Goal: Contribute content: Contribute content

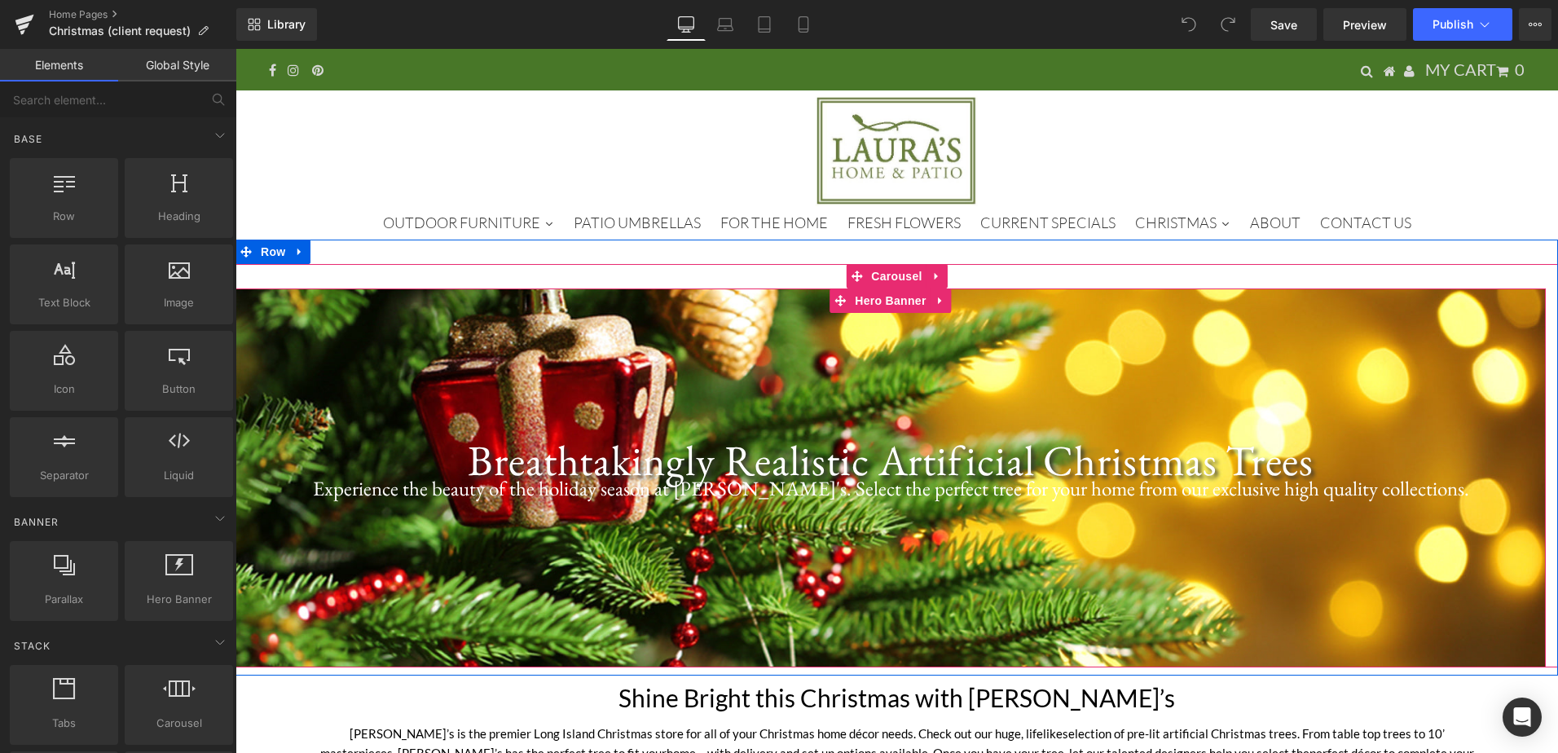
click at [686, 326] on div at bounding box center [891, 478] width 1311 height 379
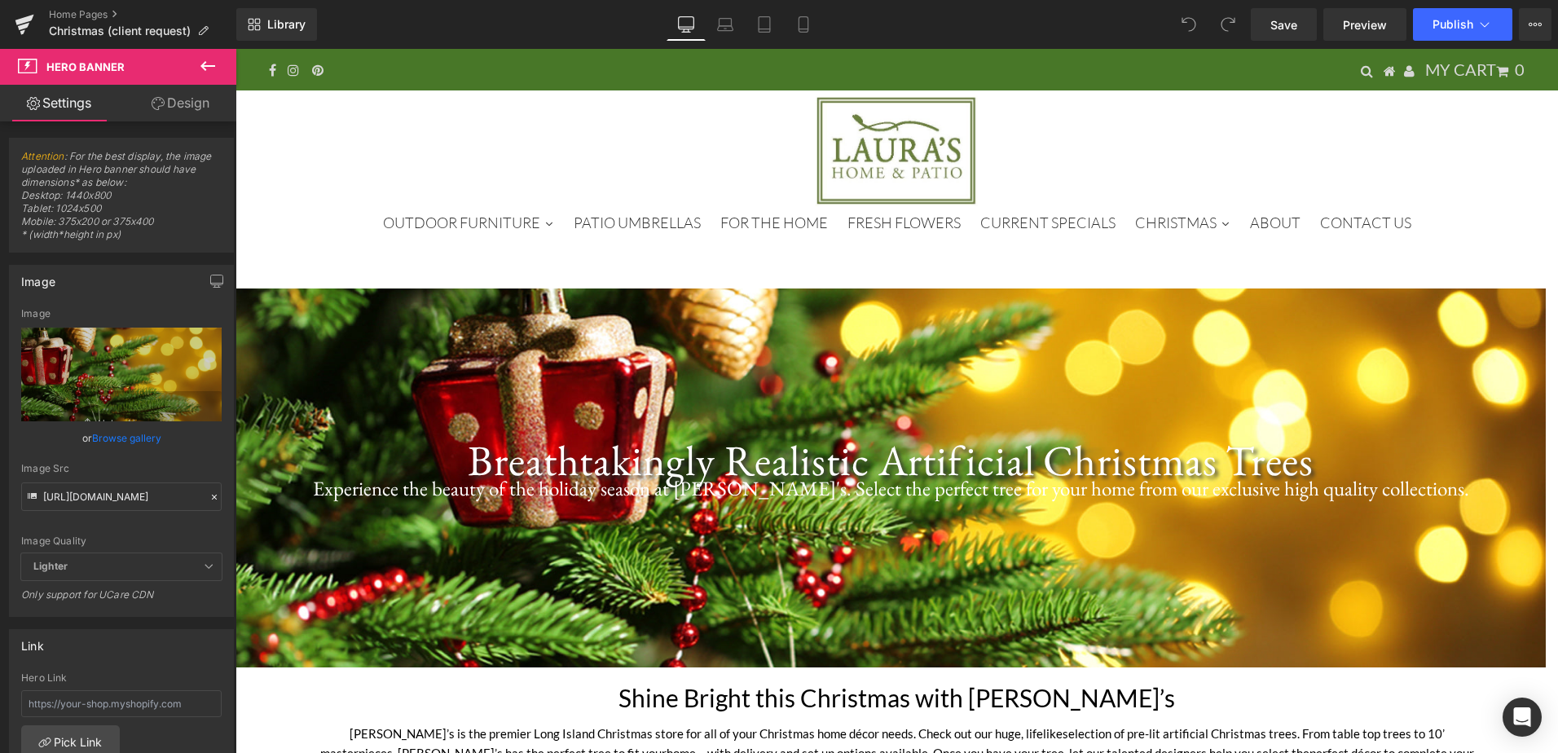
click at [210, 71] on icon at bounding box center [208, 66] width 20 height 20
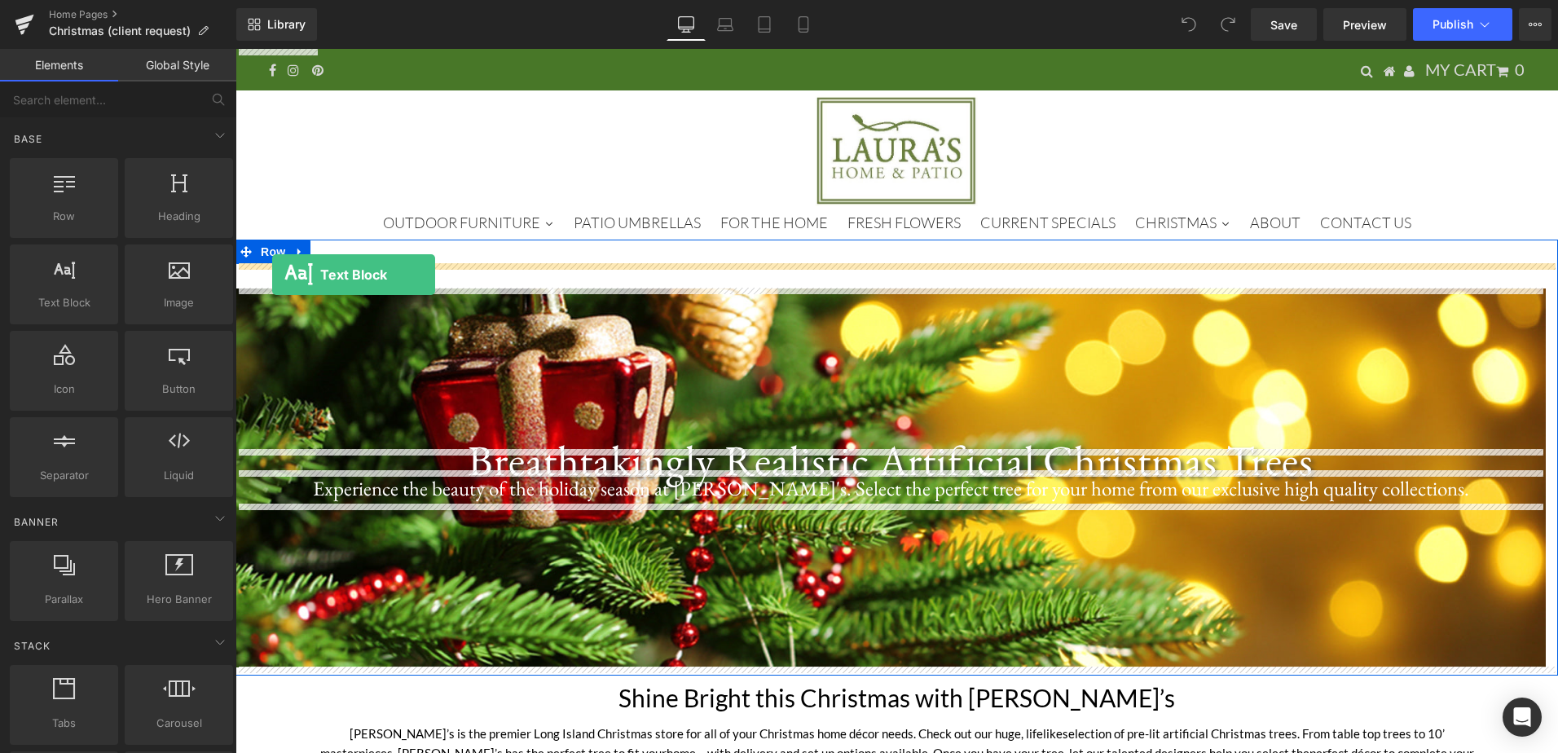
drag, startPoint x: 296, startPoint y: 342, endPoint x: 272, endPoint y: 275, distance: 71.7
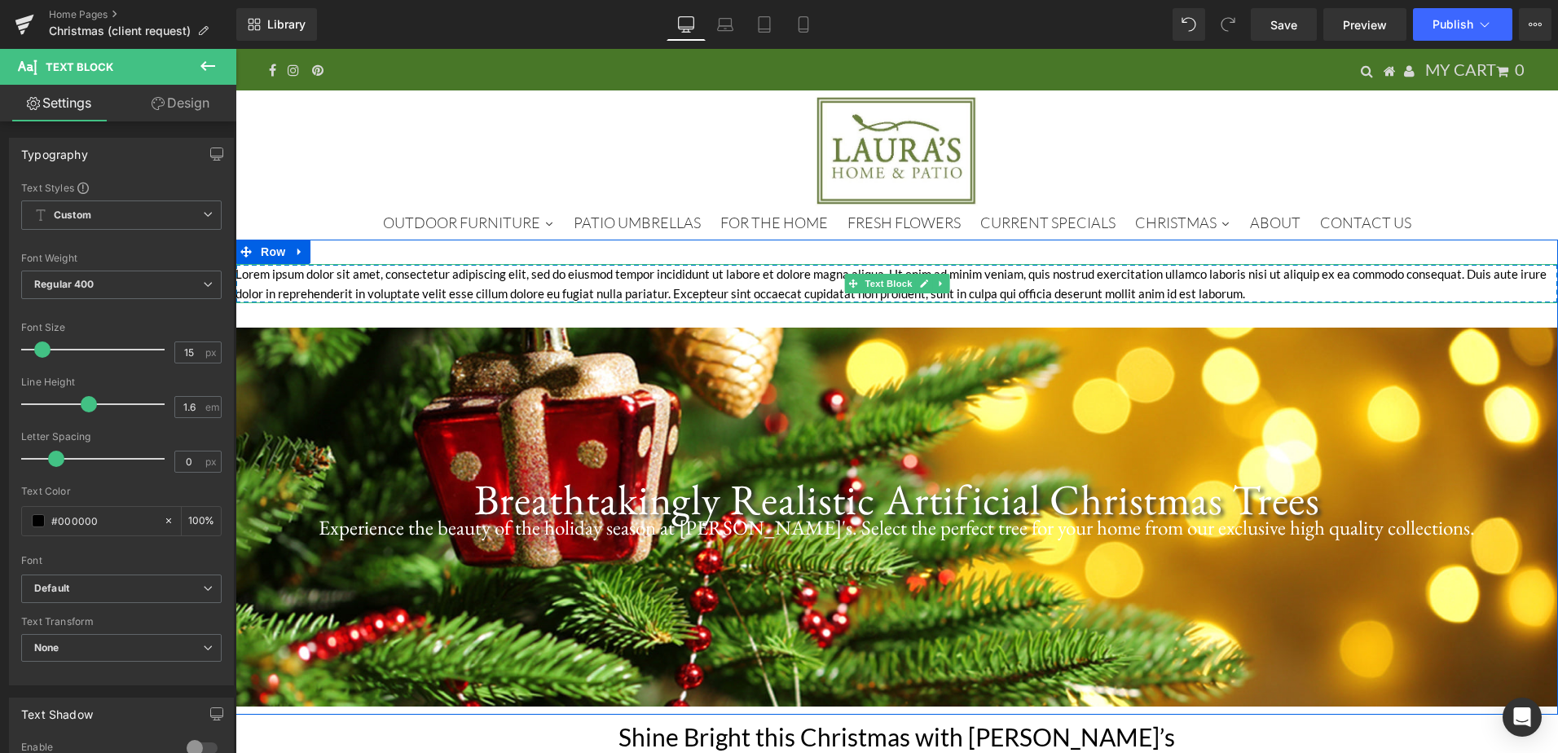
click at [680, 284] on p "Lorem ipsum dolor sit amet, consectetur adipiscing elit, sed do eiusmod tempor …" at bounding box center [897, 283] width 1323 height 39
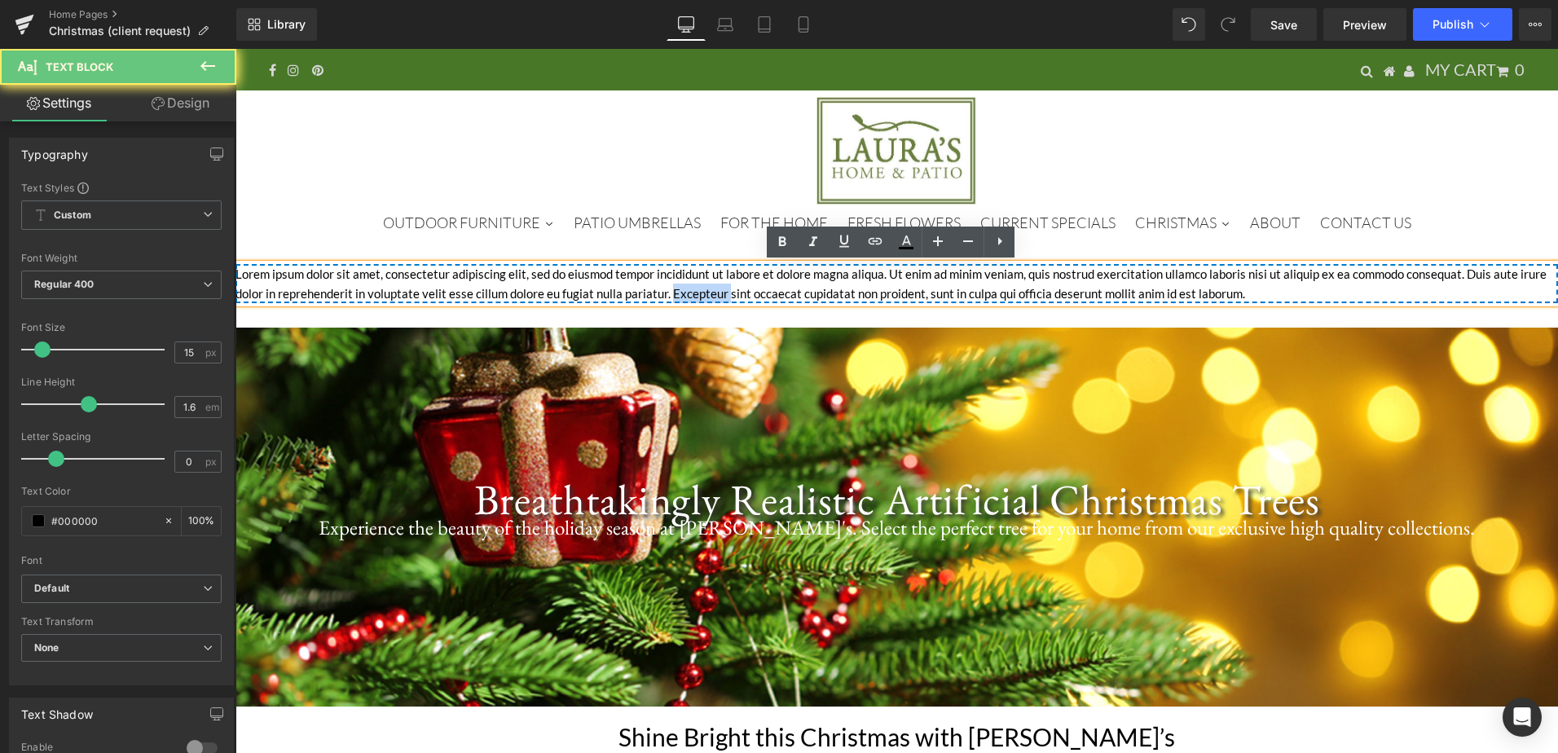
click at [680, 284] on p "Lorem ipsum dolor sit amet, consectetur adipiscing elit, sed do eiusmod tempor …" at bounding box center [897, 283] width 1323 height 39
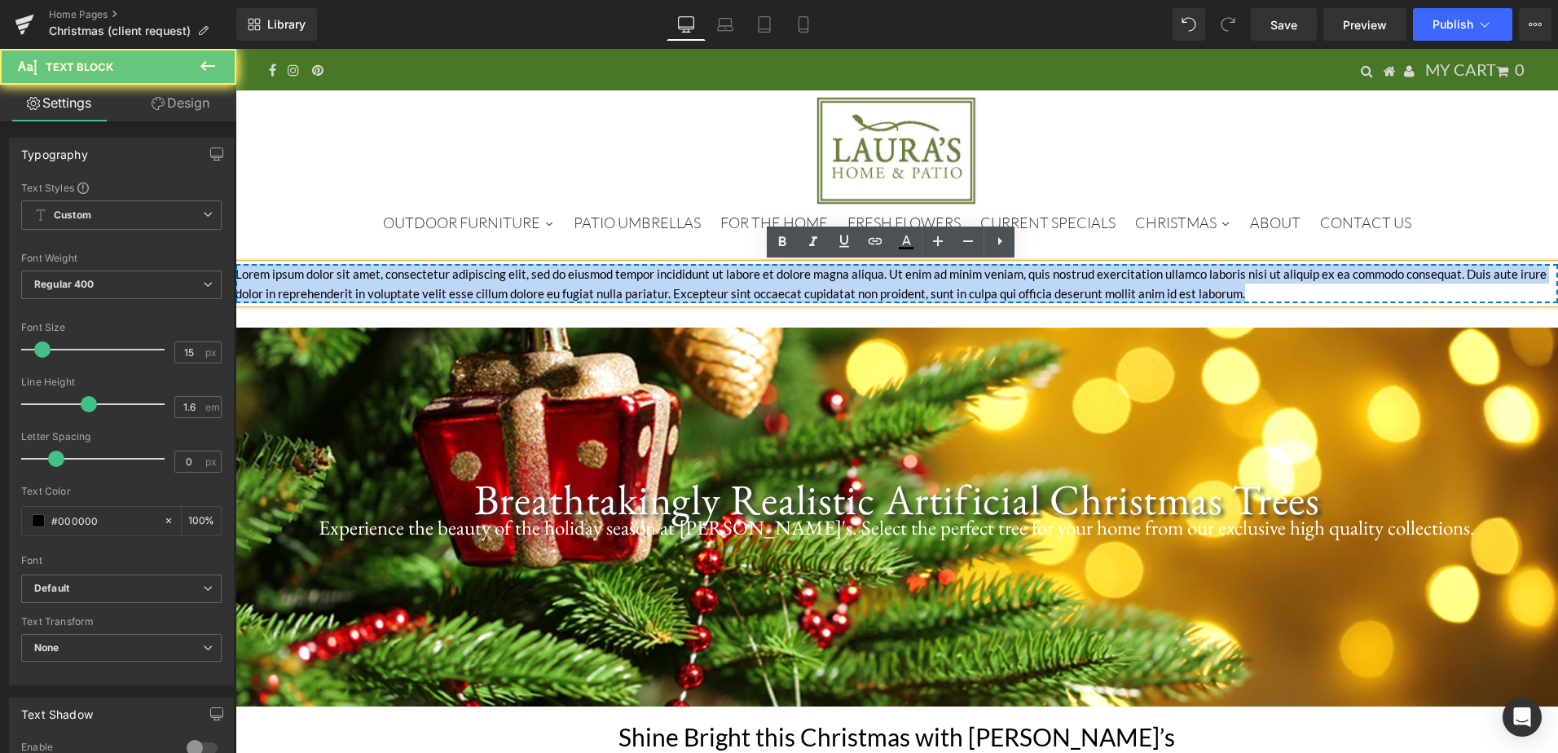
click at [680, 284] on p "Lorem ipsum dolor sit amet, consectetur adipiscing elit, sed do eiusmod tempor …" at bounding box center [897, 283] width 1323 height 39
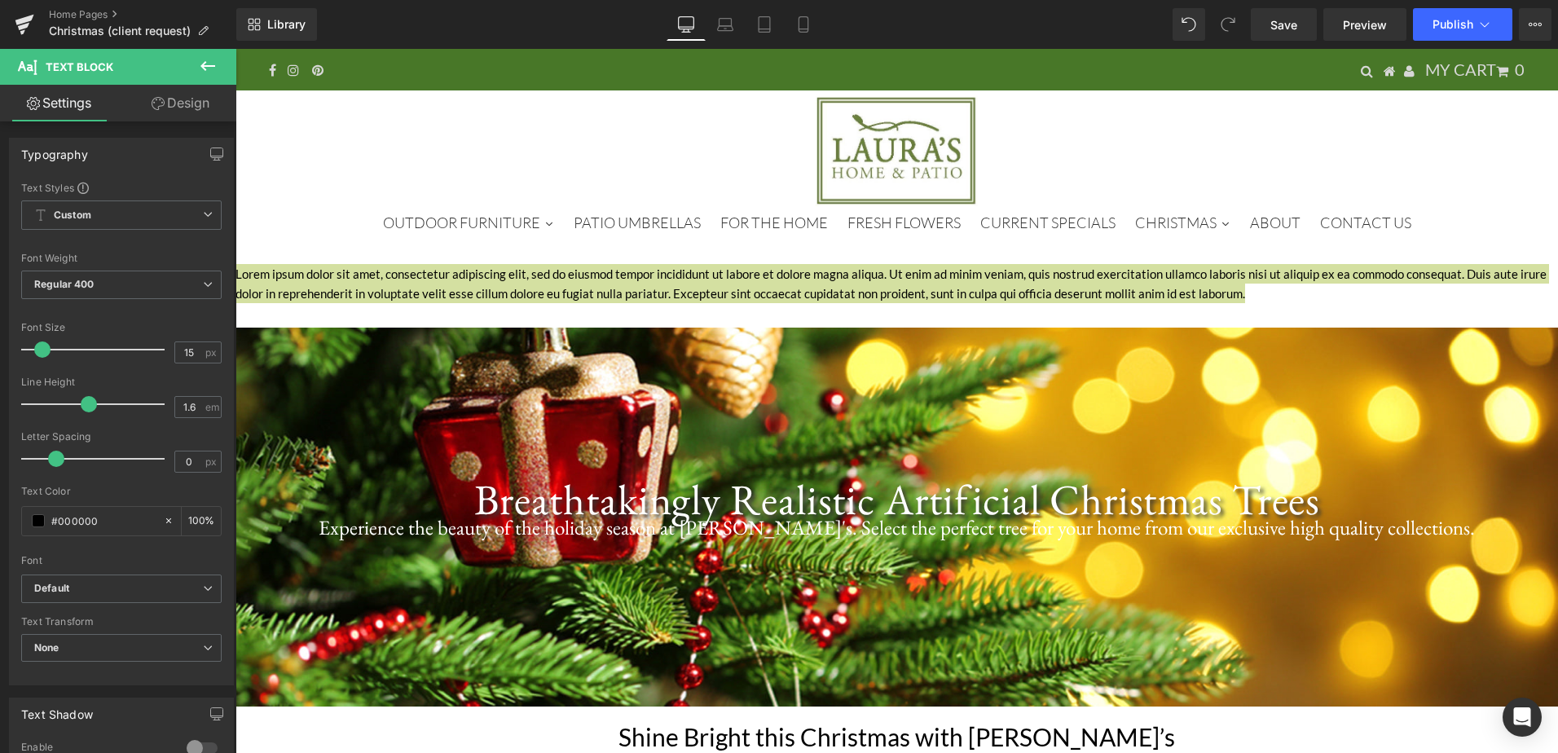
click at [196, 108] on link "Design" at bounding box center [180, 103] width 118 height 37
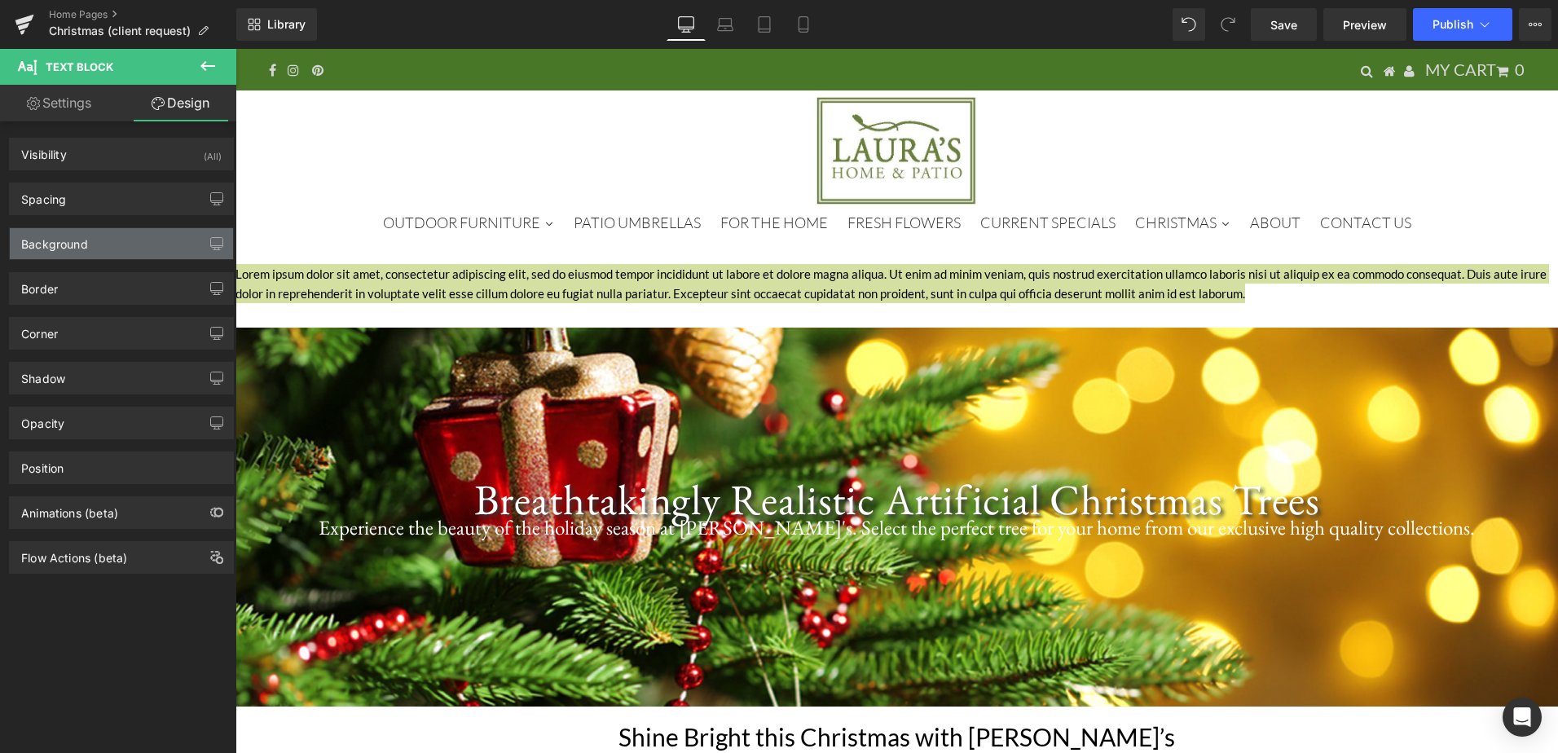
click at [150, 237] on div "Background" at bounding box center [121, 243] width 223 height 31
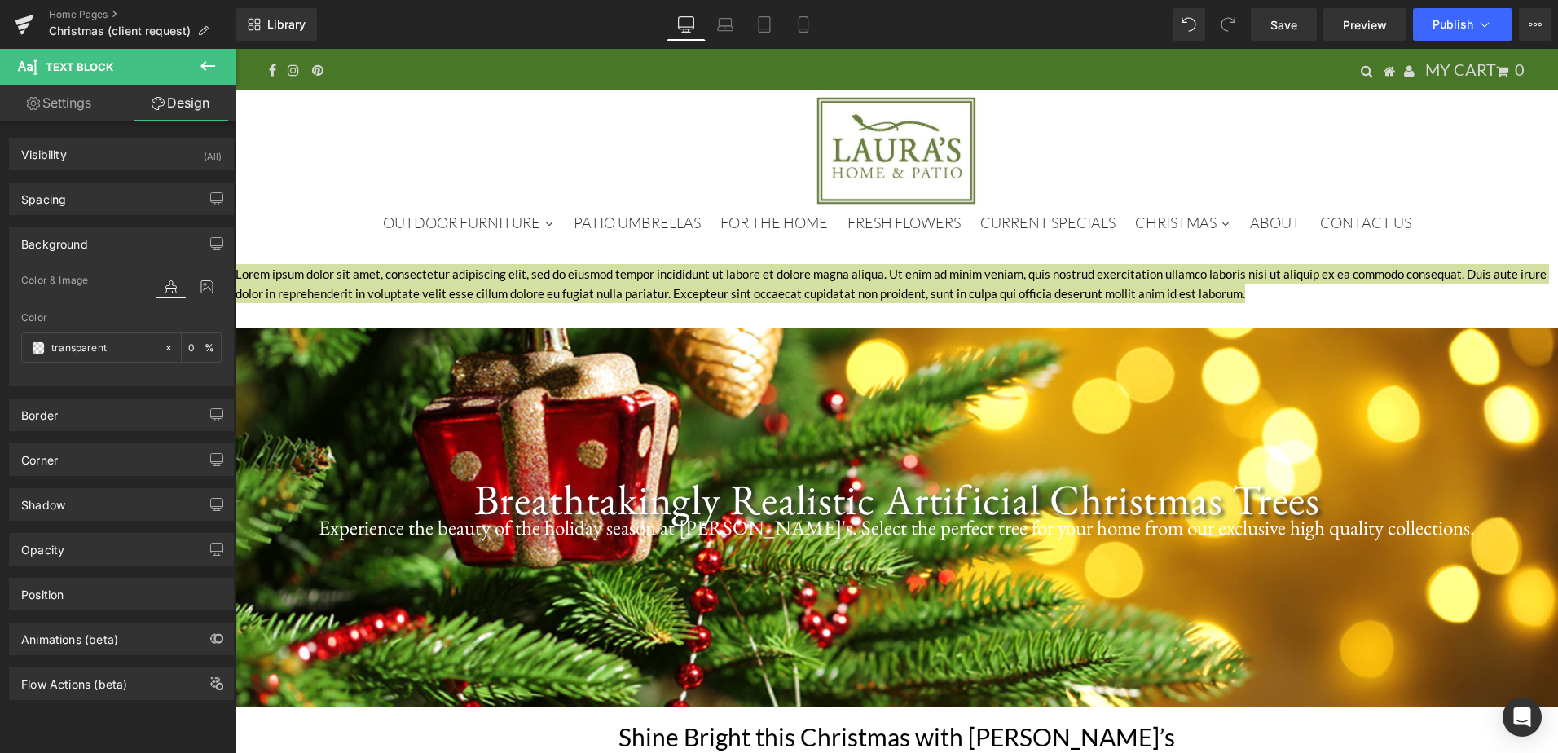
click at [164, 285] on icon at bounding box center [170, 286] width 29 height 21
click at [171, 292] on icon at bounding box center [170, 286] width 29 height 21
click at [164, 292] on icon at bounding box center [170, 286] width 29 height 21
click at [164, 287] on icon at bounding box center [170, 286] width 29 height 21
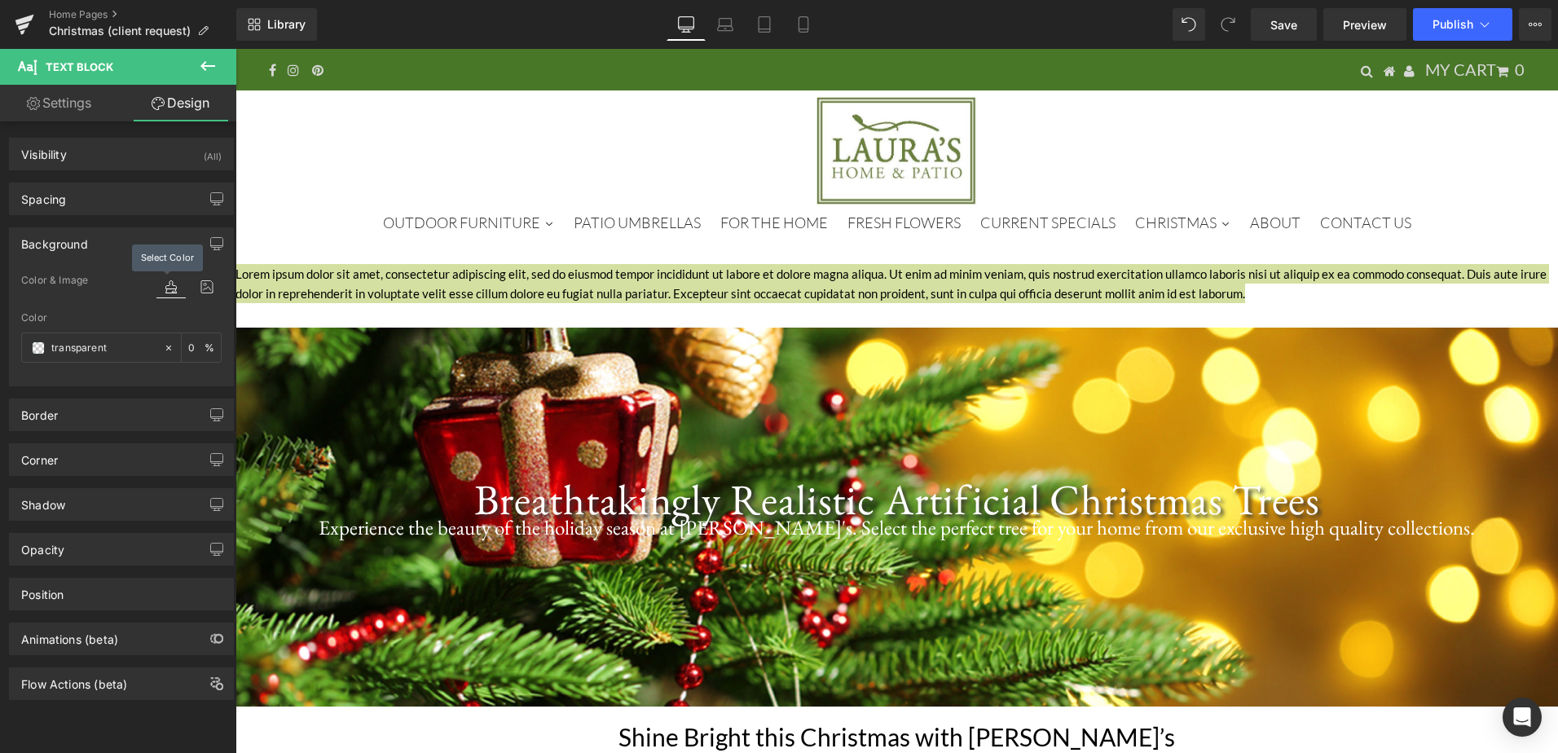
click at [165, 295] on icon at bounding box center [170, 286] width 29 height 21
click at [165, 296] on icon at bounding box center [170, 286] width 29 height 21
click at [165, 284] on icon at bounding box center [170, 286] width 29 height 21
drag, startPoint x: 165, startPoint y: 284, endPoint x: 179, endPoint y: 284, distance: 14.7
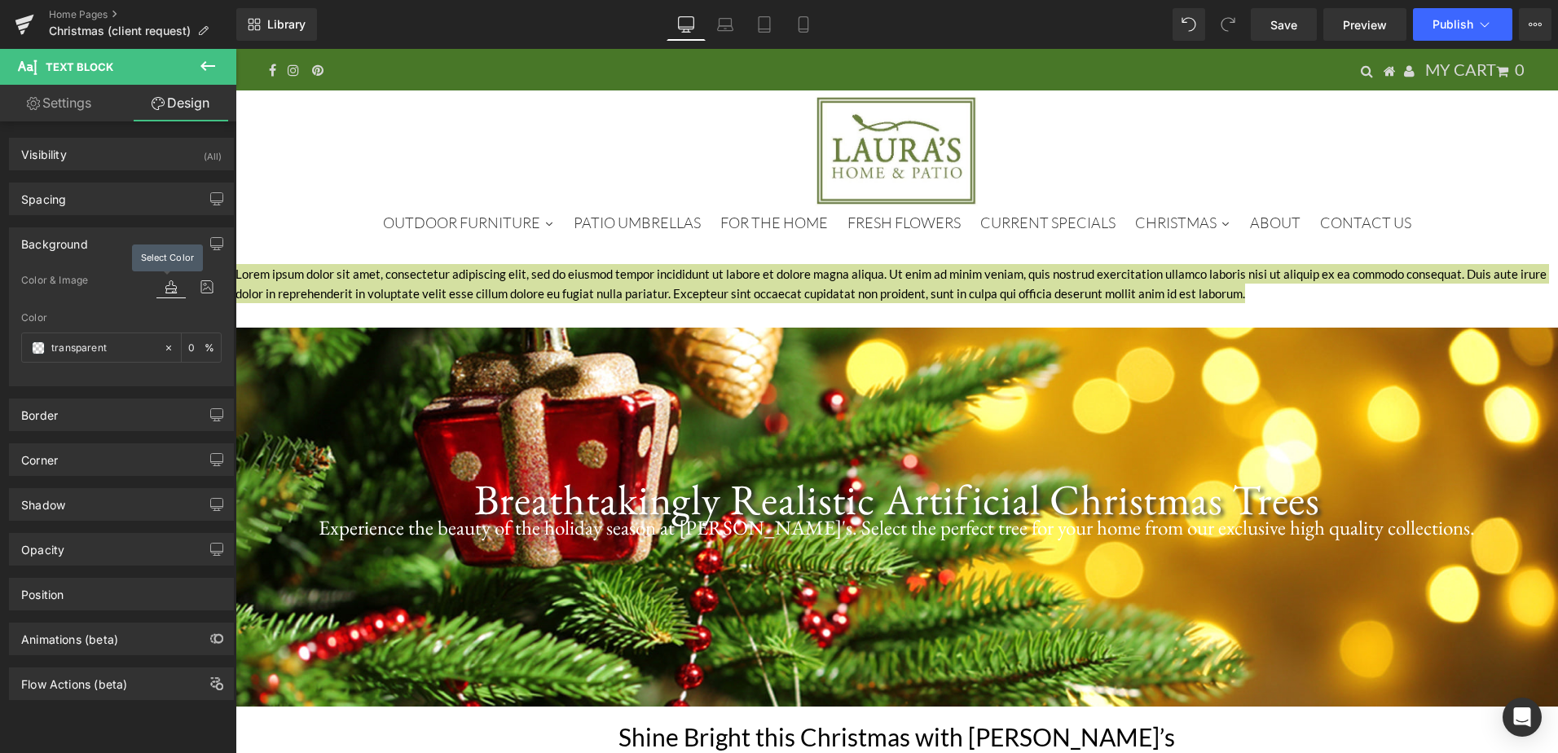
click at [165, 284] on icon at bounding box center [170, 286] width 29 height 21
click at [193, 283] on icon at bounding box center [206, 286] width 29 height 21
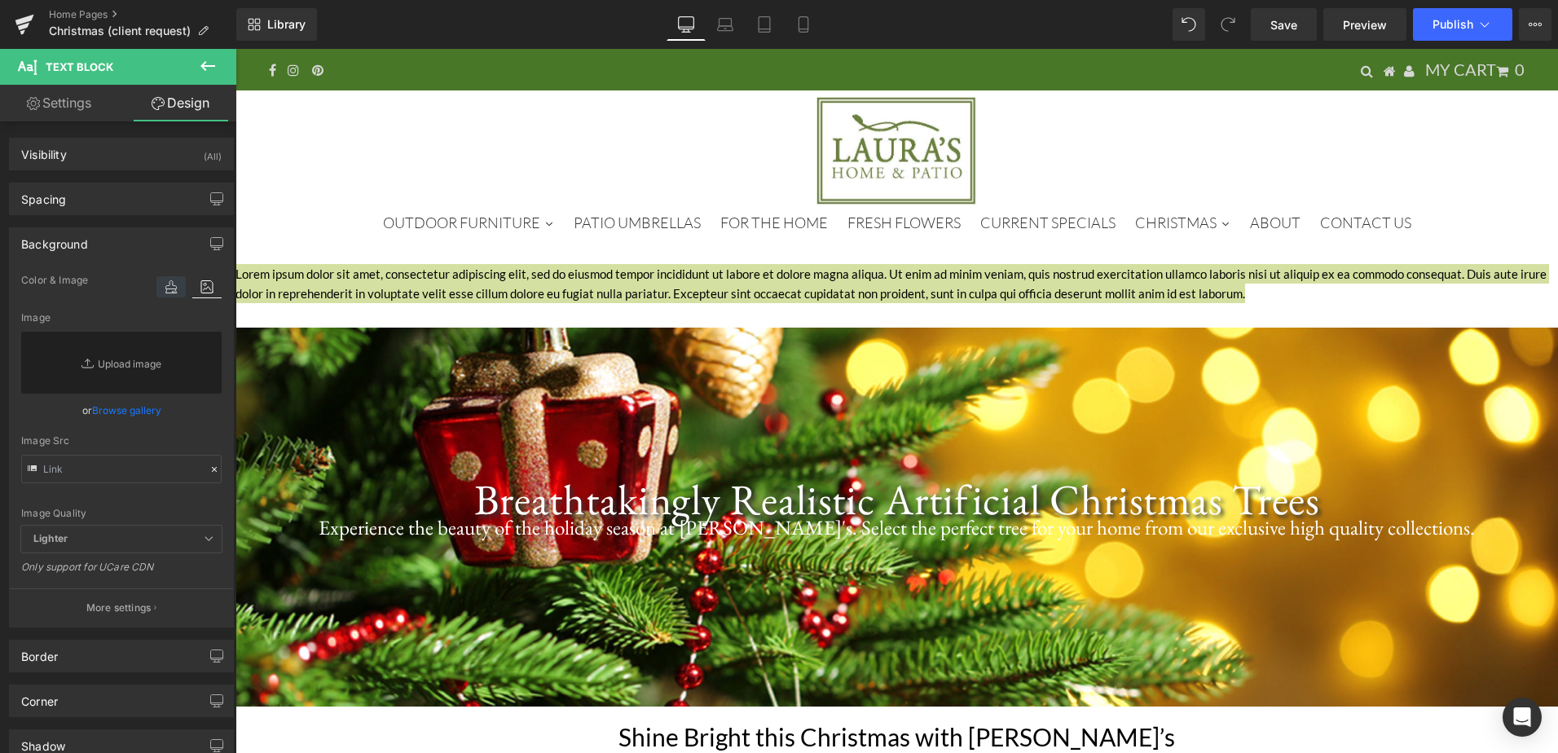
click at [174, 284] on icon at bounding box center [170, 286] width 29 height 21
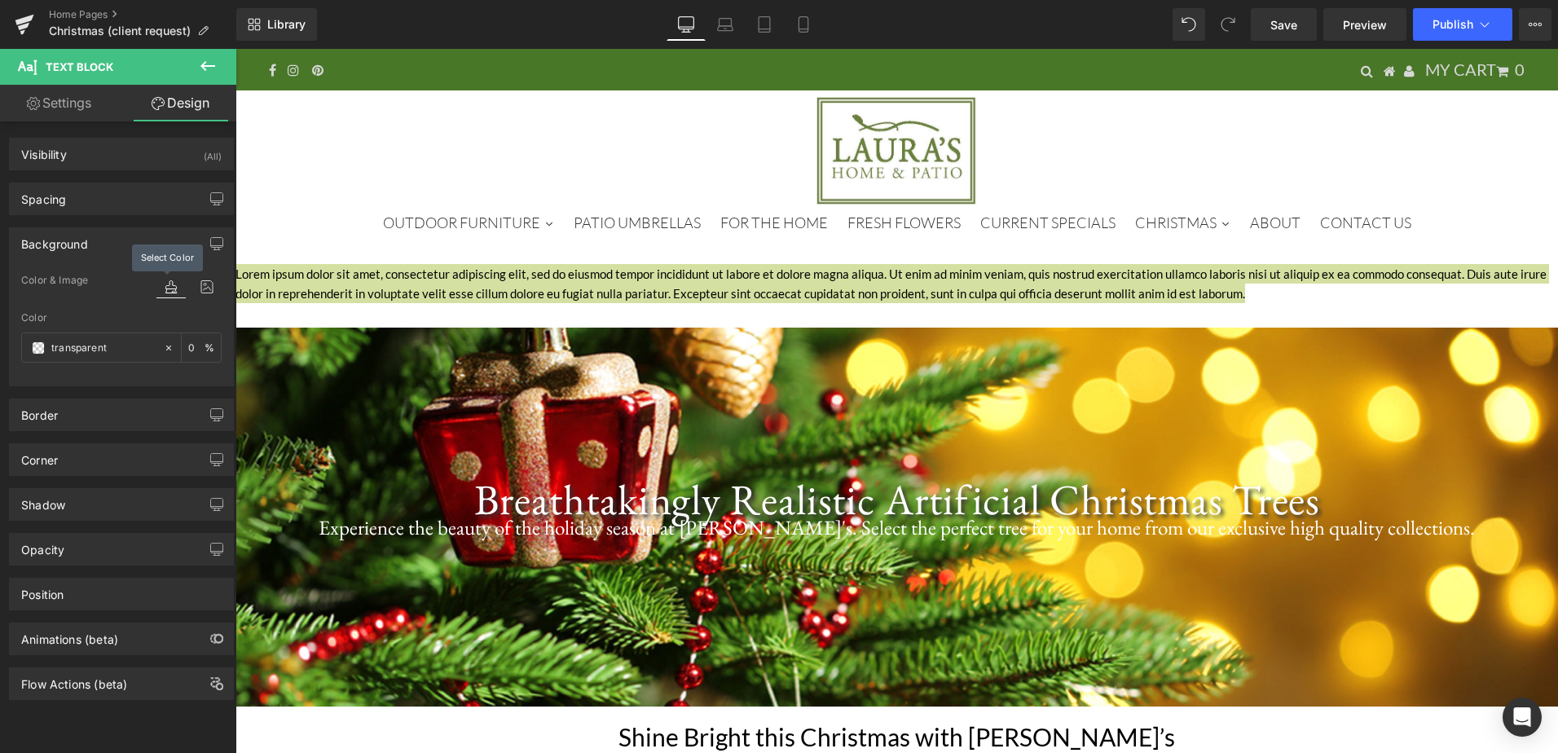
click at [160, 284] on icon at bounding box center [170, 286] width 29 height 21
click at [182, 344] on div "0 %" at bounding box center [201, 347] width 39 height 29
click at [188, 345] on input "0" at bounding box center [196, 347] width 16 height 18
type input "100"
click at [92, 337] on div "transparent" at bounding box center [92, 347] width 141 height 29
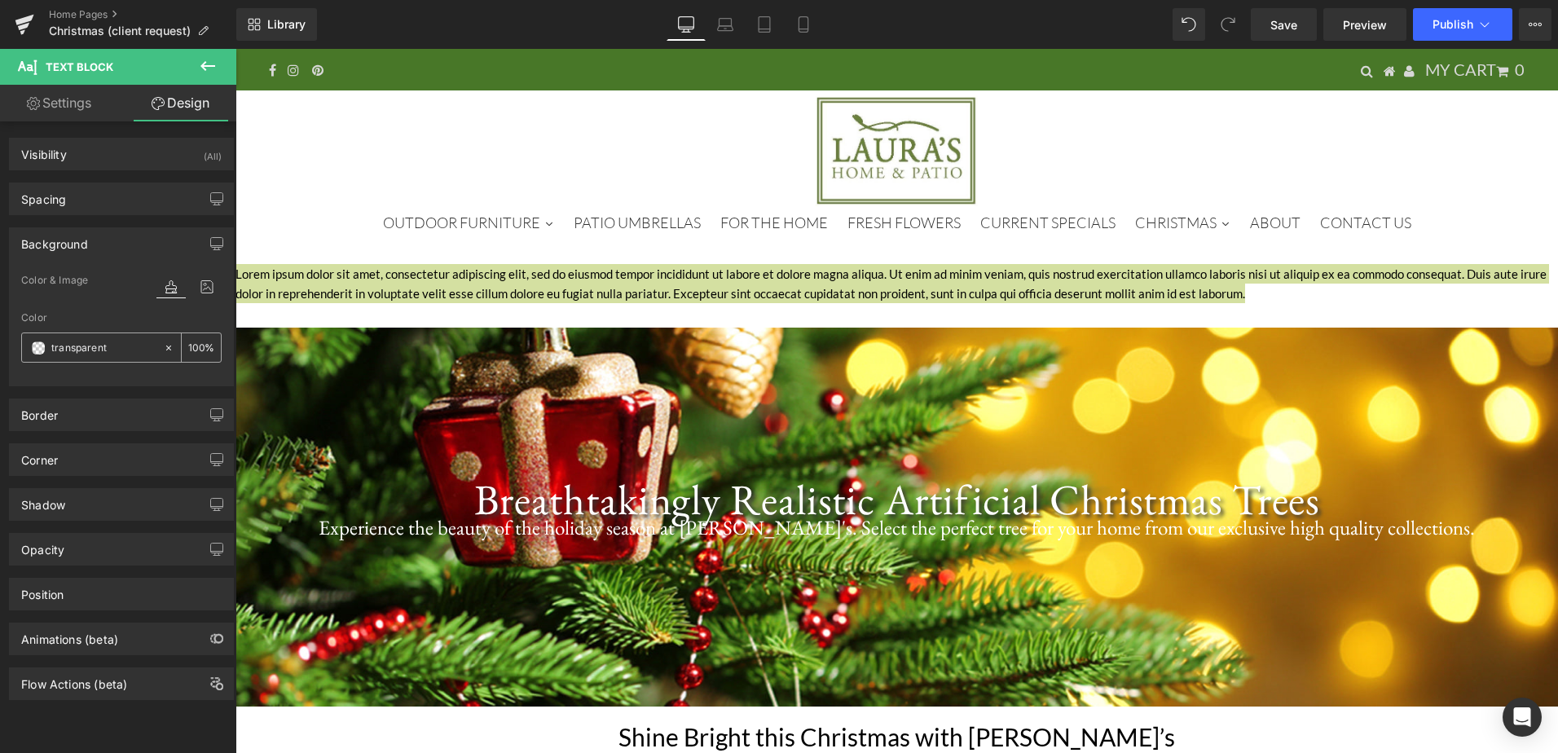
click at [163, 342] on icon at bounding box center [168, 347] width 11 height 11
type input "none"
type input "0"
click at [162, 289] on icon at bounding box center [170, 286] width 29 height 21
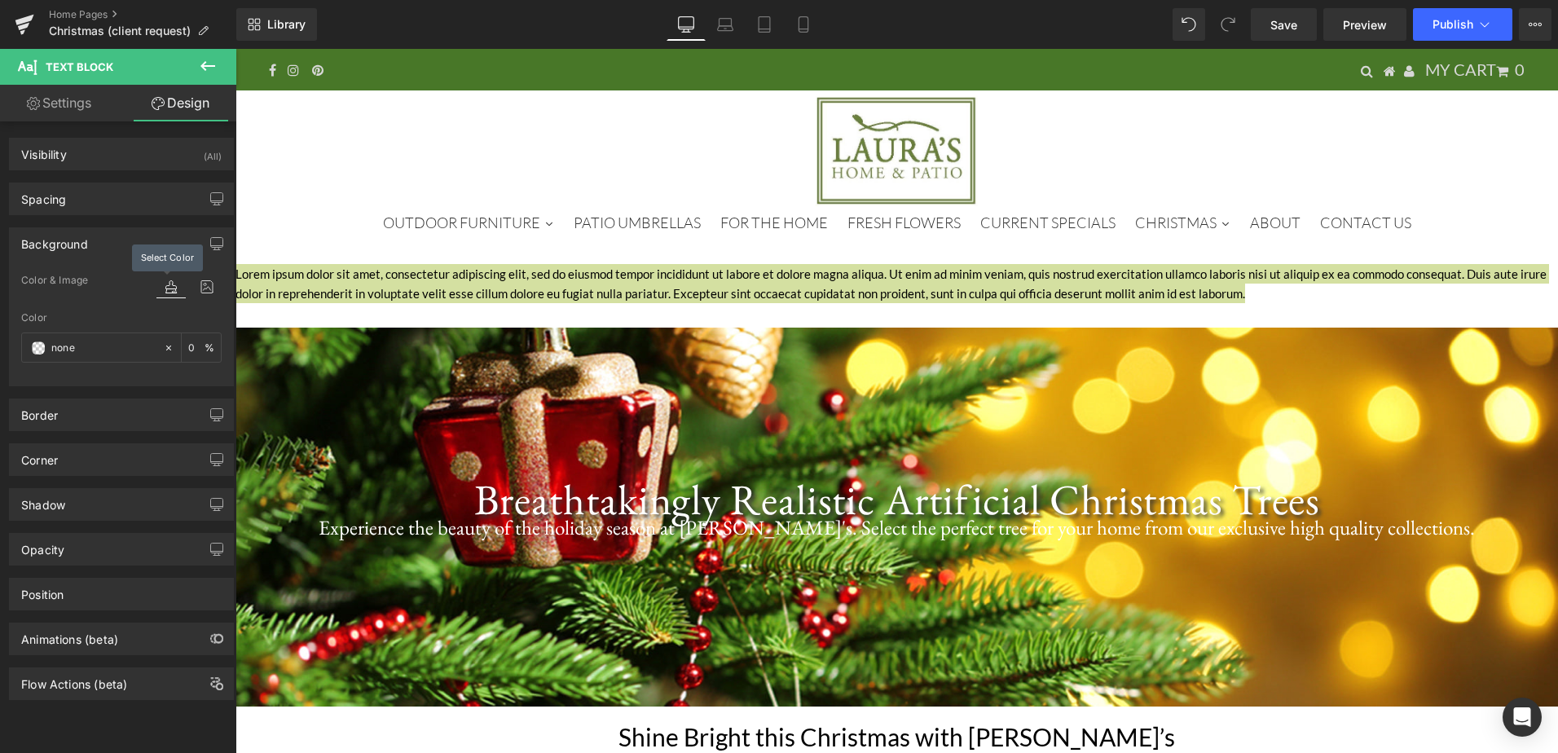
click at [162, 288] on icon at bounding box center [170, 286] width 29 height 21
drag, startPoint x: 162, startPoint y: 288, endPoint x: 207, endPoint y: 275, distance: 46.7
click at [207, 275] on div at bounding box center [188, 286] width 65 height 44
click at [167, 287] on icon at bounding box center [170, 286] width 29 height 21
click at [165, 288] on icon at bounding box center [170, 286] width 29 height 21
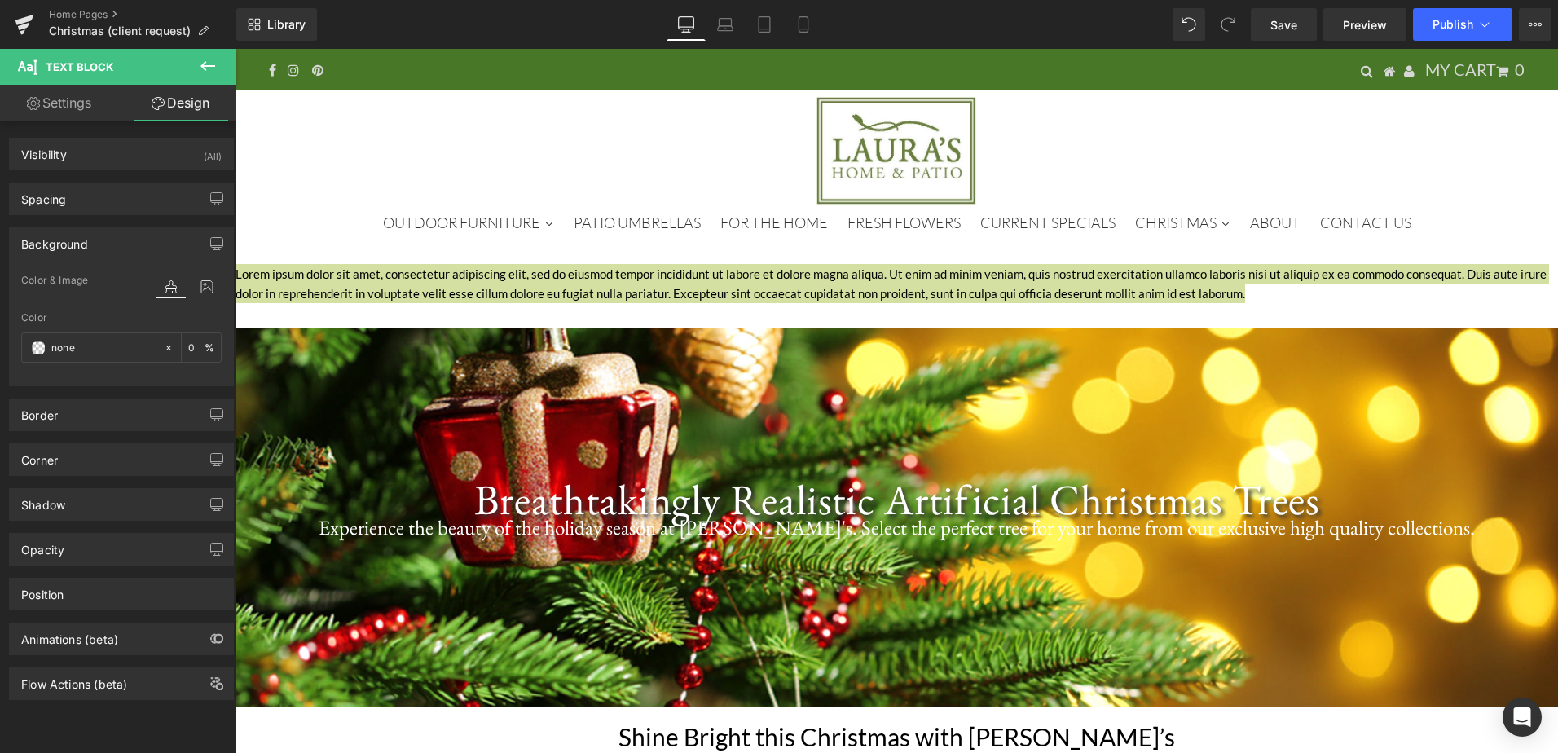
click at [165, 288] on icon at bounding box center [170, 286] width 29 height 21
click at [165, 287] on icon at bounding box center [170, 286] width 29 height 21
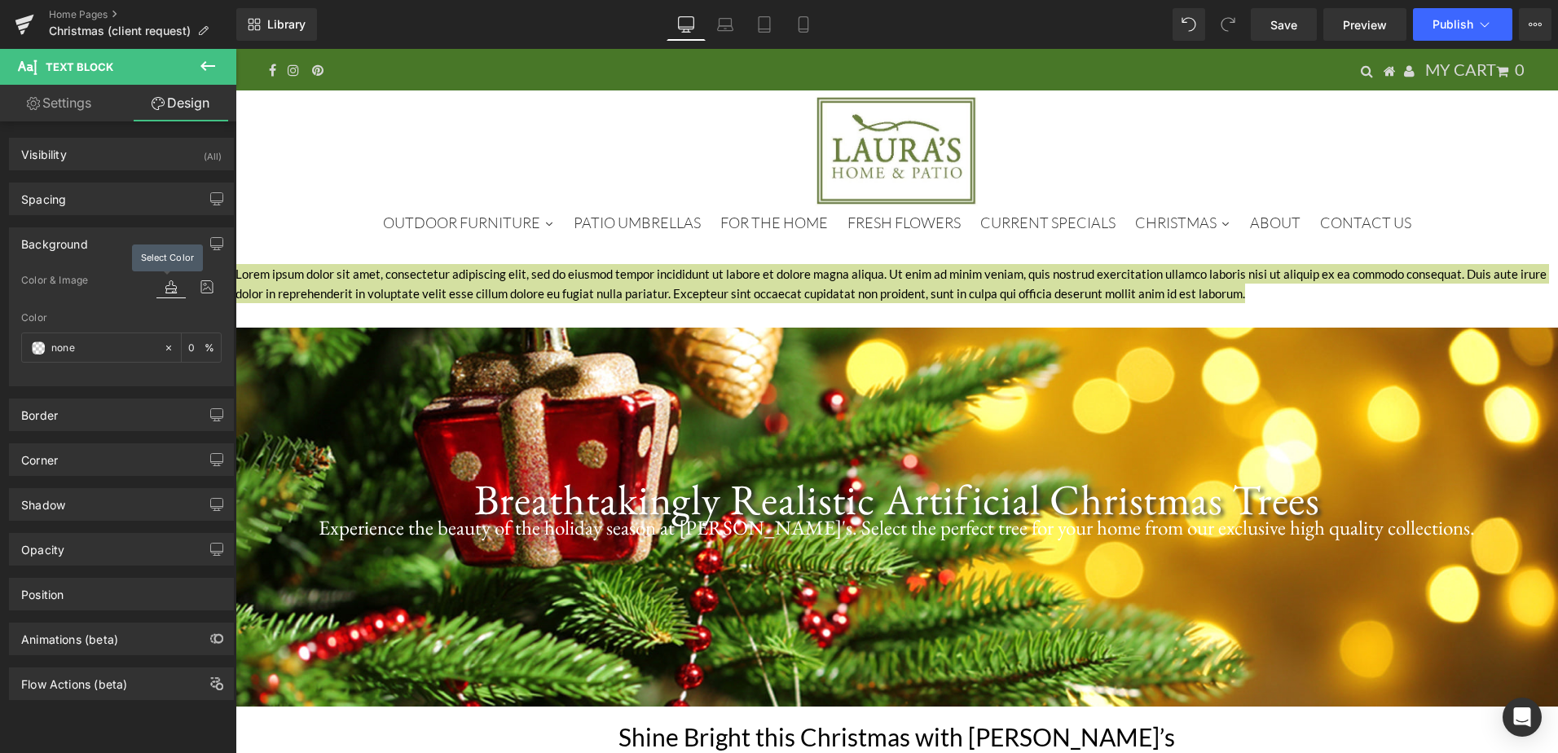
click at [165, 287] on icon at bounding box center [170, 286] width 29 height 21
click at [112, 302] on div "Color & Image color" at bounding box center [121, 292] width 200 height 42
click at [121, 320] on div "Color" at bounding box center [121, 317] width 200 height 11
click at [121, 341] on input "none" at bounding box center [103, 348] width 104 height 18
click at [27, 348] on div "none" at bounding box center [92, 347] width 141 height 29
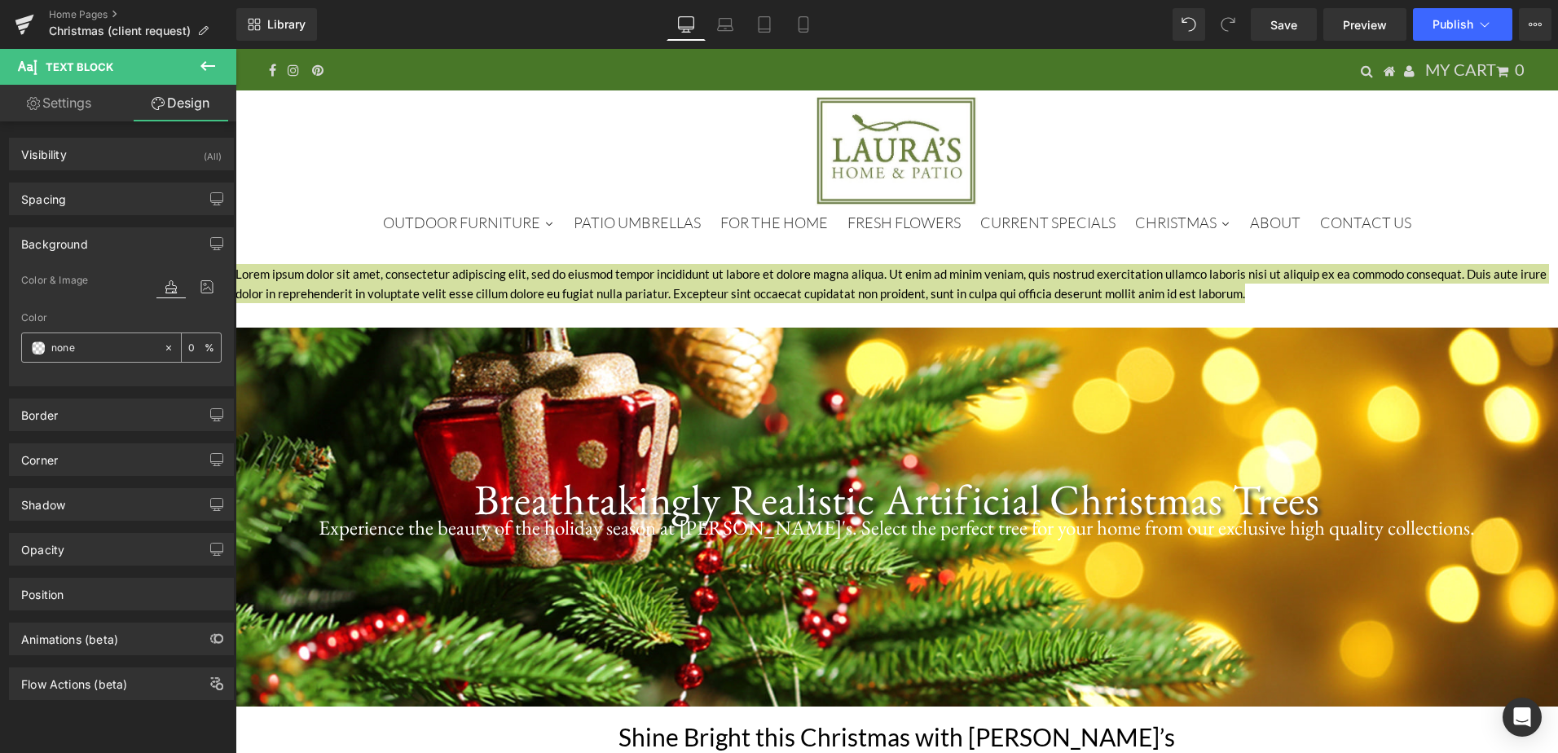
click at [45, 345] on div "none" at bounding box center [92, 347] width 141 height 29
click at [42, 345] on span at bounding box center [38, 347] width 13 height 13
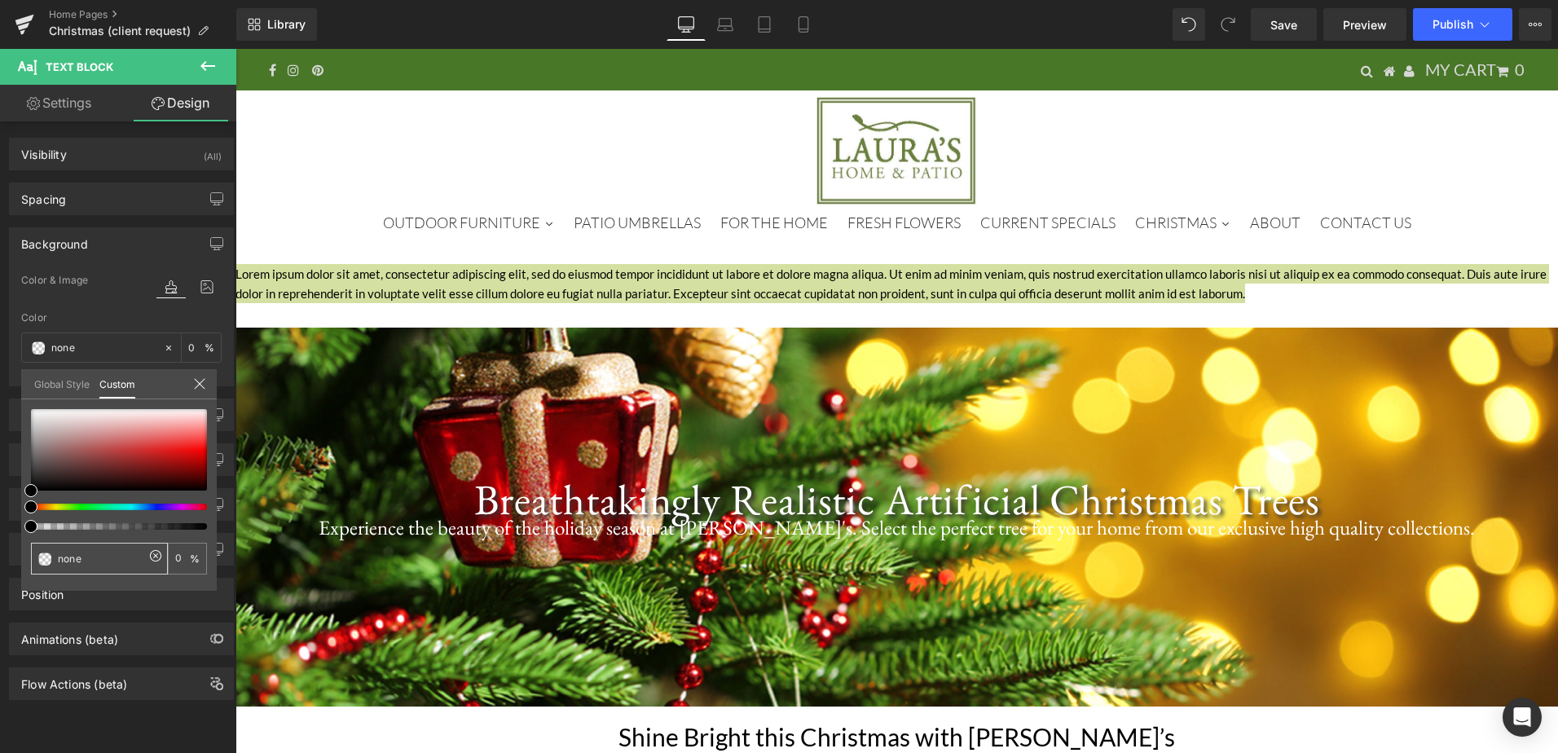
click at [73, 562] on input "none" at bounding box center [101, 558] width 86 height 17
click at [98, 507] on div at bounding box center [112, 507] width 176 height 7
type input "#000000"
type input "100"
type input "#000000"
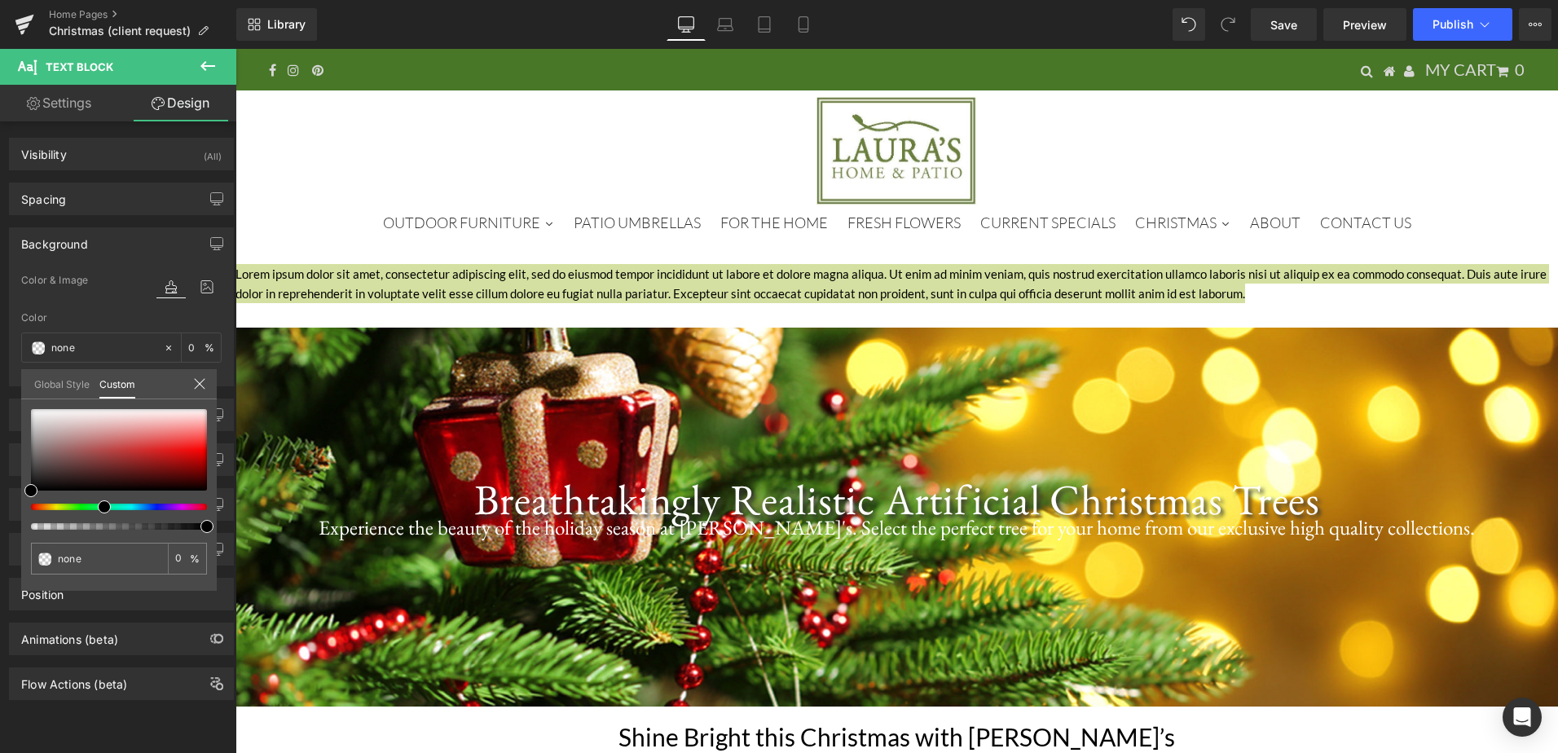
type input "100"
click at [85, 506] on div at bounding box center [112, 507] width 176 height 7
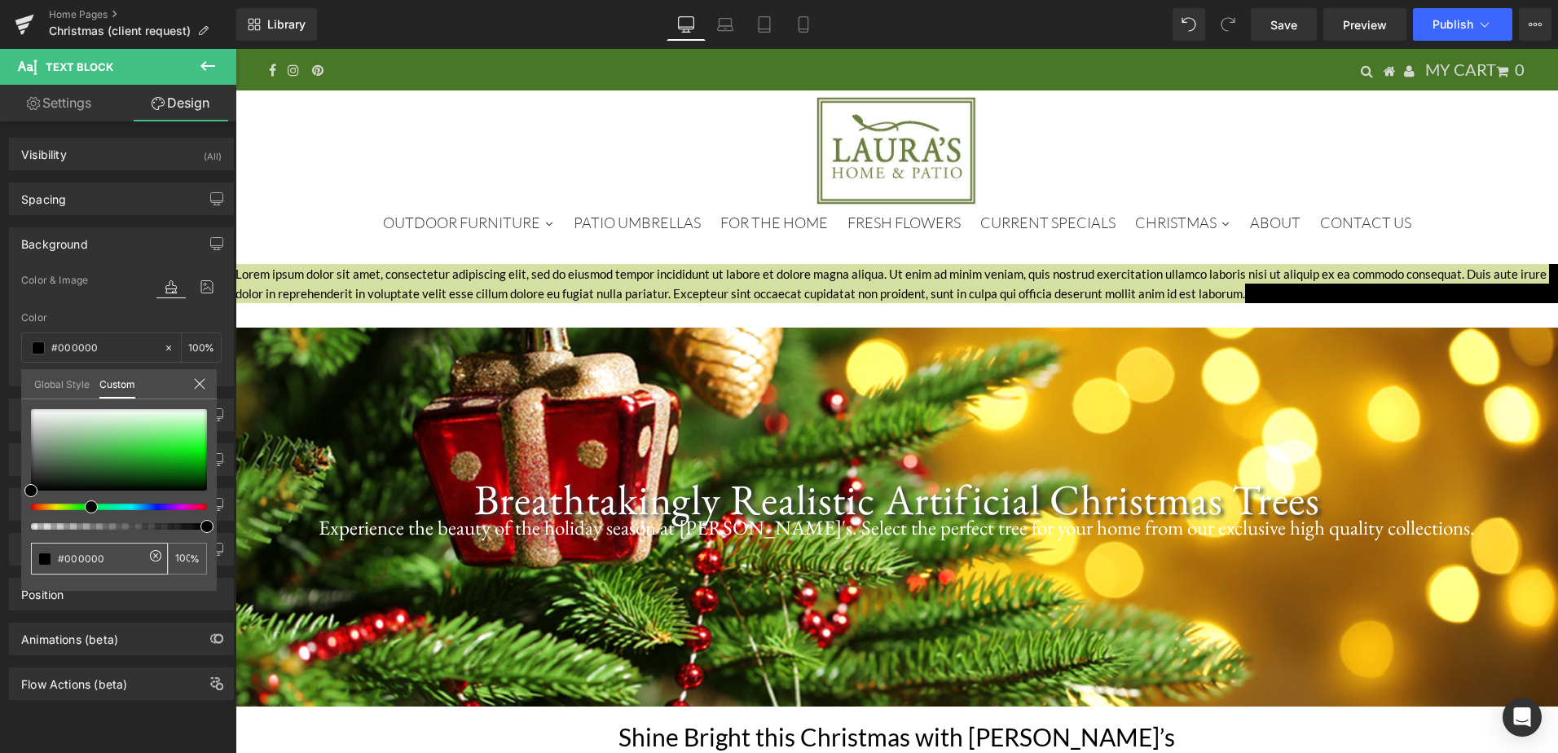
drag, startPoint x: 101, startPoint y: 553, endPoint x: 64, endPoint y: 559, distance: 37.9
click at [64, 559] on input "#000000" at bounding box center [101, 558] width 86 height 17
type input "#54"
type input "0"
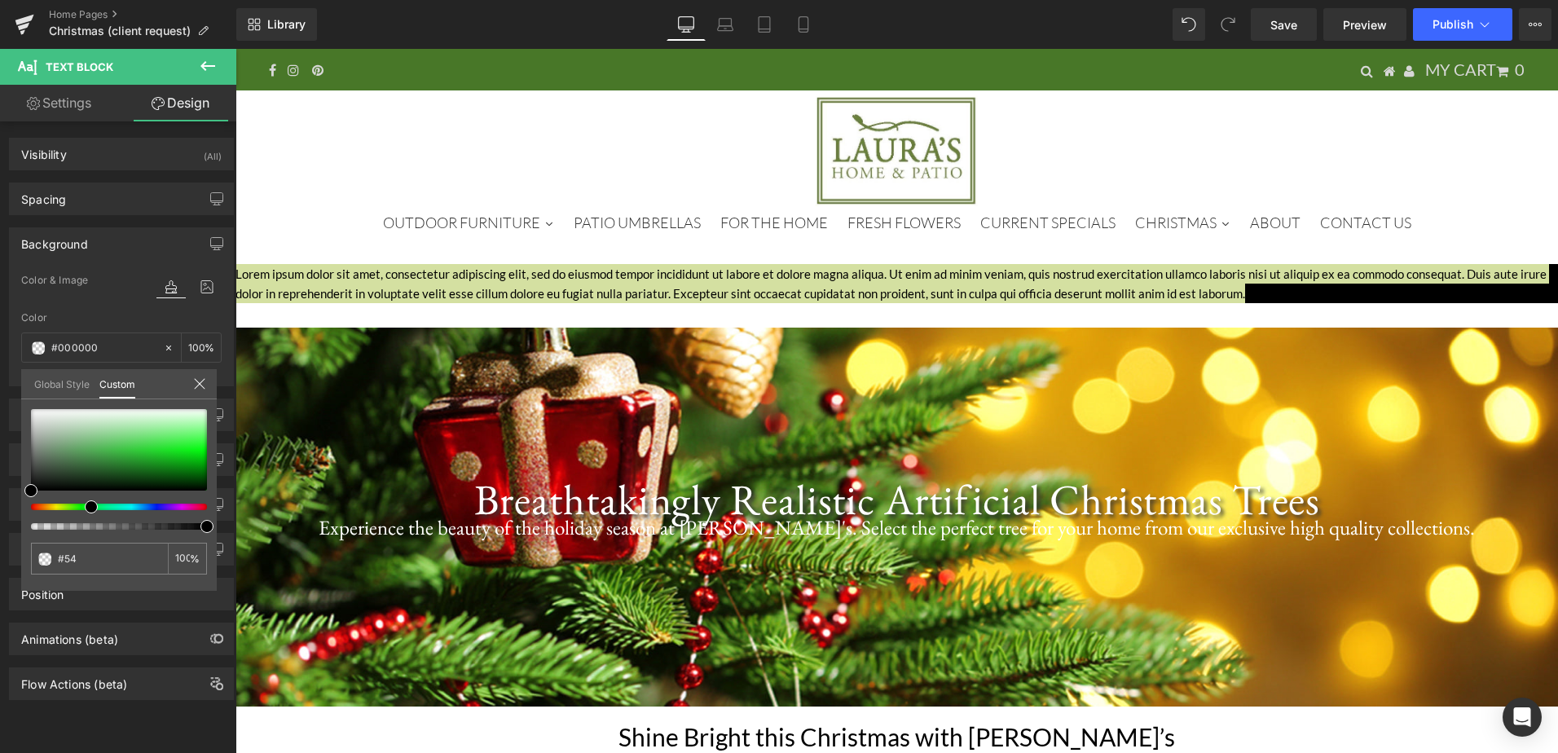
type input "0"
type input "#5475"
type input "33"
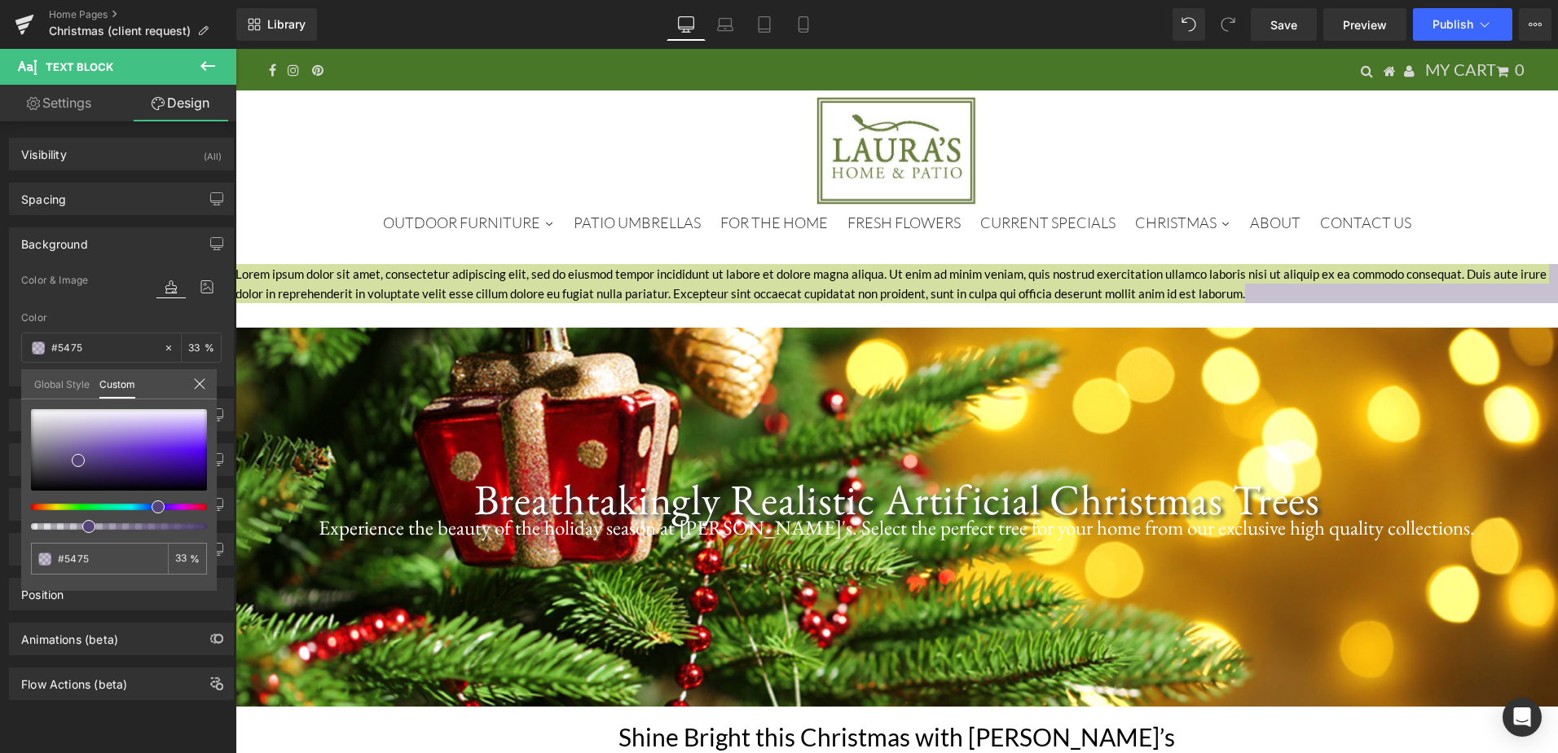
type input "#54752"
type input "0"
type input "#54752b"
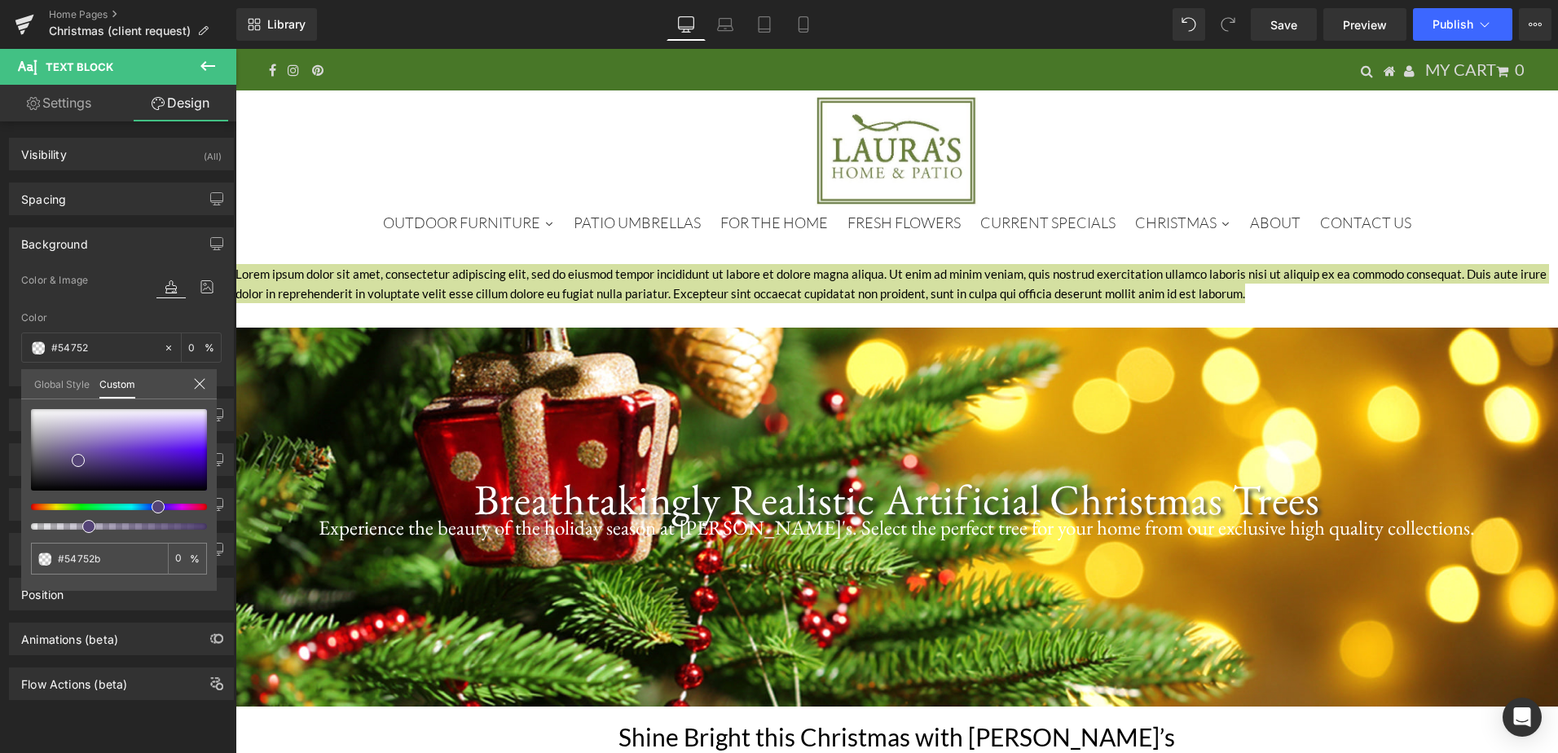
type input "#54752b"
type input "100"
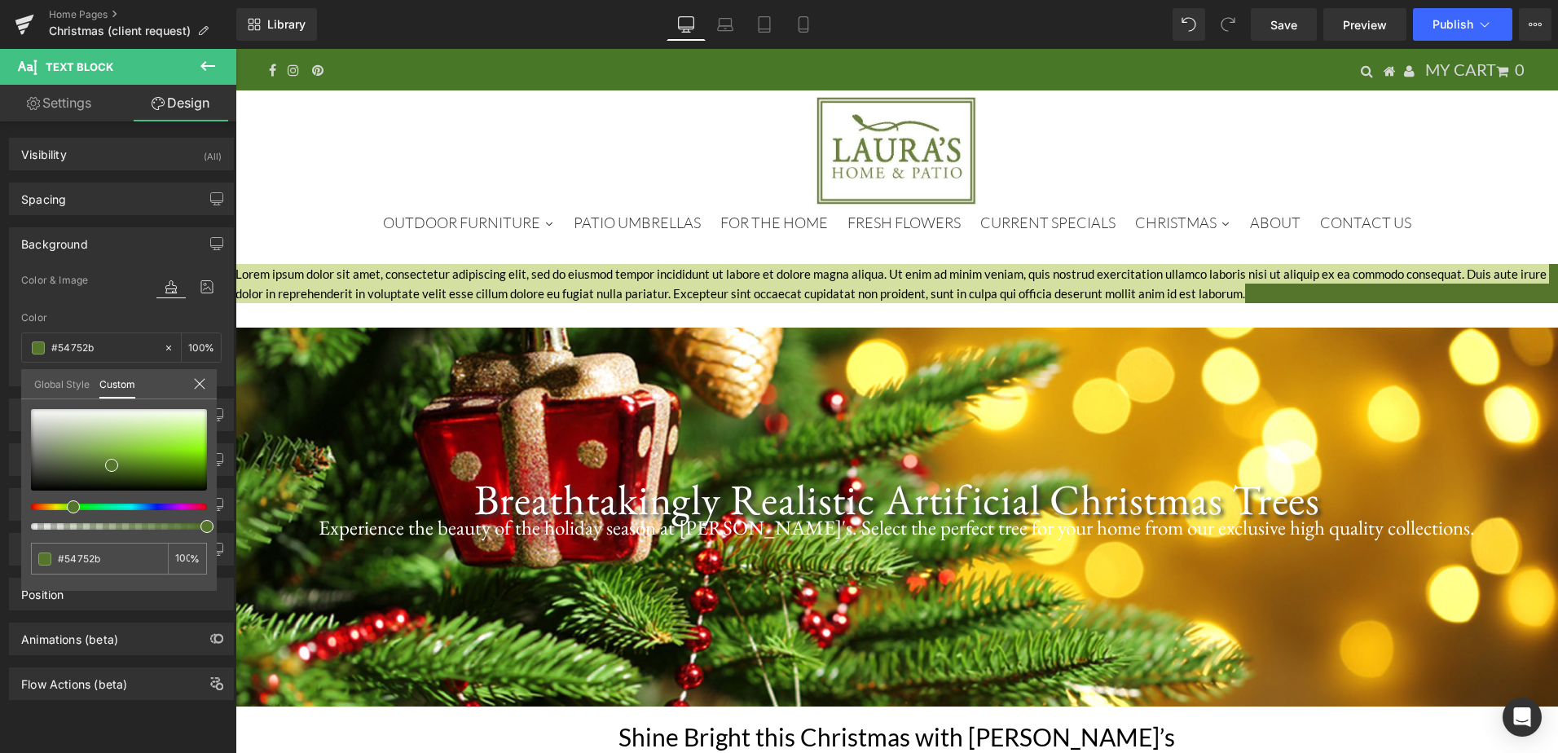
type input "#54752b"
click at [60, 100] on link "Settings" at bounding box center [59, 103] width 118 height 37
type input "100"
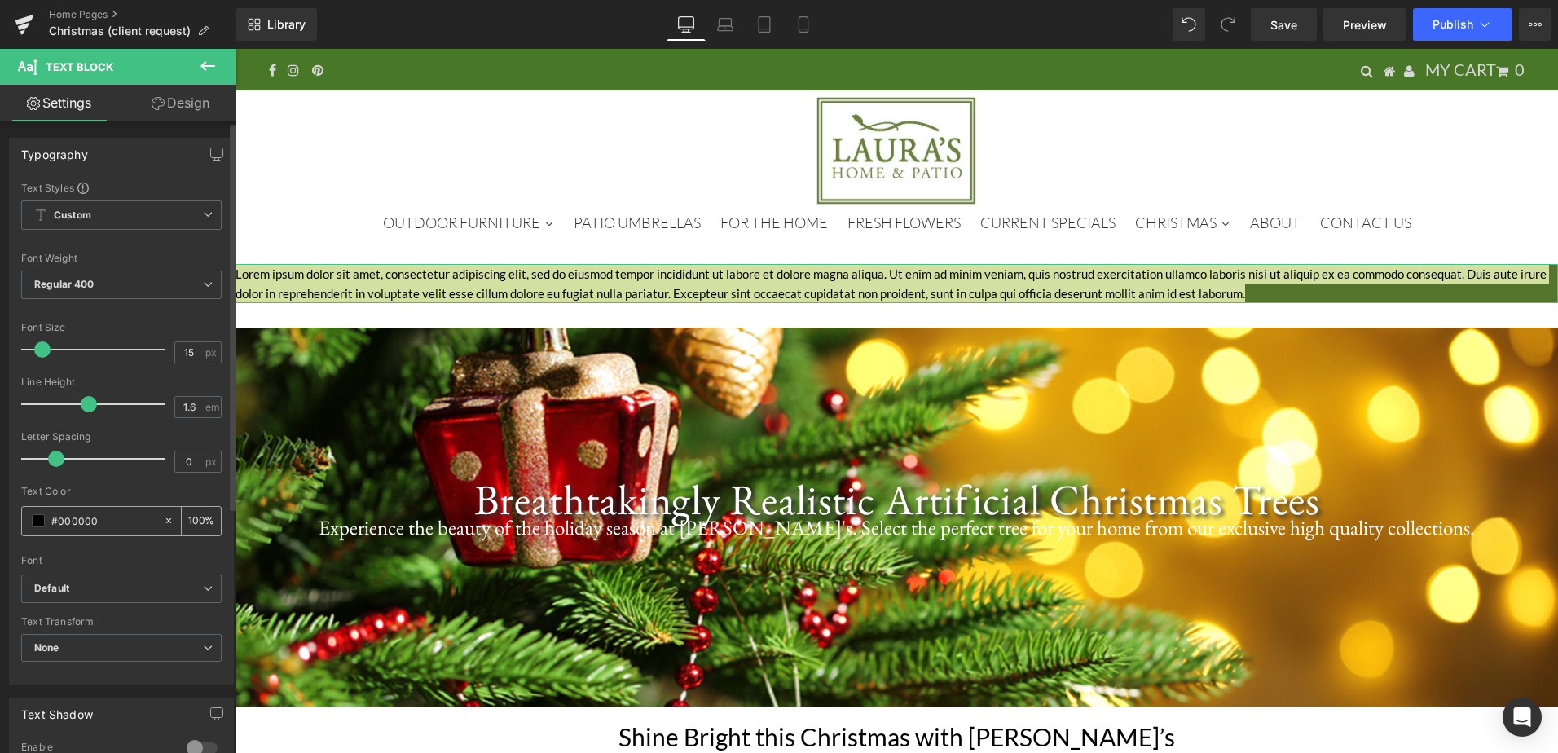
click at [31, 518] on div "#000000" at bounding box center [92, 521] width 141 height 29
click at [38, 518] on span at bounding box center [38, 520] width 13 height 13
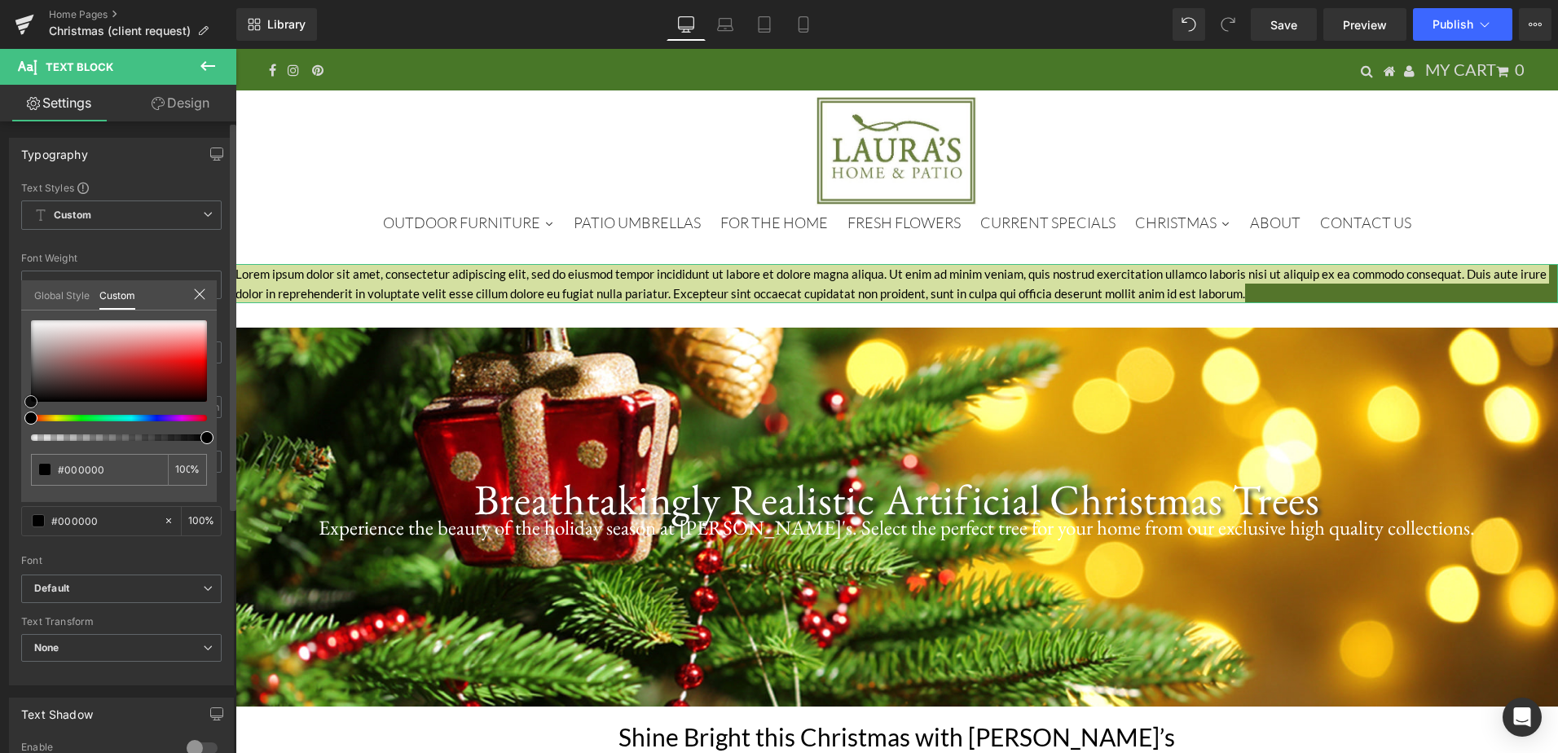
type input "#f7f7f7"
click at [33, 323] on div at bounding box center [119, 361] width 176 height 82
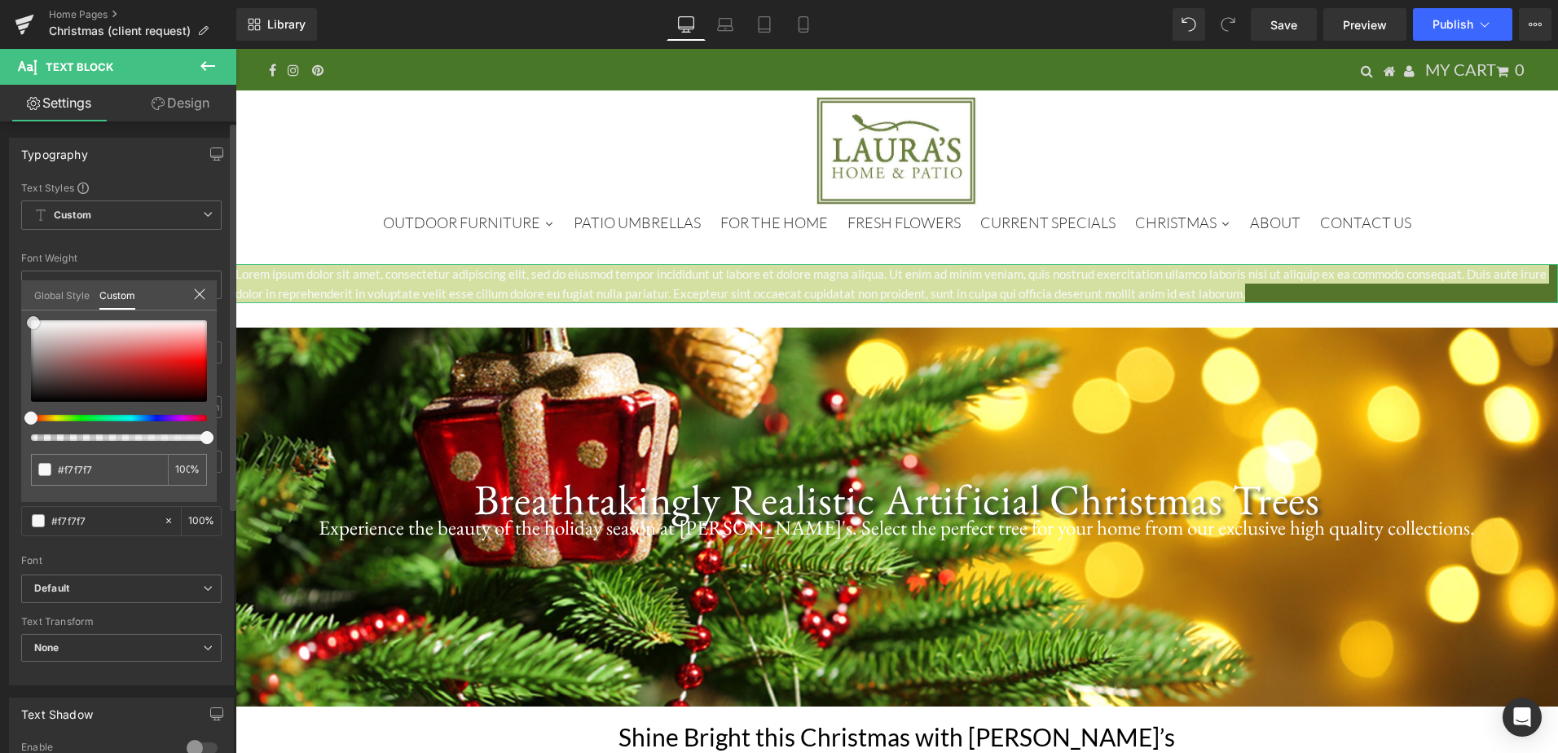
type input "#f9f9f9"
type input "#ffffff"
click at [27, 319] on span at bounding box center [30, 320] width 13 height 13
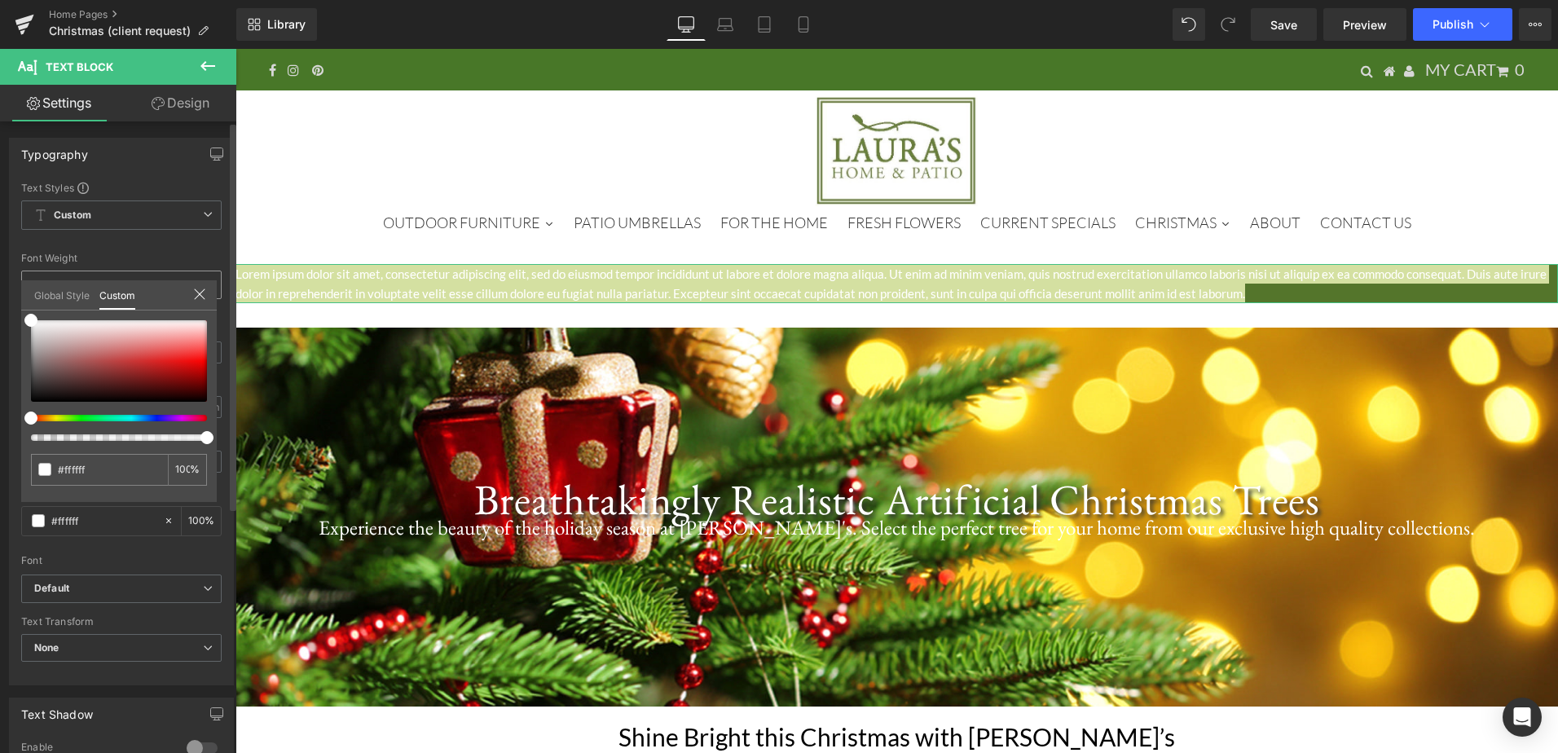
click at [199, 289] on icon at bounding box center [199, 294] width 13 height 13
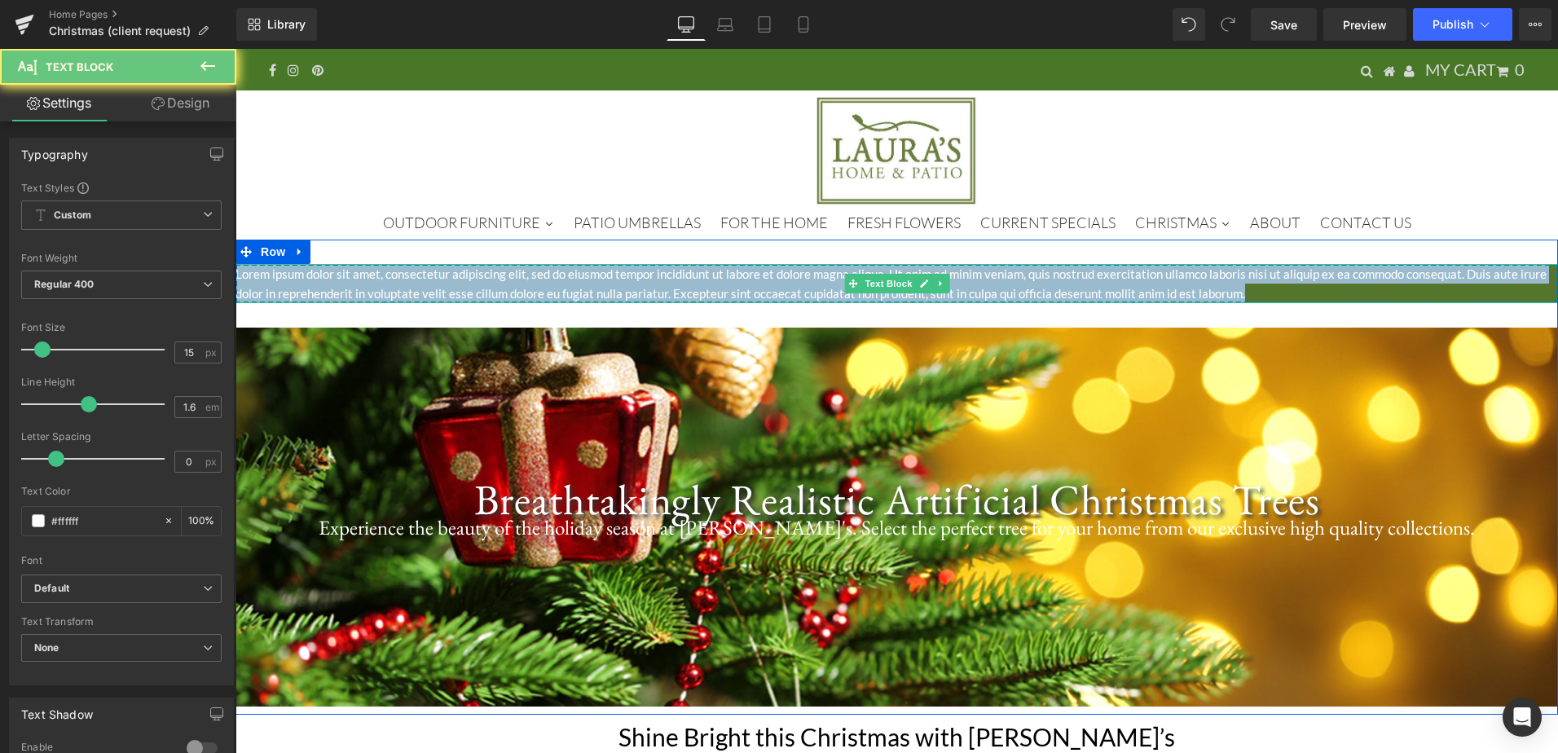
click at [420, 289] on p "Lorem ipsum dolor sit amet, consectetur adipiscing elit, sed do eiusmod tempor …" at bounding box center [897, 283] width 1323 height 39
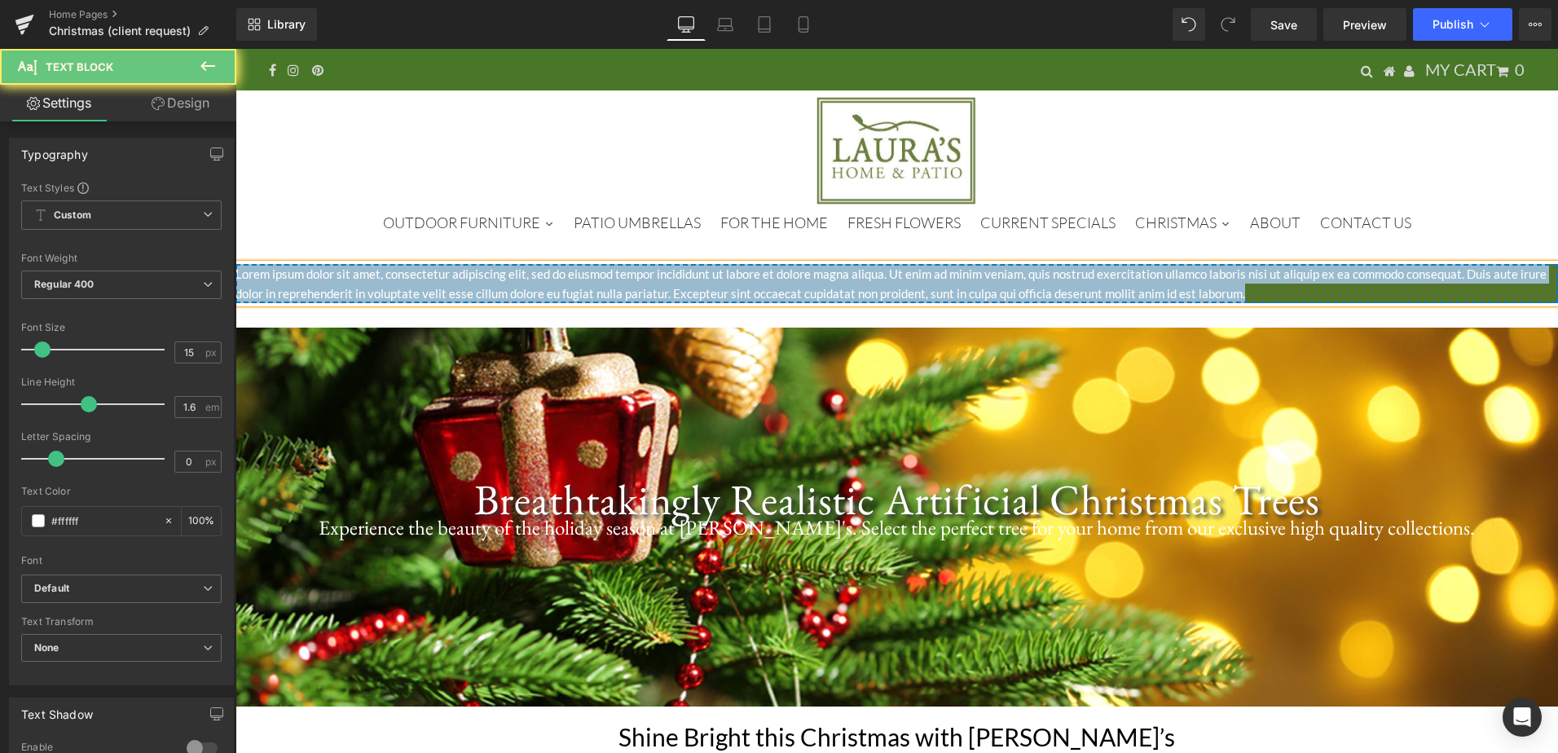
click at [420, 288] on p "Lorem ipsum dolor sit amet, consectetur adipiscing elit, sed do eiusmod tempor …" at bounding box center [897, 283] width 1323 height 39
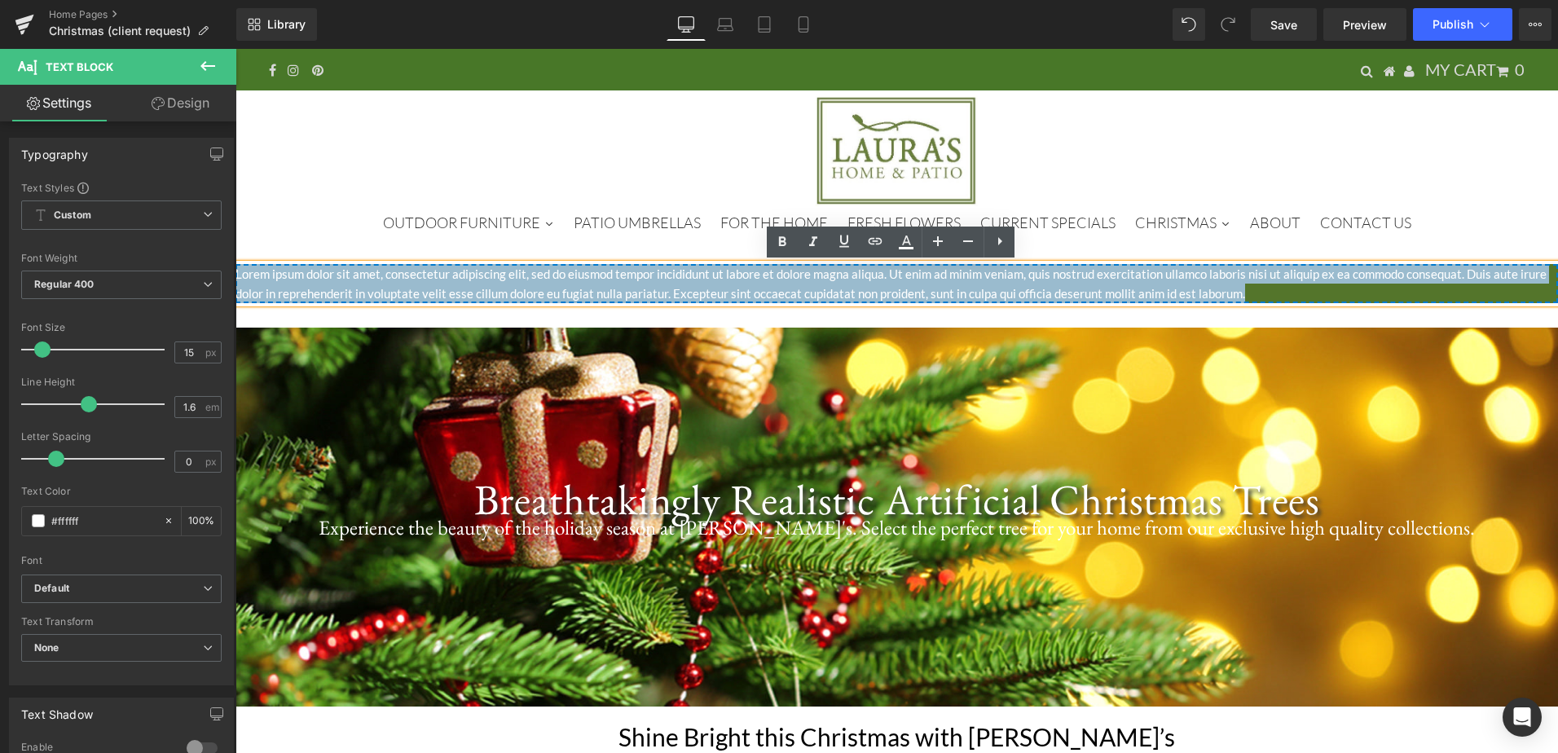
click at [1332, 297] on p "Lorem ipsum dolor sit amet, consectetur adipiscing elit, sed do eiusmod tempor …" at bounding box center [897, 283] width 1323 height 39
drag, startPoint x: 1234, startPoint y: 293, endPoint x: 153, endPoint y: 266, distance: 1081.1
click at [236, 266] on html "MENU MY CART 0 OUTDOOR FURNITURE PATIO UMBRELLAS FOR THE HOME FRESH FLOWERS CUR…" at bounding box center [897, 401] width 1323 height 704
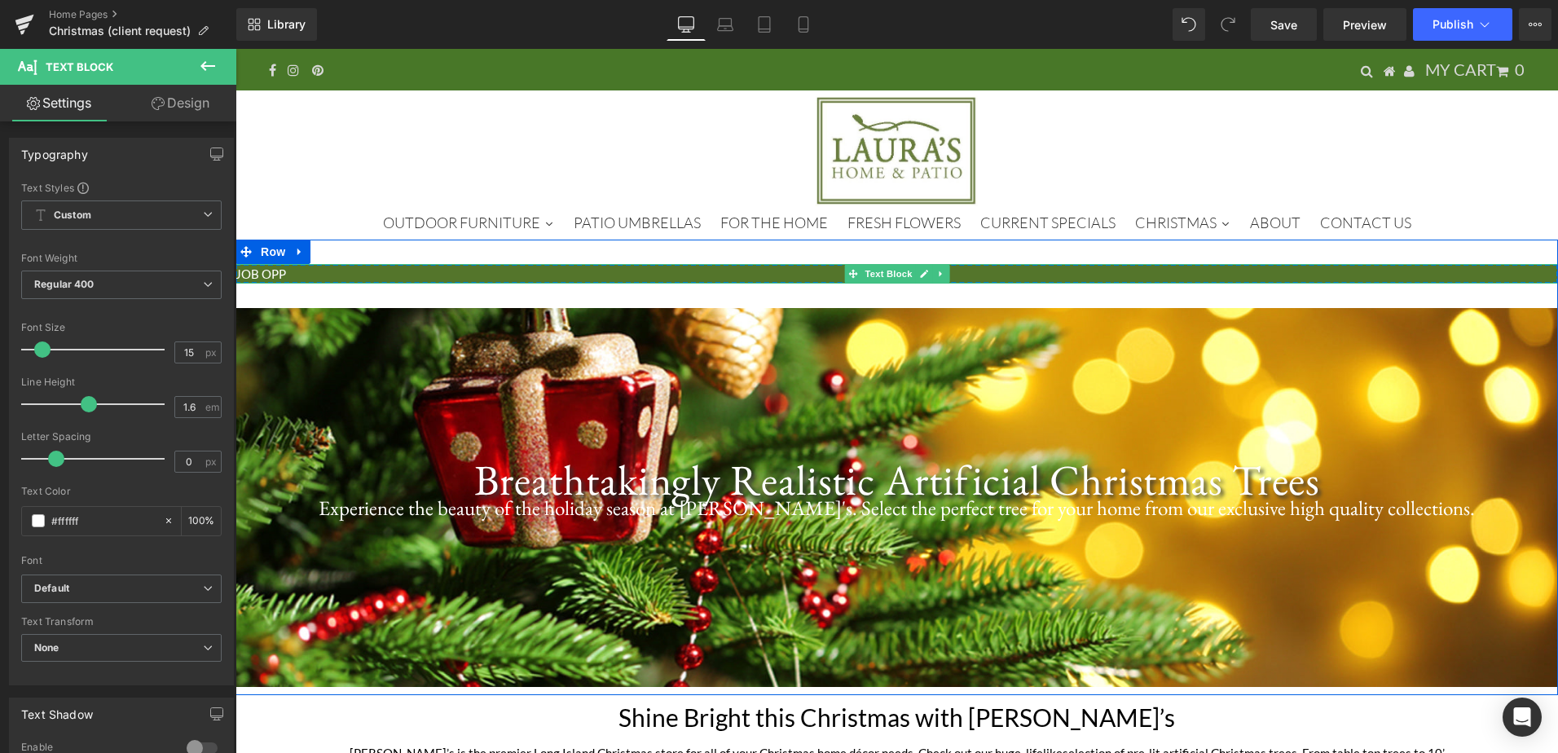
click at [362, 274] on p "JOB OPP" at bounding box center [897, 274] width 1323 height 20
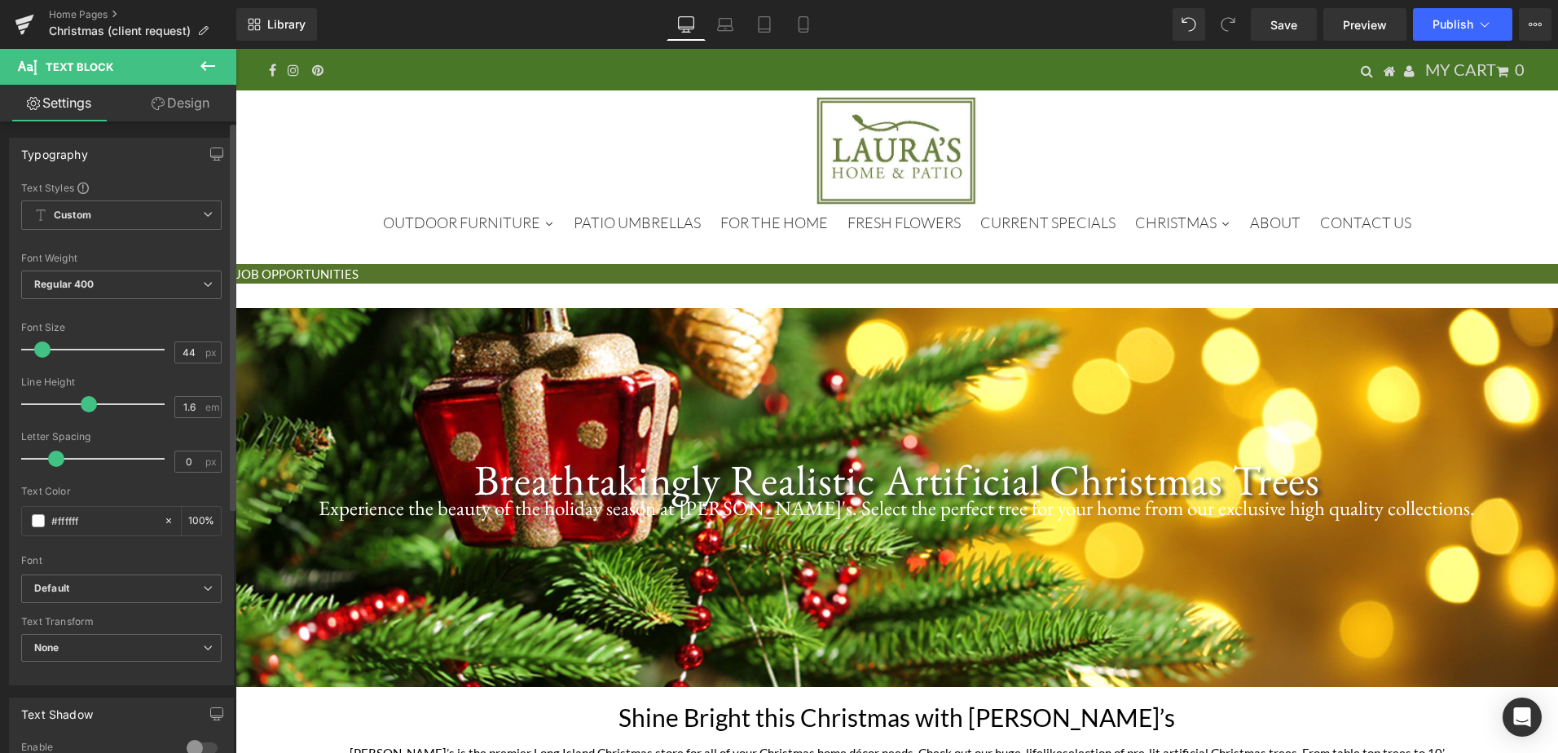
click at [82, 348] on div at bounding box center [96, 349] width 135 height 33
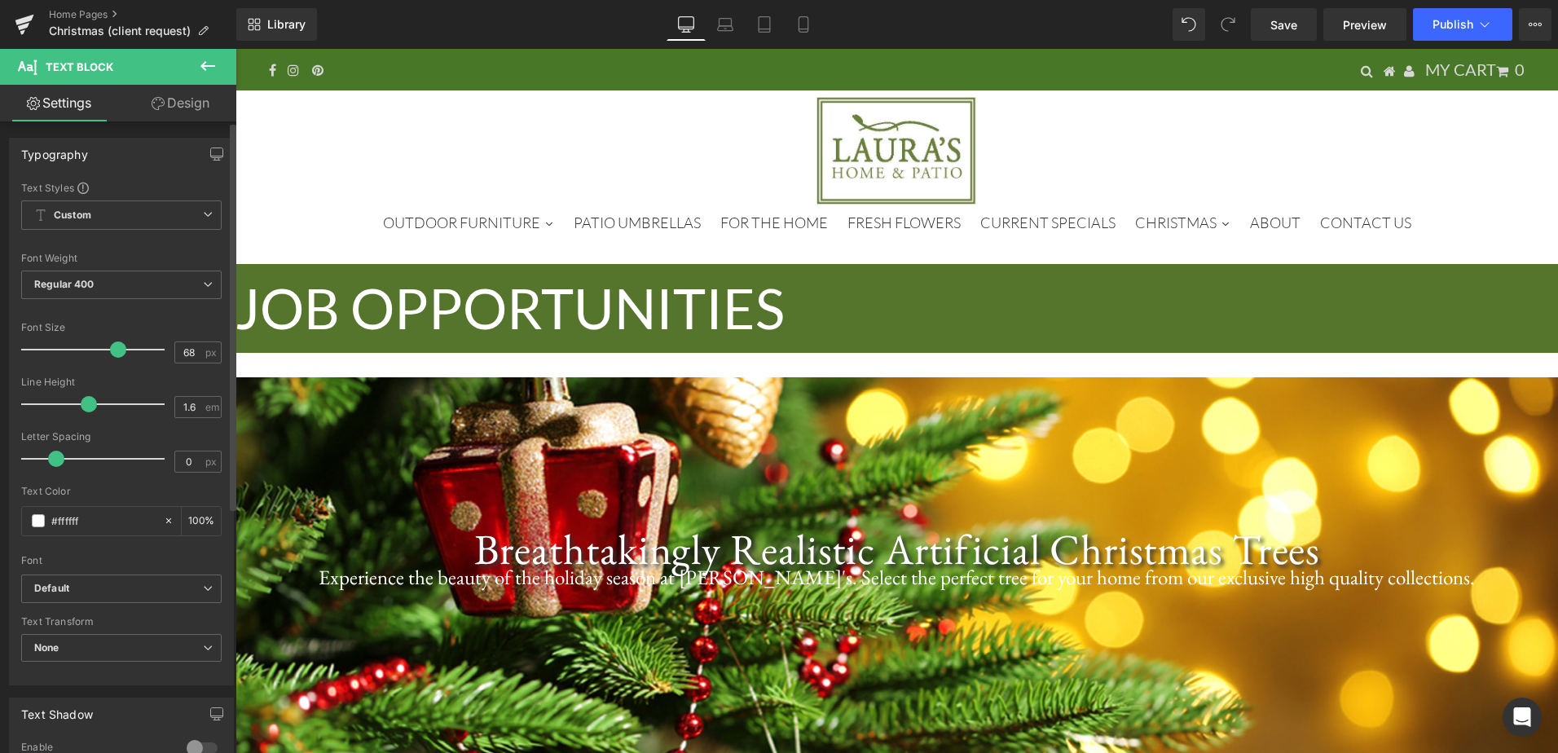
drag, startPoint x: 85, startPoint y: 350, endPoint x: 117, endPoint y: 349, distance: 32.6
click at [117, 349] on span at bounding box center [118, 349] width 16 height 16
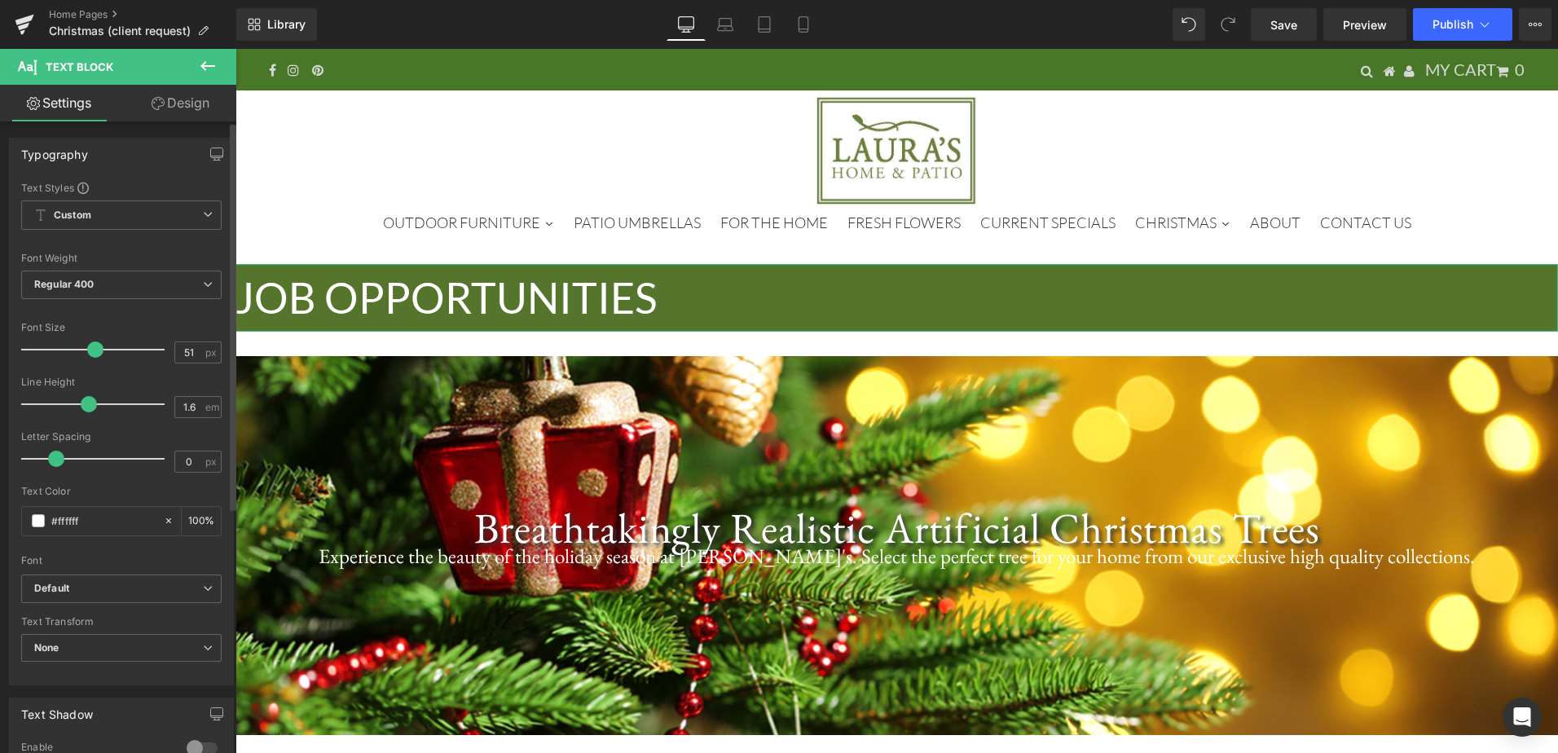
type input "50"
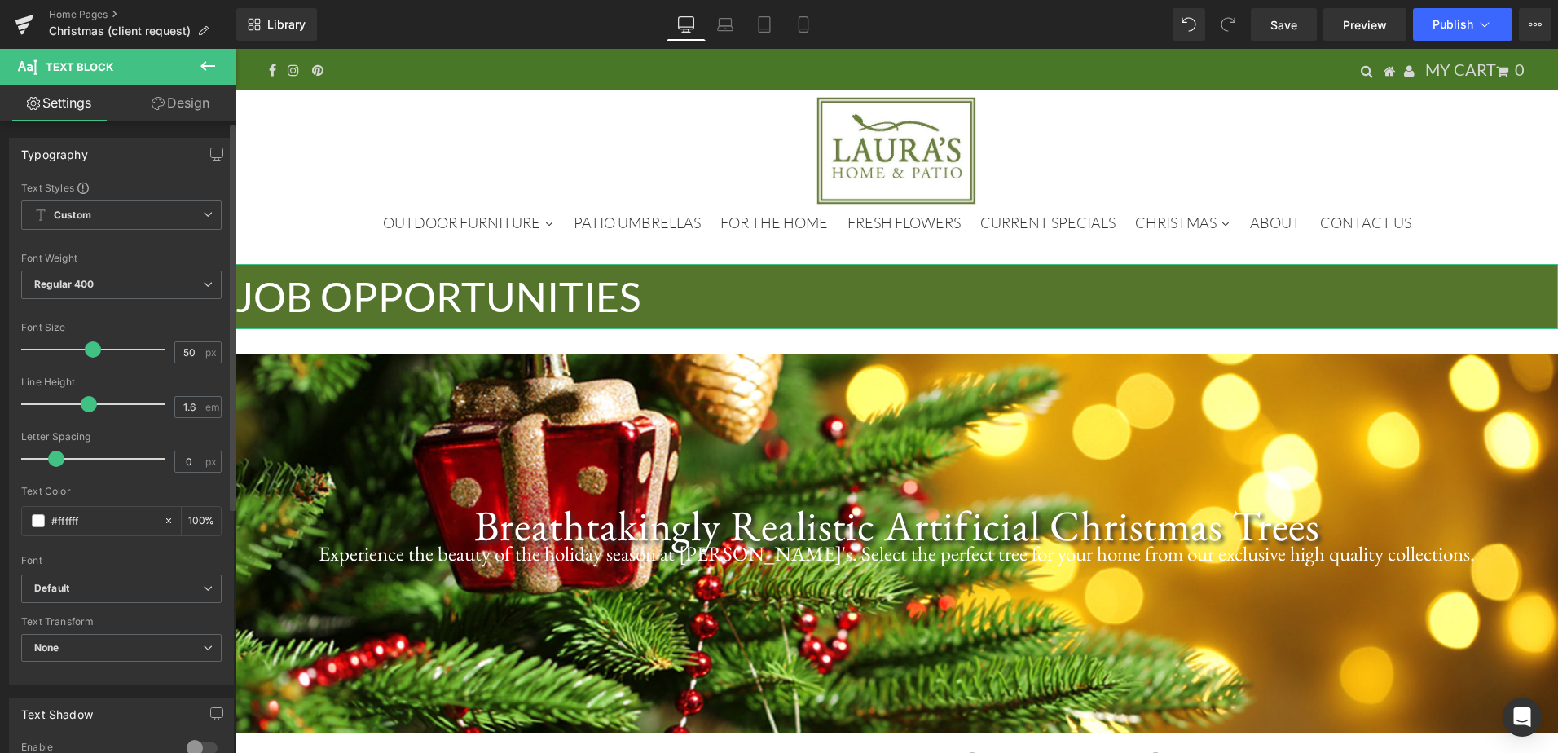
drag, startPoint x: 112, startPoint y: 351, endPoint x: 92, endPoint y: 350, distance: 20.4
click at [92, 350] on span at bounding box center [93, 349] width 16 height 16
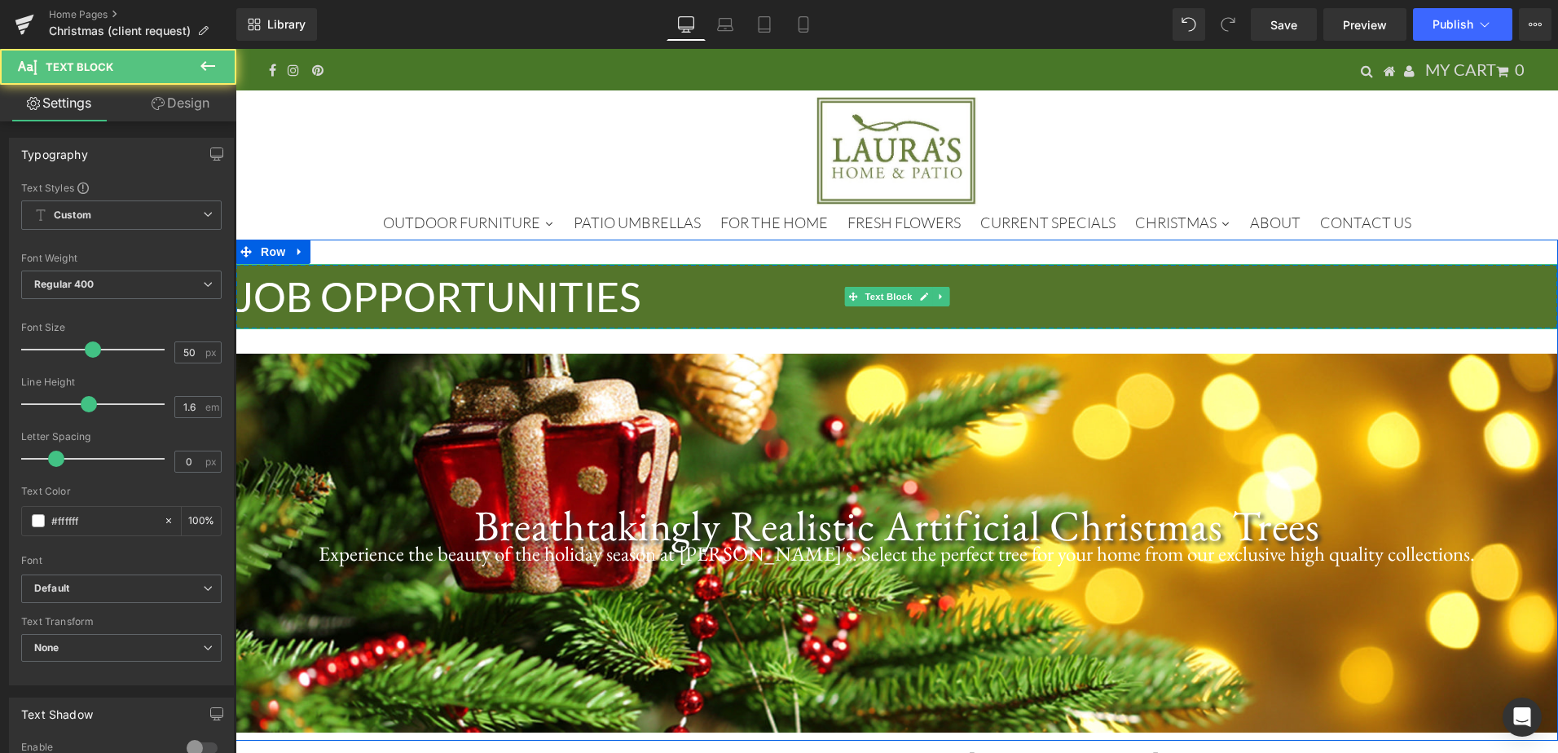
click at [665, 302] on p "JOB OPPORTUNITIES" at bounding box center [897, 296] width 1323 height 65
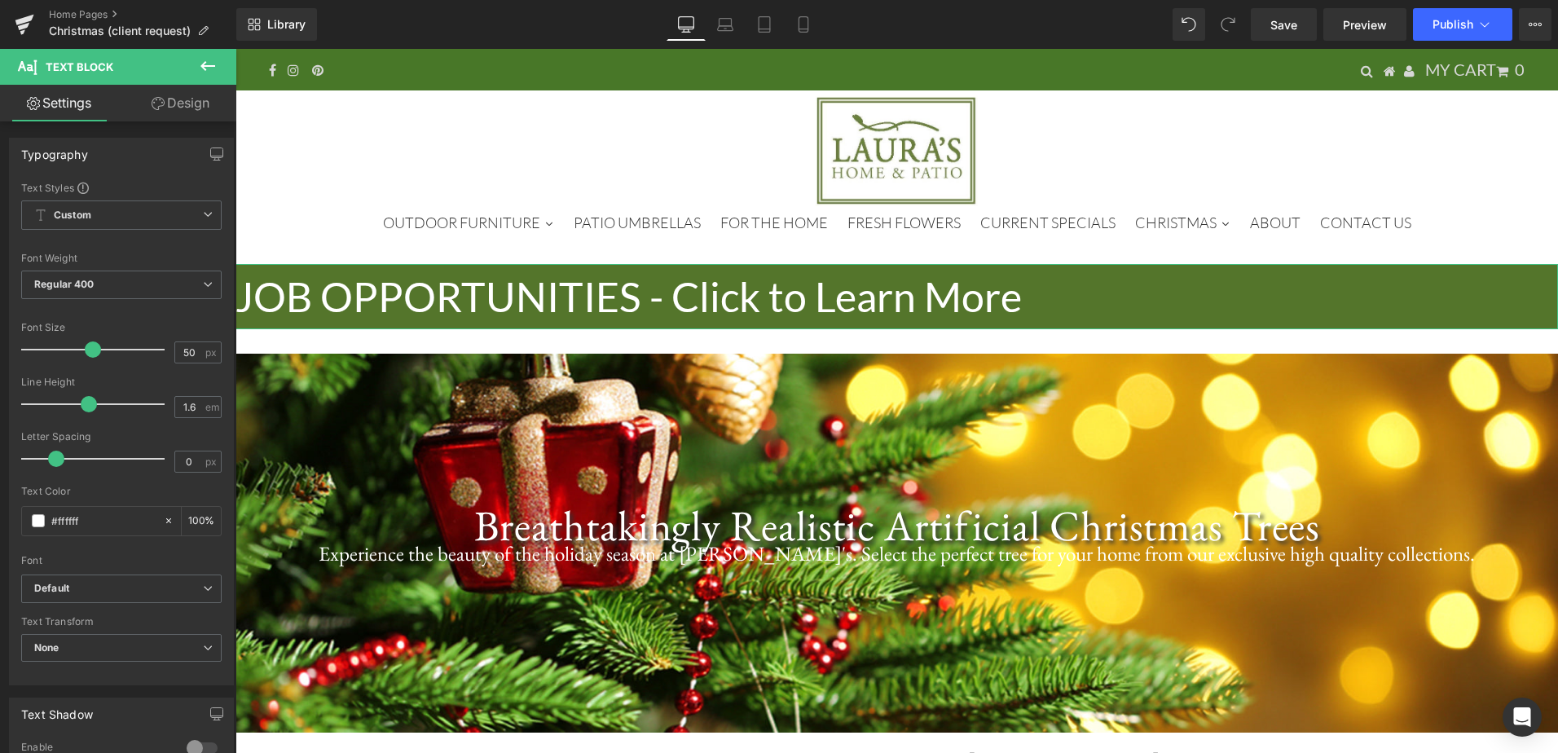
click at [196, 93] on link "Design" at bounding box center [180, 103] width 118 height 37
type input "100"
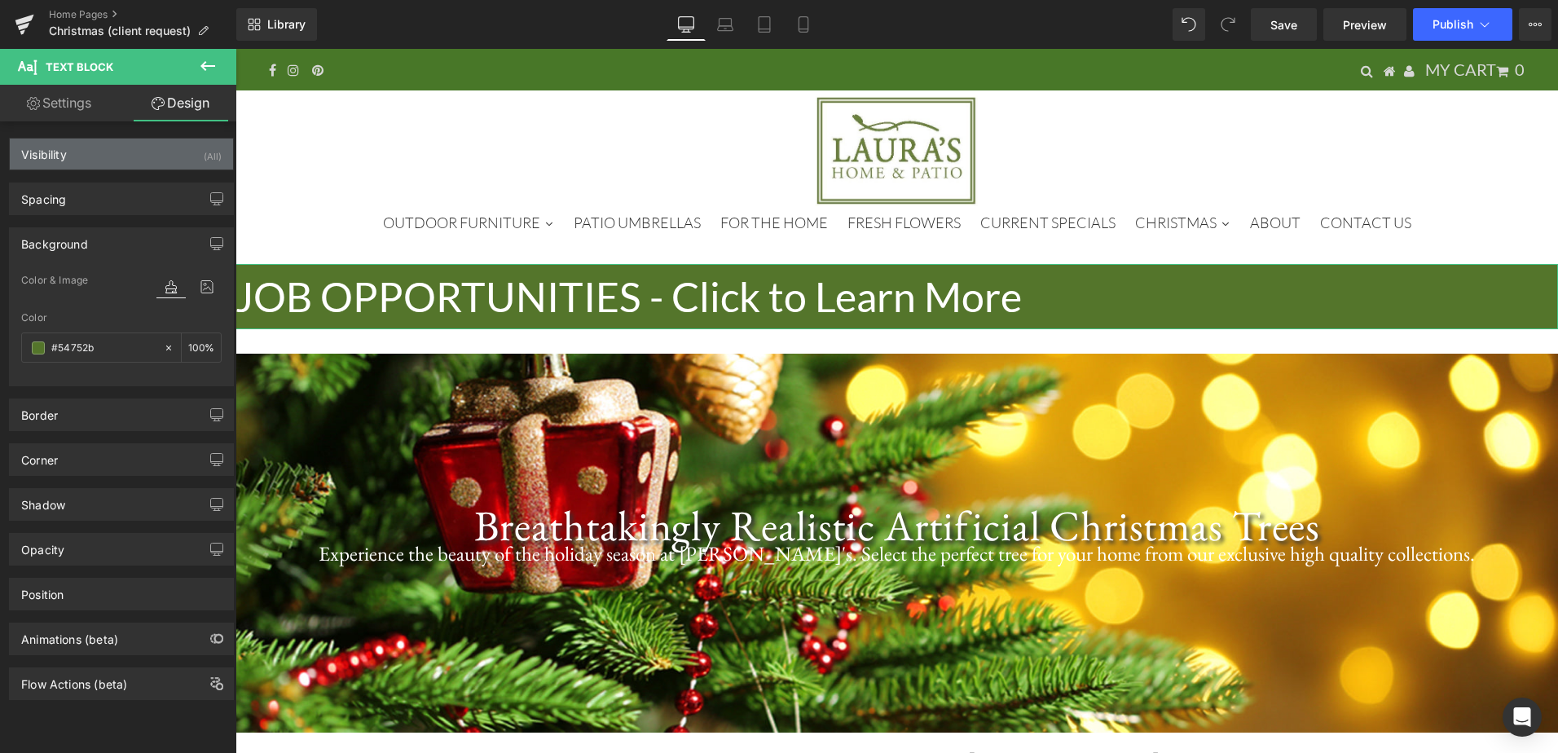
click at [112, 160] on div "Visibility (All)" at bounding box center [121, 154] width 223 height 31
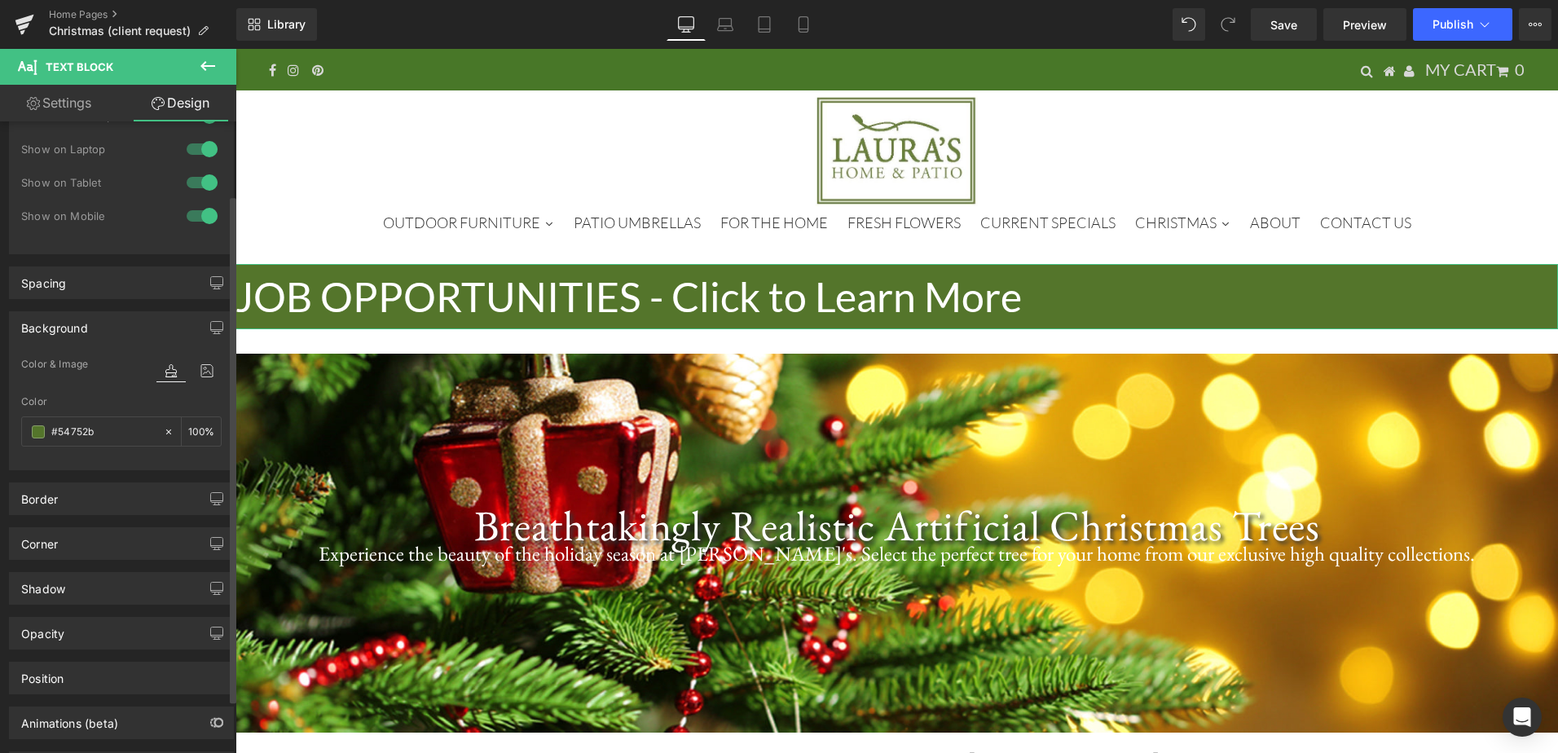
scroll to position [158, 0]
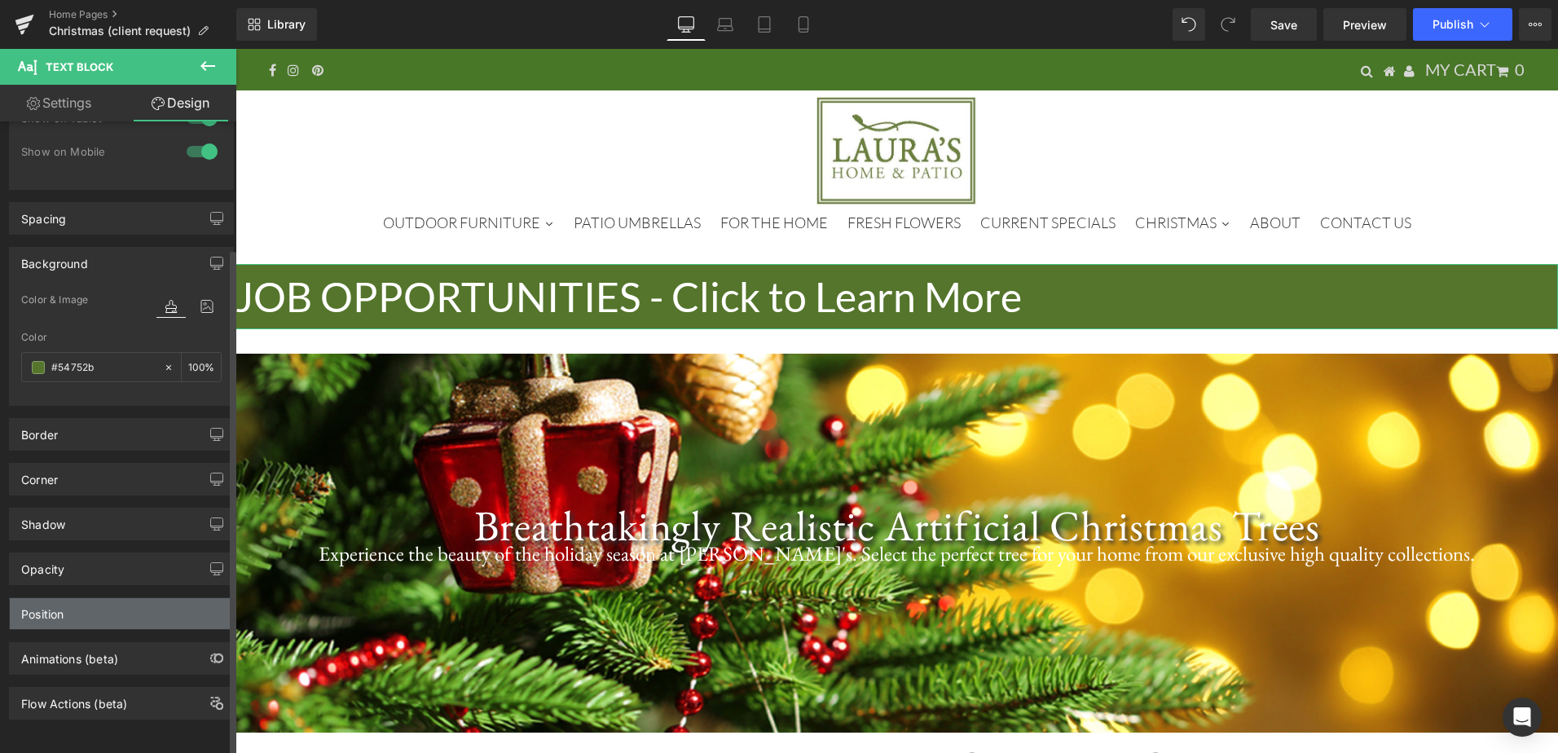
click at [100, 598] on div "Position" at bounding box center [121, 613] width 223 height 31
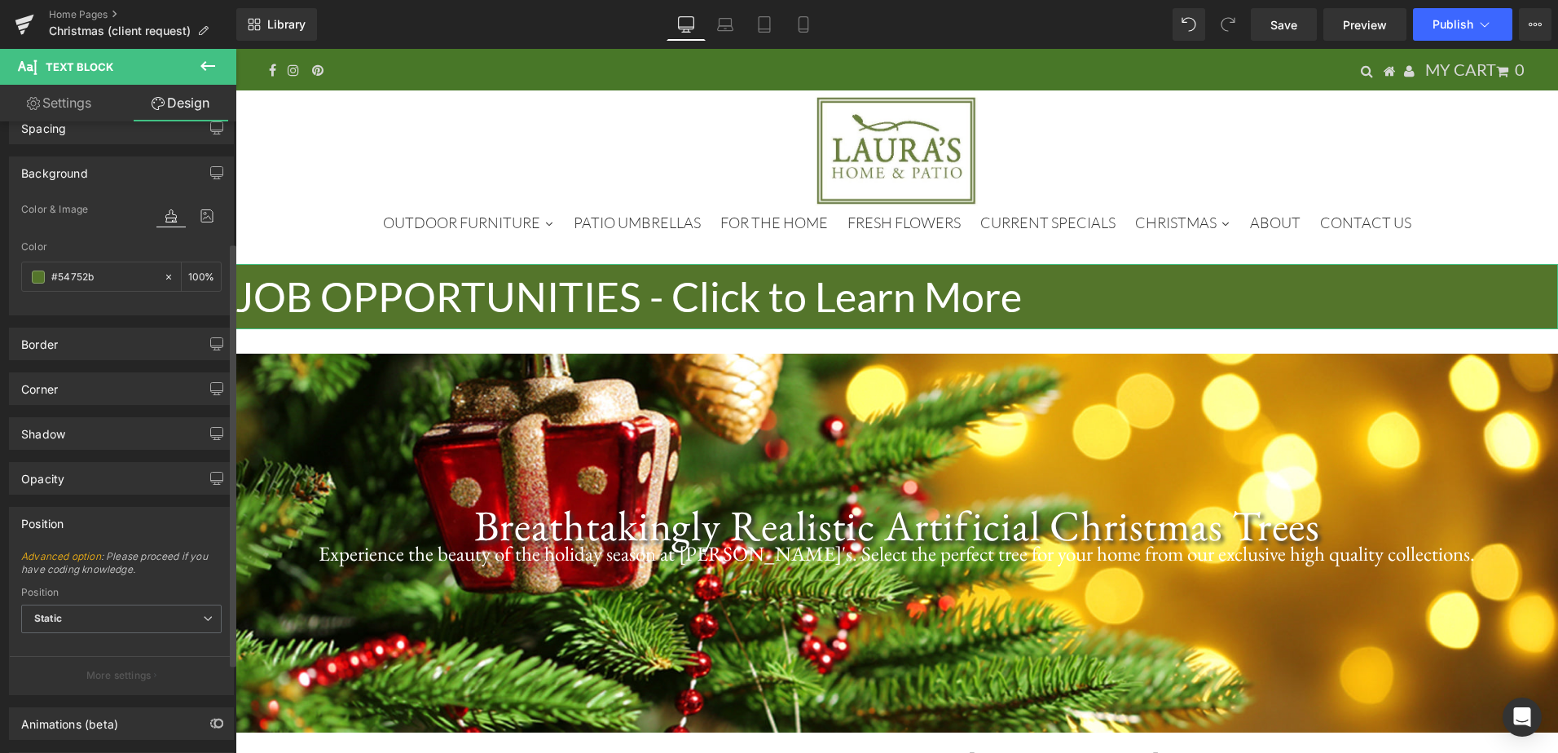
scroll to position [314, 0]
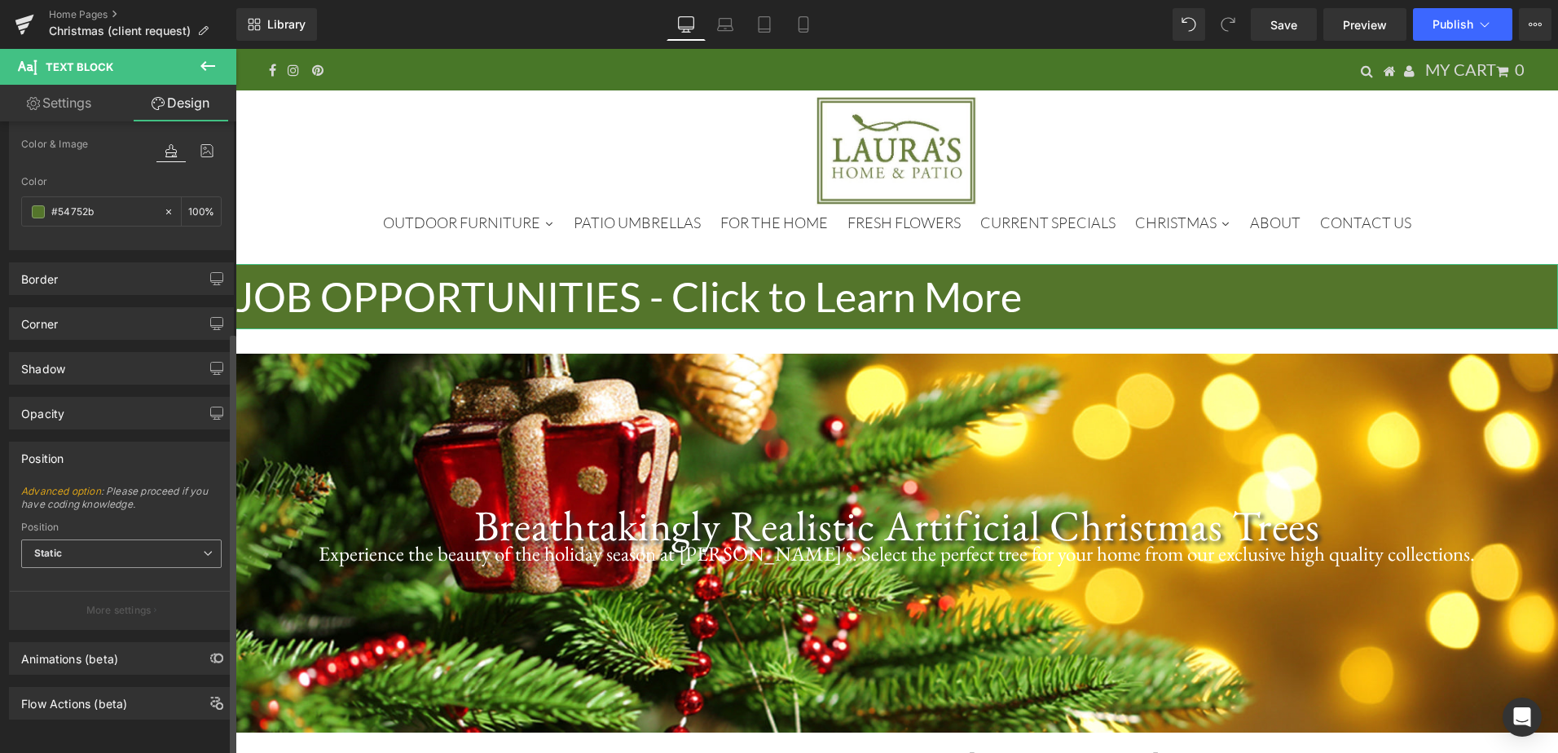
click at [104, 544] on span "Static" at bounding box center [121, 554] width 200 height 29
click at [207, 65] on icon at bounding box center [207, 66] width 15 height 10
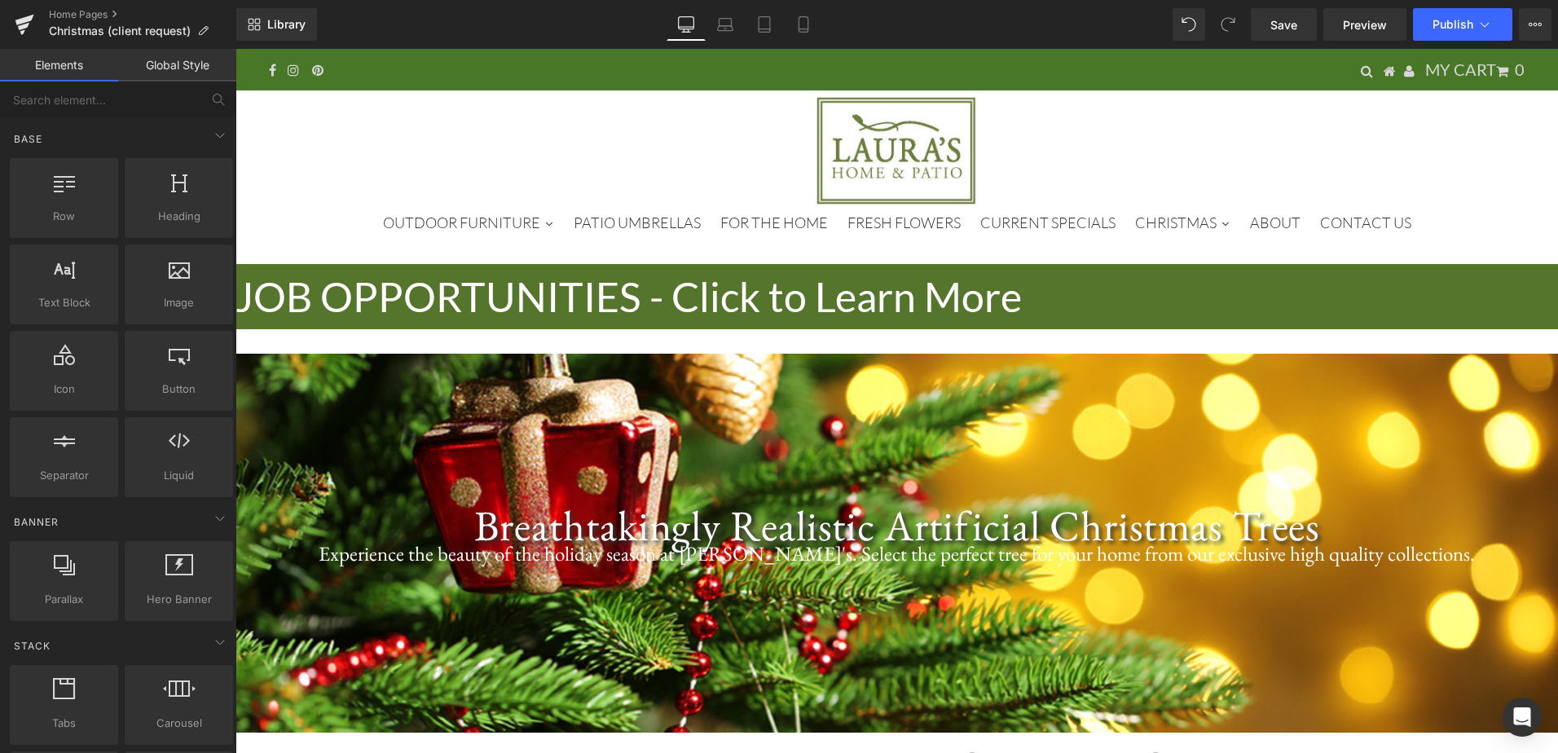
click at [289, 181] on div at bounding box center [896, 152] width 1295 height 114
click at [377, 289] on p "JOB OPPORTUNITIES - Click to Learn More" at bounding box center [897, 296] width 1323 height 65
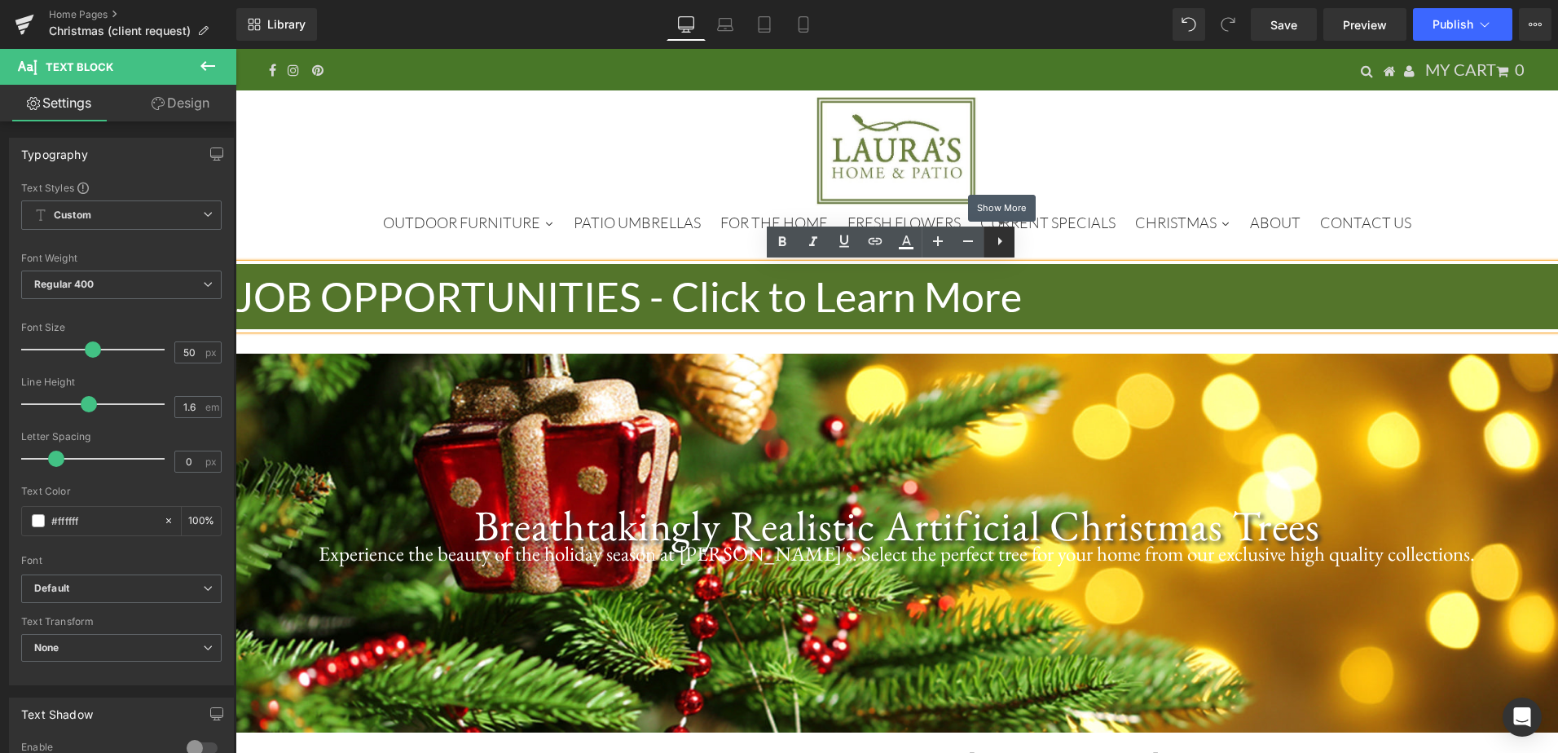
click at [1003, 237] on icon at bounding box center [1000, 241] width 20 height 20
click at [1024, 295] on p "JOB OPPORTUNITIES - Click to Learn More" at bounding box center [897, 296] width 1323 height 65
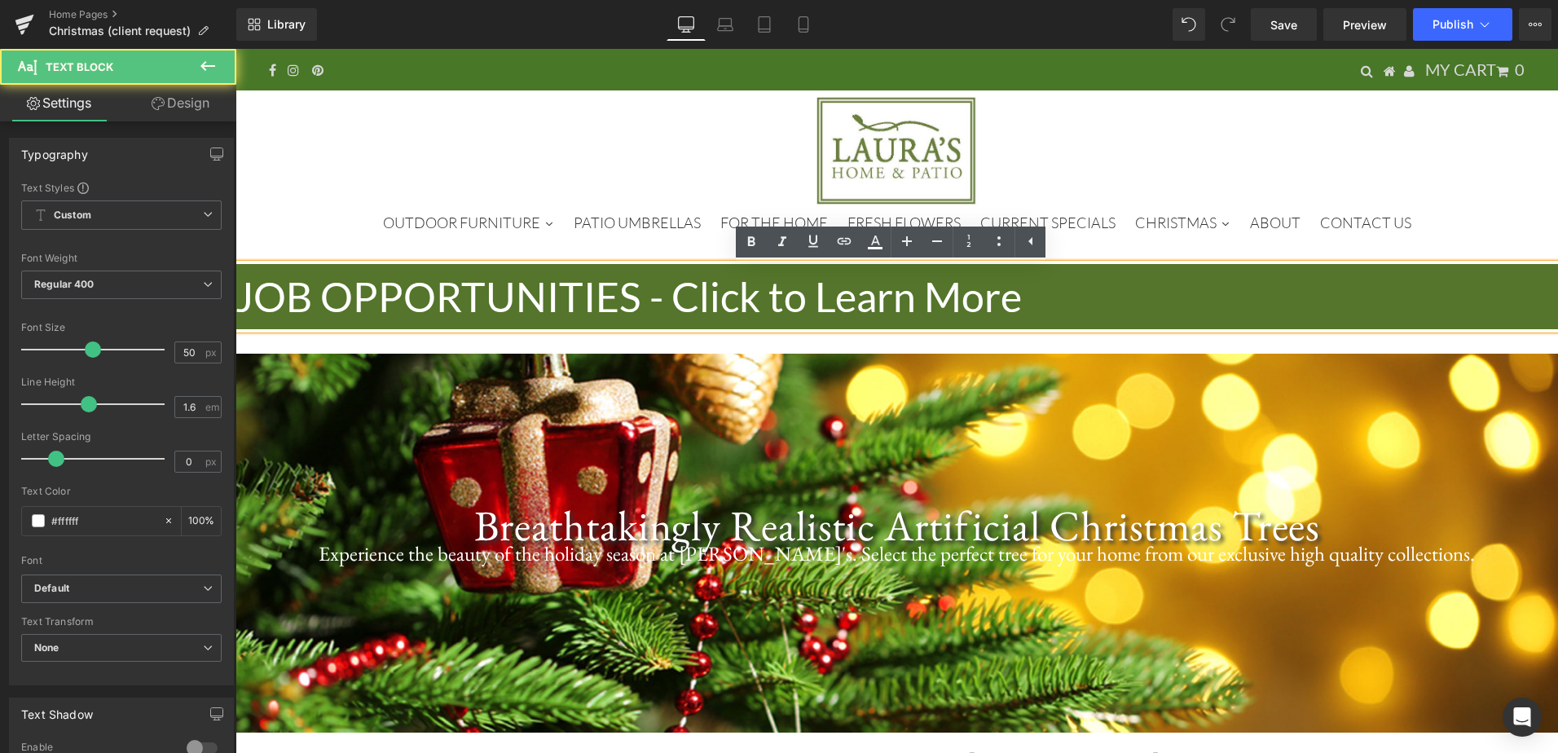
click at [1169, 156] on div at bounding box center [896, 152] width 1295 height 114
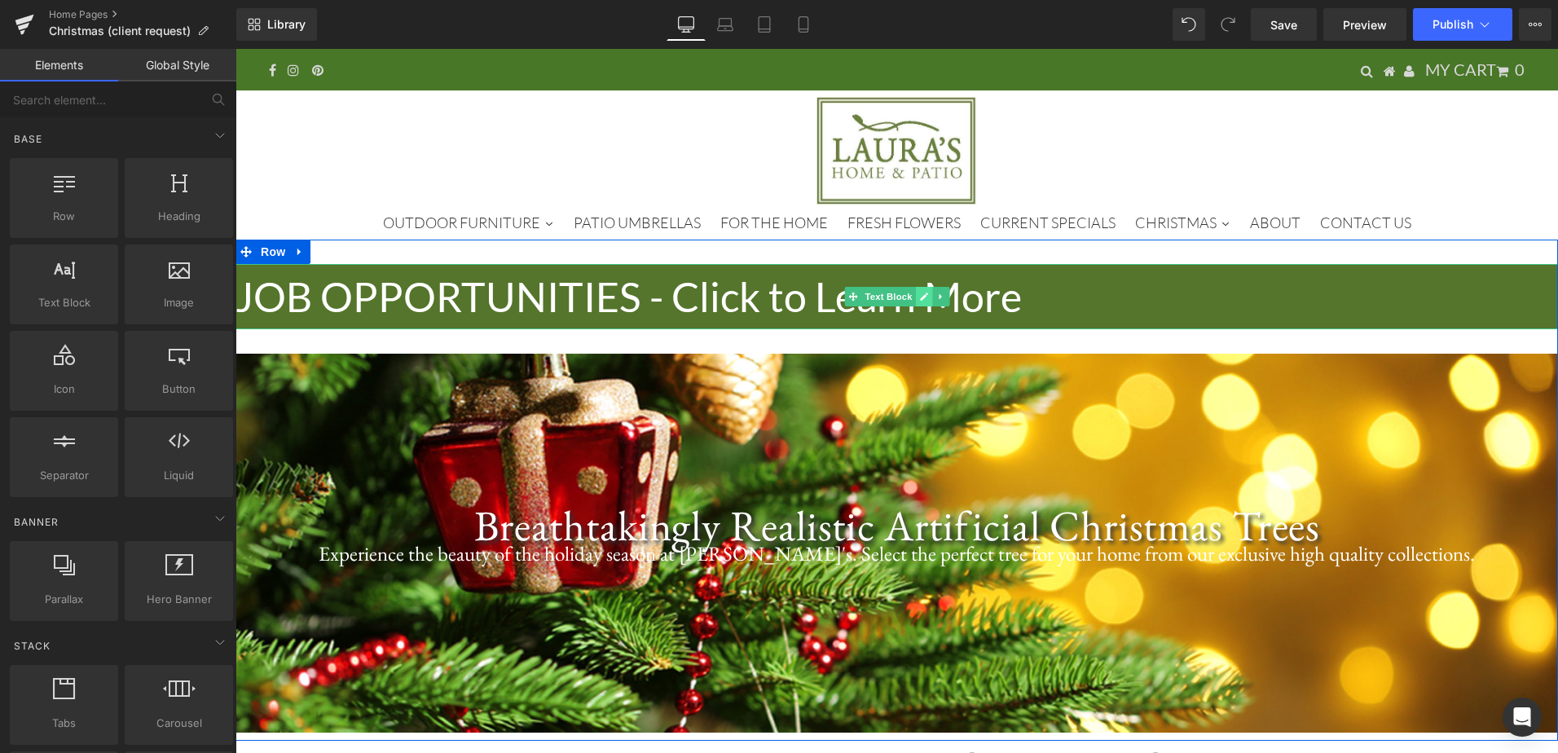
click at [915, 290] on link at bounding box center [923, 297] width 17 height 20
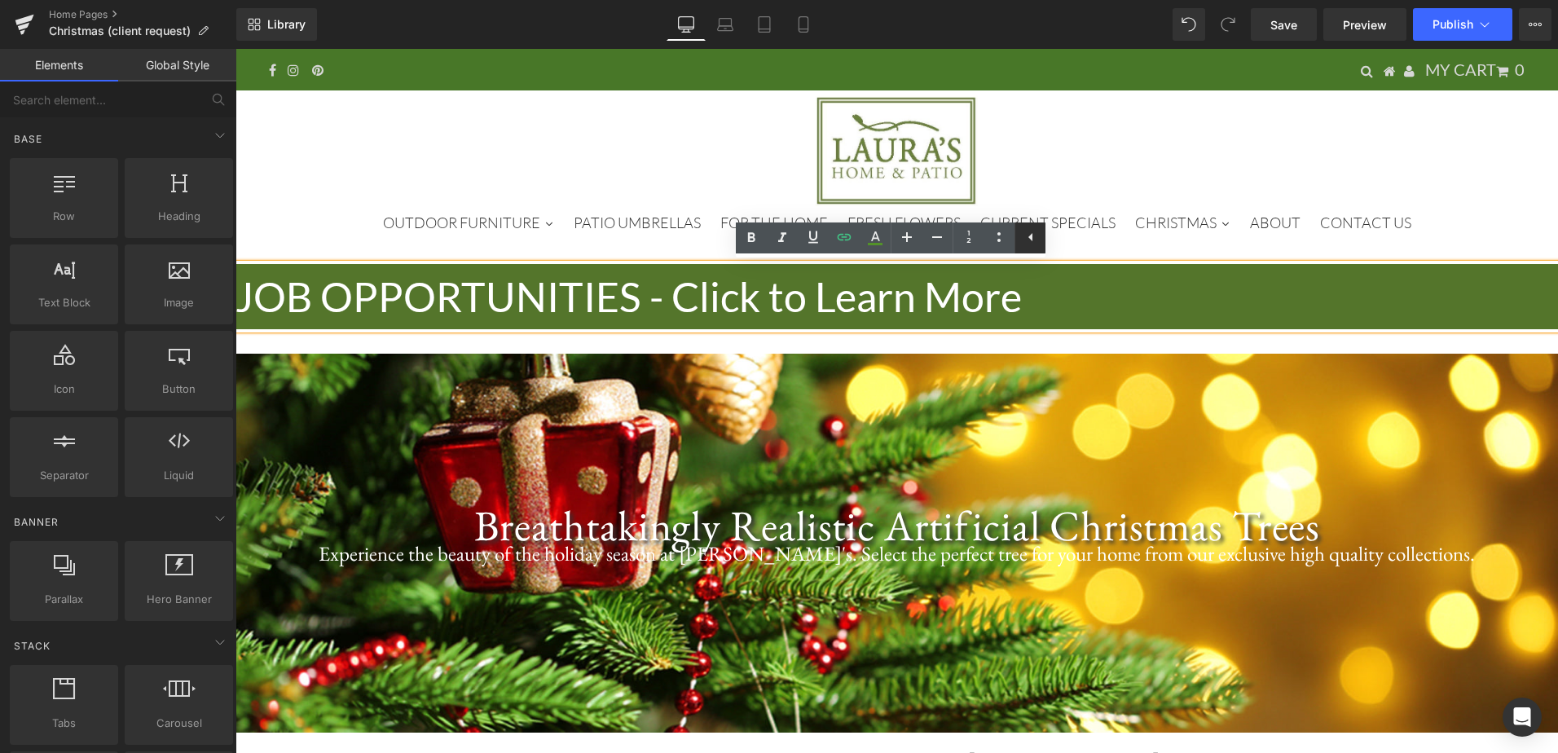
click at [1033, 231] on icon at bounding box center [1031, 237] width 20 height 20
click at [628, 312] on p "JOB OPPORTUNITIES - Click to Learn More" at bounding box center [897, 296] width 1323 height 65
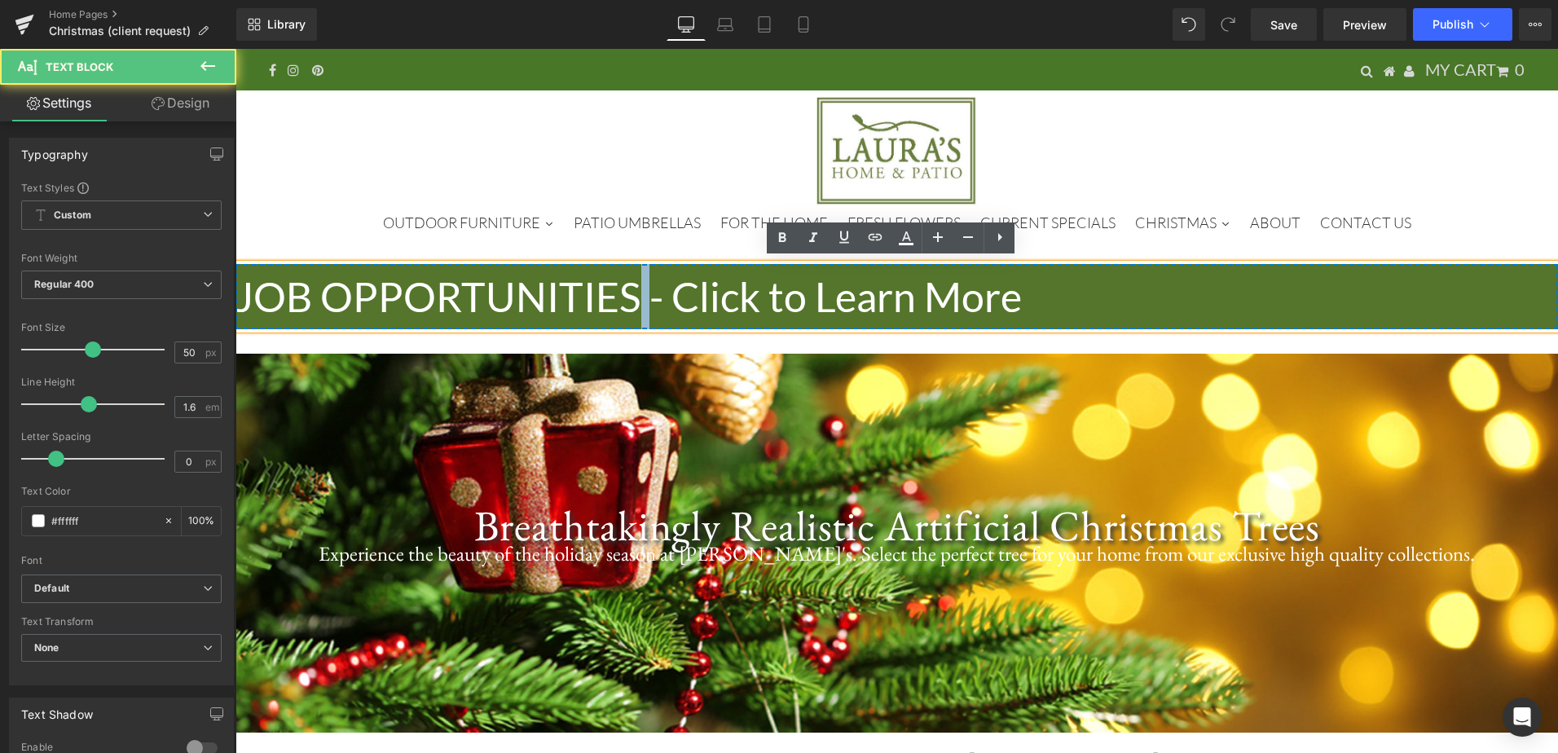
click at [628, 312] on p "JOB OPPORTUNITIES - Click to Learn More" at bounding box center [897, 296] width 1323 height 65
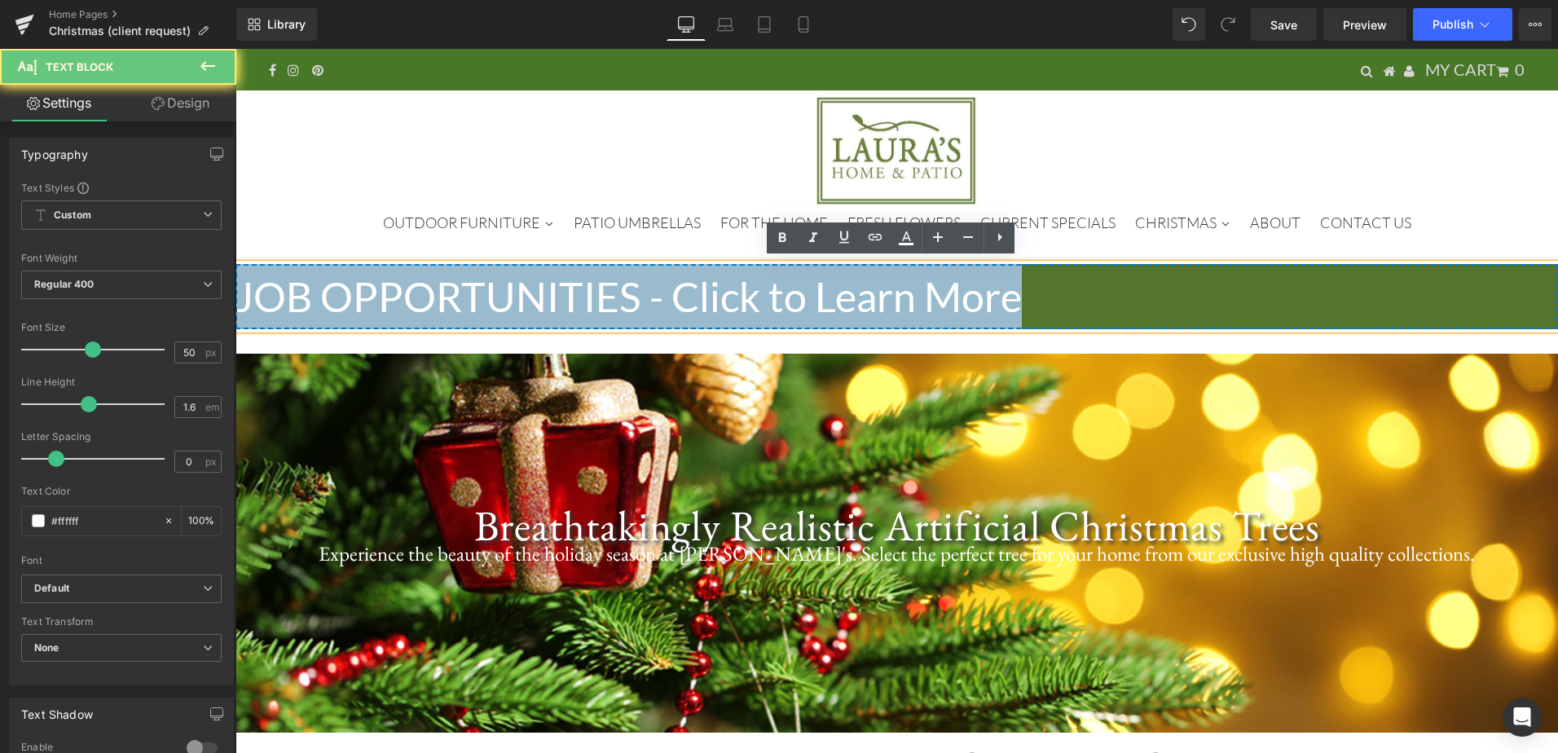
click at [628, 312] on p "JOB OPPORTUNITIES - Click to Learn More" at bounding box center [897, 296] width 1323 height 65
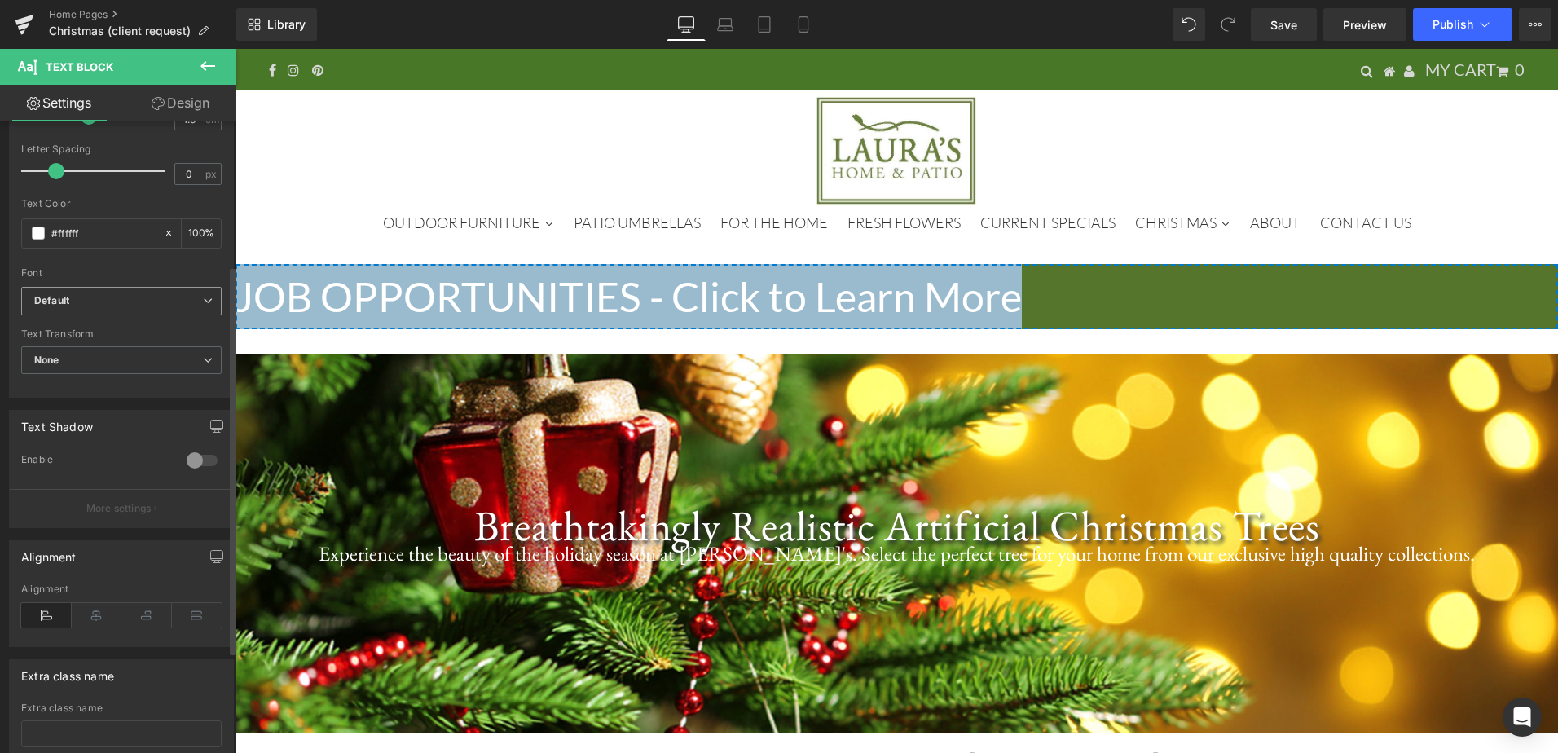
scroll to position [326, 0]
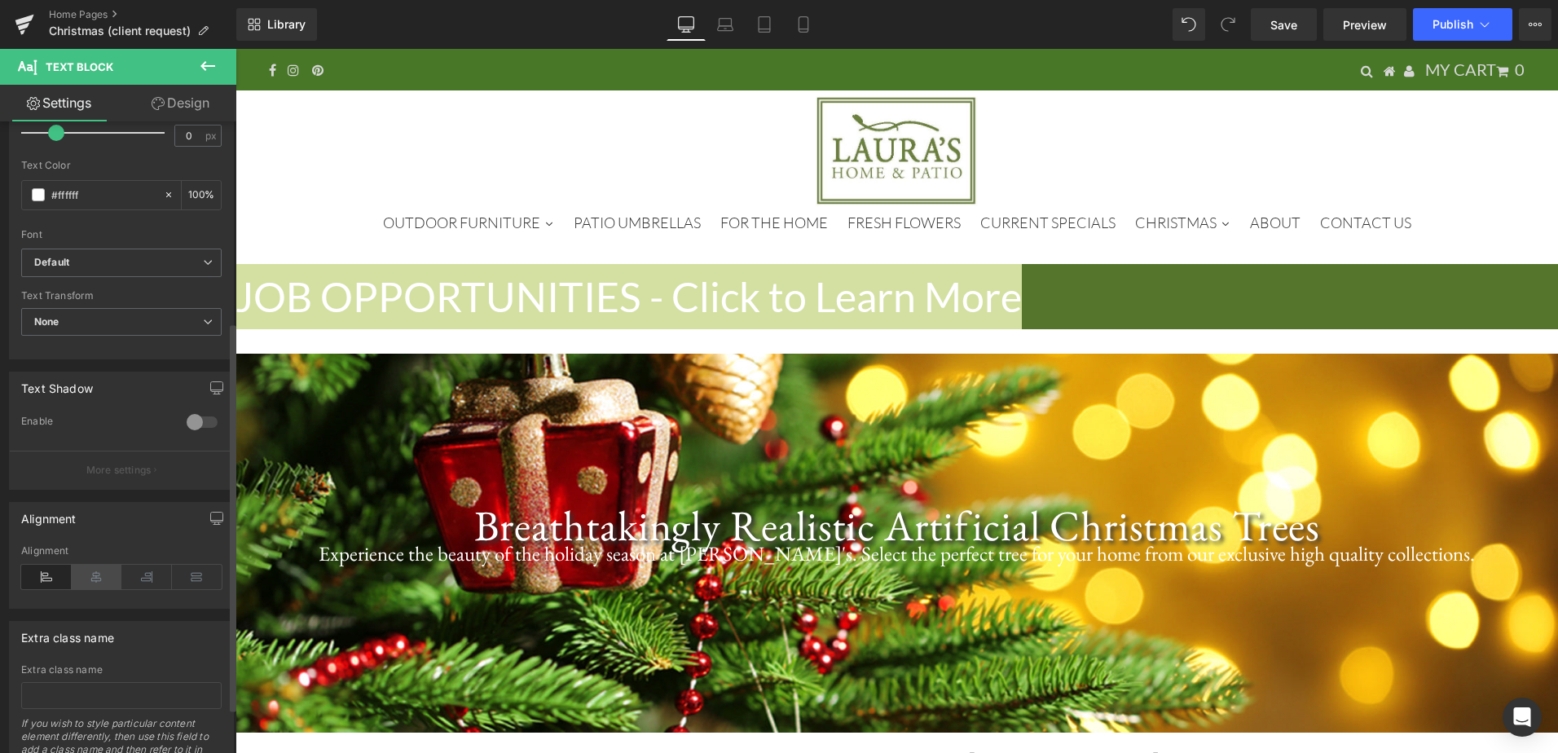
click at [98, 577] on icon at bounding box center [97, 577] width 51 height 24
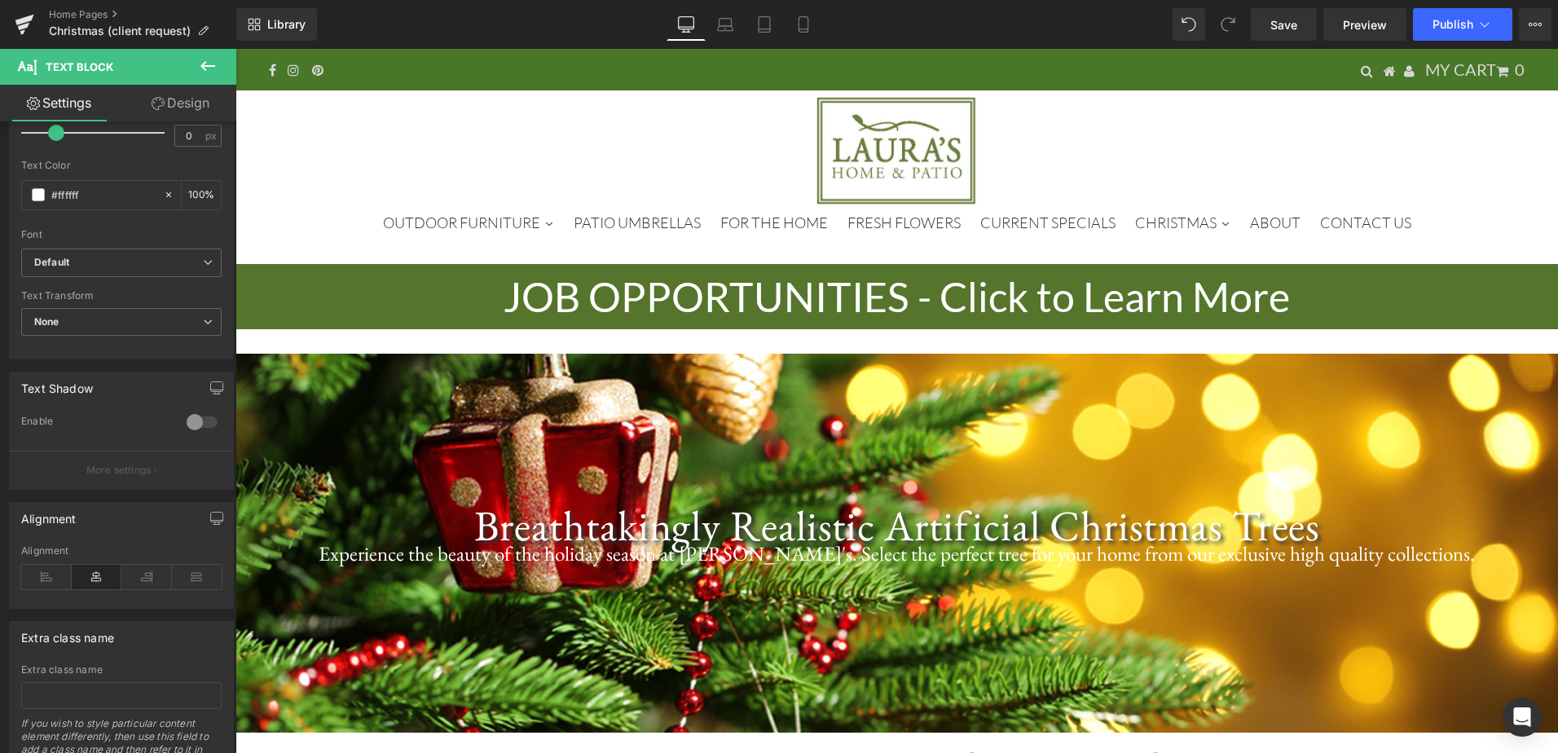
click at [1384, 168] on div at bounding box center [896, 152] width 1295 height 114
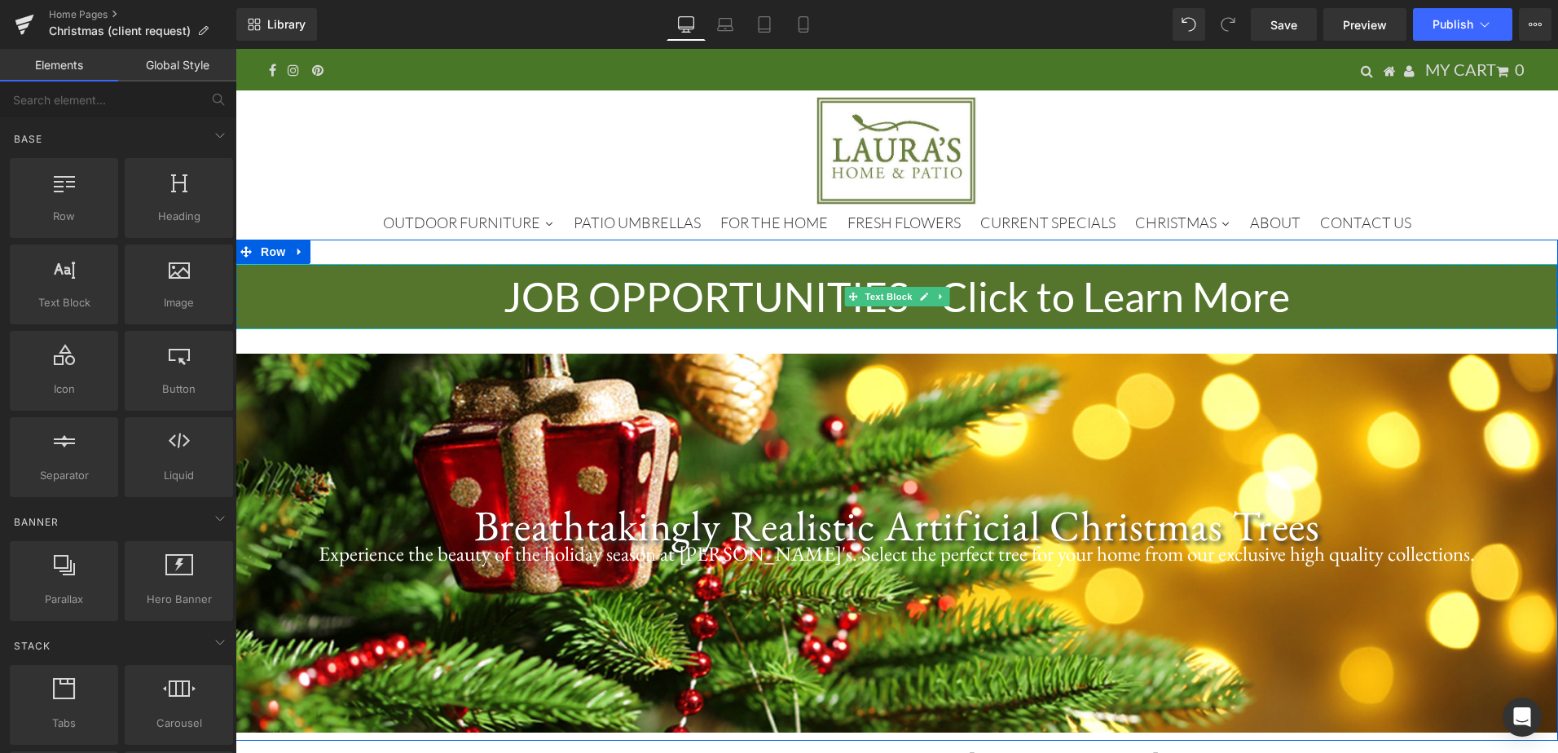
click at [1060, 295] on p "JOB OPPORTUNITIES - Click to Learn More" at bounding box center [897, 296] width 1323 height 65
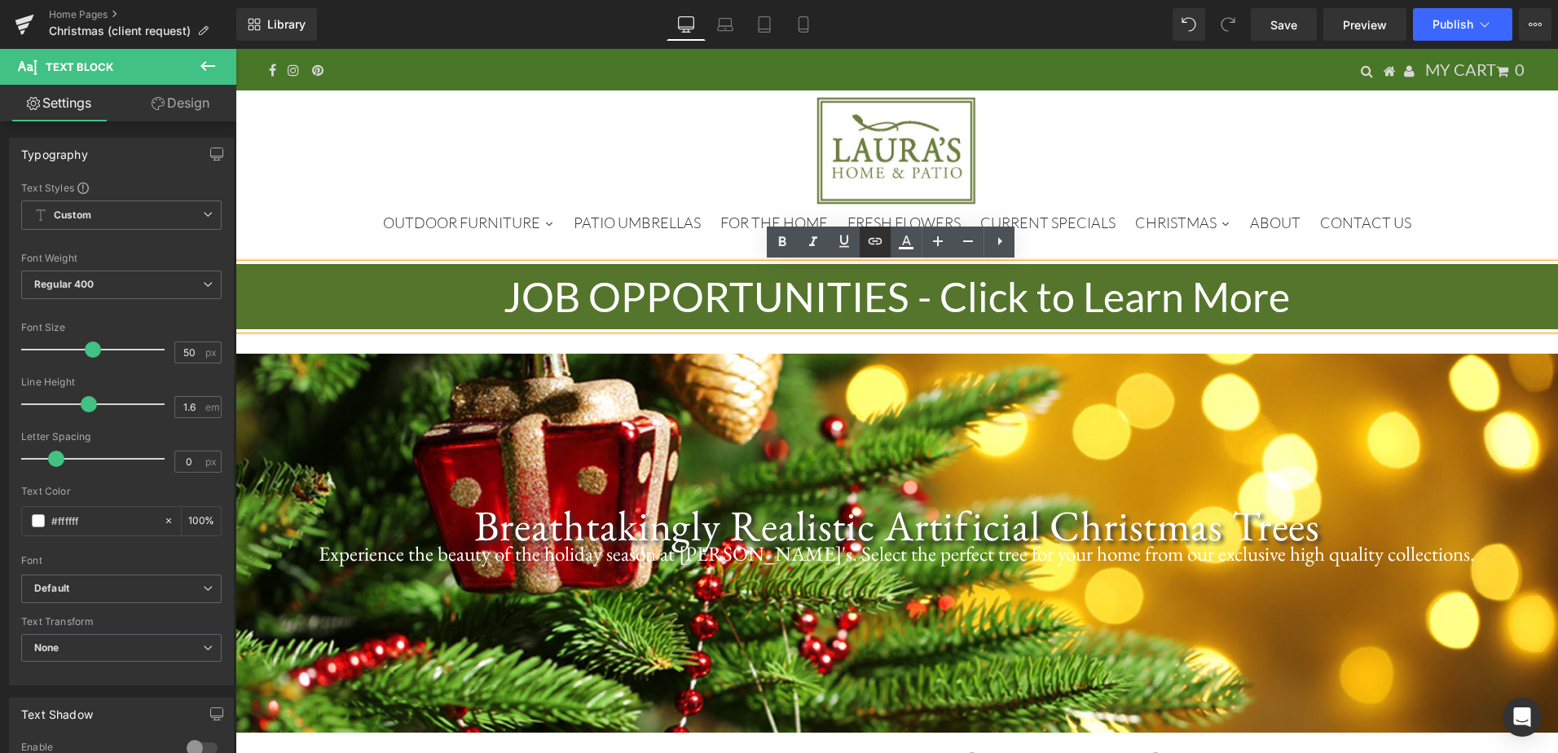
click at [885, 238] on link at bounding box center [875, 242] width 31 height 31
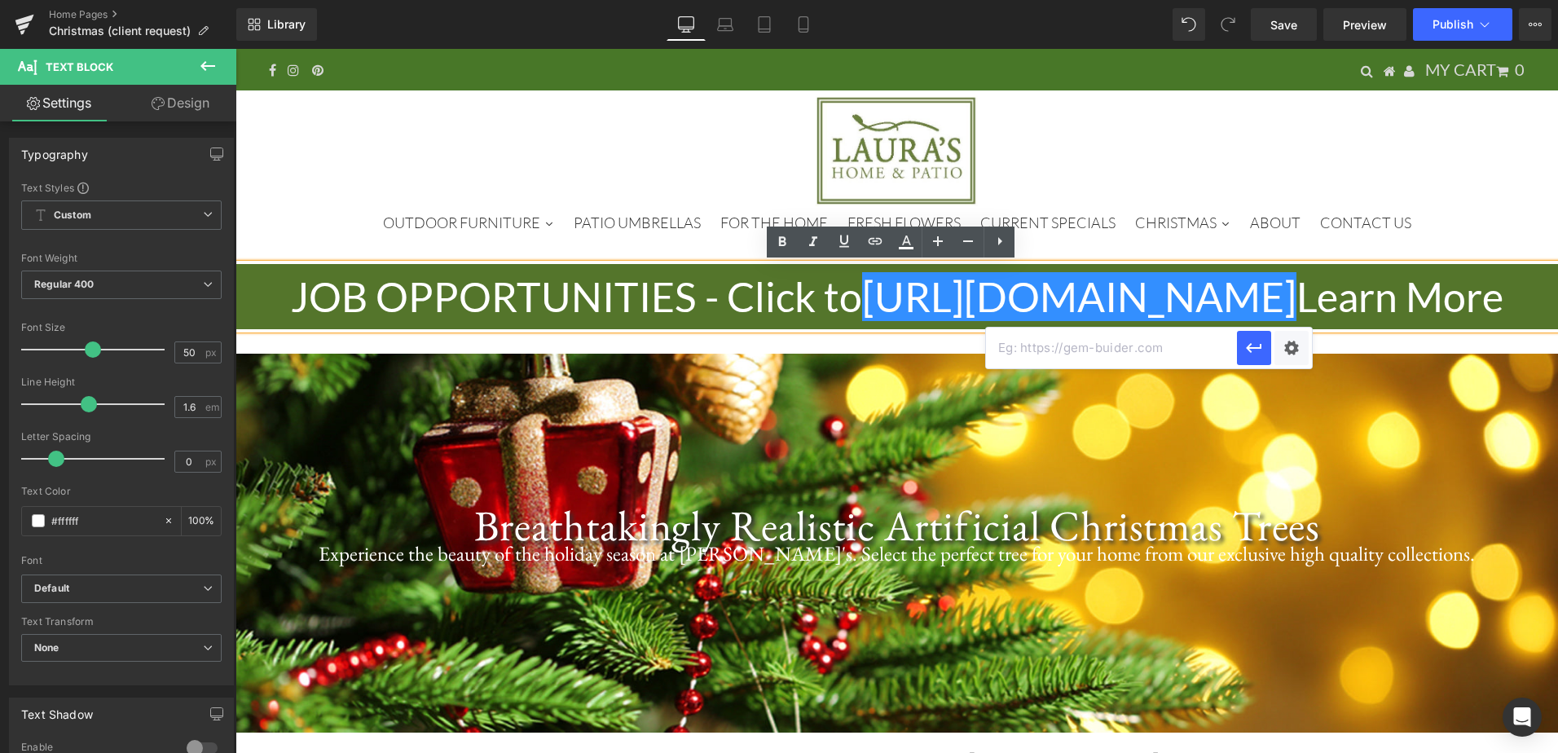
click at [1243, 157] on div at bounding box center [896, 152] width 1295 height 114
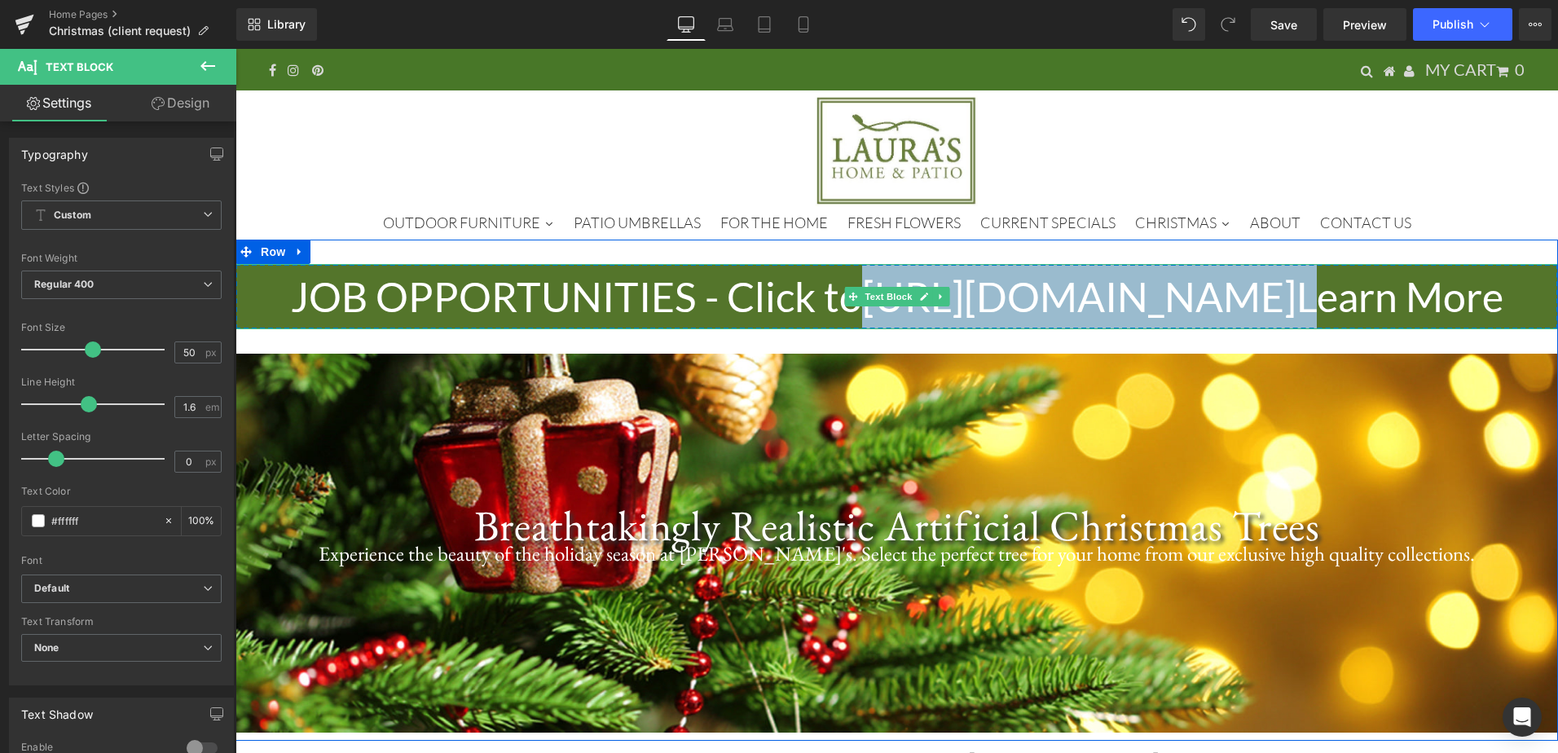
drag, startPoint x: 1298, startPoint y: 292, endPoint x: 844, endPoint y: 312, distance: 453.6
click at [844, 312] on p "JOB OPPORTUNITIES - Click to [URL][DOMAIN_NAME] Learn More" at bounding box center [897, 296] width 1323 height 65
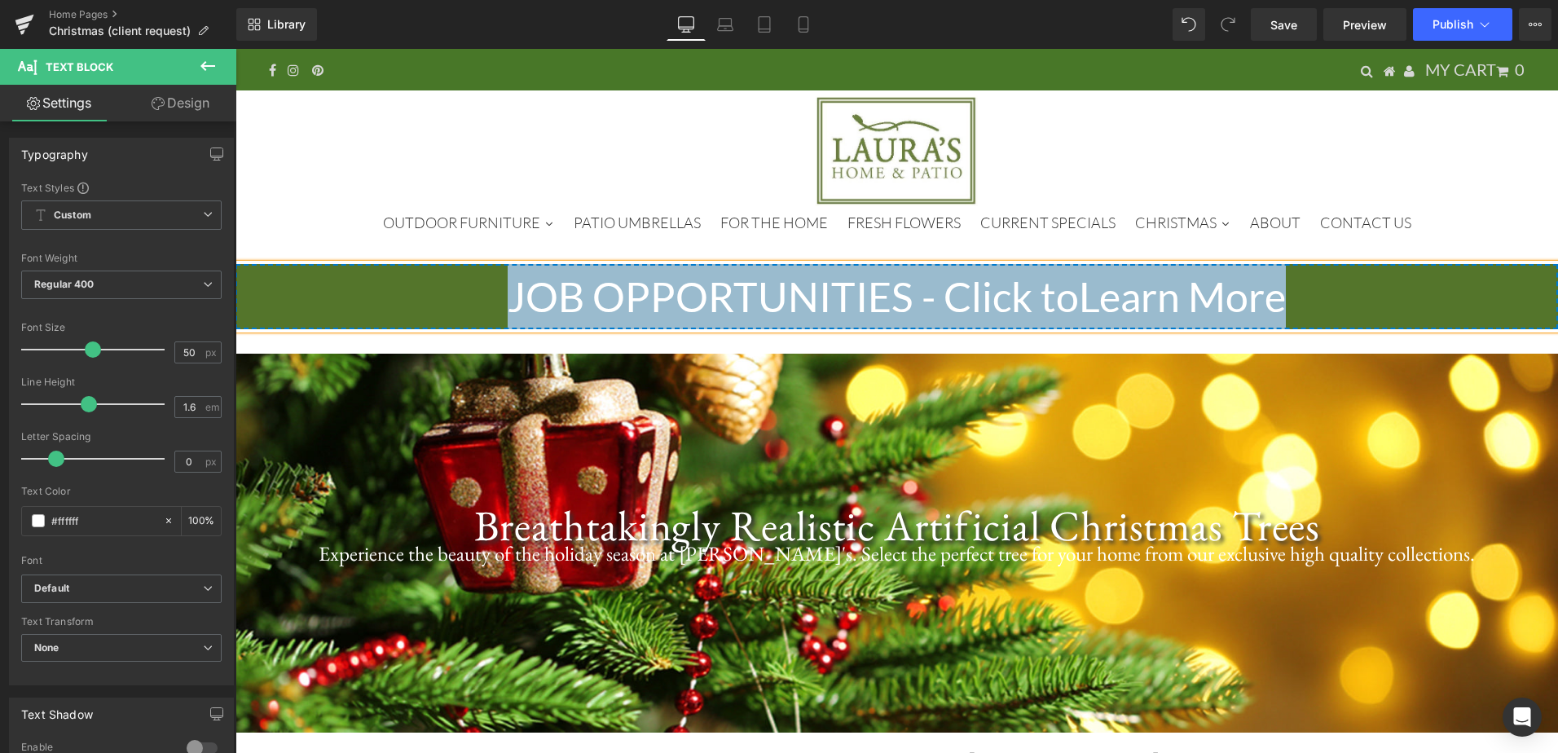
drag, startPoint x: 1195, startPoint y: 307, endPoint x: 502, endPoint y: 284, distance: 693.2
click at [502, 284] on p "JOB OPPORTUNITIES - Click to Learn More" at bounding box center [897, 296] width 1323 height 65
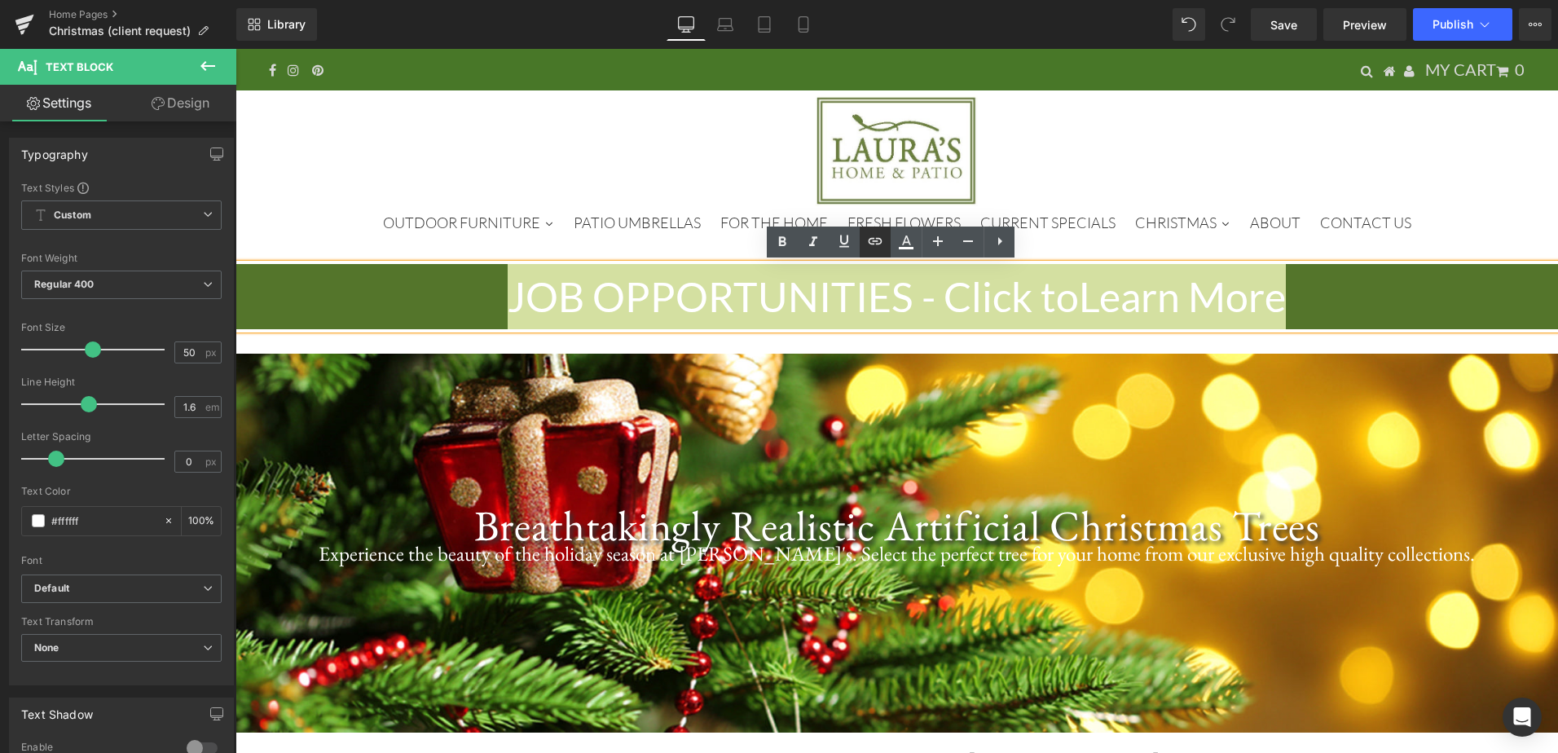
click at [878, 248] on icon at bounding box center [876, 241] width 20 height 20
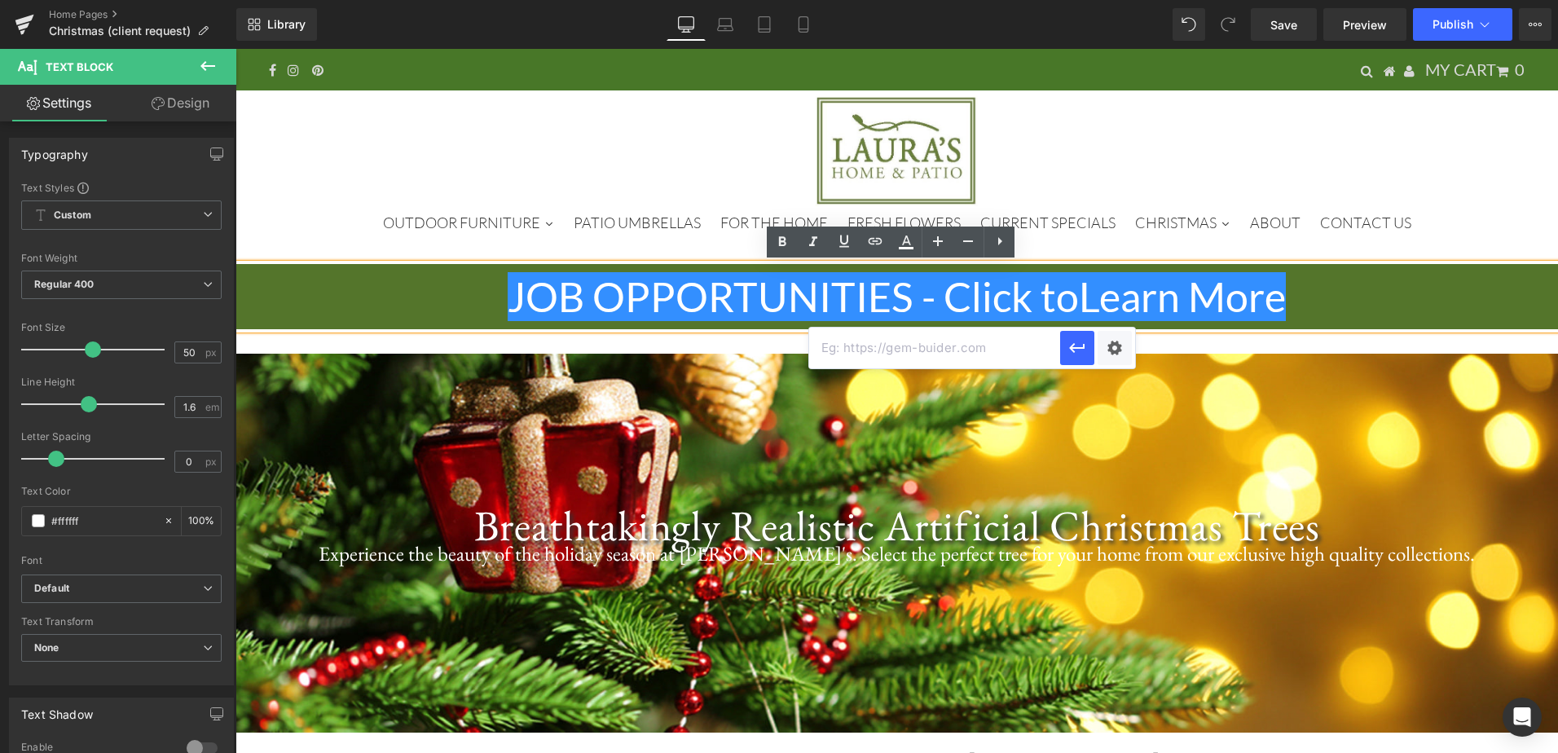
click at [910, 347] on input "text" at bounding box center [934, 348] width 251 height 41
paste input "NOW"
type input "N"
click at [941, 357] on input "text" at bounding box center [934, 348] width 251 height 41
paste input "[URL][DOMAIN_NAME]"
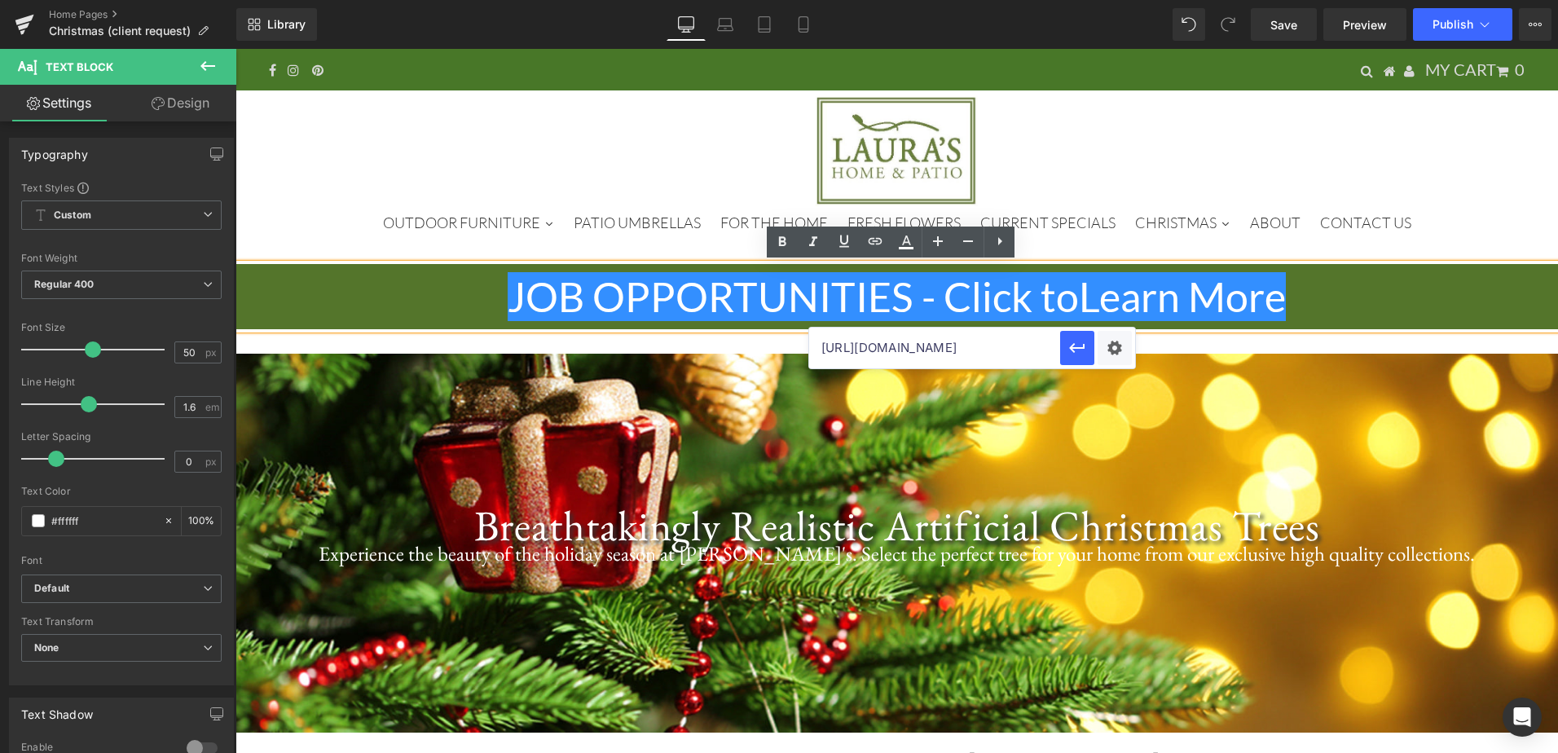
scroll to position [0, 139]
type input "[URL][DOMAIN_NAME]"
click at [1087, 343] on button "button" at bounding box center [1077, 348] width 34 height 34
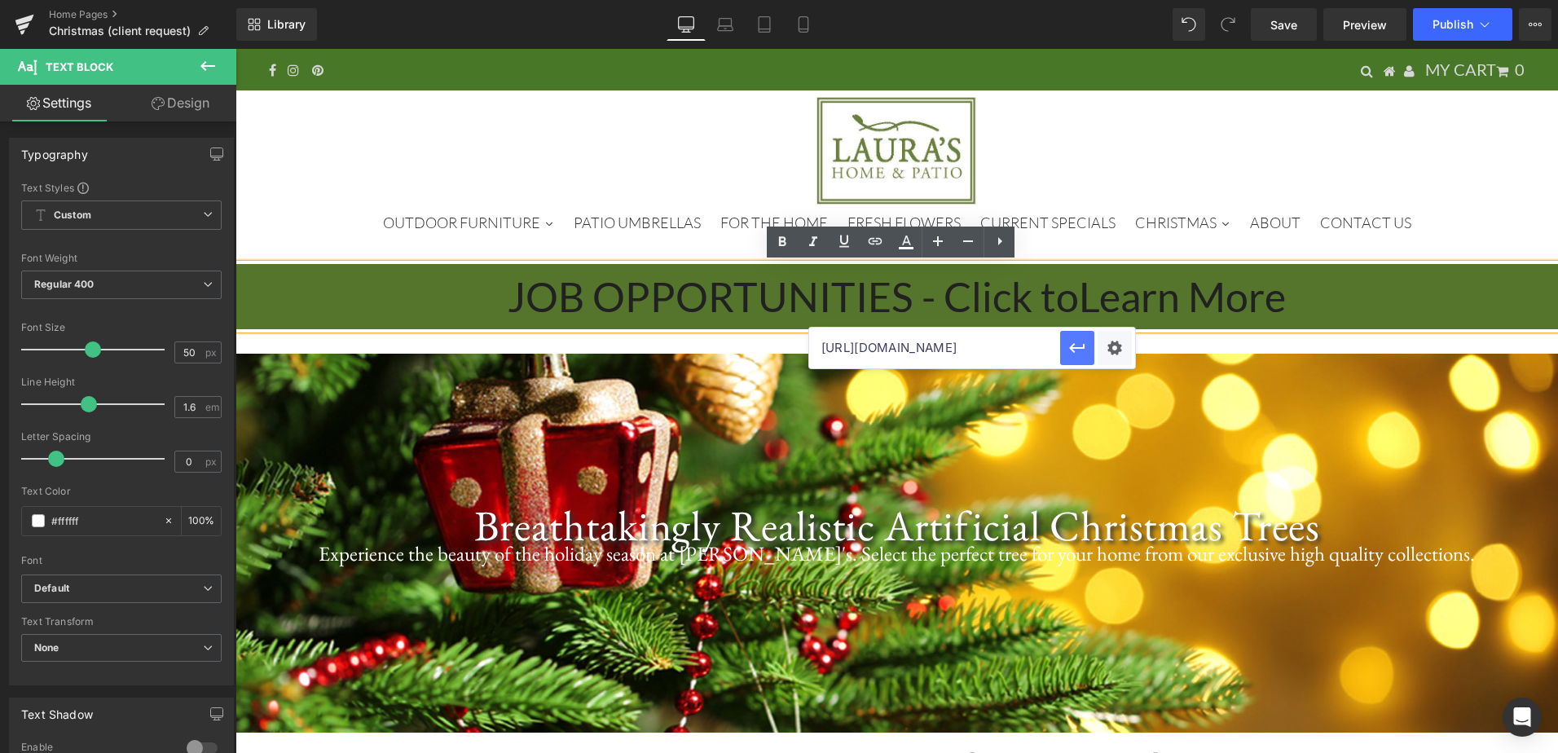
scroll to position [0, 0]
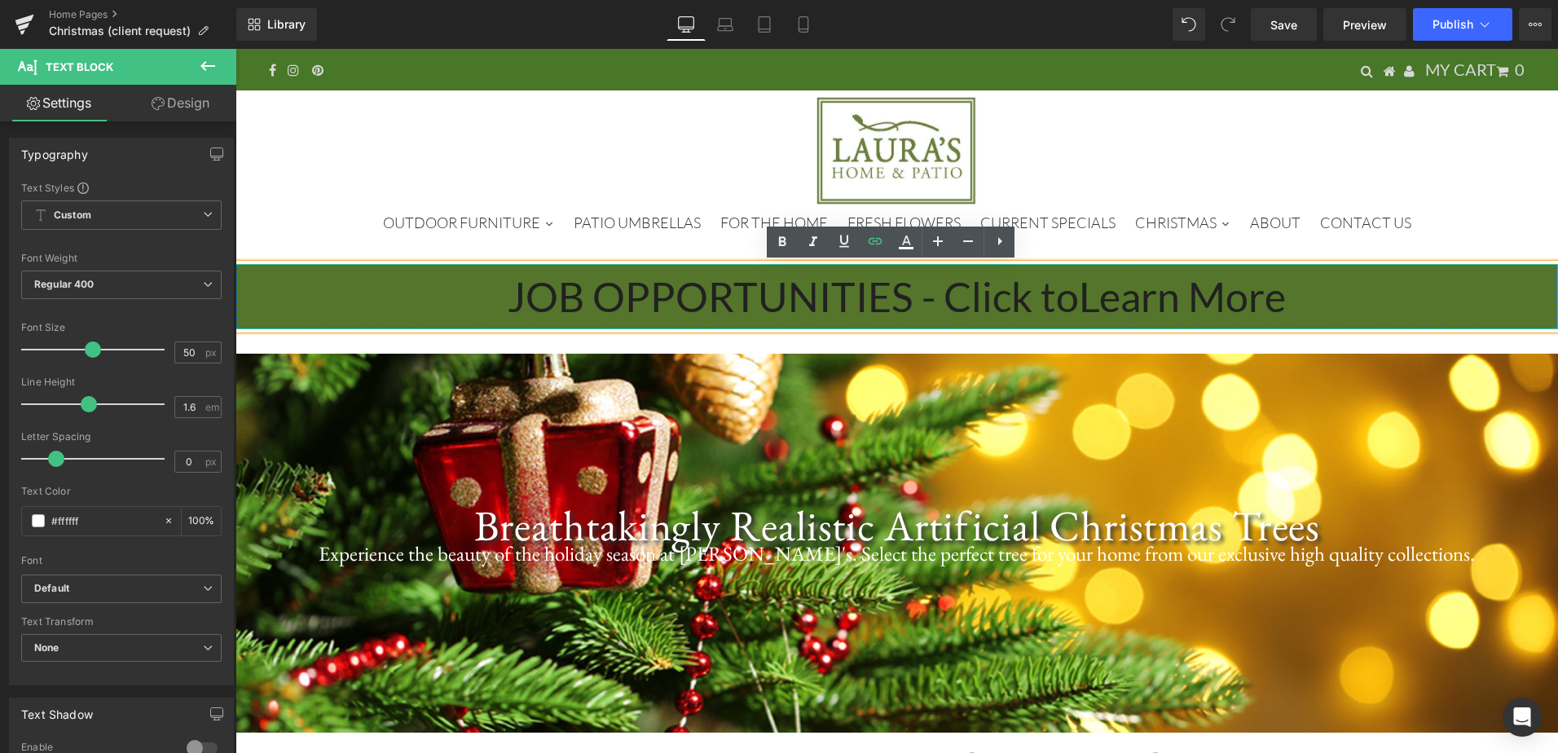
click at [1310, 298] on p "JOB OPPORTUNITIES - Click to Learn More" at bounding box center [897, 296] width 1323 height 65
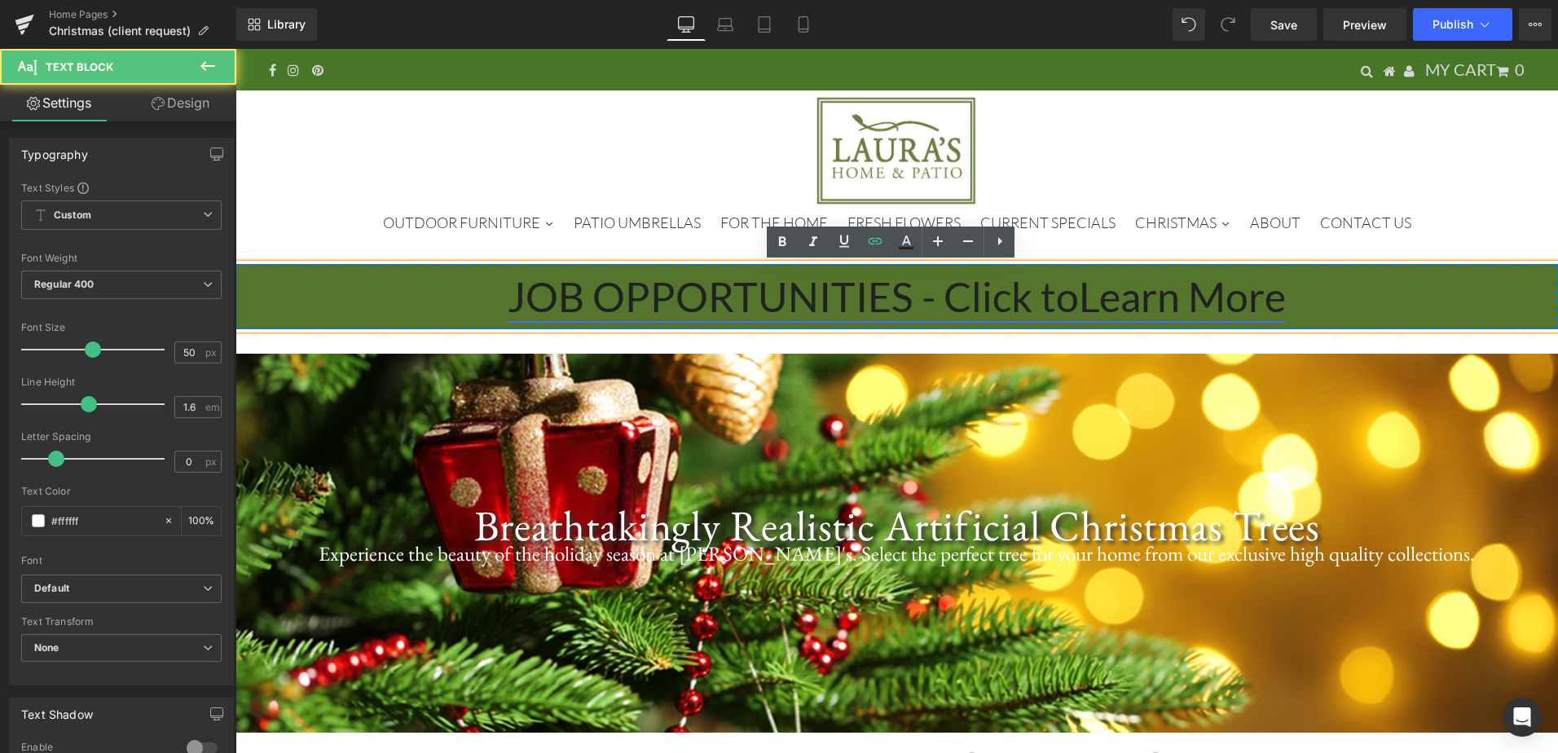
click at [1121, 311] on link "JOB OPPORTUNITIES - Click to Learn More" at bounding box center [897, 296] width 778 height 49
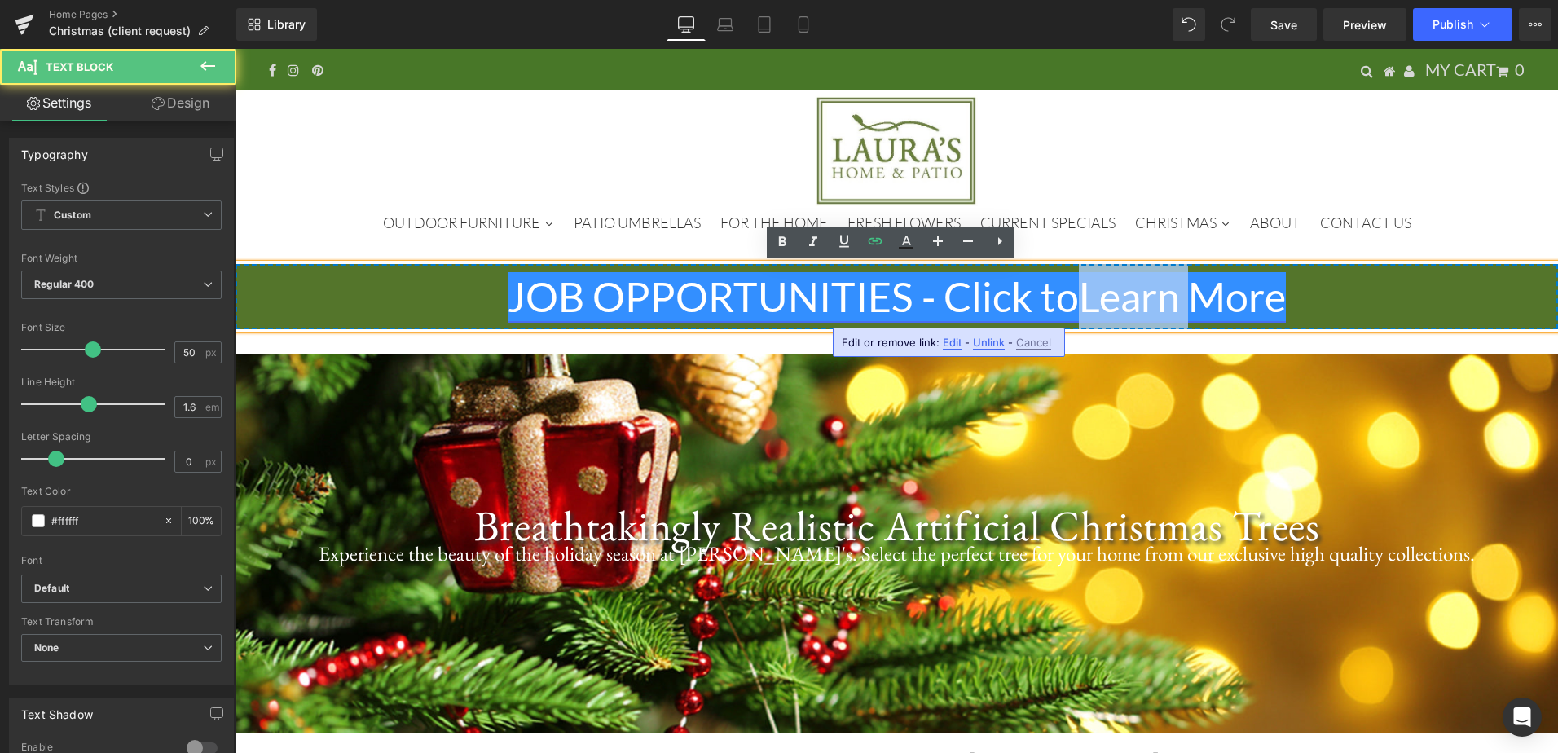
click at [1121, 311] on link "JOB OPPORTUNITIES - Click to Learn More" at bounding box center [897, 296] width 778 height 49
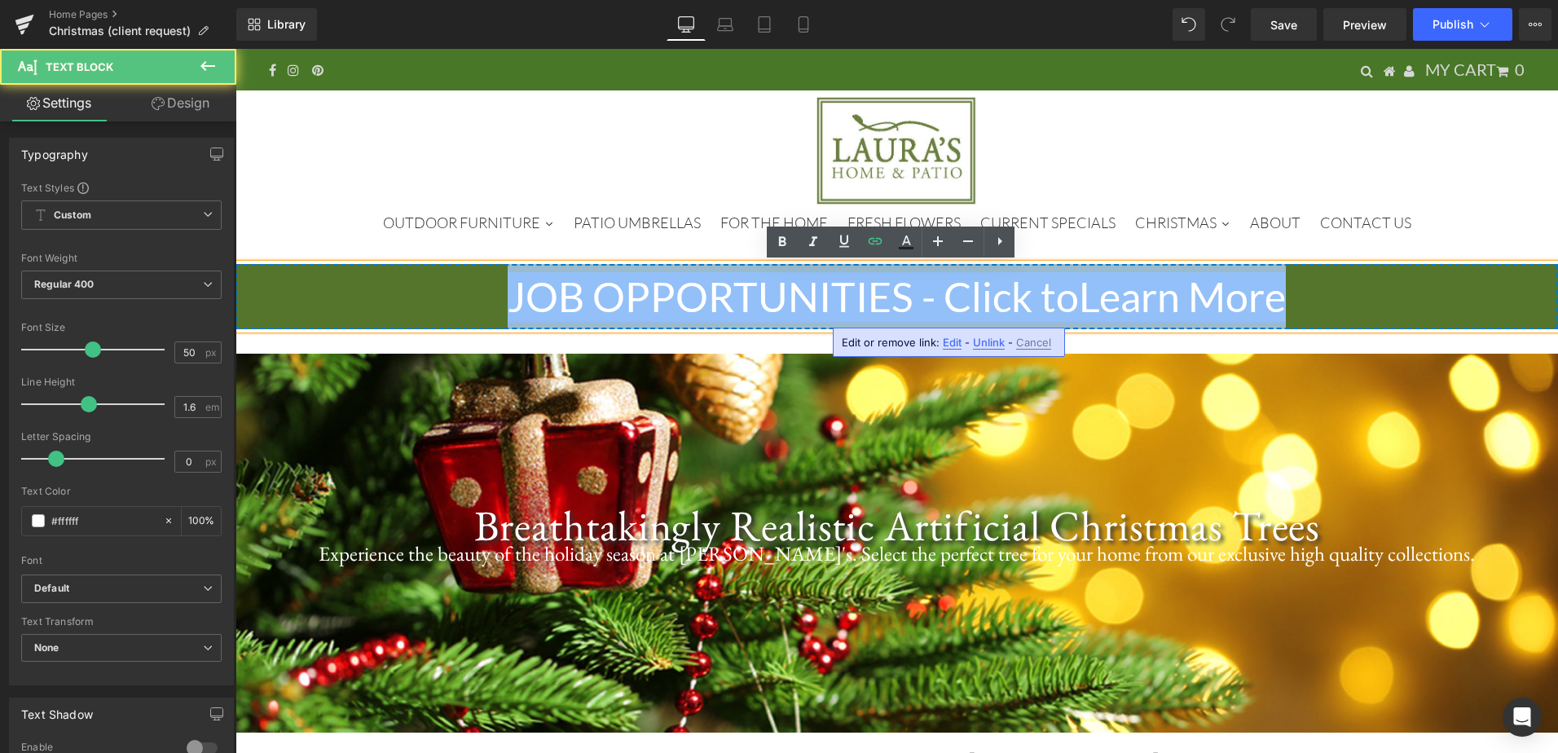
click at [1121, 311] on link "JOB OPPORTUNITIES - Click to Learn More" at bounding box center [897, 296] width 778 height 49
click at [641, 314] on link "JOB OPPORTUNITIES - Click to Learn More" at bounding box center [897, 296] width 778 height 49
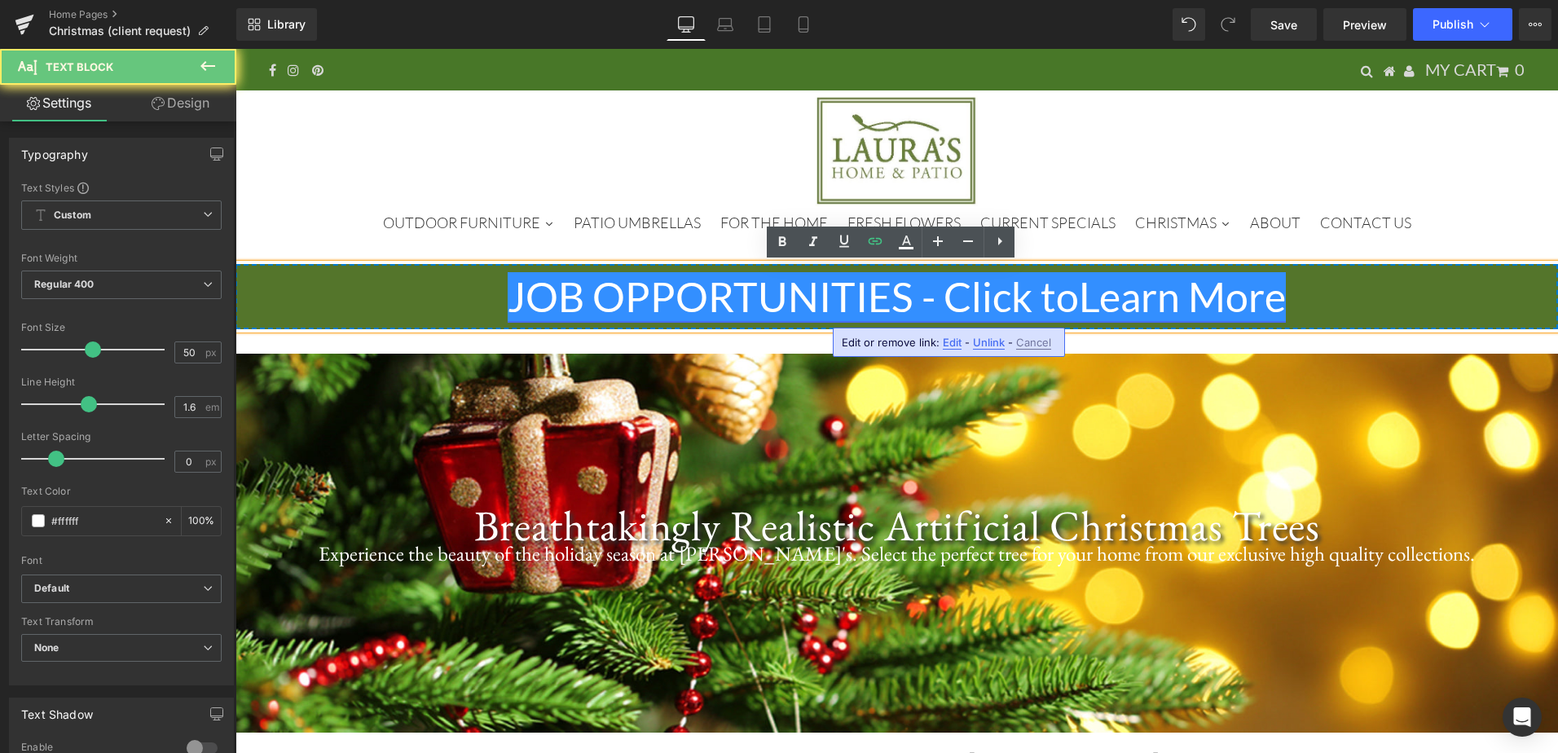
click at [661, 305] on link "JOB OPPORTUNITIES - Click to Learn More" at bounding box center [897, 296] width 778 height 49
click at [1485, 296] on p "JOB OPPORTUNITIES - Click to Learn More" at bounding box center [897, 296] width 1323 height 65
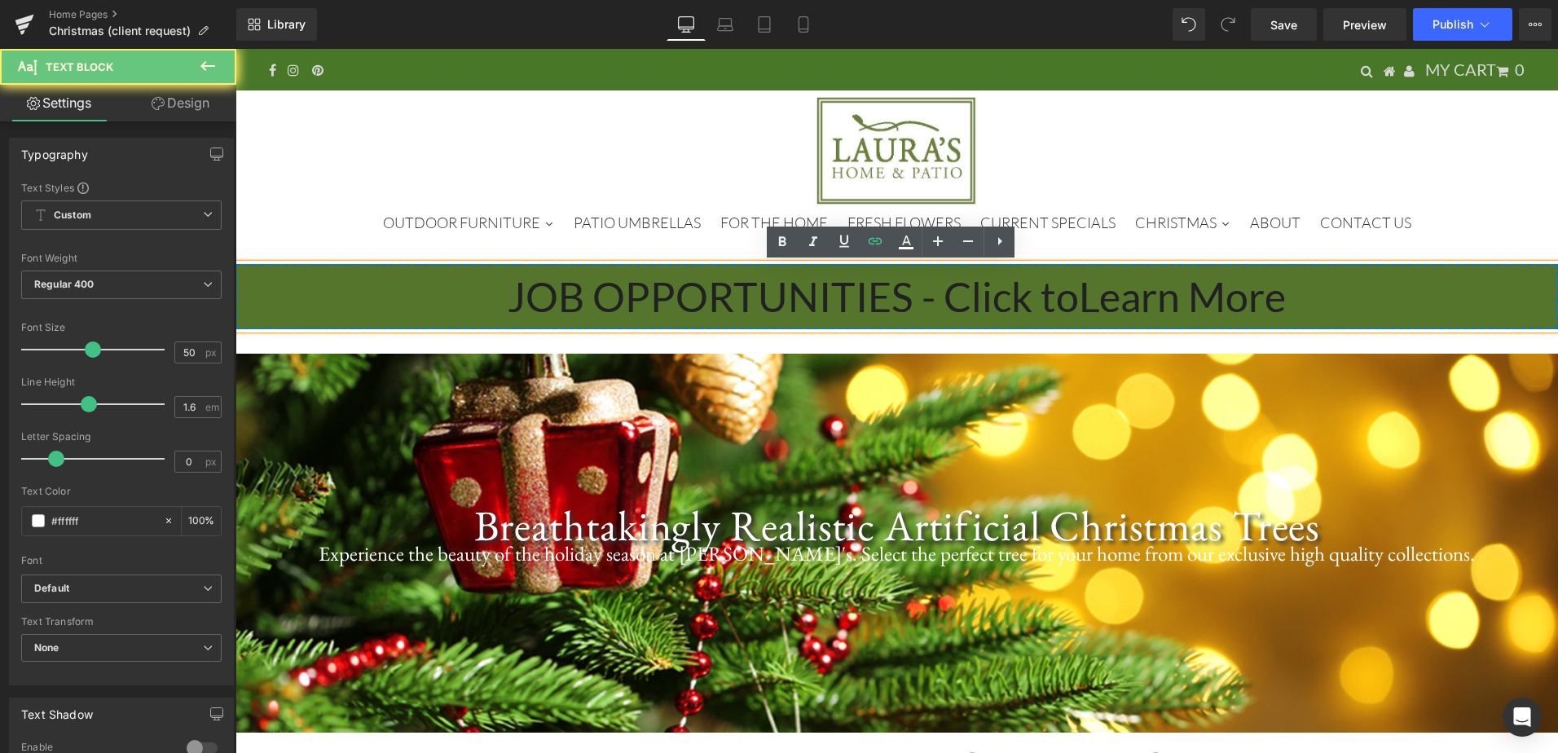
click at [1399, 305] on p "JOB OPPORTUNITIES - Click to Learn More" at bounding box center [897, 296] width 1323 height 65
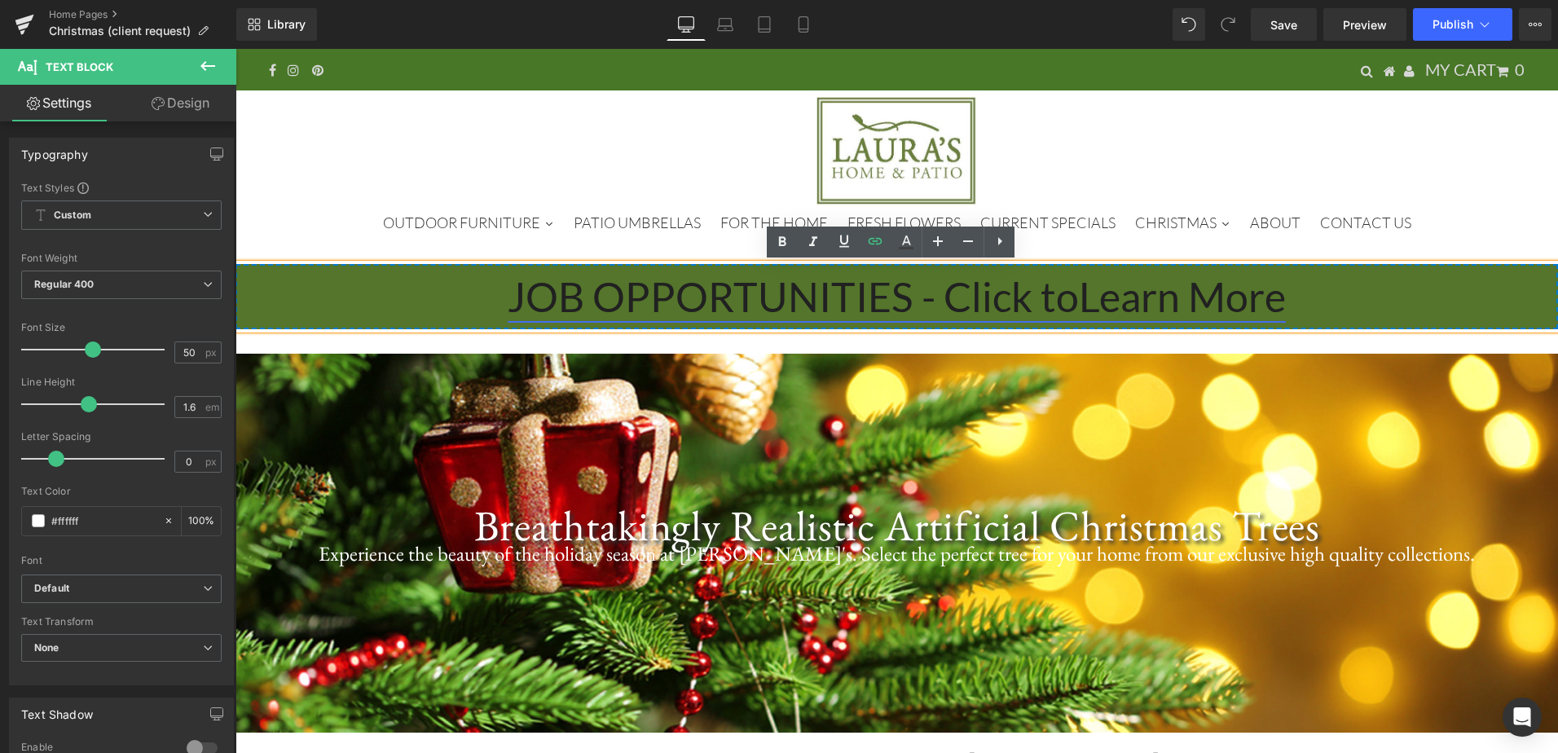
click at [1099, 311] on link "JOB OPPORTUNITIES - Click to Learn More" at bounding box center [897, 296] width 778 height 49
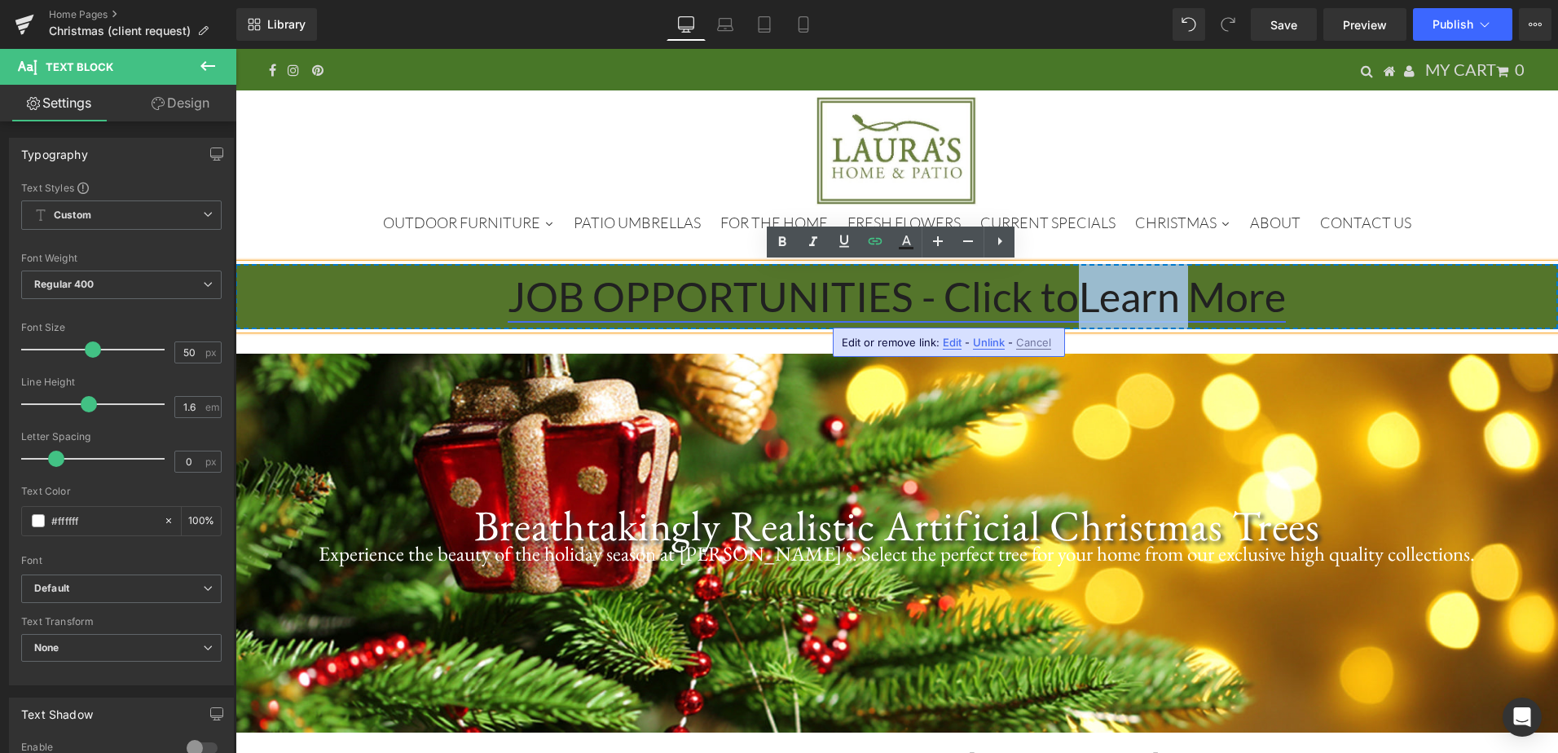
click at [1099, 311] on link "JOB OPPORTUNITIES - Click to Learn More" at bounding box center [897, 296] width 778 height 49
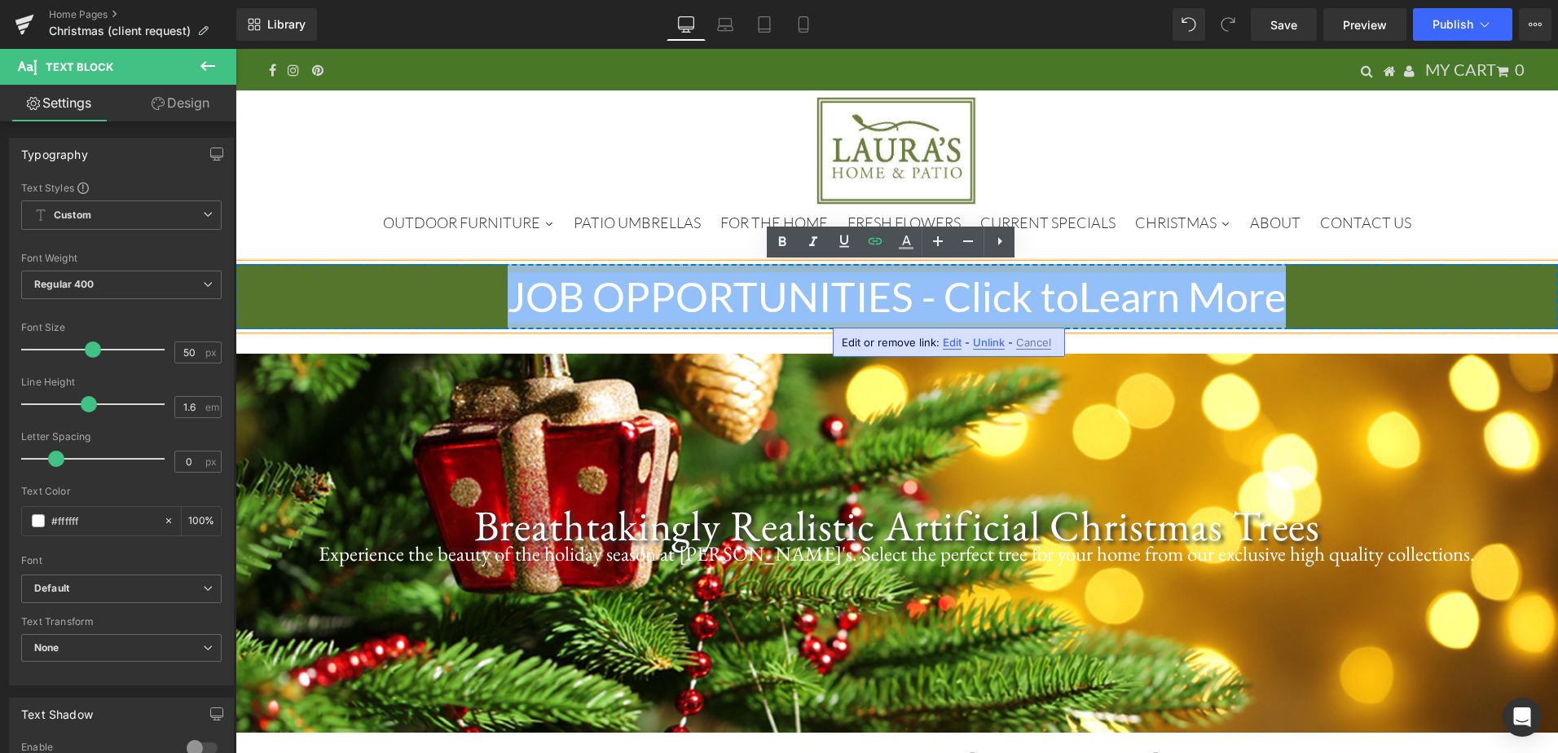
click at [1099, 311] on link "JOB OPPORTUNITIES - Click to Learn More" at bounding box center [897, 296] width 778 height 49
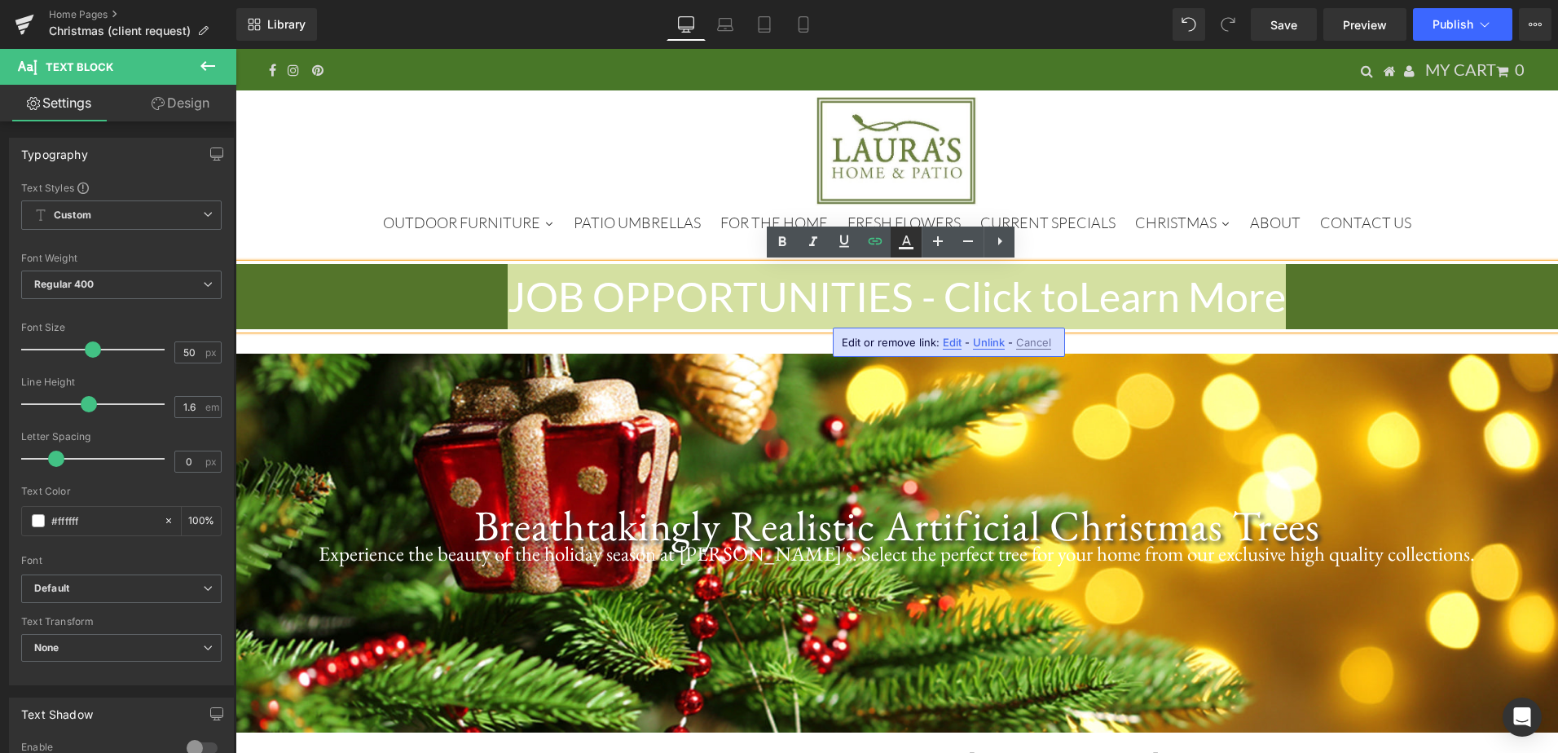
click at [908, 245] on icon at bounding box center [907, 242] width 20 height 20
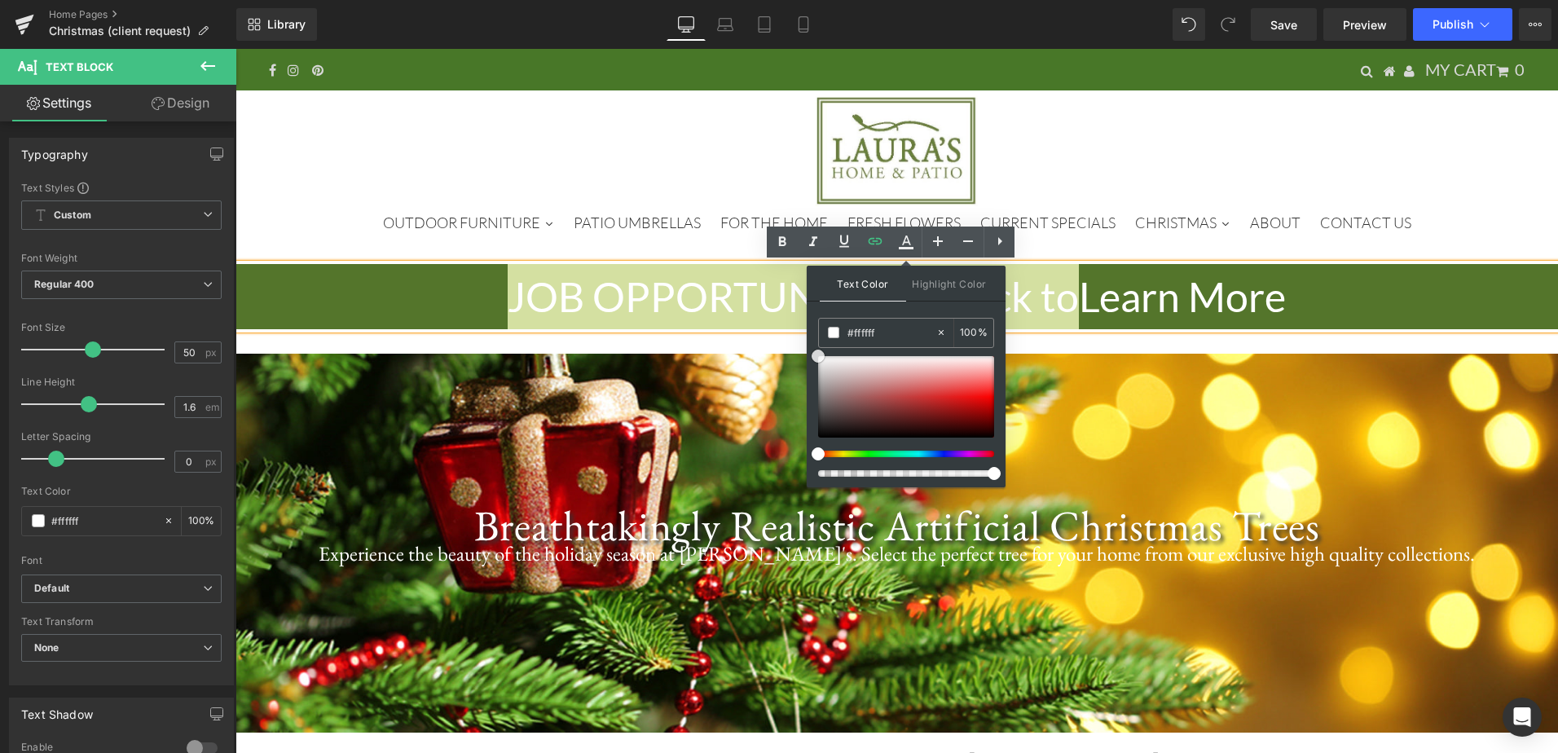
drag, startPoint x: 815, startPoint y: 360, endPoint x: 812, endPoint y: 351, distance: 9.5
click at [812, 351] on div "Text Color Highlight Color rgba(255, 255, 255, 1) #ffffff 100 % transparent tra…" at bounding box center [906, 377] width 199 height 222
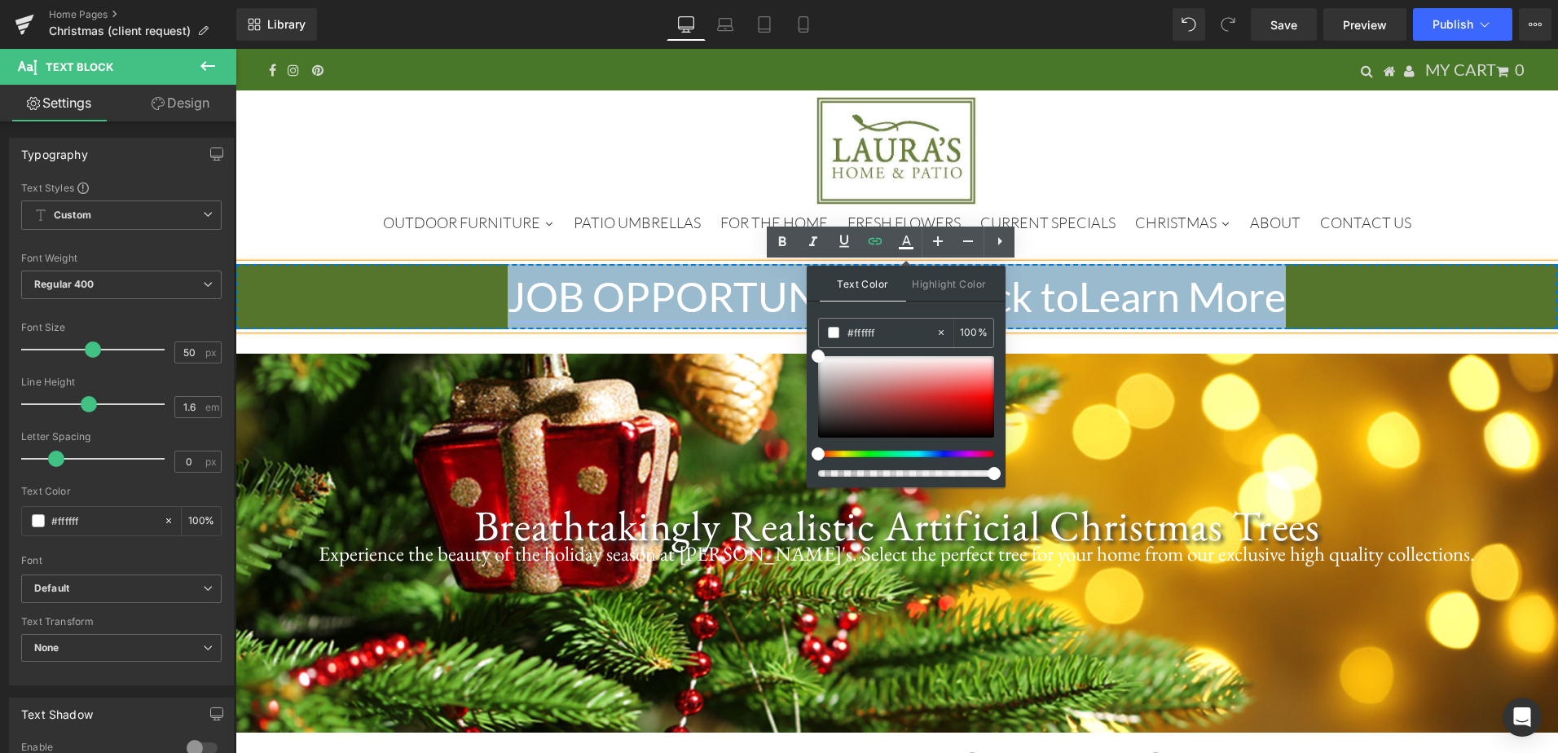
click at [1092, 287] on link "JOB OPPORTUNITIES - Click to Learn More" at bounding box center [897, 296] width 778 height 49
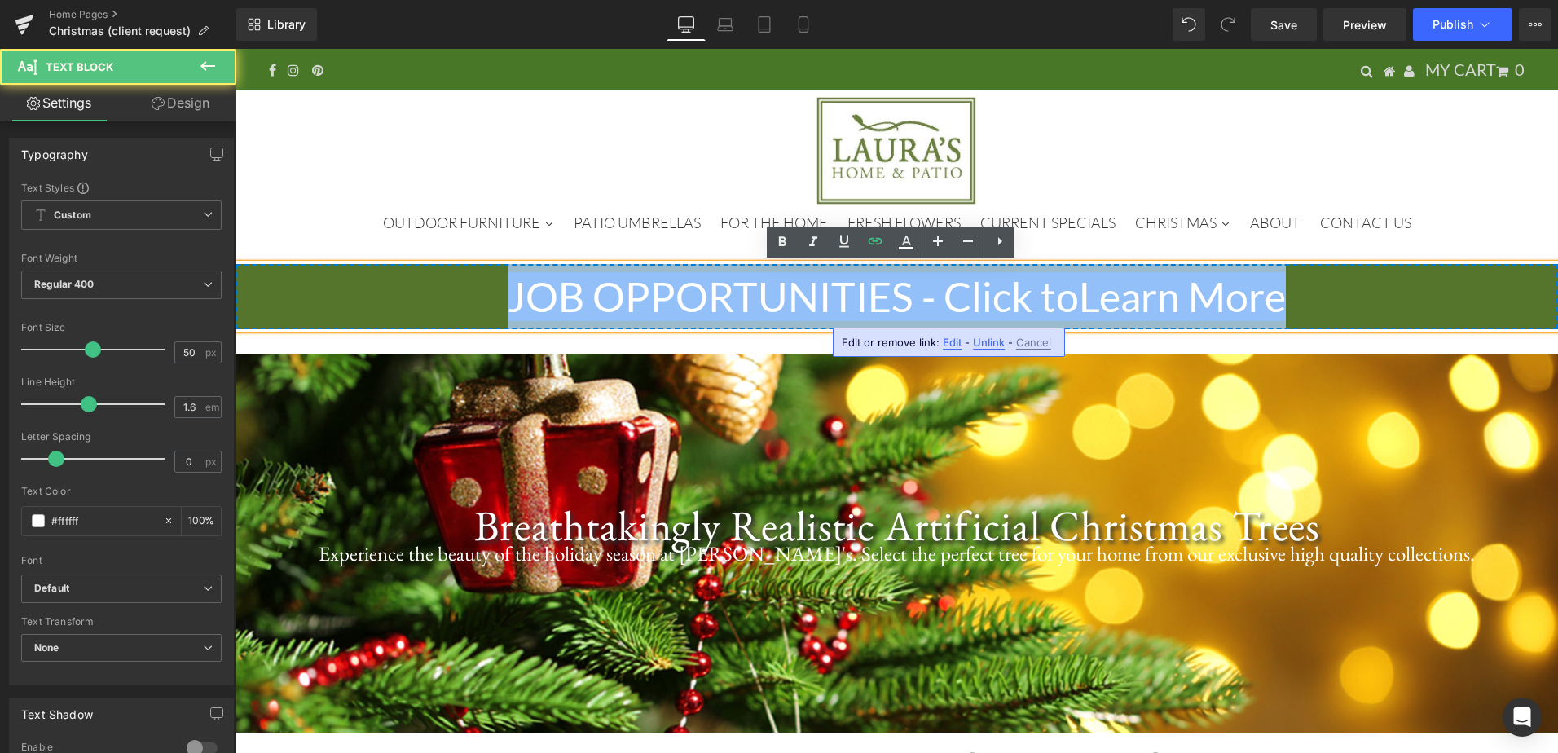
click at [1293, 298] on p "JOB OPPORTUNITIES - Click to Learn More" at bounding box center [897, 296] width 1323 height 65
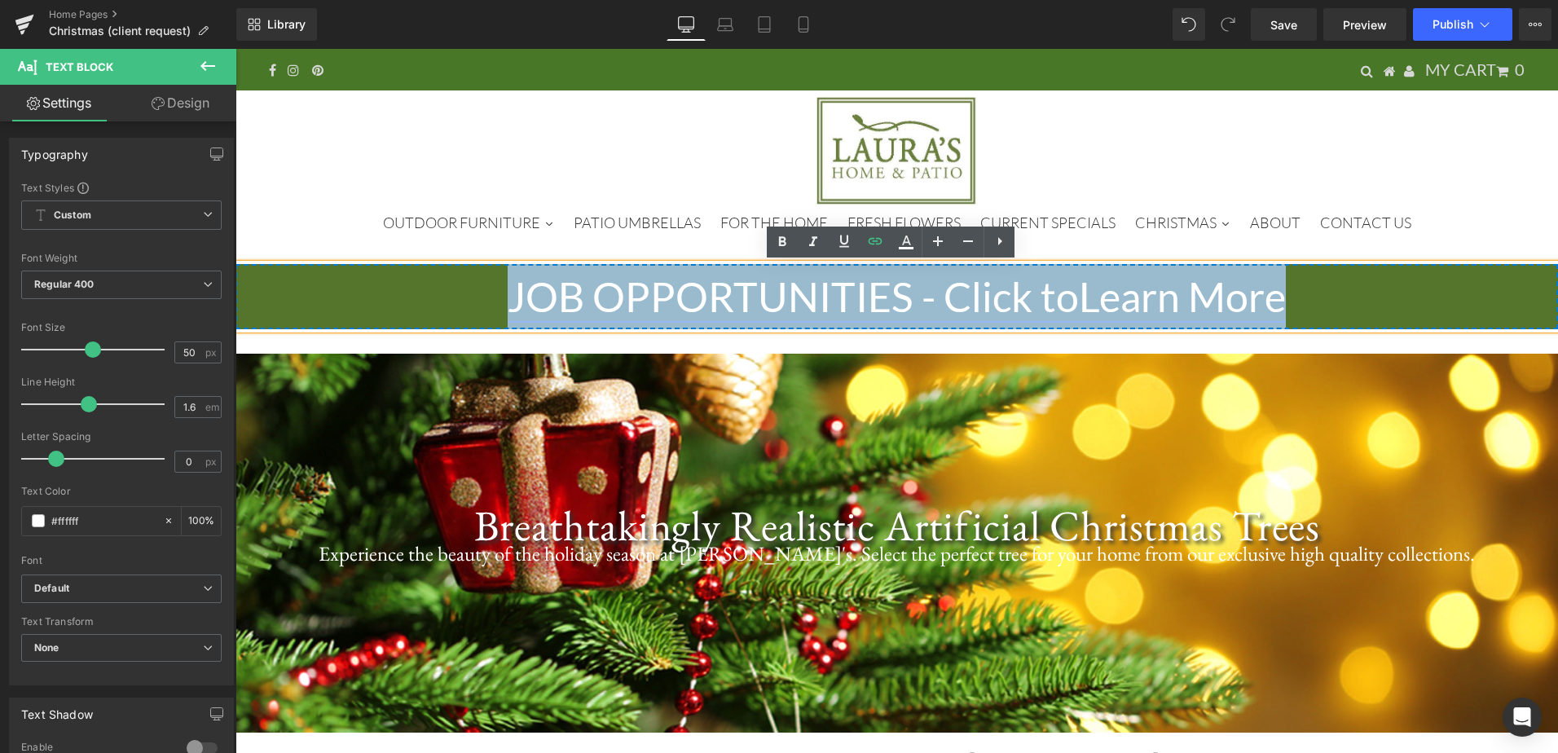
drag, startPoint x: 1075, startPoint y: 299, endPoint x: 942, endPoint y: 311, distance: 133.4
click at [942, 311] on link "JOB OPPORTUNITIES - Click to Learn More" at bounding box center [897, 296] width 778 height 49
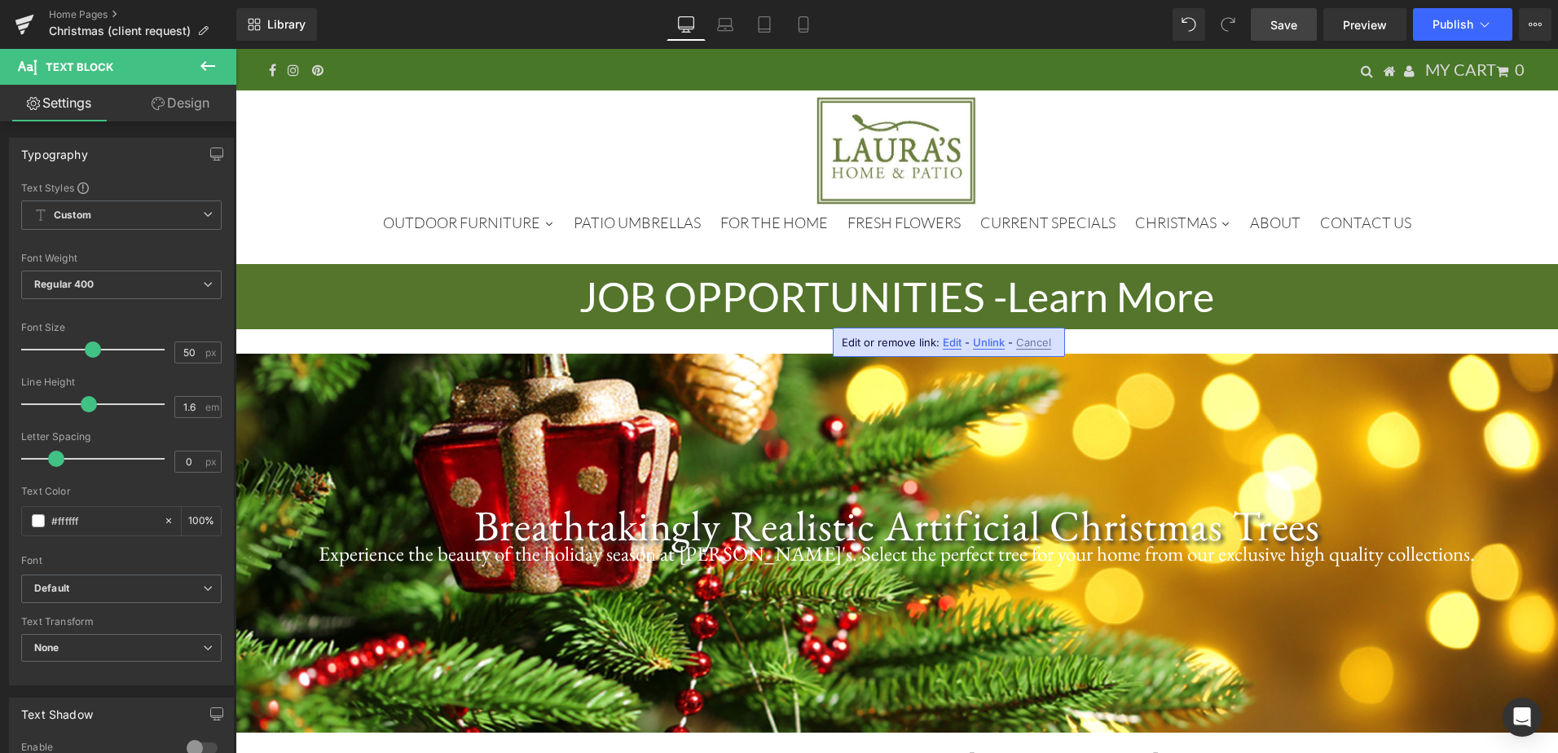
click at [1266, 17] on link "Save" at bounding box center [1284, 24] width 66 height 33
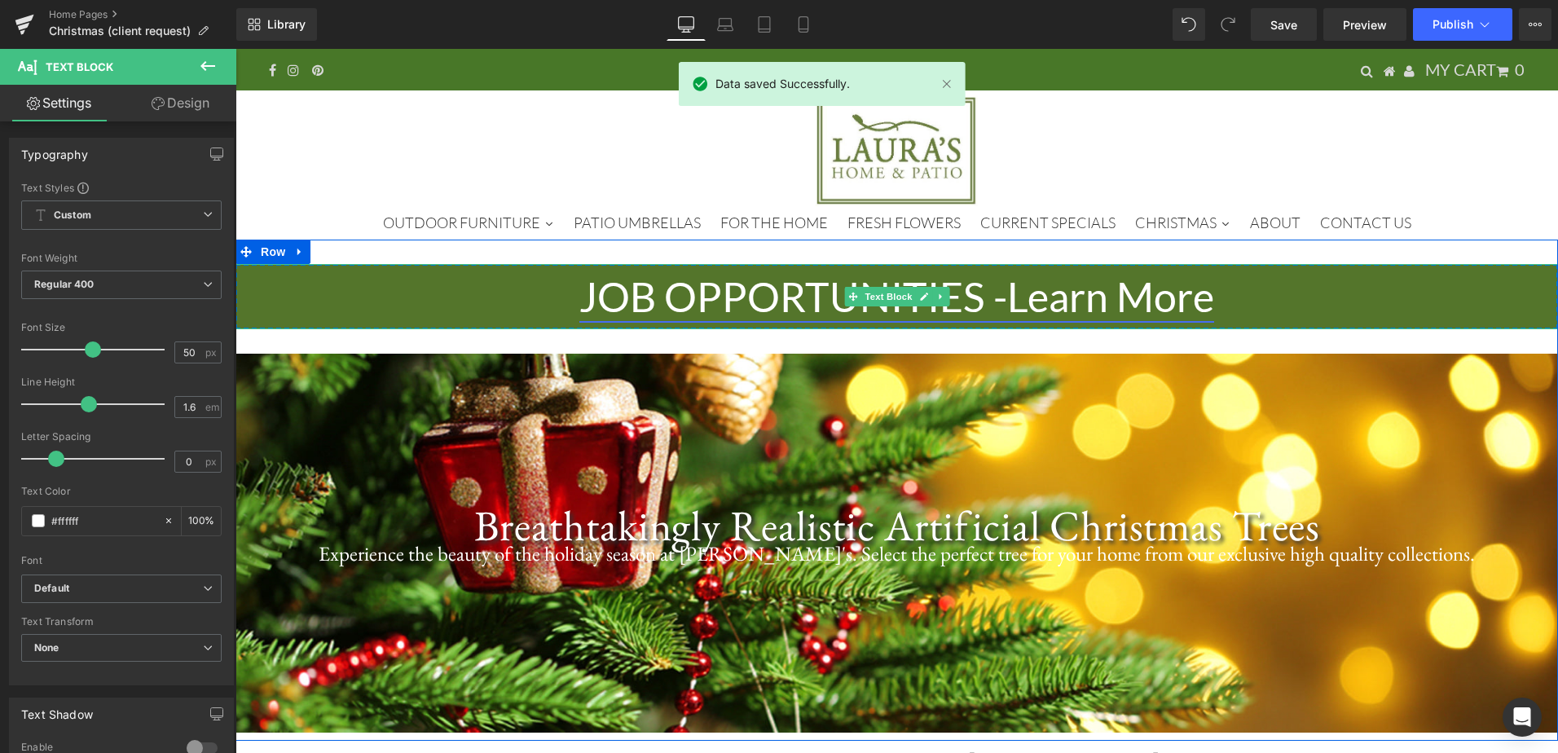
click at [1096, 295] on link "JOB OPPORTUNITIES - Learn More" at bounding box center [896, 296] width 635 height 49
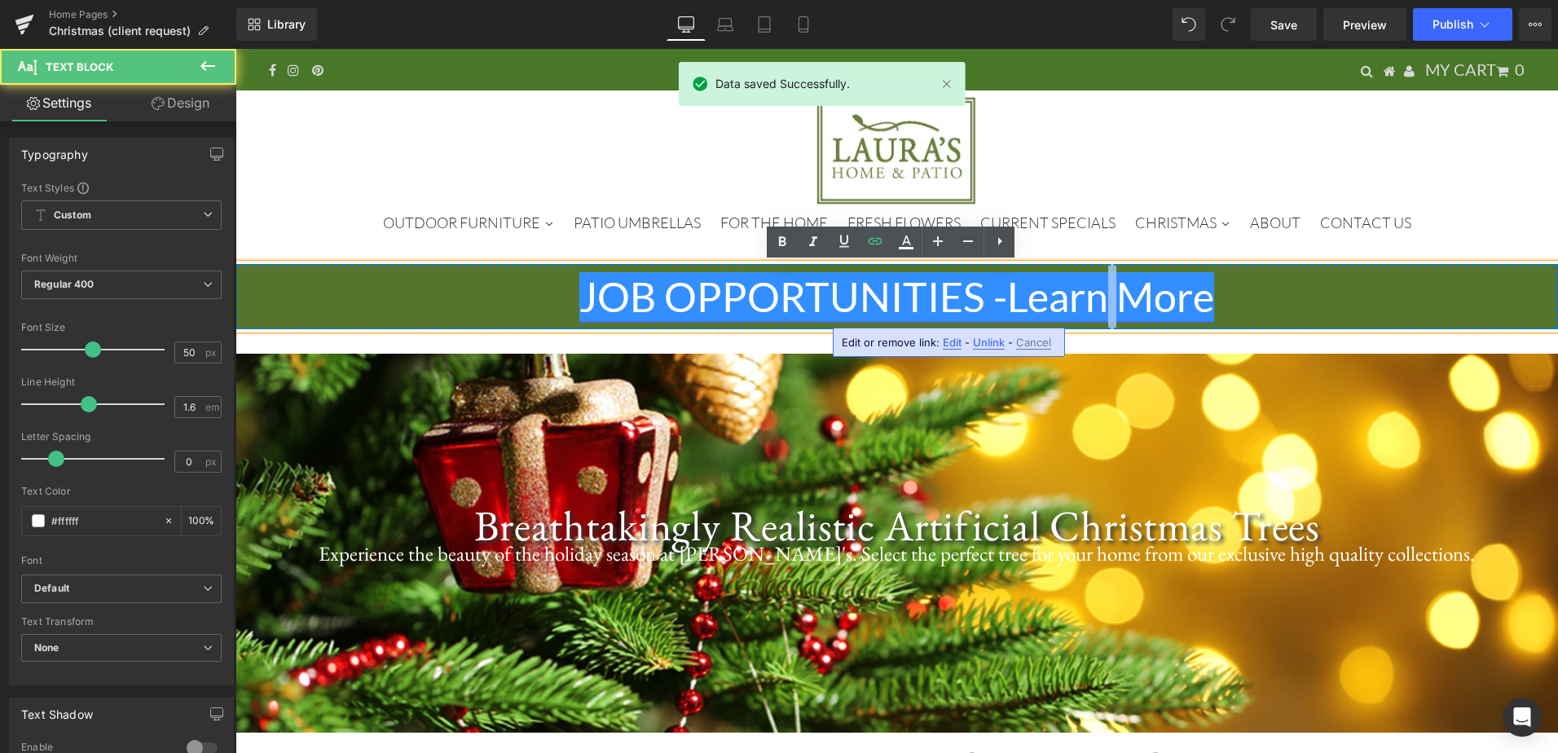
click at [1096, 295] on link "JOB OPPORTUNITIES - Learn More" at bounding box center [896, 296] width 635 height 49
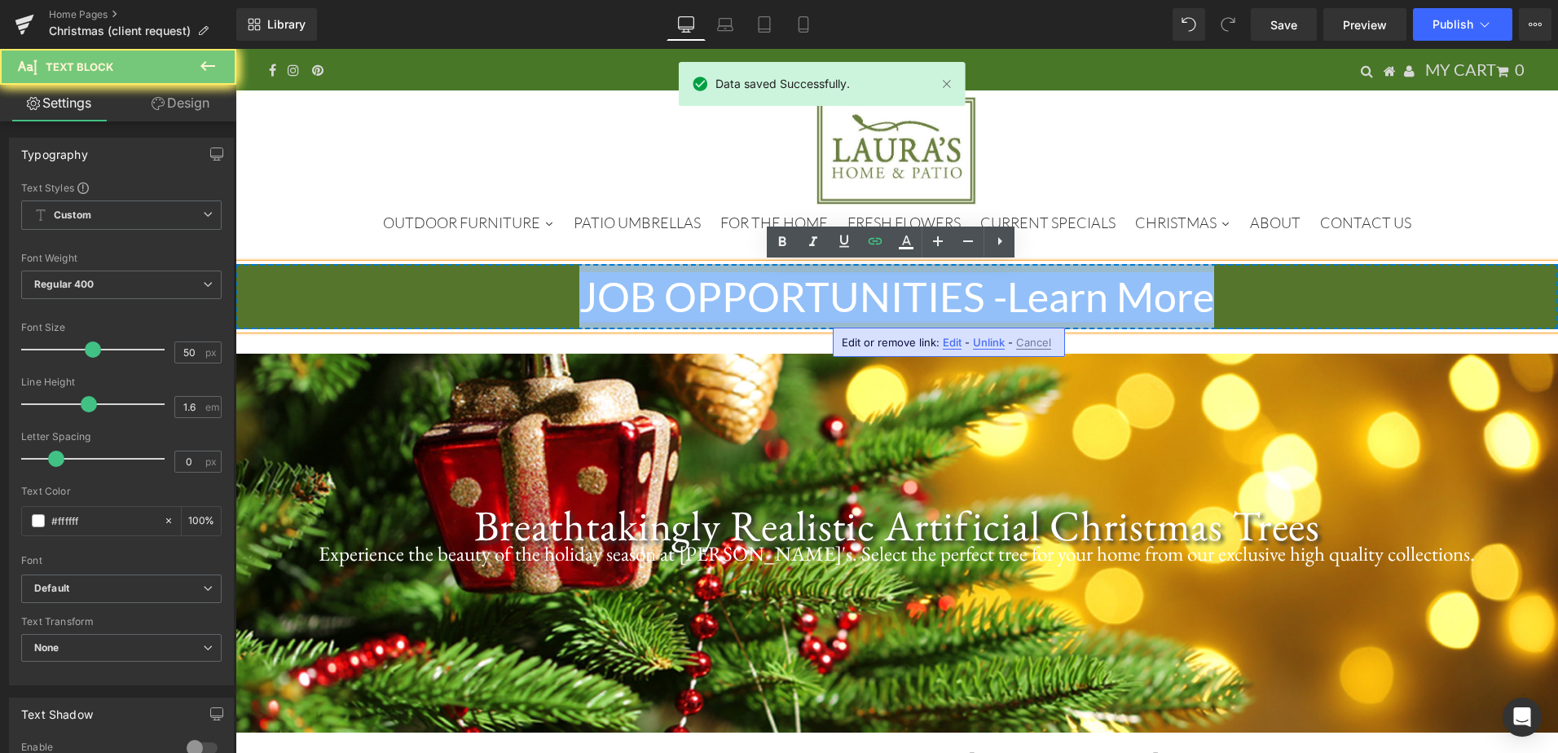
click at [1096, 295] on link "JOB OPPORTUNITIES - Learn More" at bounding box center [896, 296] width 635 height 49
click at [1112, 297] on link "JOB OPPORTUNITIES - Learn More" at bounding box center [896, 296] width 635 height 49
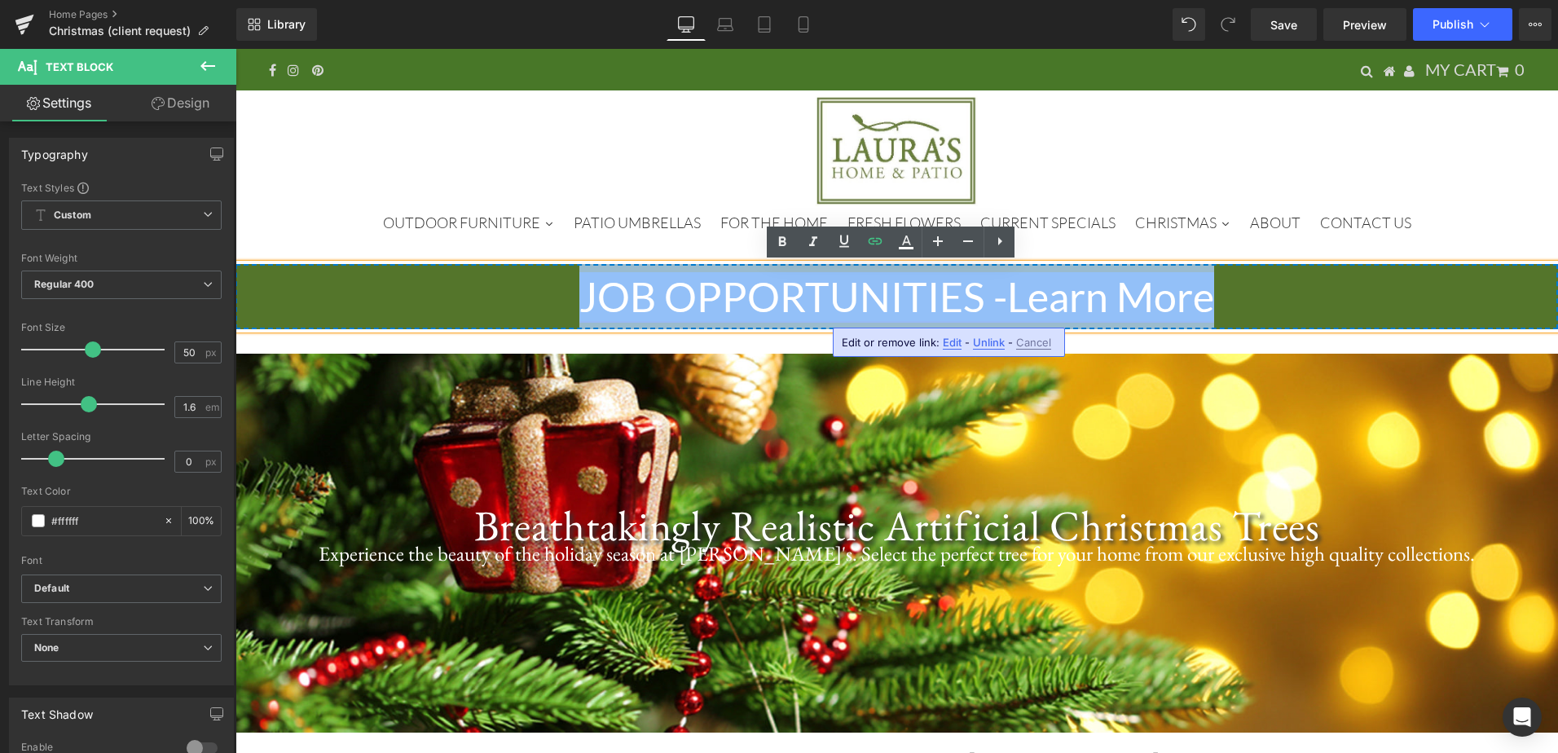
click at [1165, 297] on link "JOB OPPORTUNITIES - Learn More" at bounding box center [896, 296] width 635 height 49
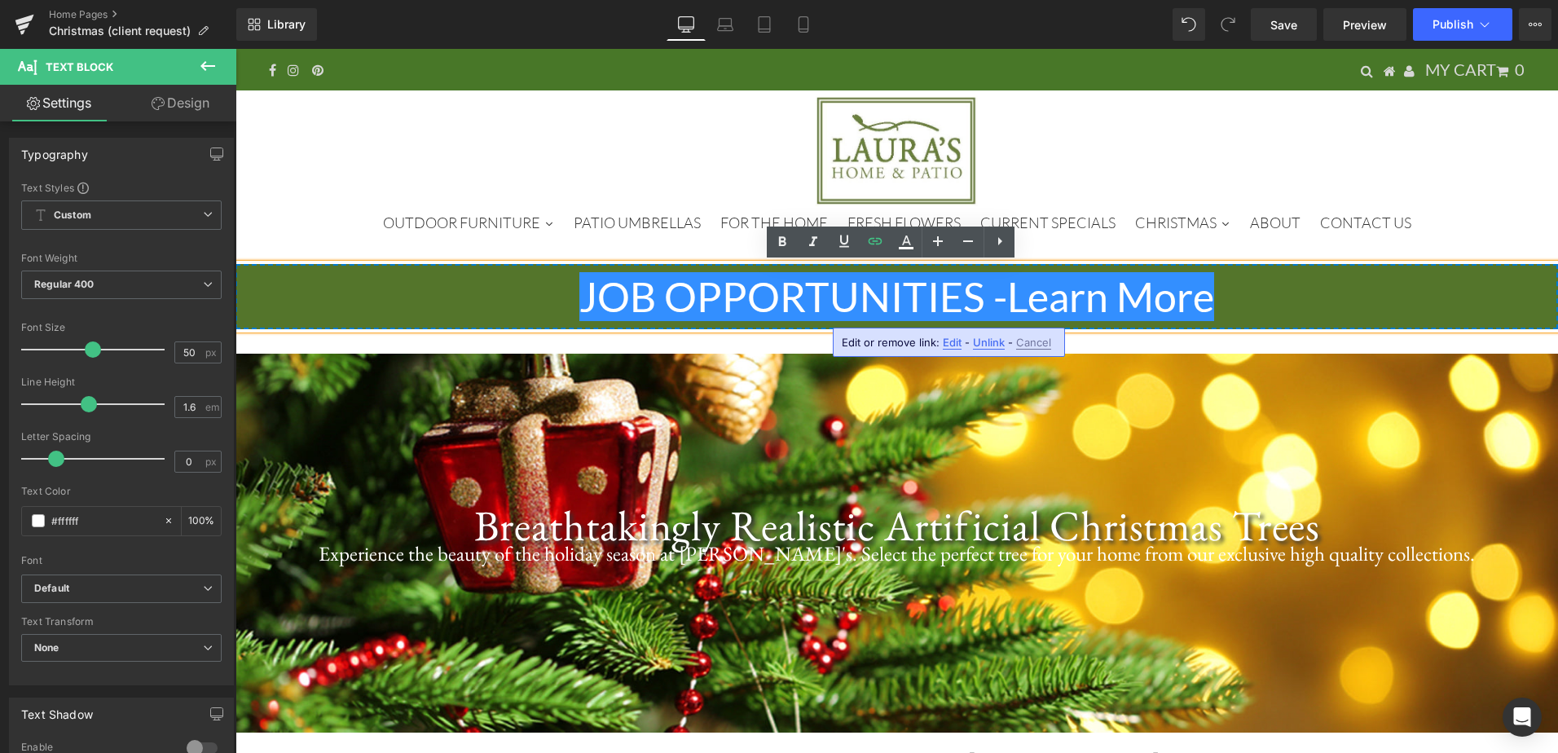
click at [1229, 293] on p "JOB OPPORTUNITIES - Learn More" at bounding box center [897, 296] width 1323 height 65
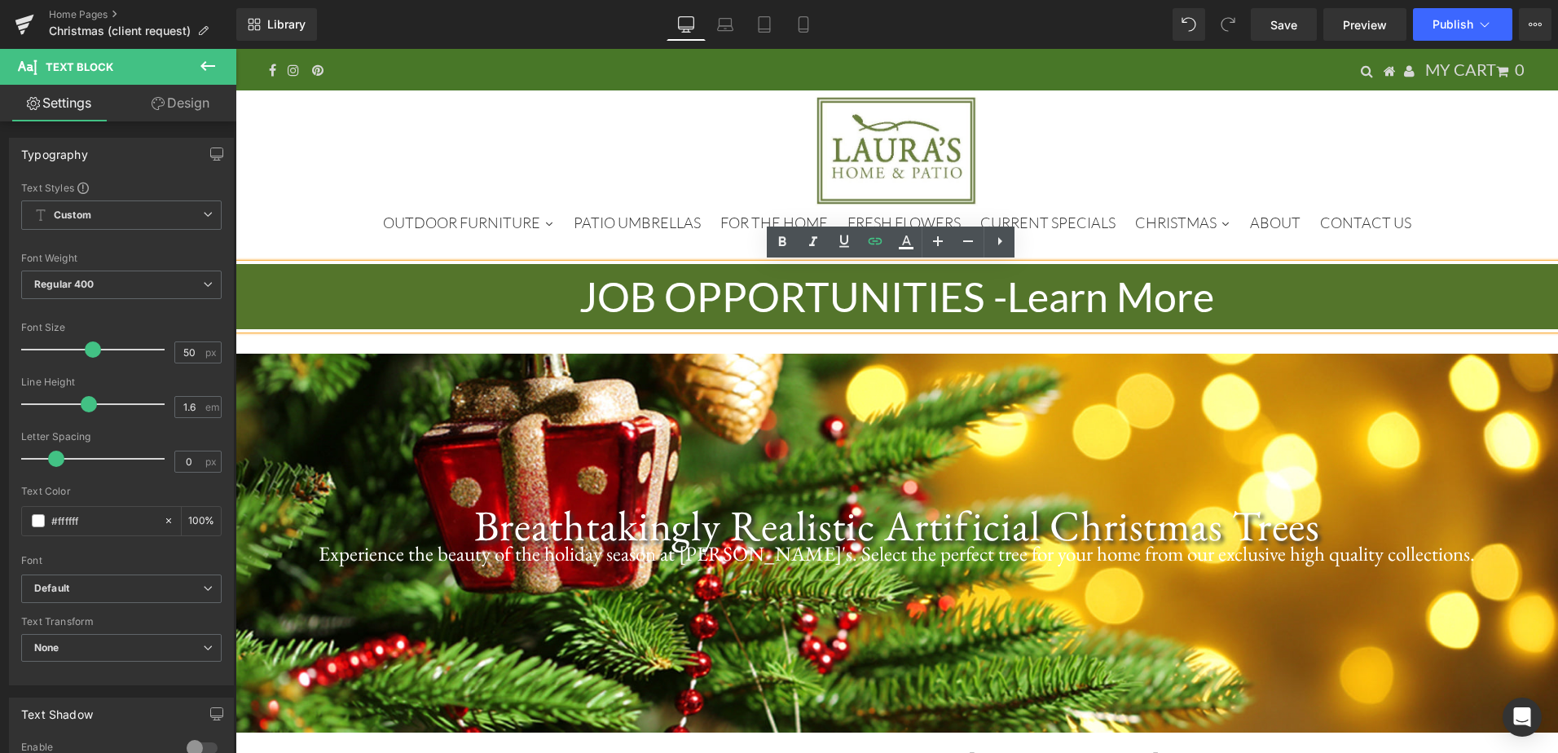
click at [1364, 247] on div "Hero Banner JOB OPPORTUNITIES - Learn More Text Block Breathtakingly Realistic …" at bounding box center [897, 490] width 1323 height 501
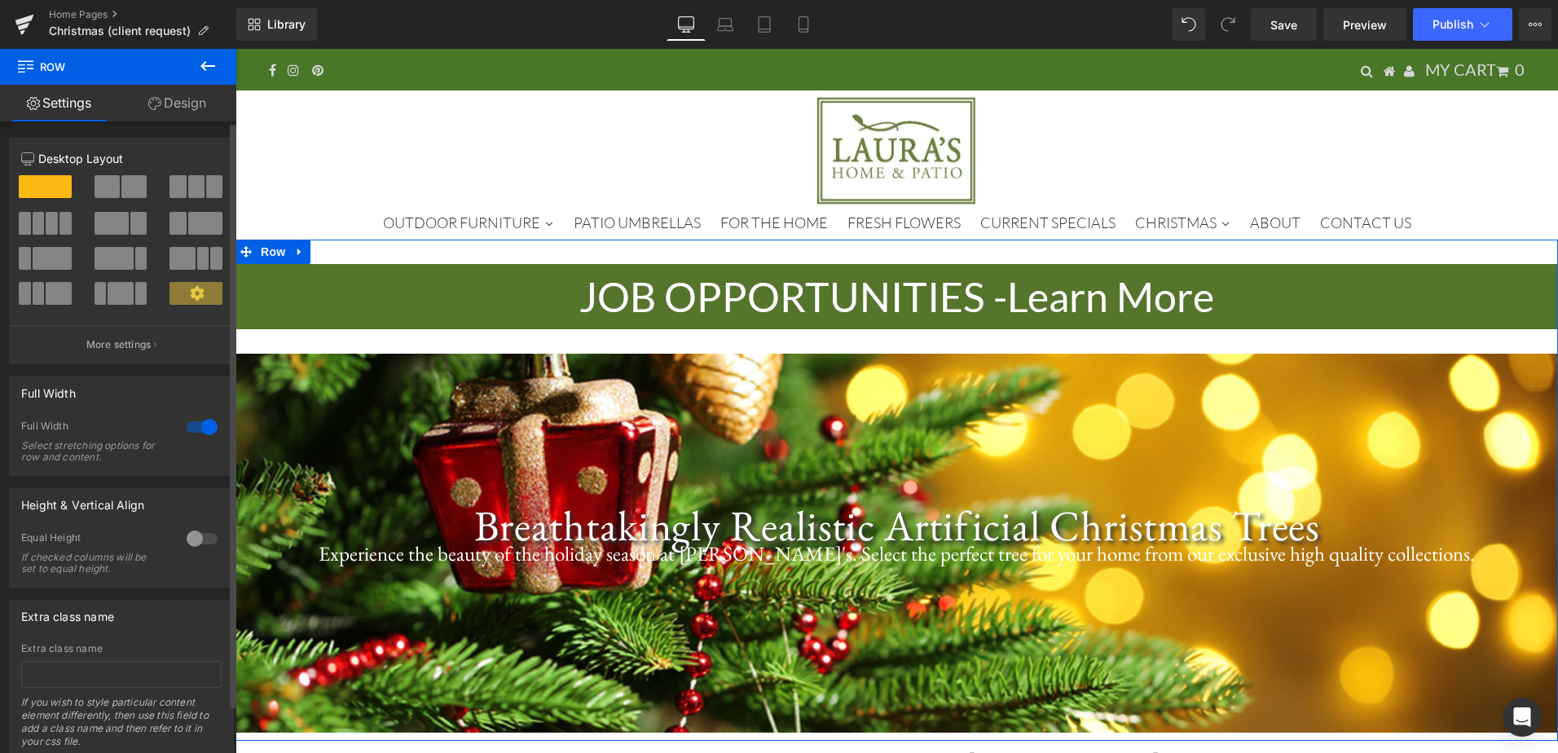
click at [98, 187] on span at bounding box center [107, 186] width 25 height 23
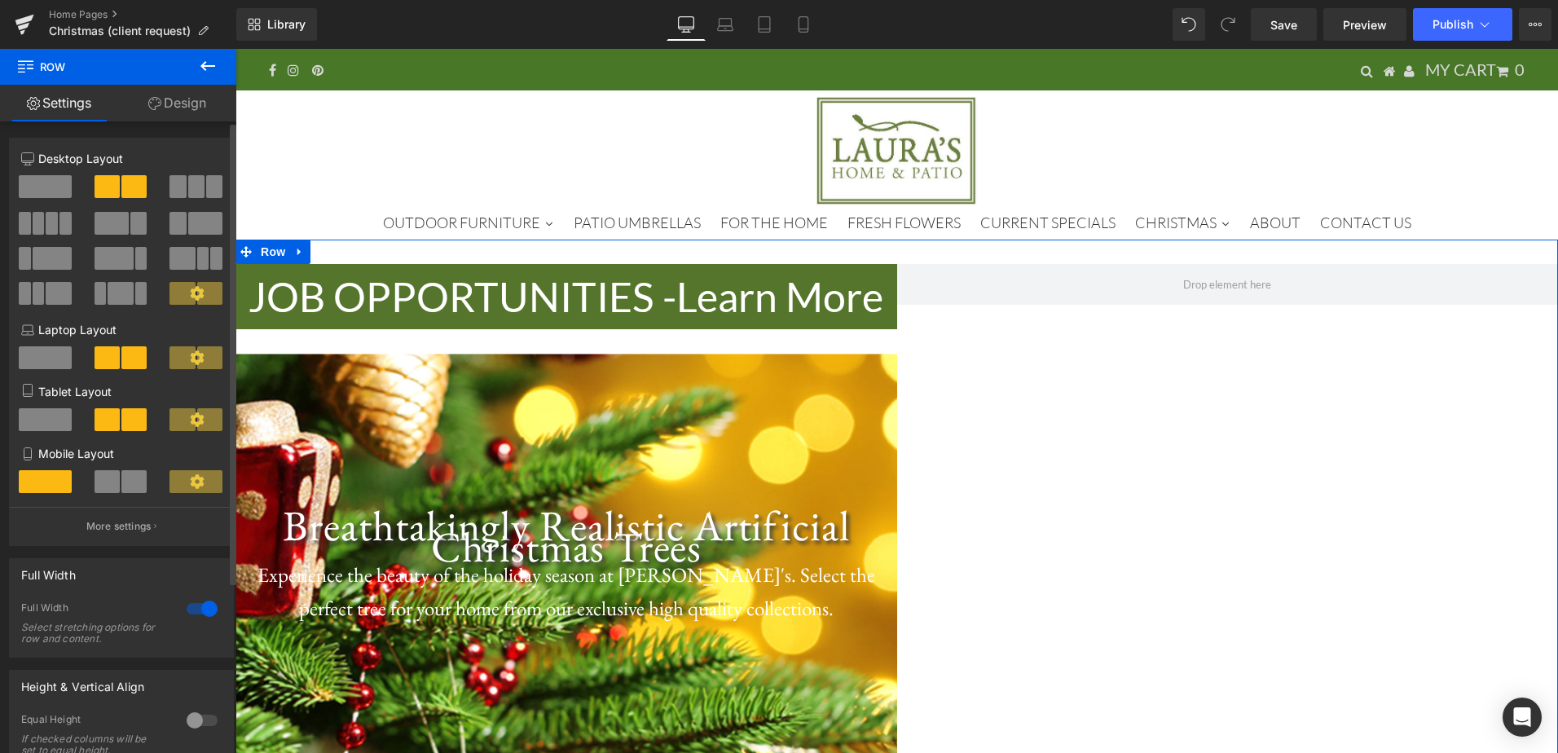
click at [68, 179] on span at bounding box center [45, 186] width 53 height 23
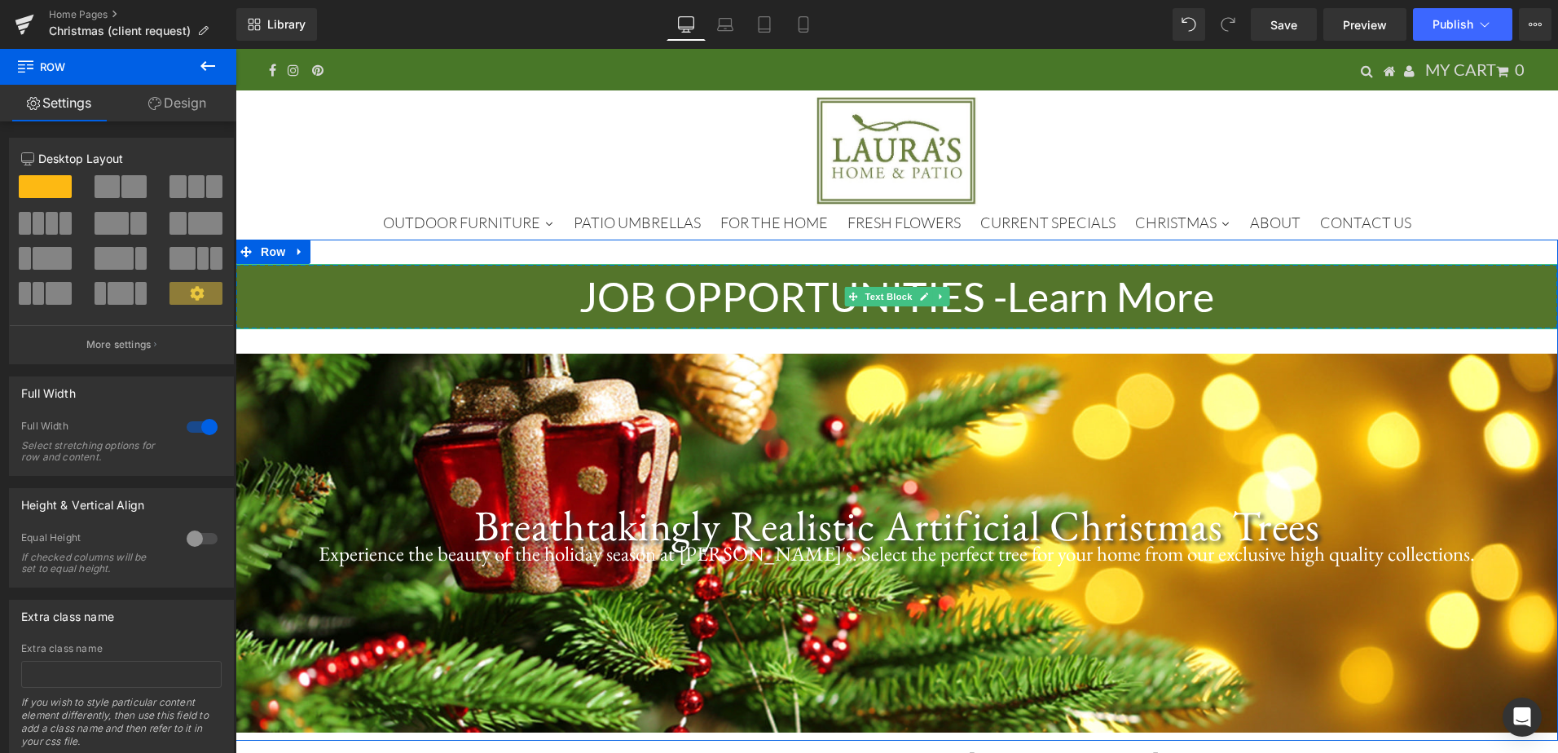
click at [489, 306] on p "JOB OPPORTUNITIES - Learn More" at bounding box center [897, 296] width 1323 height 65
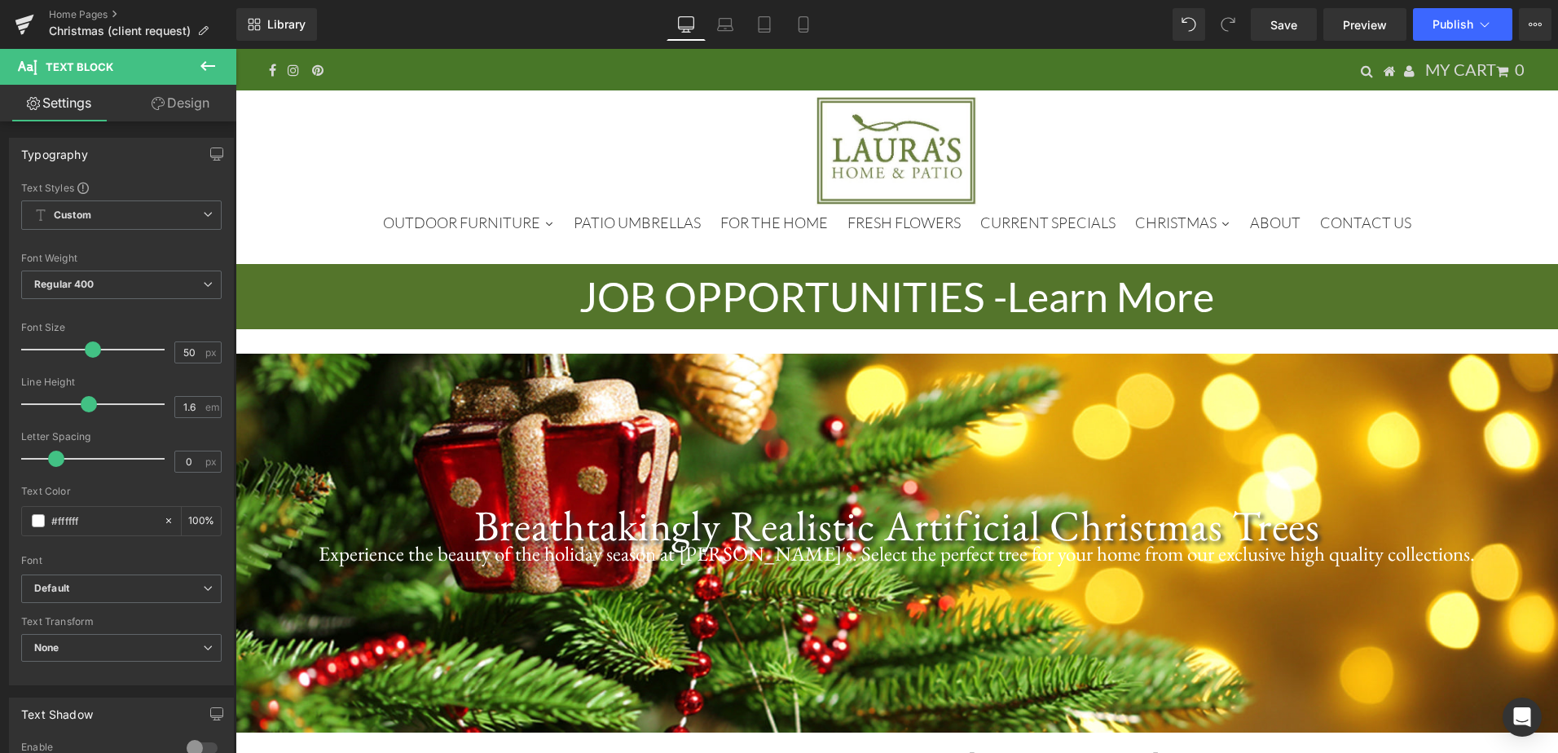
click at [196, 60] on button at bounding box center [207, 67] width 57 height 36
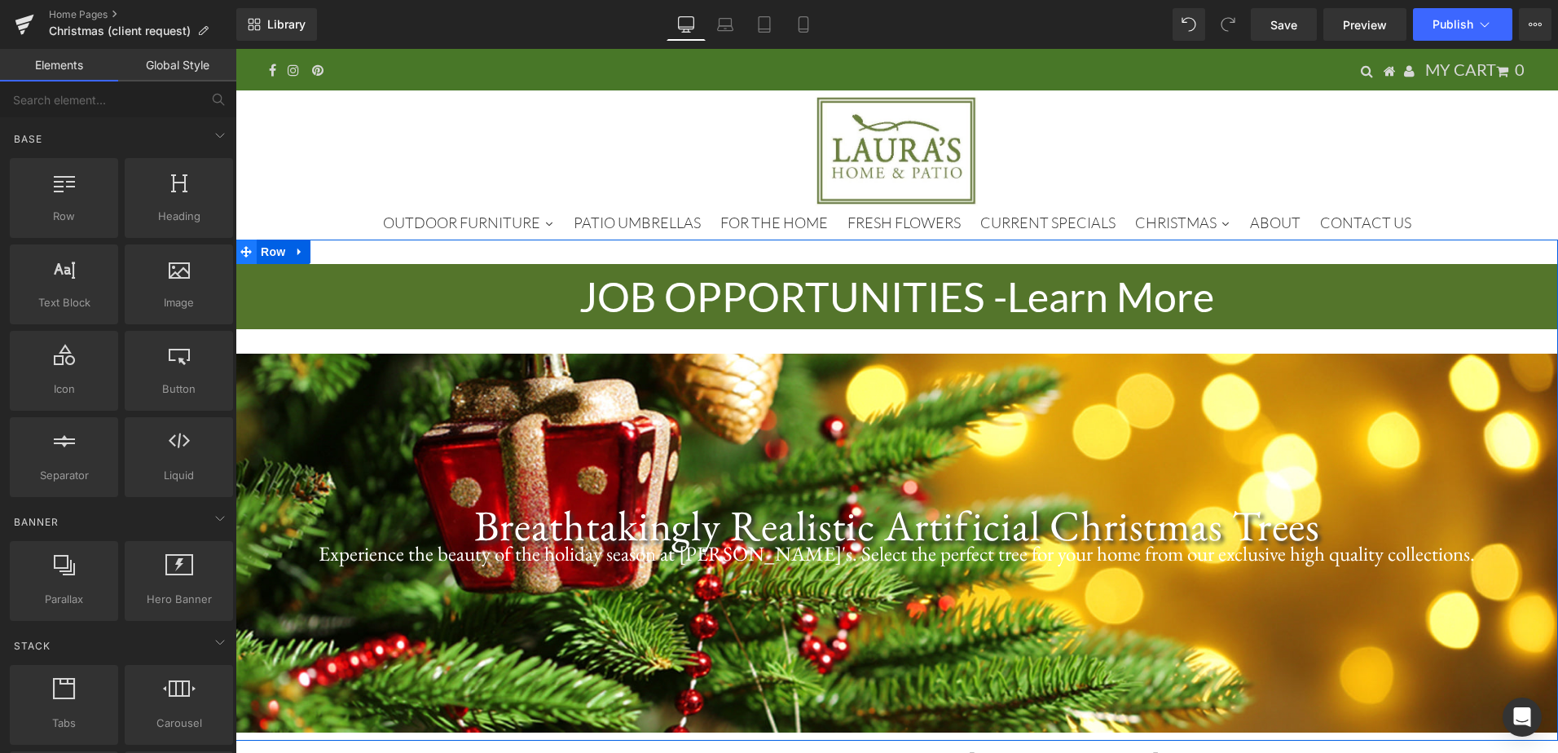
click at [245, 252] on icon at bounding box center [245, 251] width 11 height 11
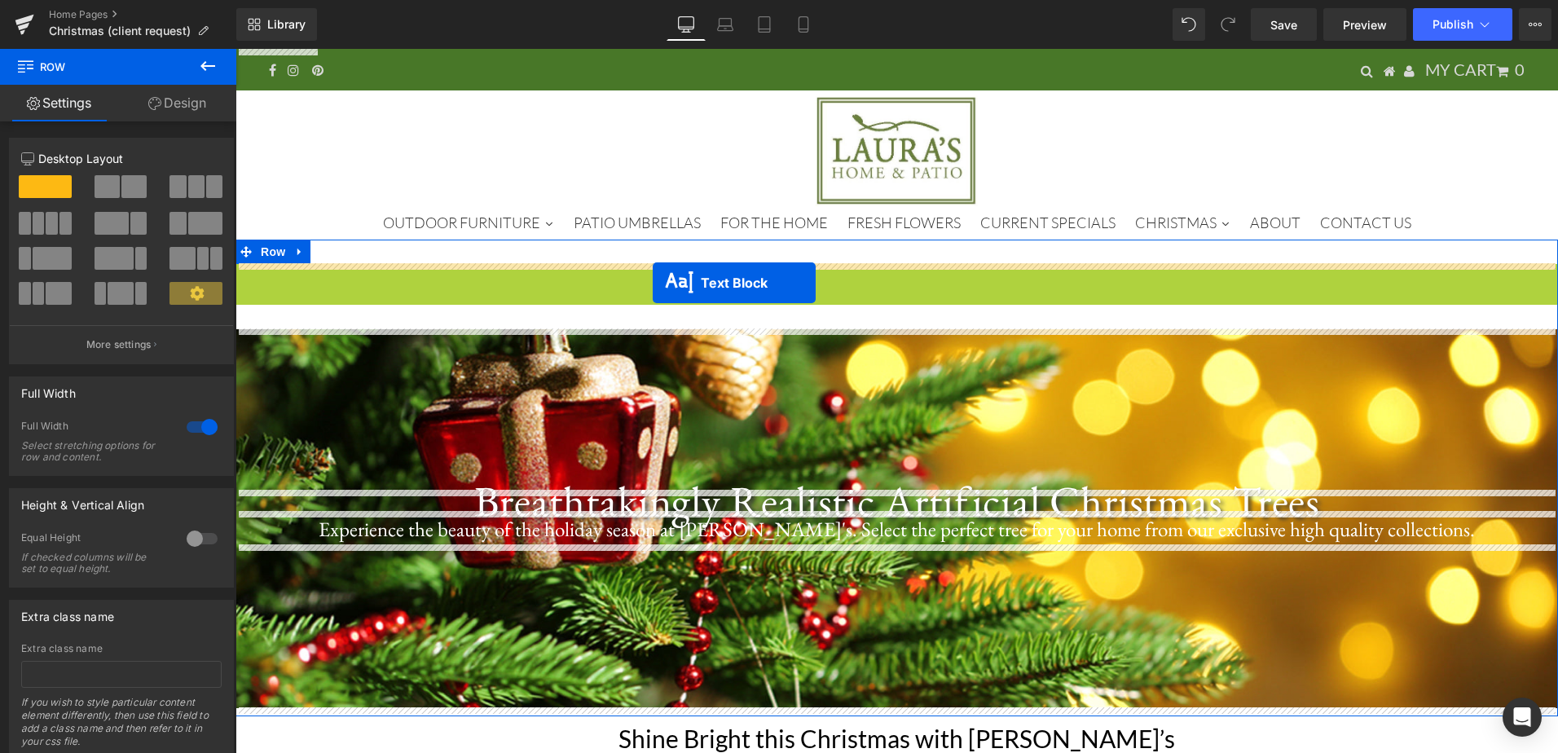
drag, startPoint x: 848, startPoint y: 297, endPoint x: 653, endPoint y: 283, distance: 195.3
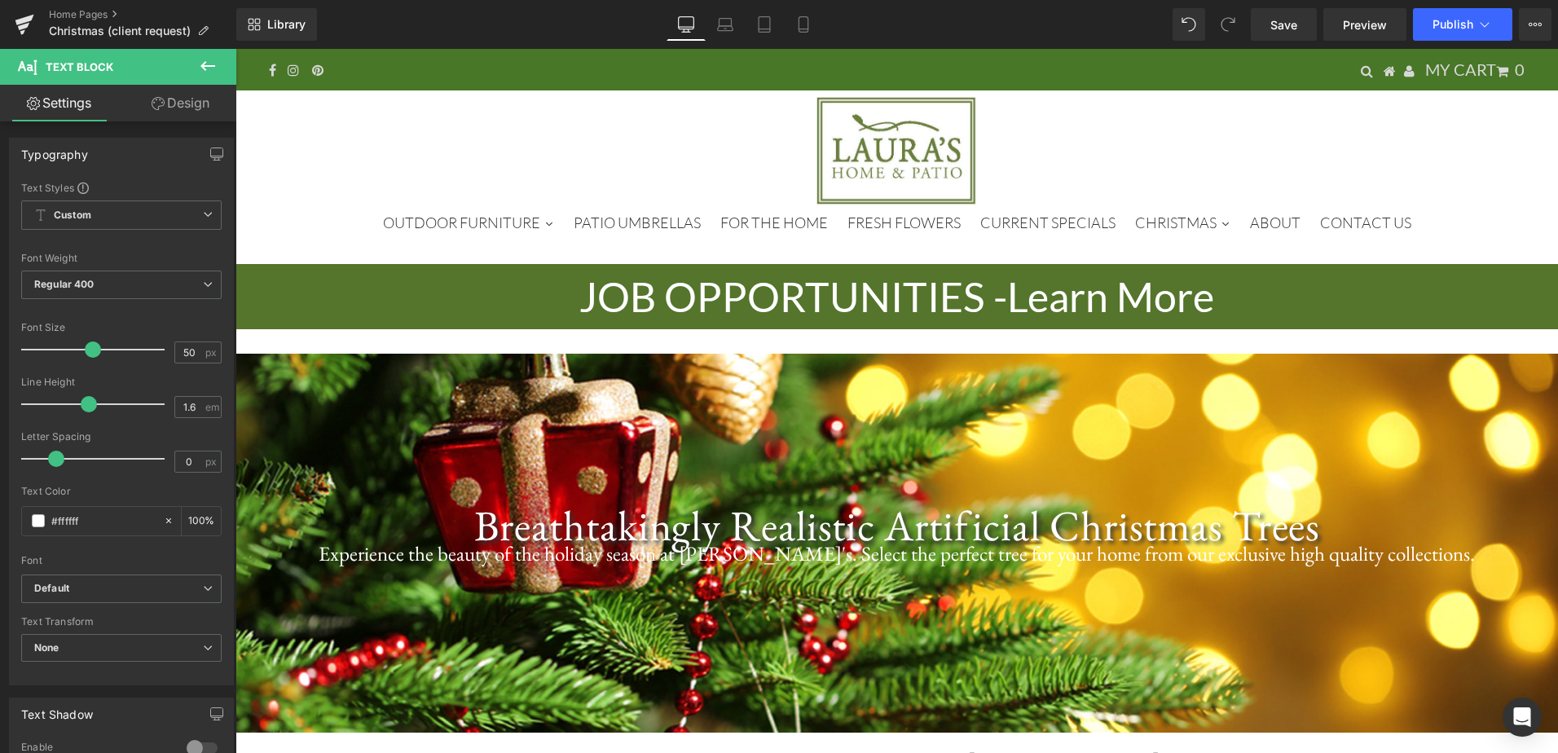
click at [206, 68] on icon at bounding box center [208, 66] width 20 height 20
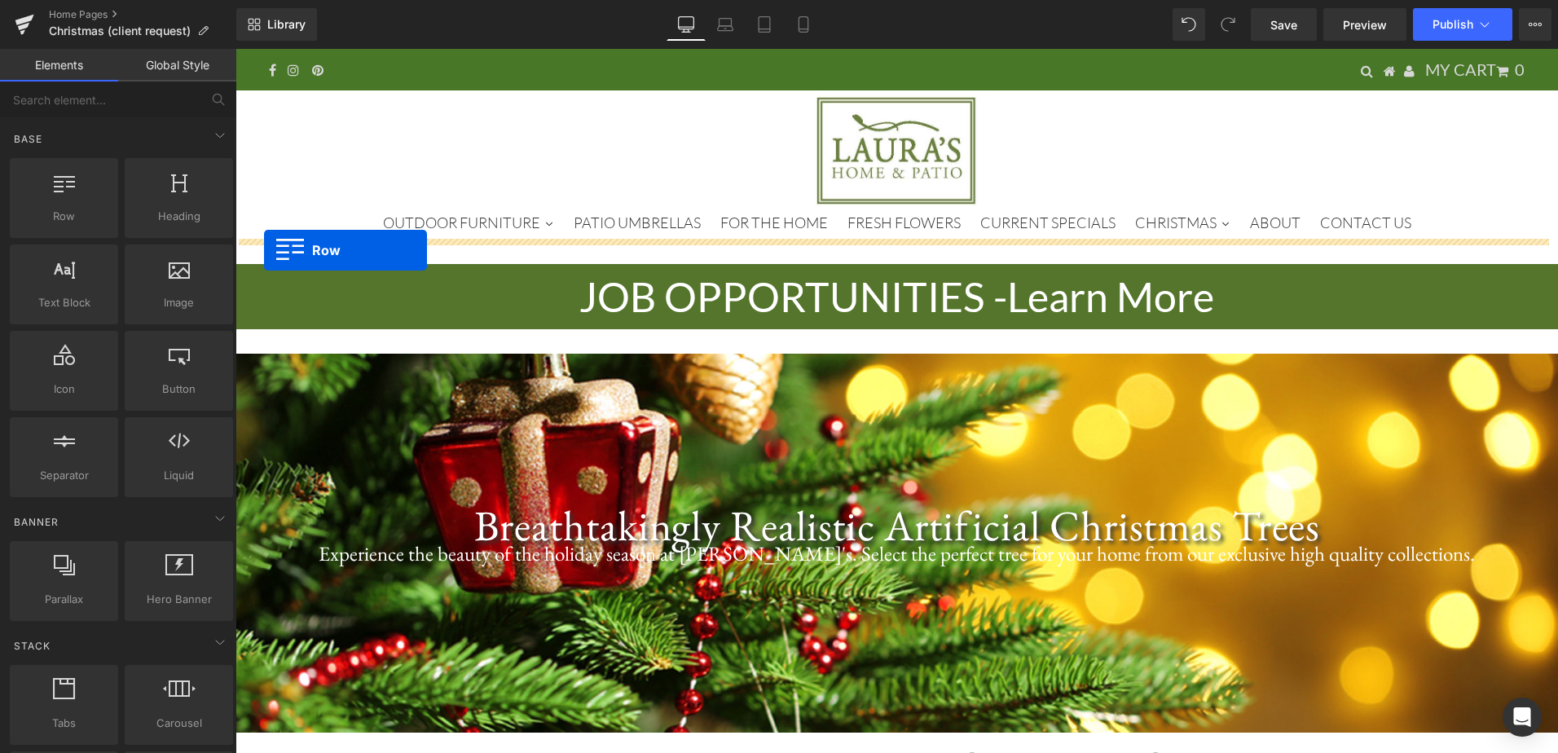
drag, startPoint x: 309, startPoint y: 266, endPoint x: 264, endPoint y: 250, distance: 47.4
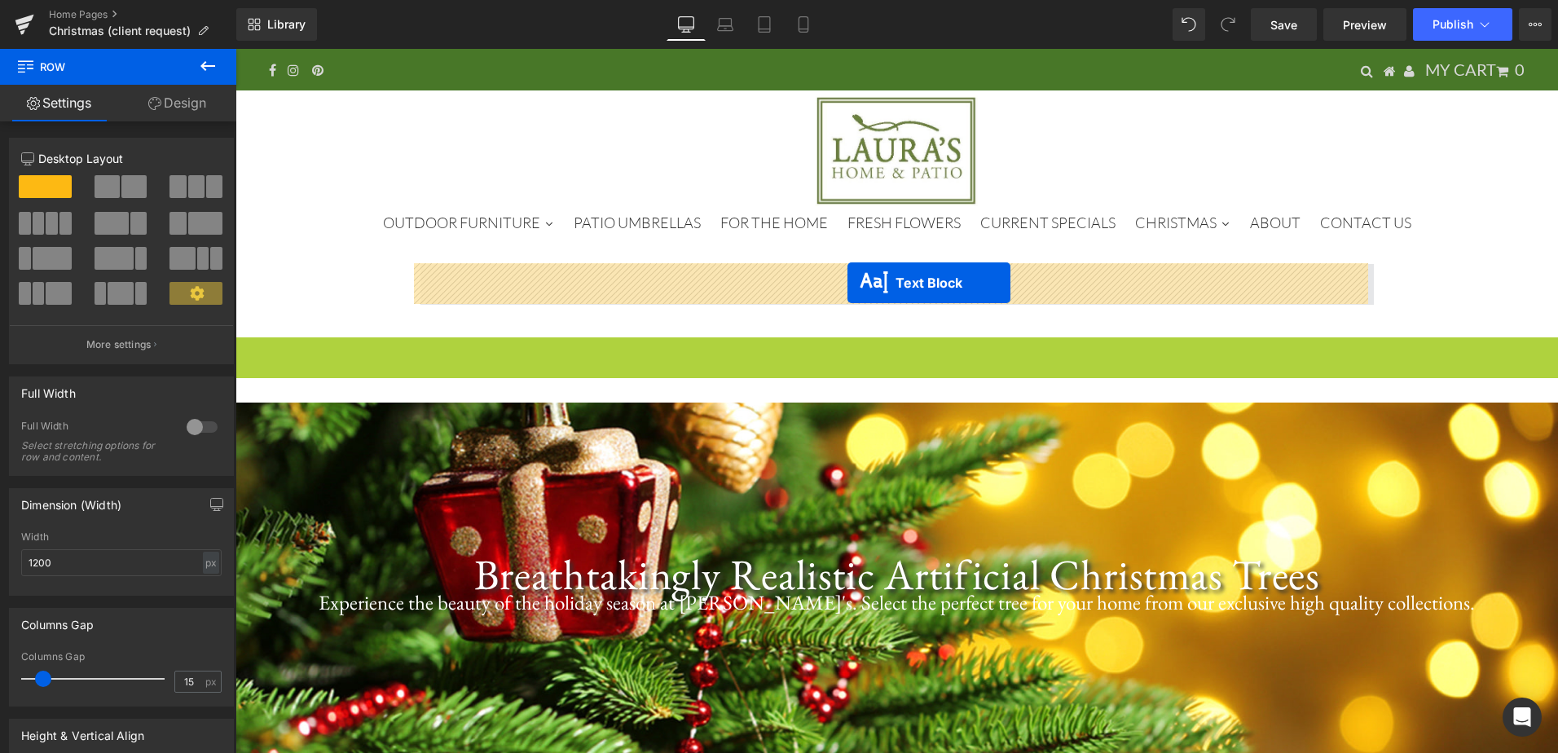
drag, startPoint x: 852, startPoint y: 366, endPoint x: 848, endPoint y: 283, distance: 83.2
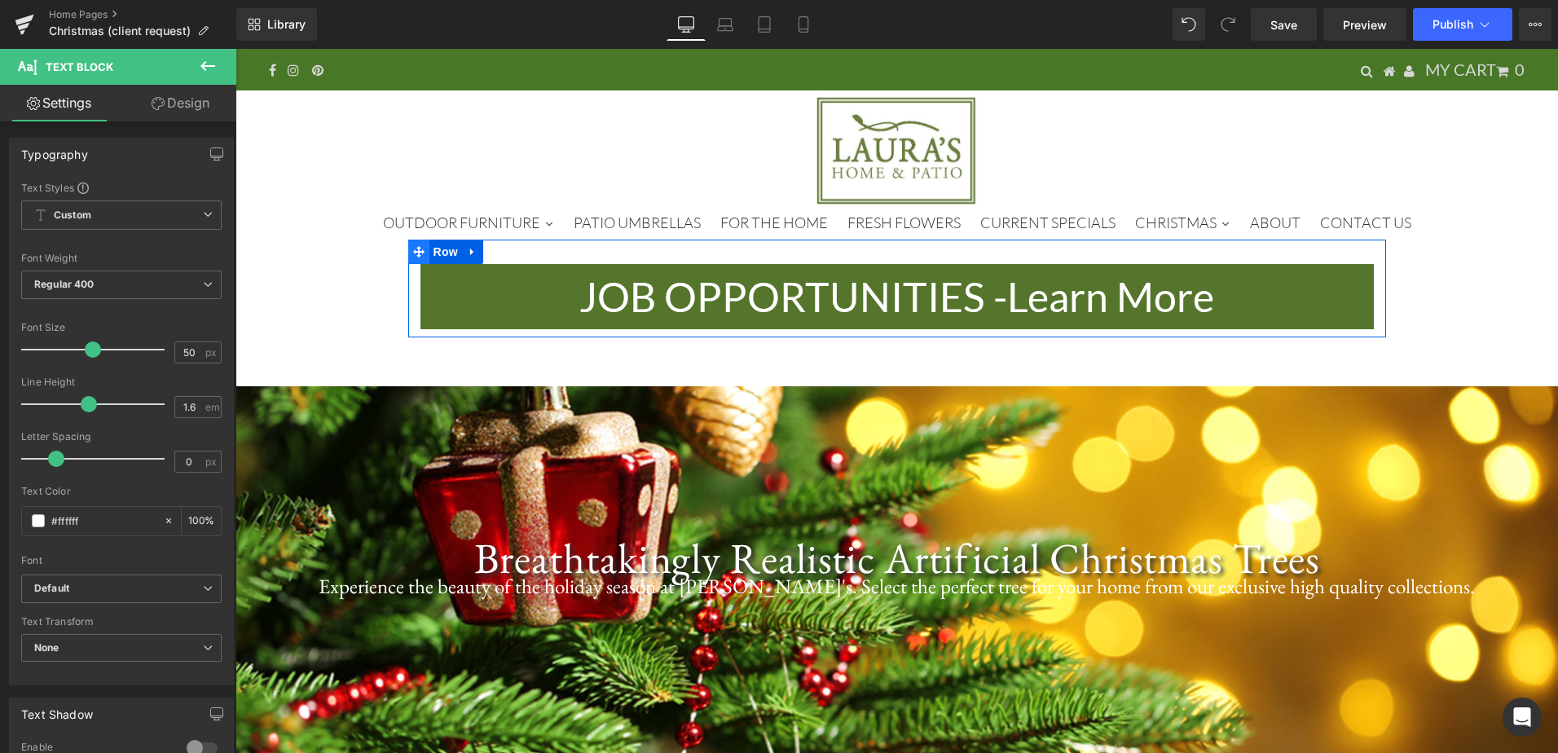
click at [413, 249] on icon at bounding box center [418, 251] width 11 height 12
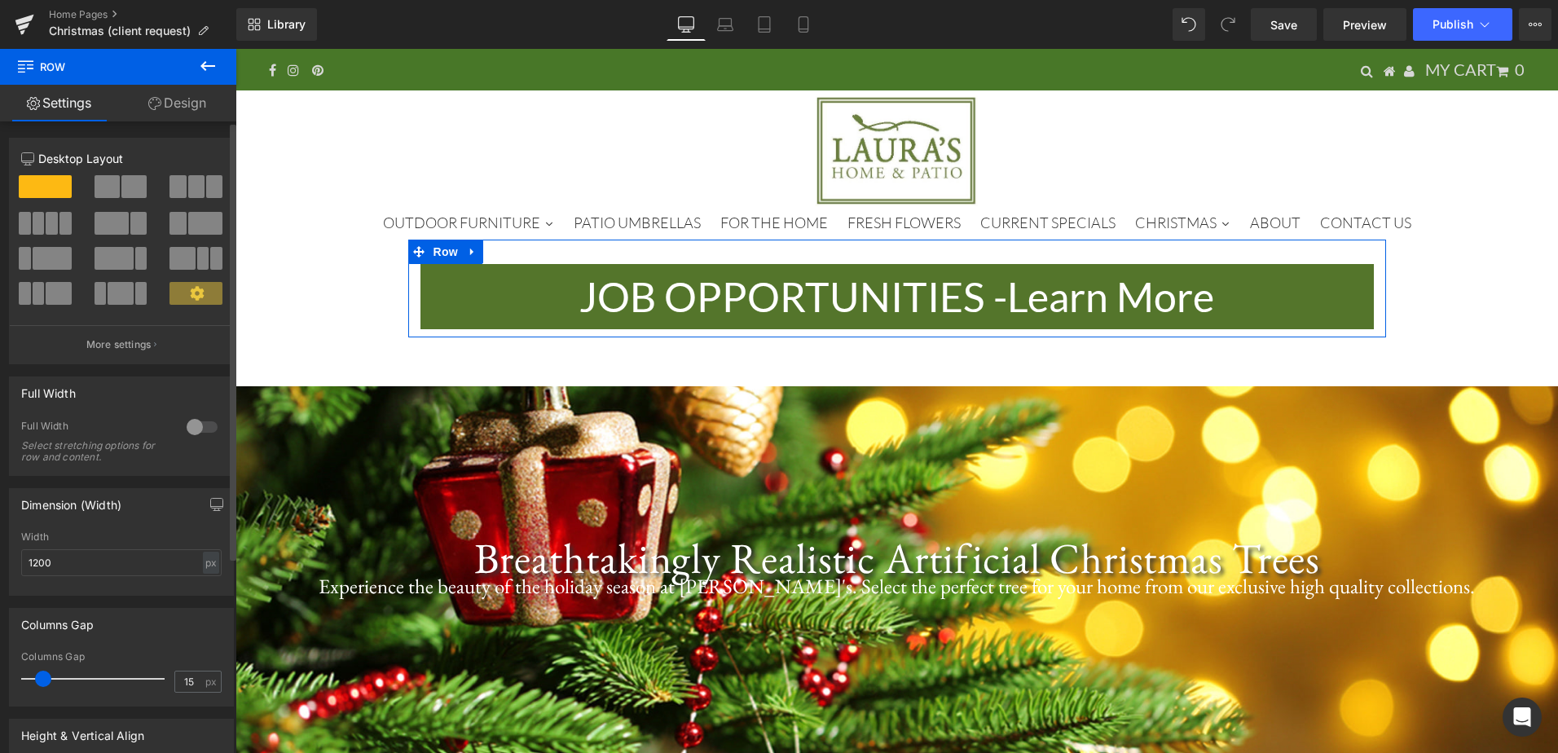
click at [205, 428] on div at bounding box center [202, 427] width 39 height 26
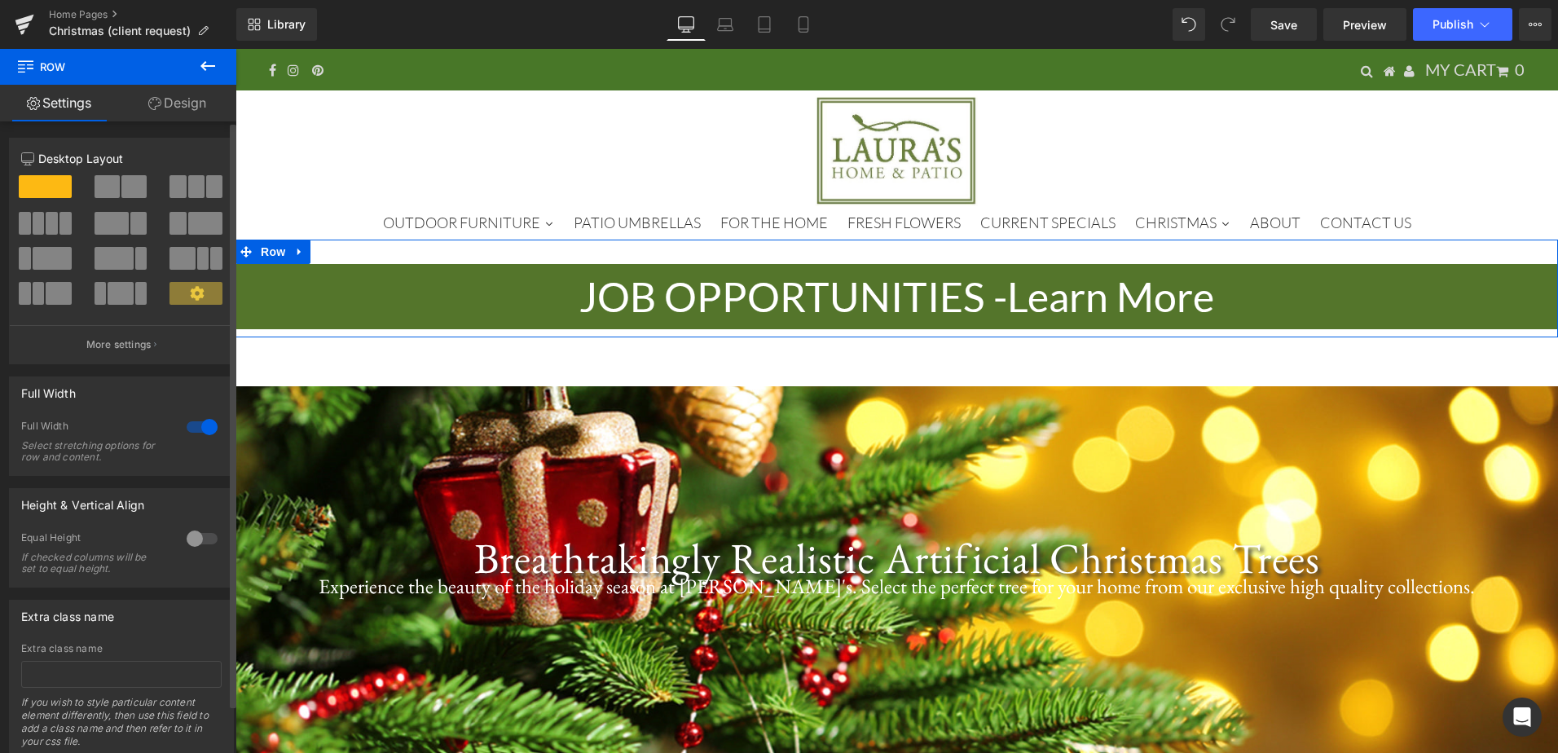
drag, startPoint x: 112, startPoint y: 190, endPoint x: 126, endPoint y: 186, distance: 15.2
click at [112, 189] on span at bounding box center [107, 186] width 25 height 23
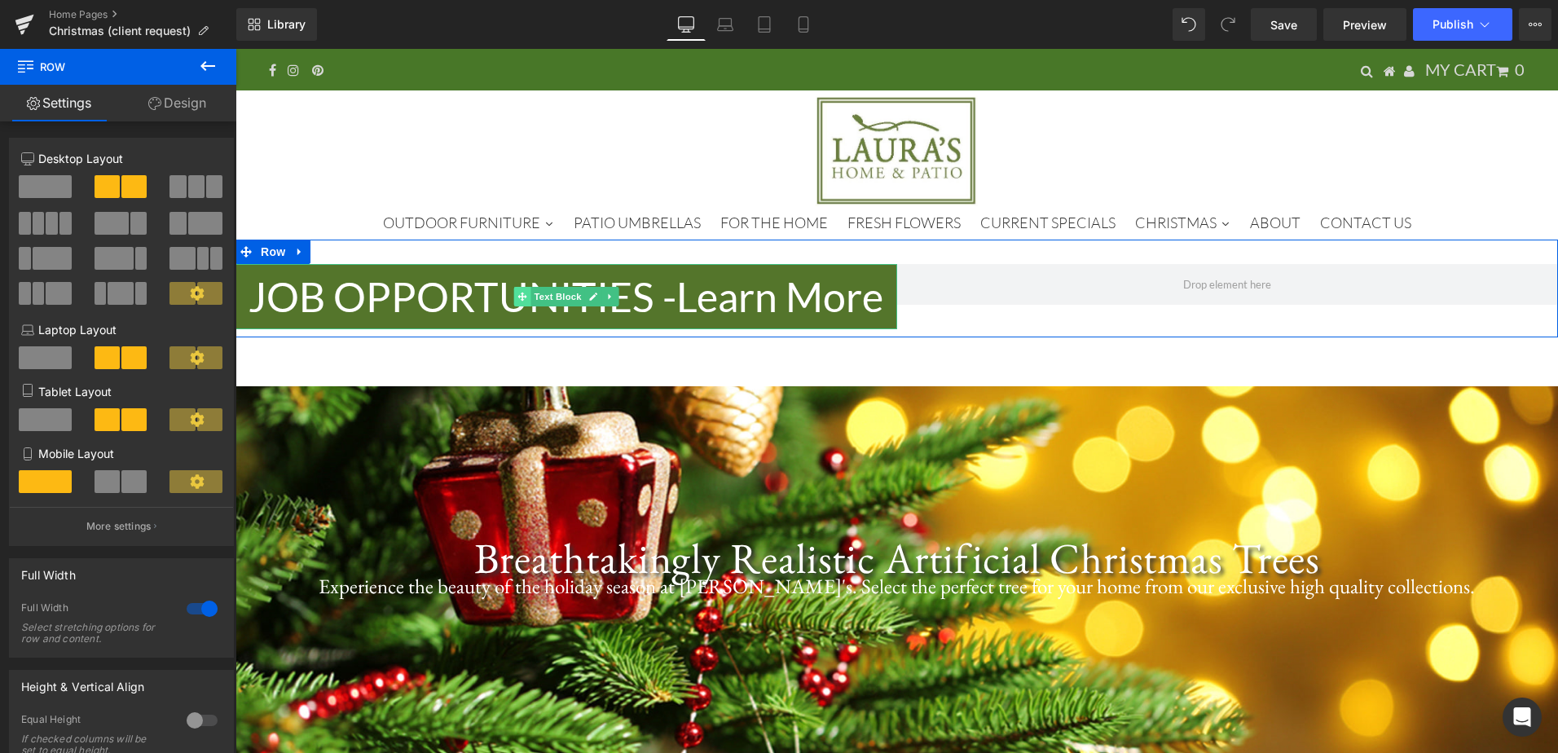
click at [521, 292] on icon at bounding box center [522, 297] width 9 height 10
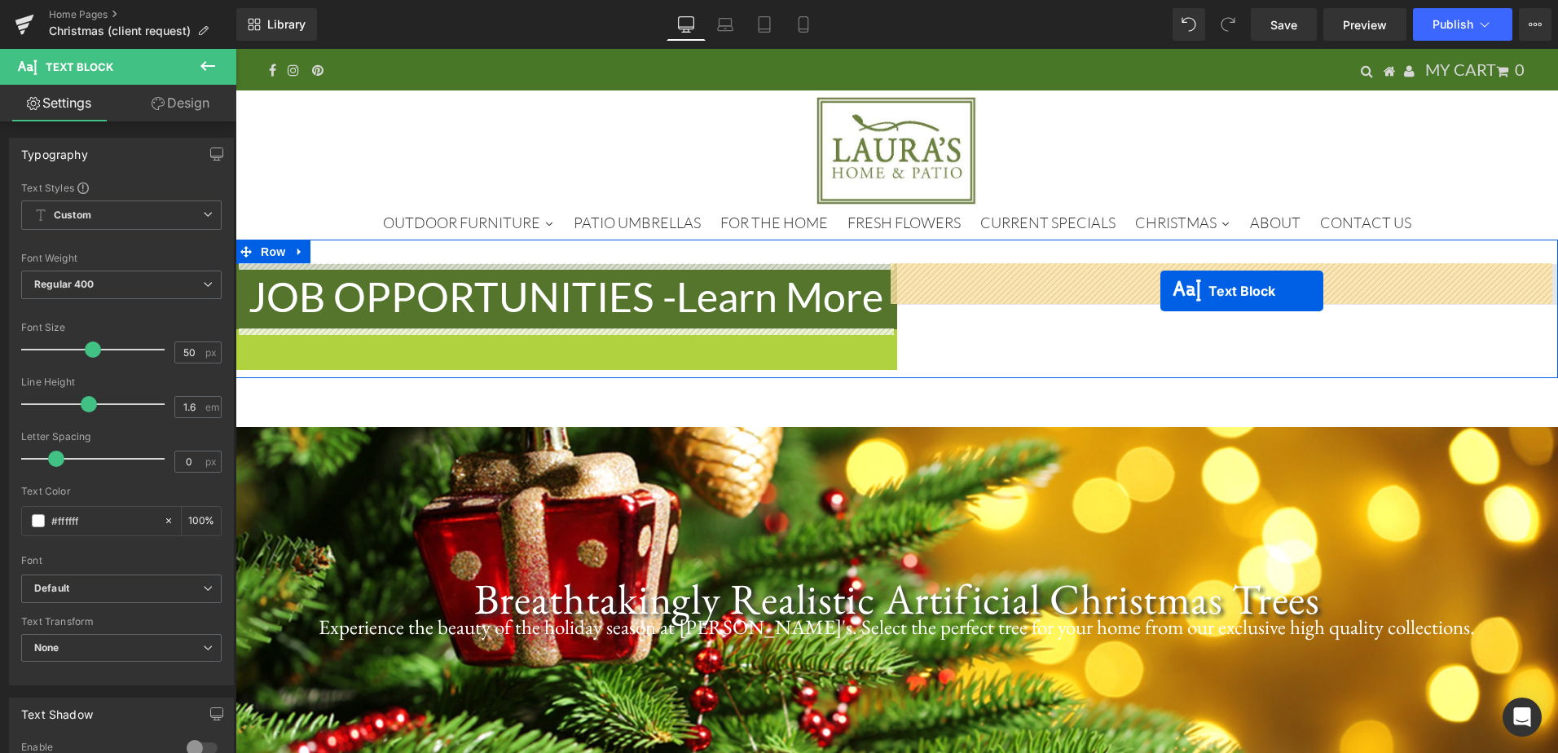
drag, startPoint x: 521, startPoint y: 361, endPoint x: 1161, endPoint y: 291, distance: 643.6
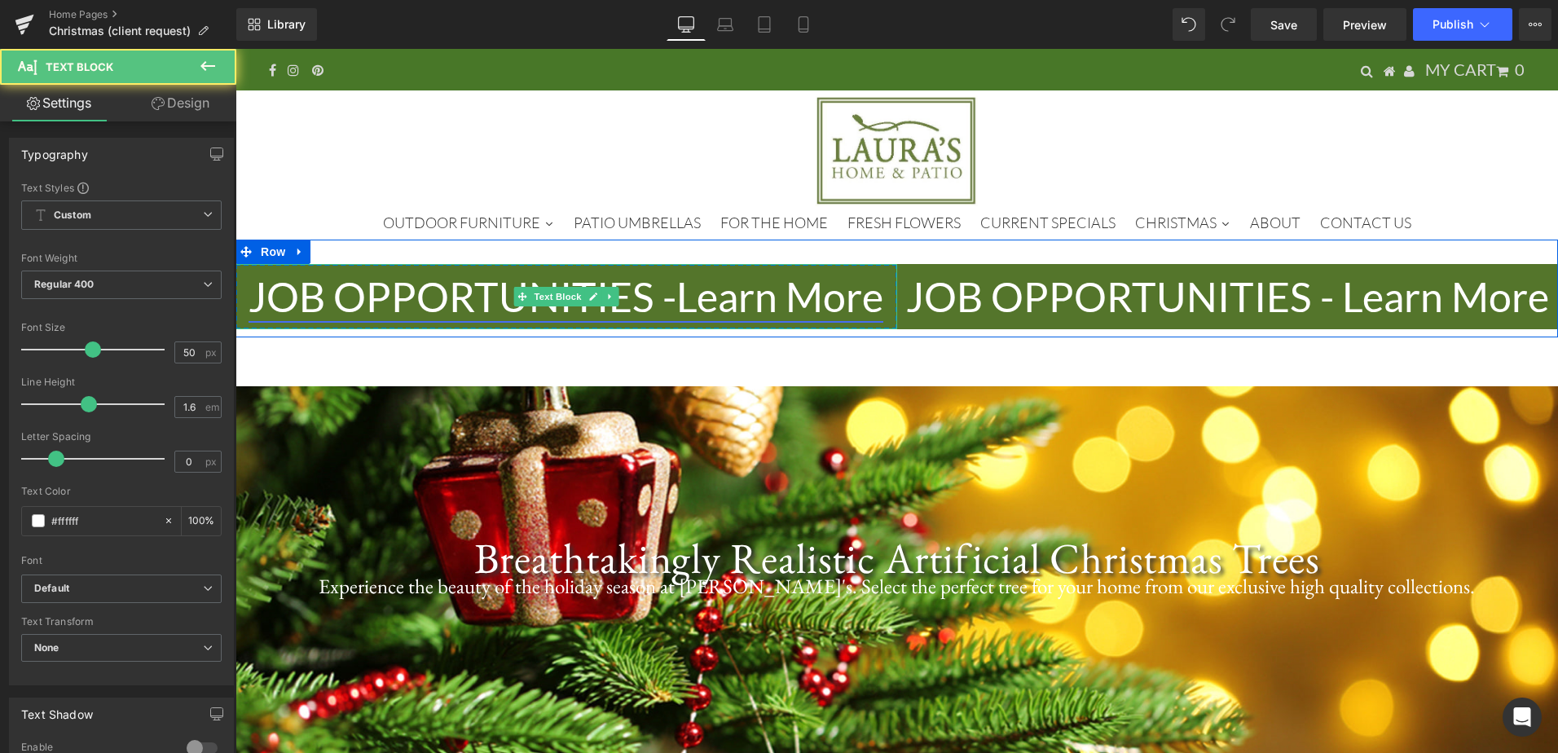
click at [775, 282] on link "JOB OPPORTUNITIES - Learn More" at bounding box center [566, 296] width 635 height 49
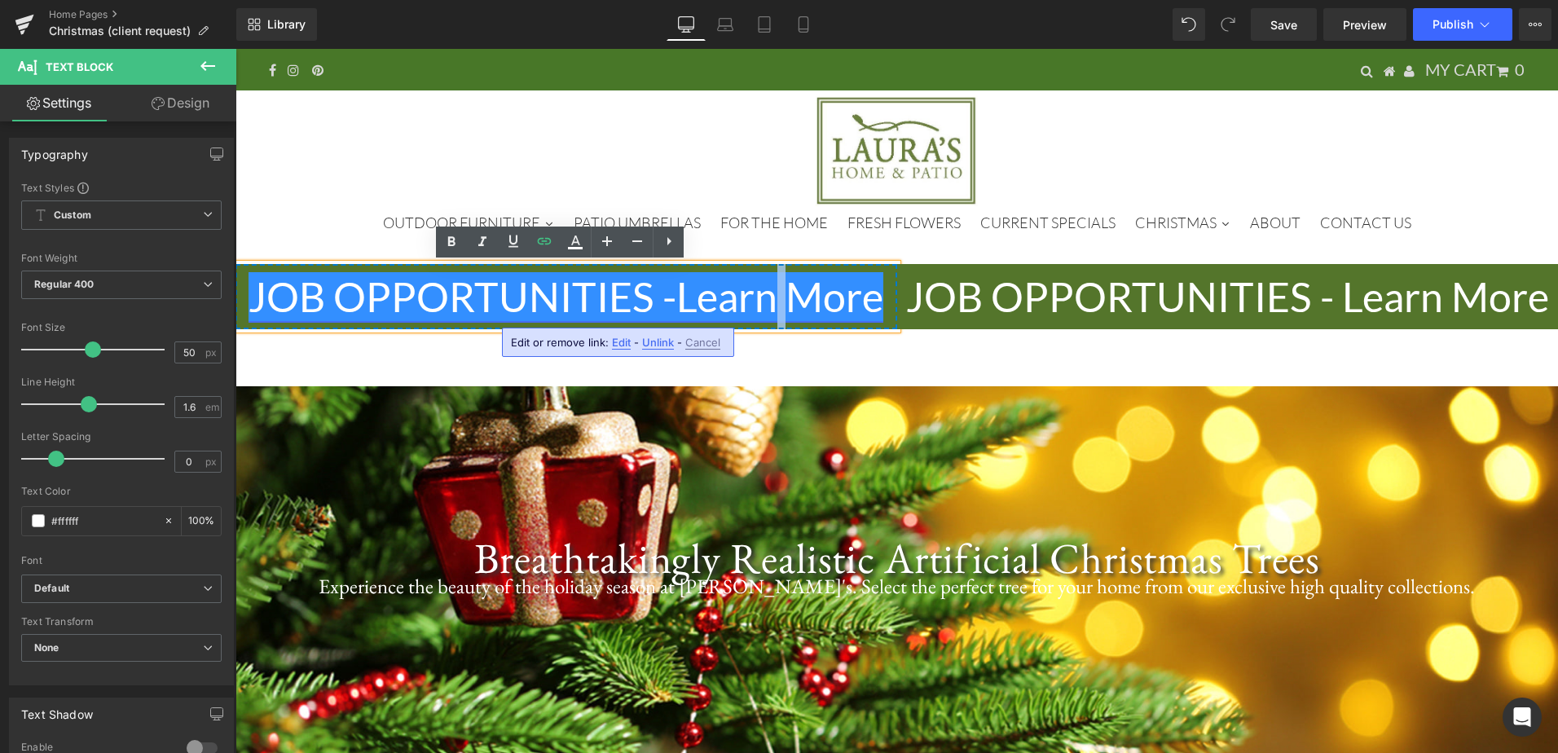
click at [775, 282] on link "JOB OPPORTUNITIES - Learn More" at bounding box center [566, 296] width 635 height 49
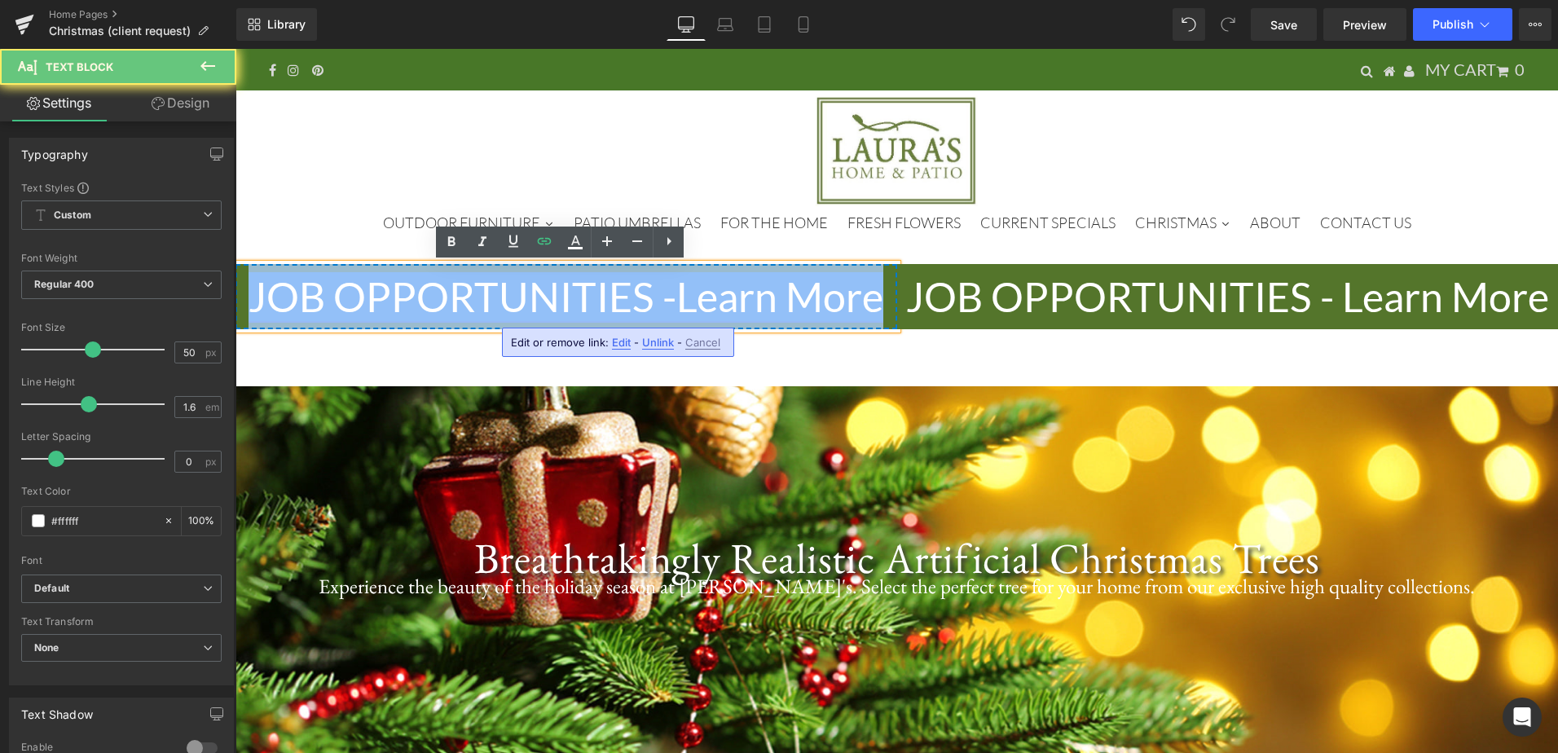
click at [775, 282] on link "JOB OPPORTUNITIES - Learn More" at bounding box center [566, 296] width 635 height 49
click at [849, 297] on link "JOB OPPORTUNITIES - Learn More" at bounding box center [566, 296] width 635 height 49
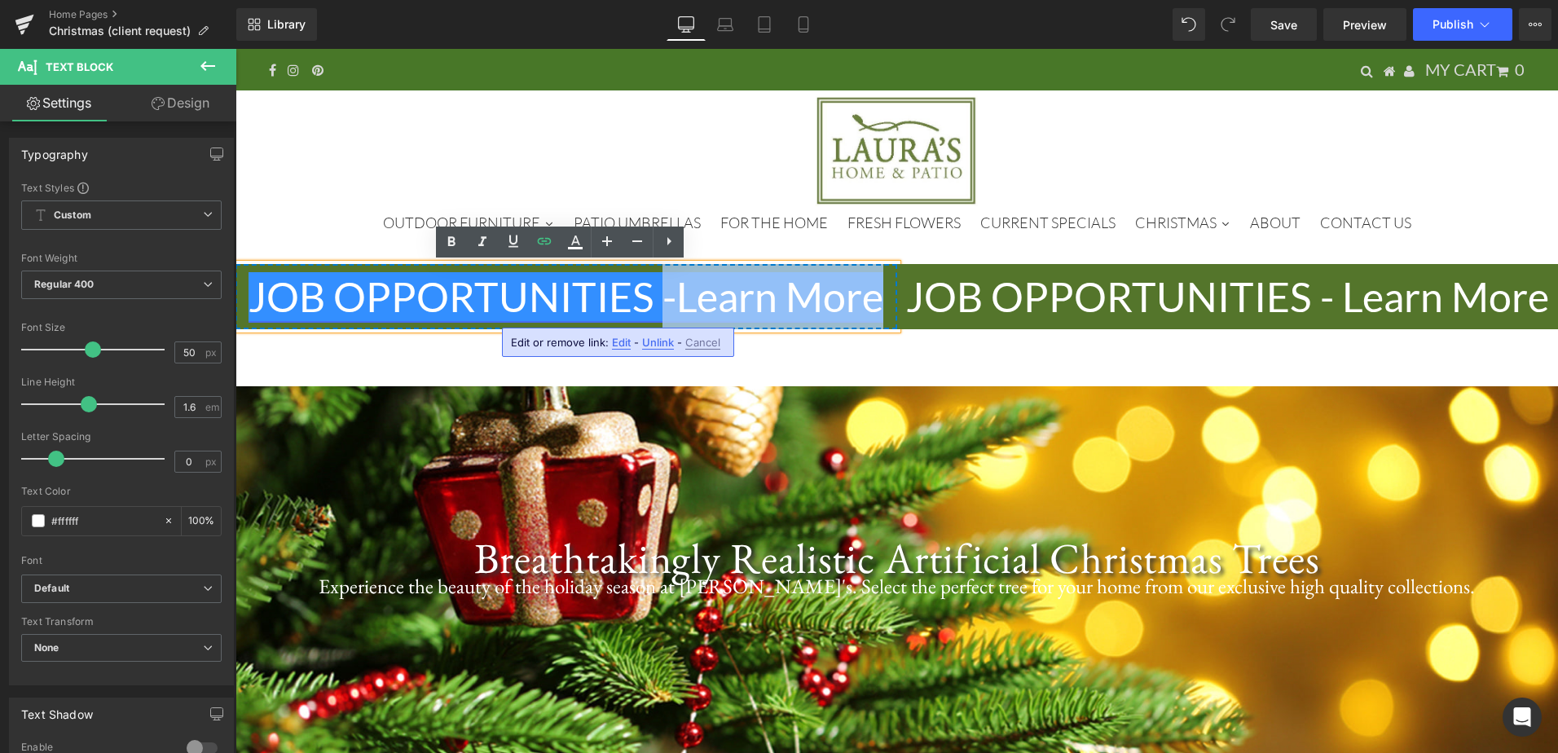
drag, startPoint x: 883, startPoint y: 300, endPoint x: 648, endPoint y: 280, distance: 236.4
click at [648, 280] on p "JOB OPPORTUNITIES - Learn More" at bounding box center [567, 296] width 662 height 65
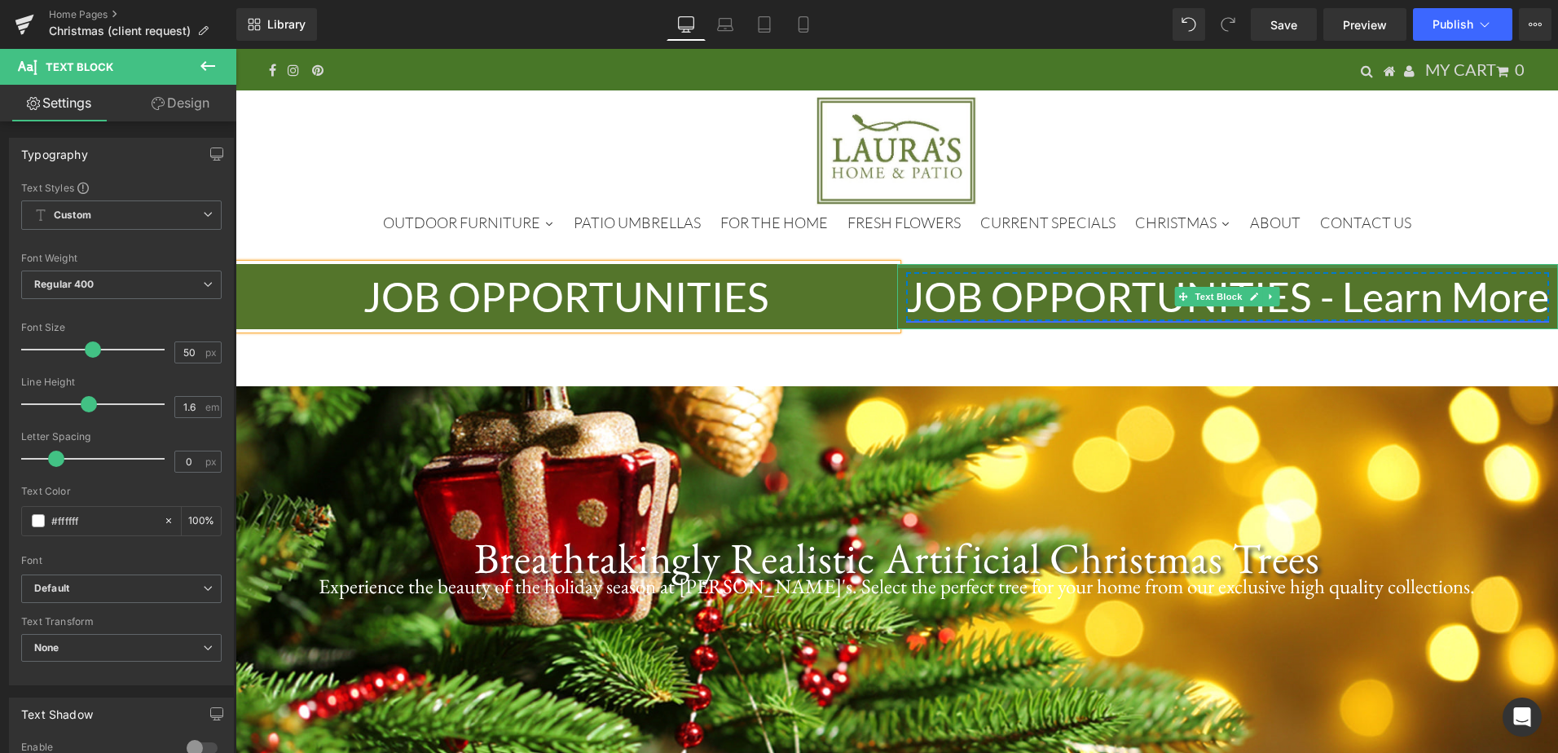
click at [1071, 294] on link "JOB OPPORTUNITIES - Learn More" at bounding box center [1227, 296] width 643 height 49
click at [1071, 296] on link "JOB OPPORTUNITIES - Learn More" at bounding box center [1227, 296] width 643 height 49
click at [995, 298] on link "JOB OPPORTUNITIES - Learn More" at bounding box center [1227, 296] width 643 height 49
click at [236, 49] on div at bounding box center [236, 49] width 0 height 0
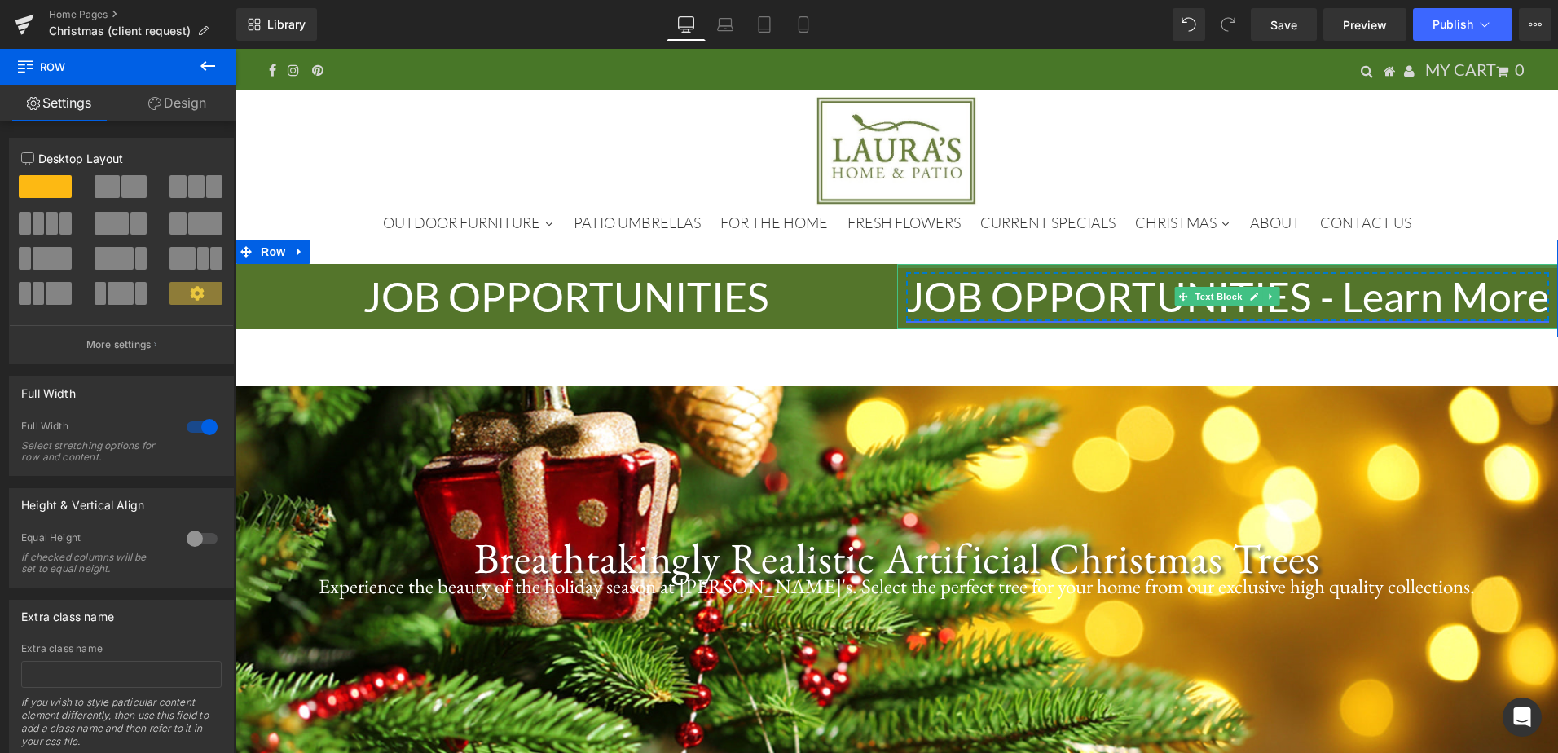
click at [1324, 296] on link "JOB OPPORTUNITIES - Learn More" at bounding box center [1227, 296] width 643 height 49
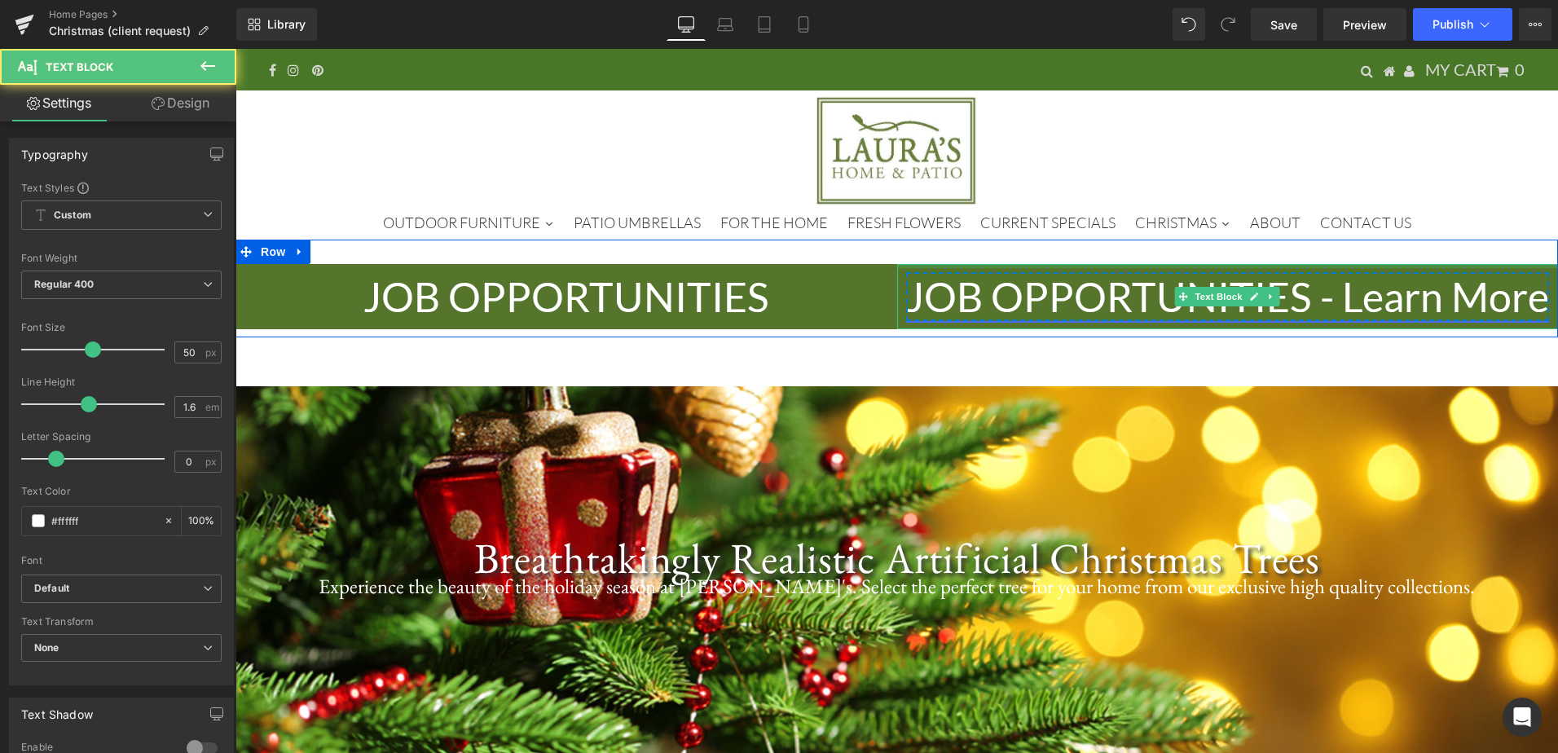
click at [1324, 296] on link "JOB OPPORTUNITIES - Learn More" at bounding box center [1227, 296] width 643 height 49
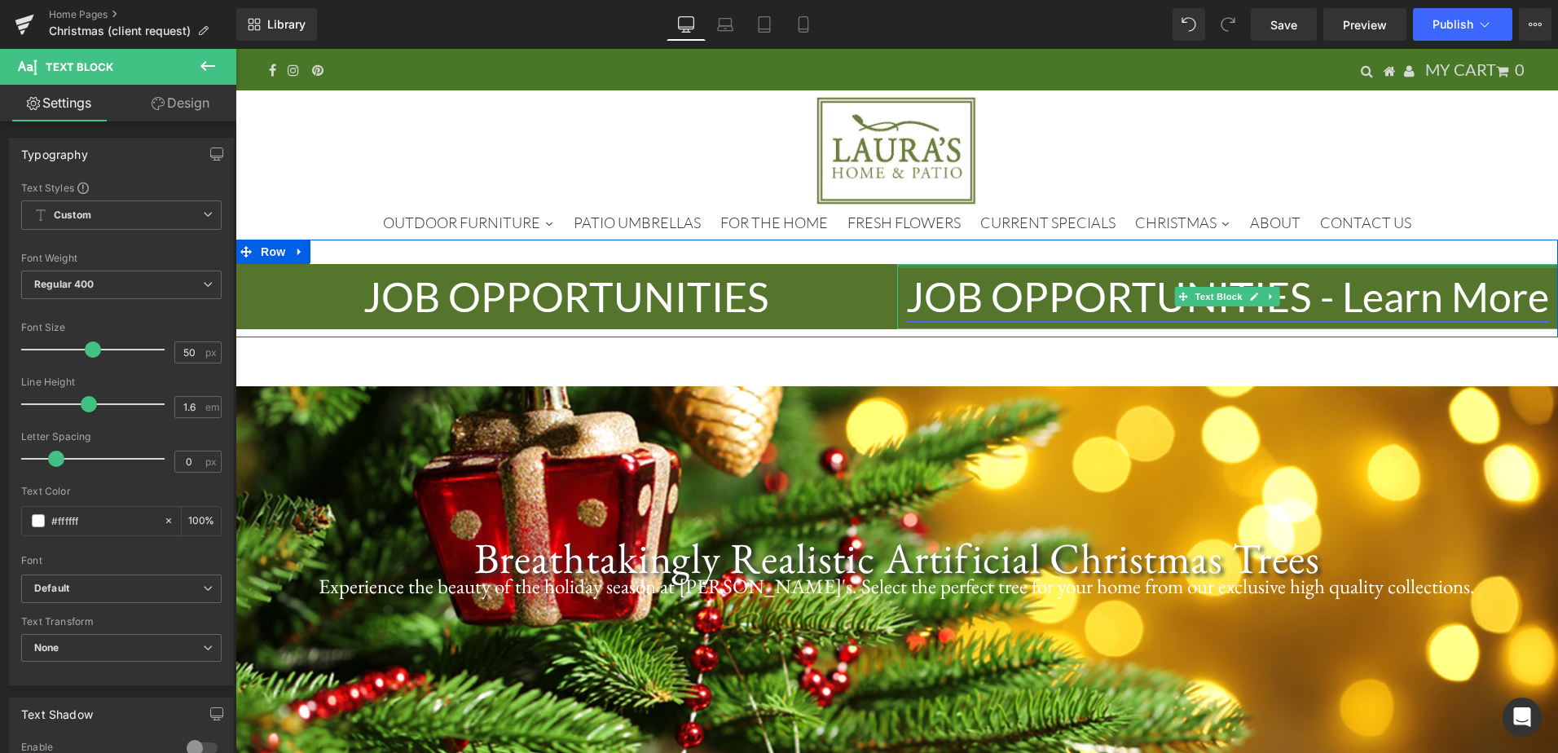
drag, startPoint x: 1248, startPoint y: 296, endPoint x: 1277, endPoint y: 298, distance: 29.4
click at [1251, 296] on icon at bounding box center [1255, 297] width 8 height 8
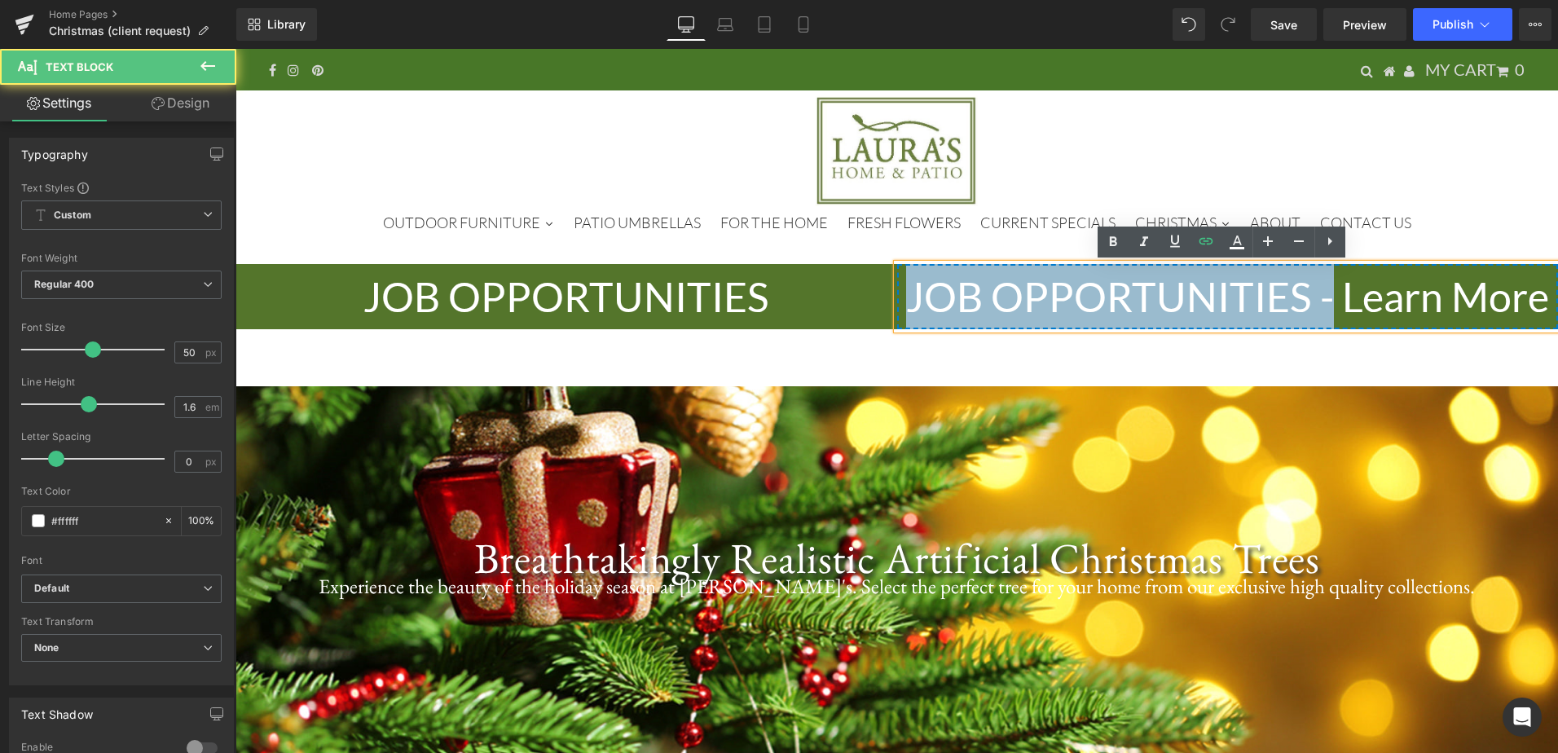
drag, startPoint x: 1328, startPoint y: 299, endPoint x: 792, endPoint y: 308, distance: 535.6
click at [792, 308] on div "JOB OPPORTUNITIES Text Block JOB OPPORTUNITIES - Learn More Text Block Row" at bounding box center [897, 289] width 1323 height 98
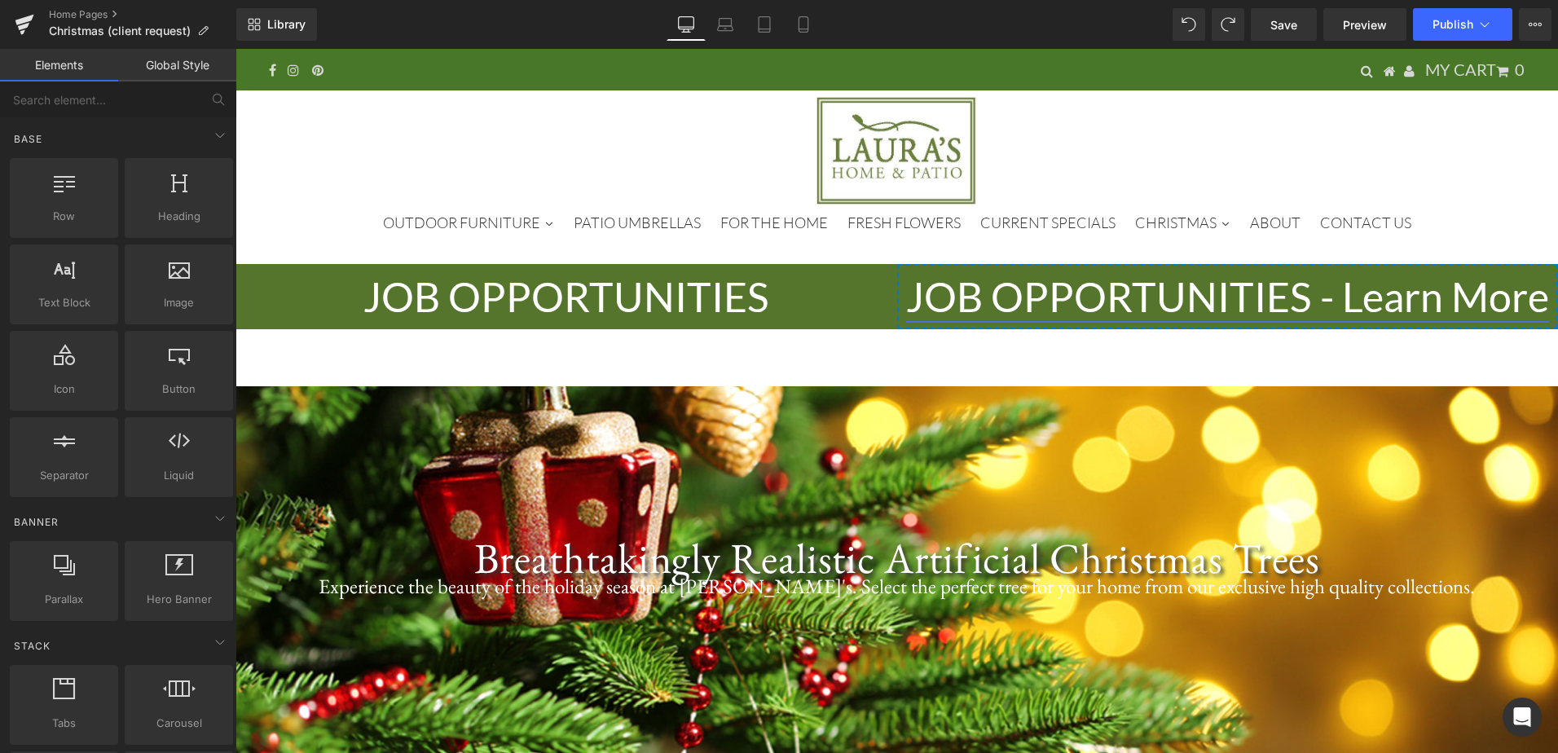
click at [1238, 306] on link "JOB OPPORTUNITIES - Learn More" at bounding box center [1227, 296] width 643 height 49
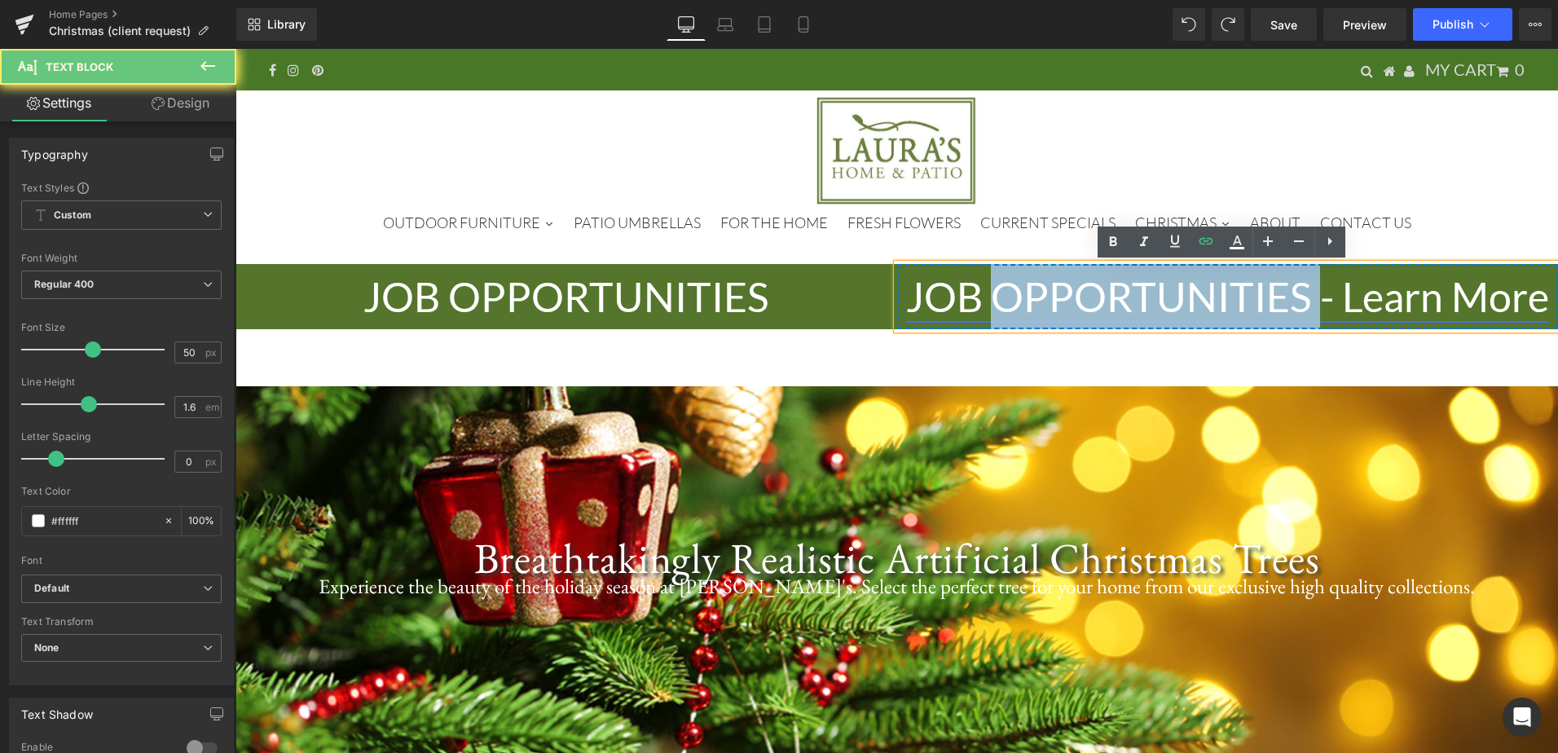
click at [1238, 306] on link "JOB OPPORTUNITIES - Learn More" at bounding box center [1227, 296] width 643 height 49
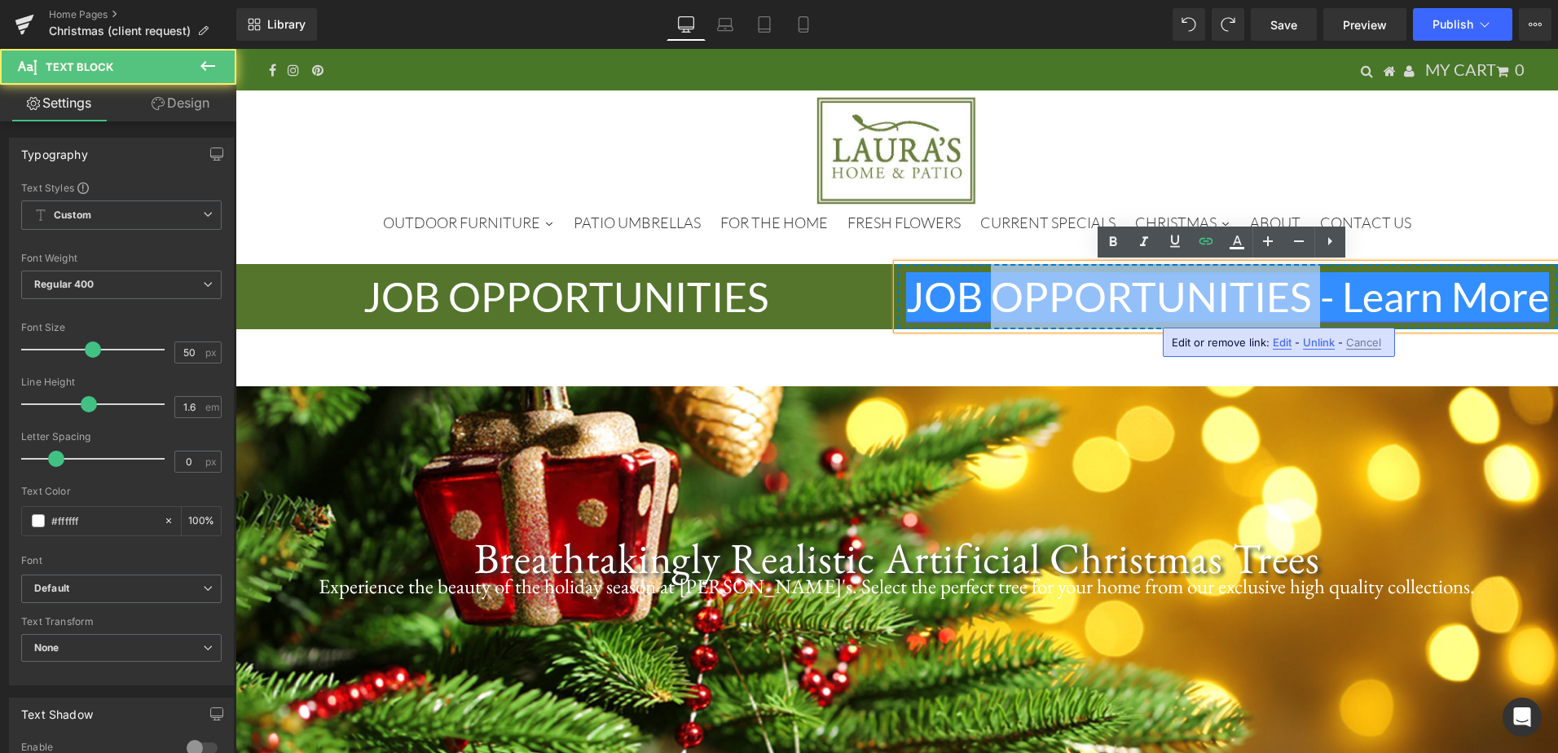
click at [1293, 299] on link "JOB OPPORTUNITIES - Learn More" at bounding box center [1227, 296] width 643 height 49
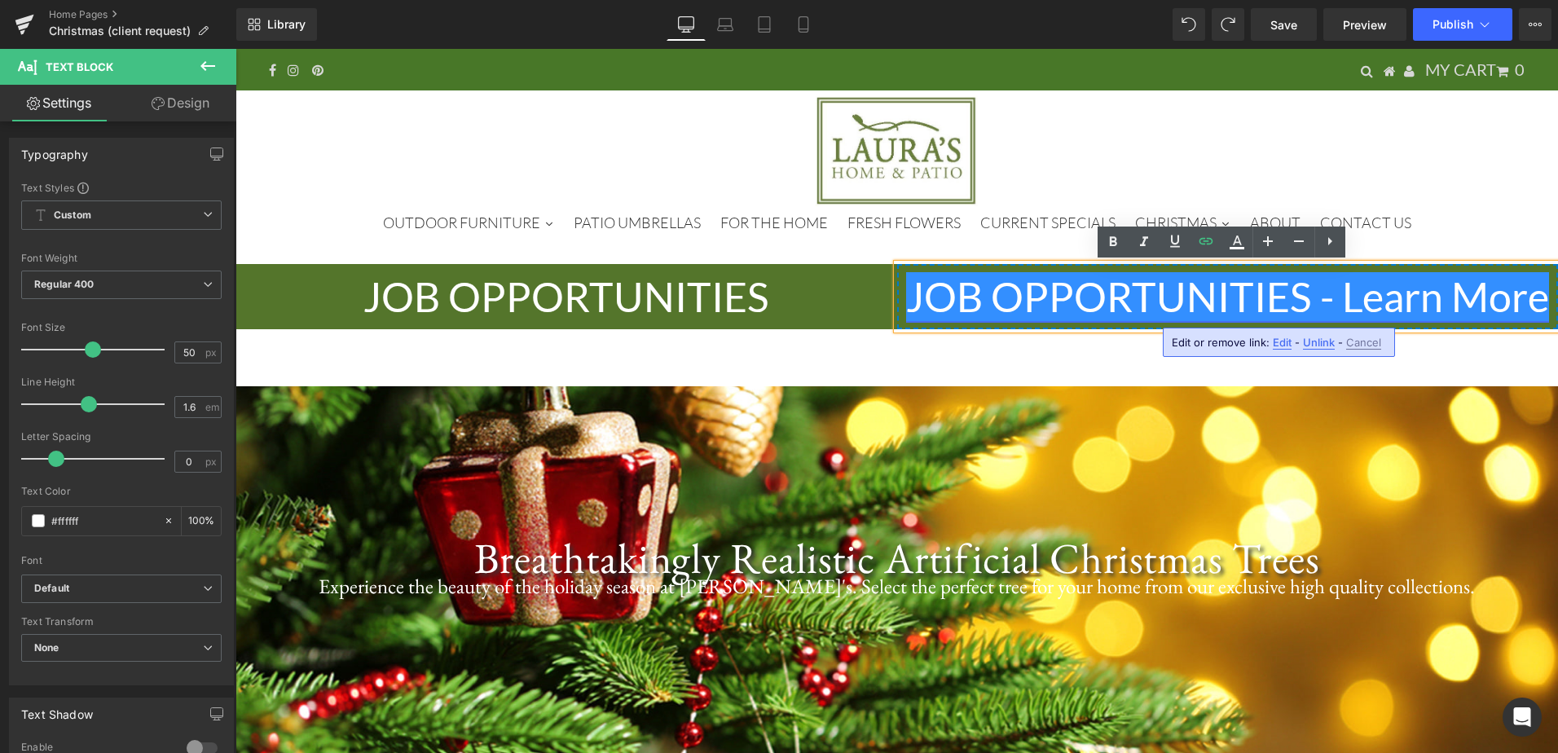
click at [1336, 297] on link "JOB OPPORTUNITIES - Learn More" at bounding box center [1227, 296] width 643 height 49
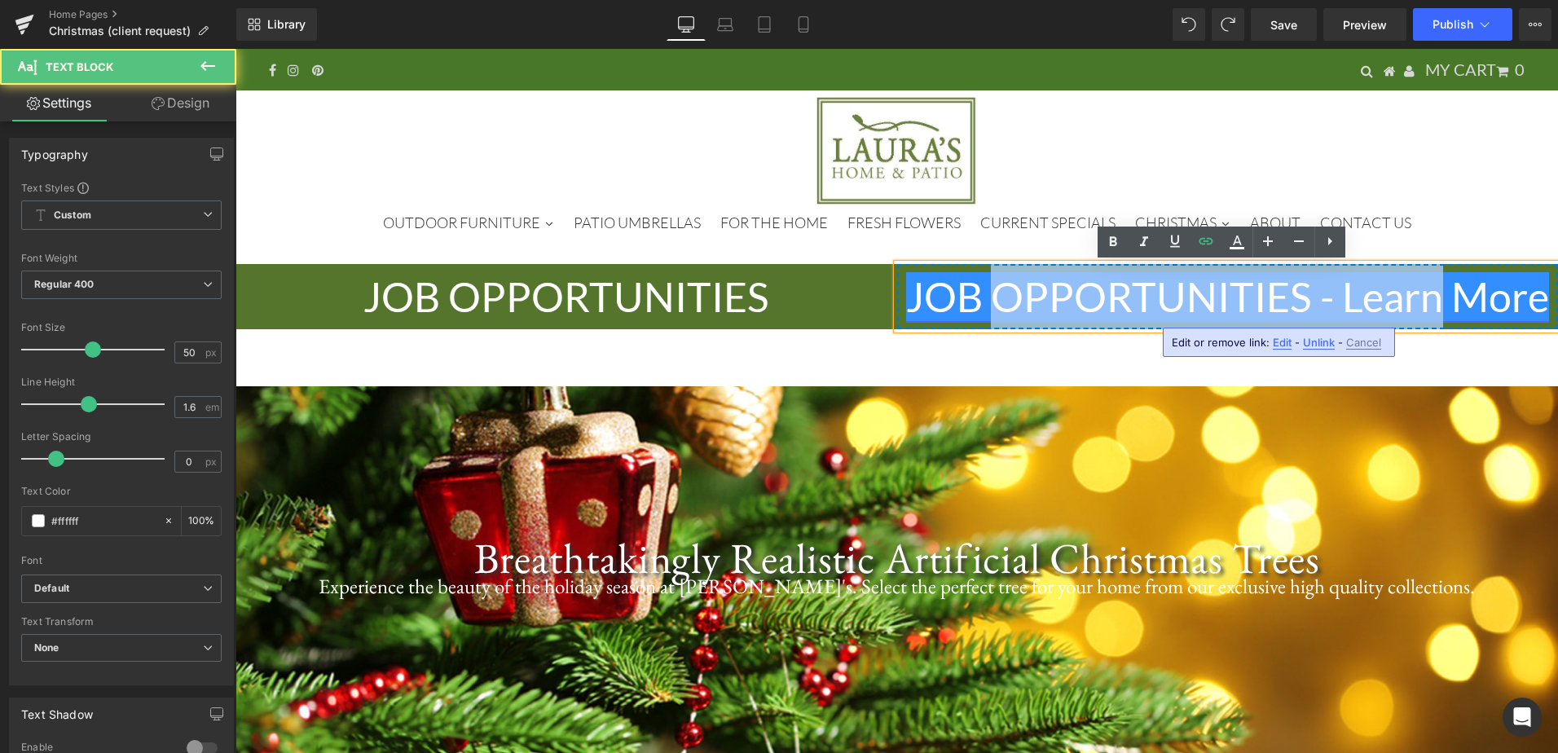
drag, startPoint x: 1336, startPoint y: 297, endPoint x: 1093, endPoint y: 301, distance: 242.9
click at [1093, 301] on link "JOB OPPORTUNITIES - Learn More" at bounding box center [1227, 296] width 643 height 49
click at [1128, 303] on link "JOB OPPORTUNITIES - Learn More" at bounding box center [1227, 296] width 643 height 49
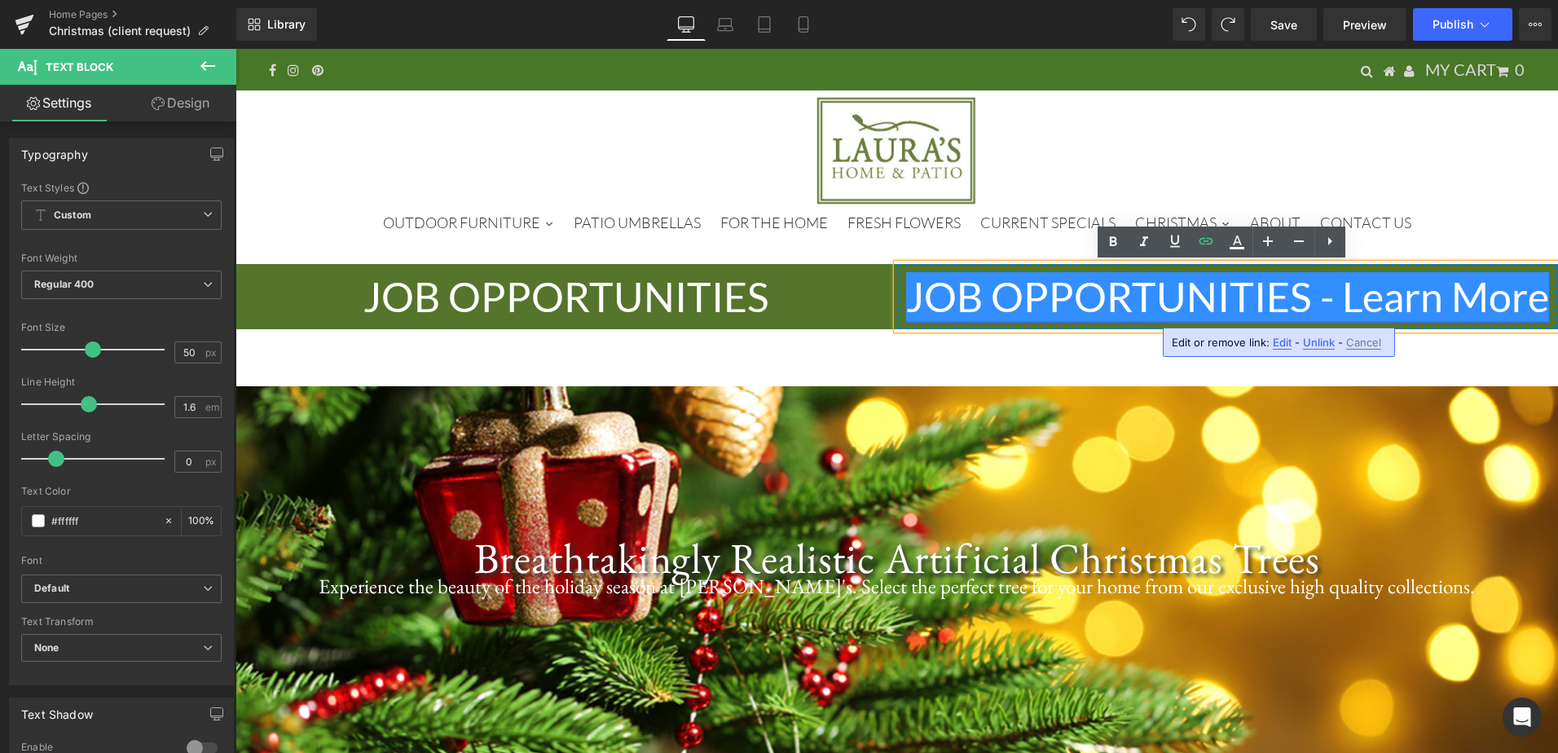
click at [1346, 290] on link "JOB OPPORTUNITIES - Learn More" at bounding box center [1227, 296] width 643 height 49
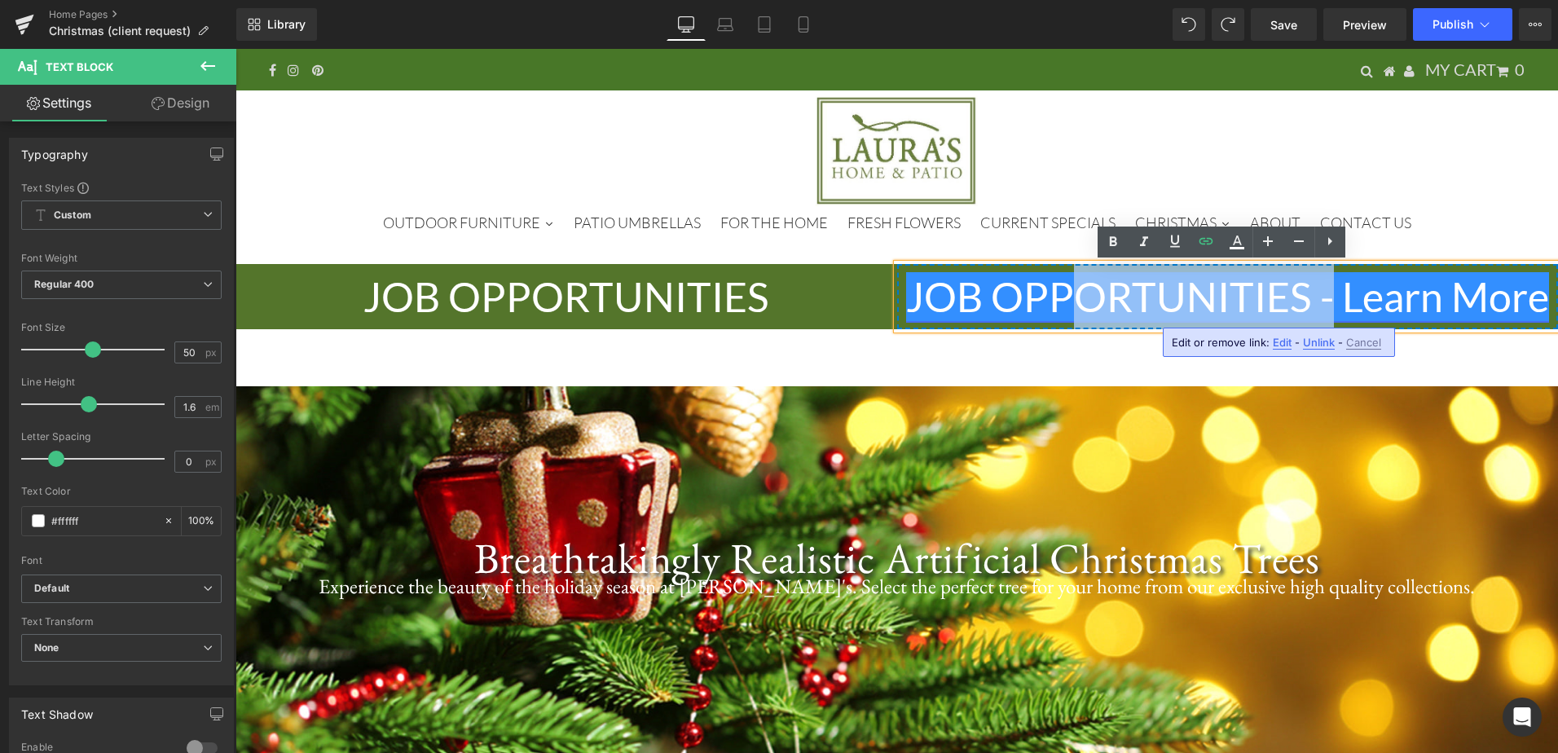
drag, startPoint x: 1329, startPoint y: 294, endPoint x: 1067, endPoint y: 295, distance: 262.4
click at [1067, 295] on link "JOB OPPORTUNITIES - Learn More" at bounding box center [1227, 296] width 643 height 49
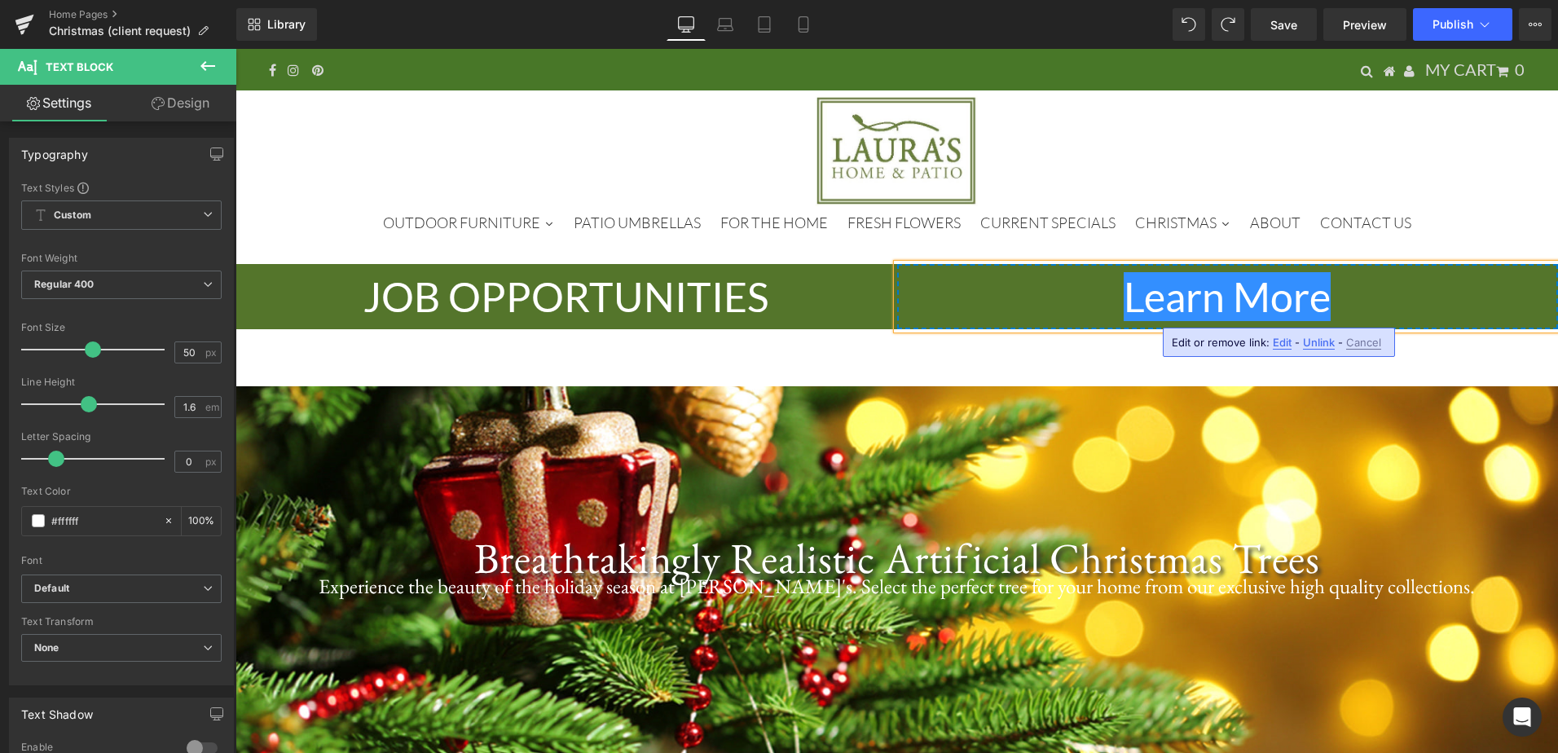
click at [1372, 304] on p "Learn More" at bounding box center [1228, 296] width 662 height 65
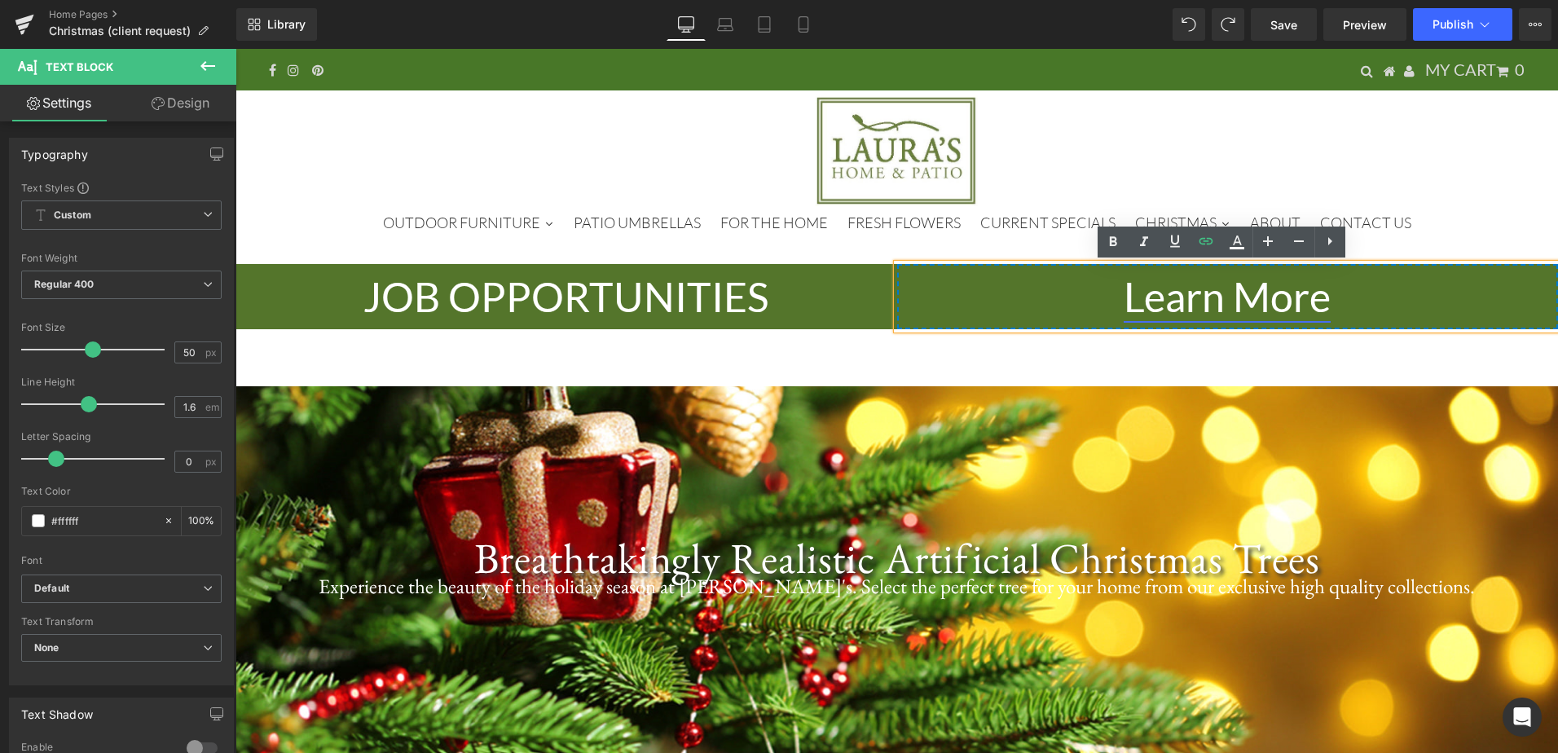
click at [1160, 311] on link "Learn More" at bounding box center [1227, 296] width 207 height 49
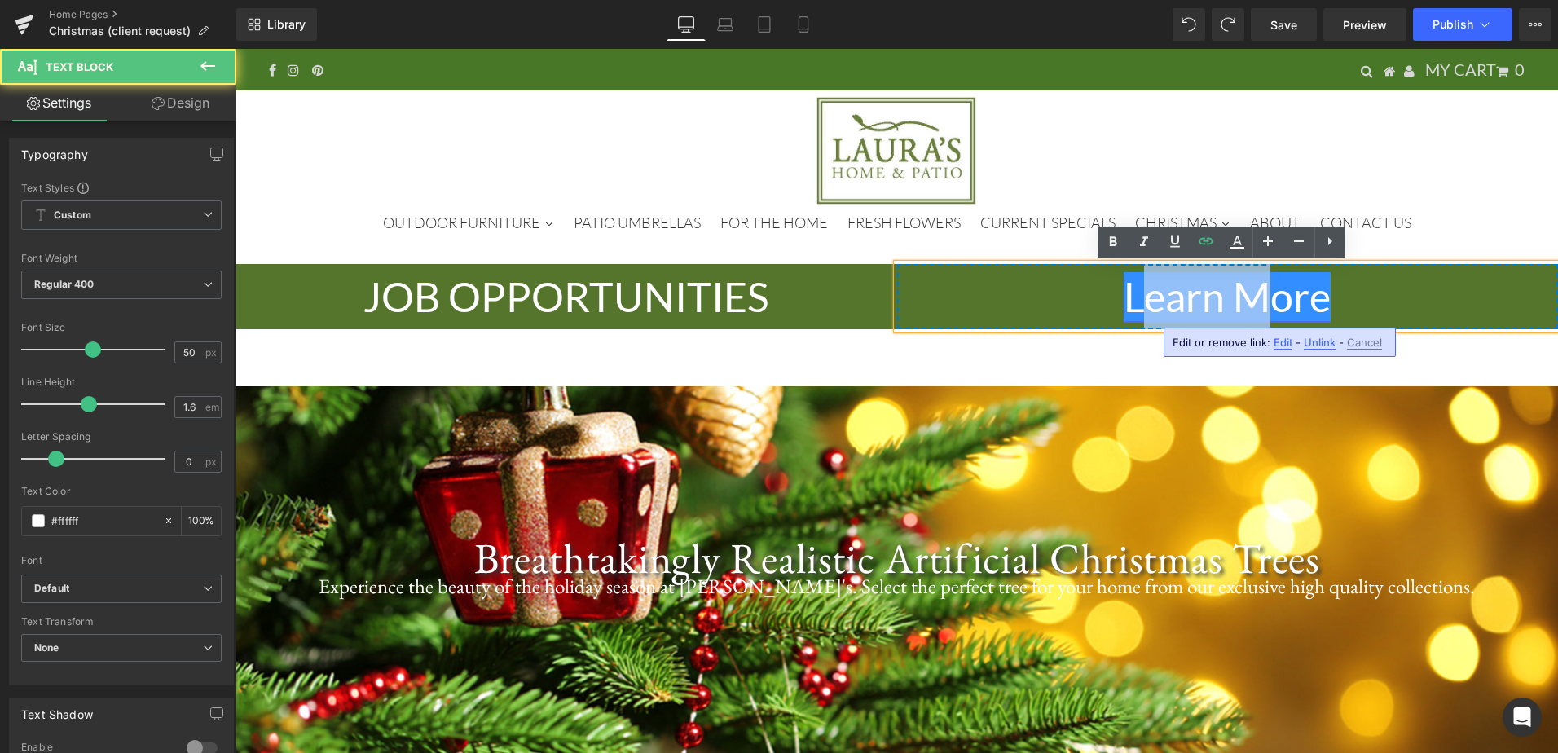
click at [1160, 311] on link "Learn More" at bounding box center [1227, 296] width 207 height 49
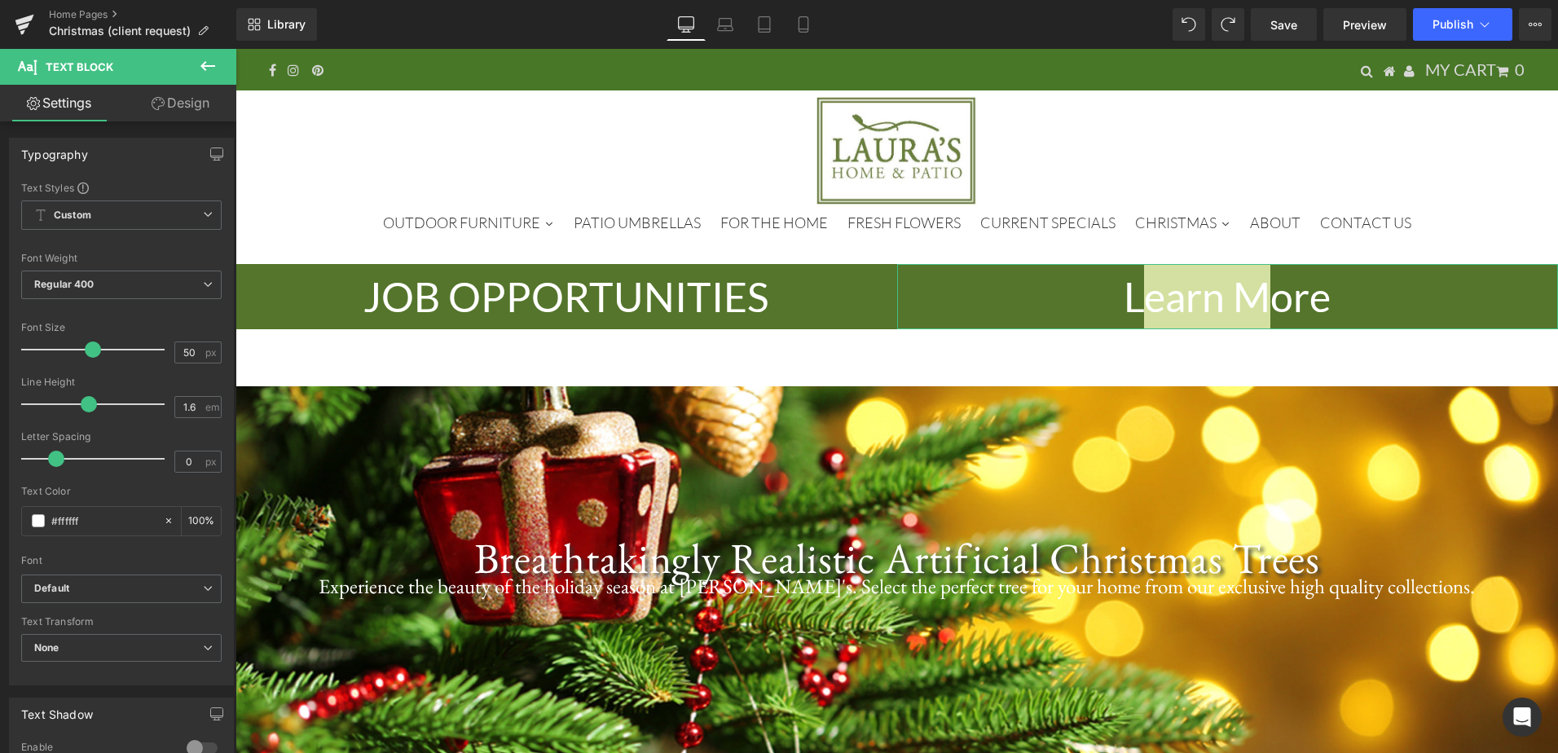
drag, startPoint x: 191, startPoint y: 106, endPoint x: 154, endPoint y: 175, distance: 78.4
click at [191, 105] on link "Design" at bounding box center [180, 103] width 118 height 37
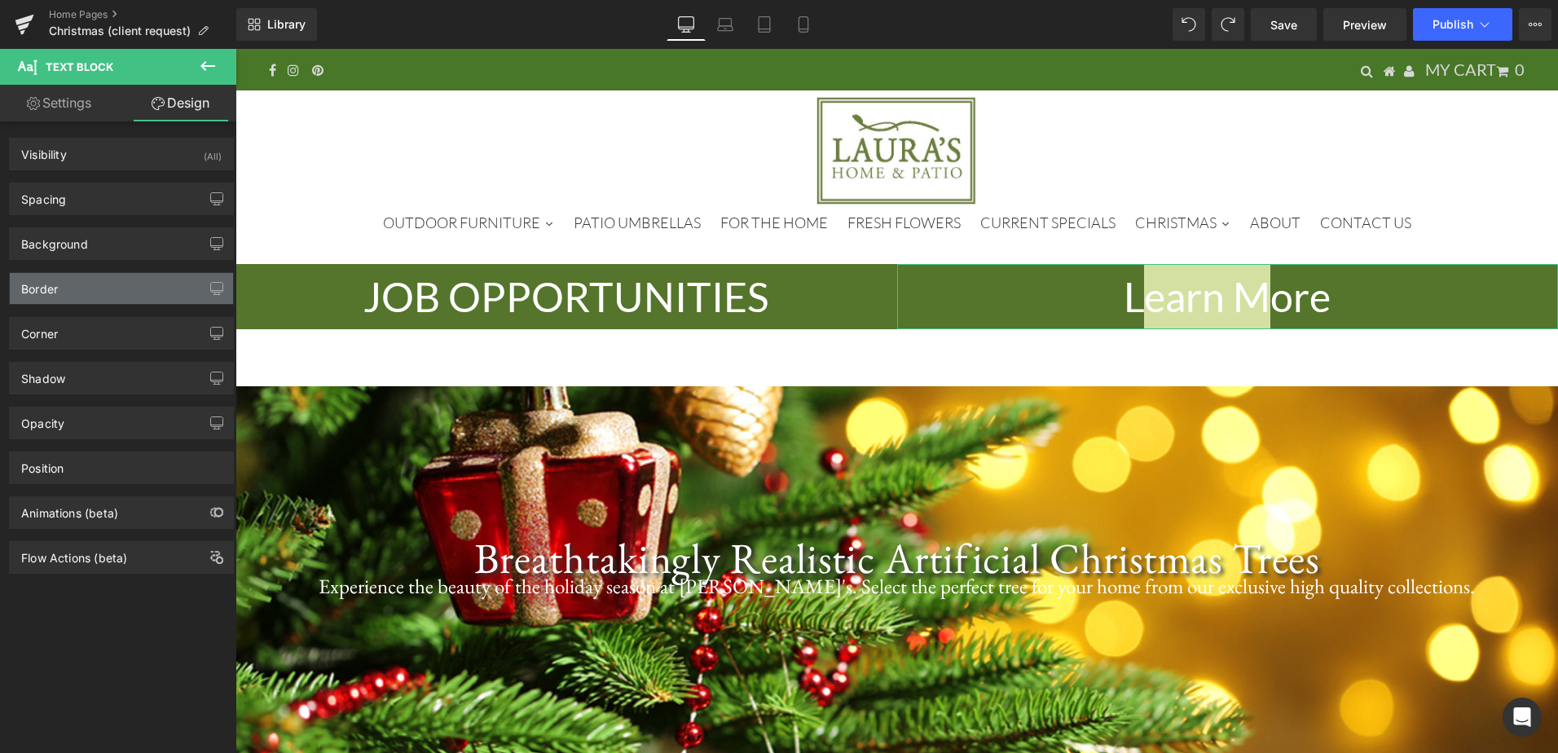
click at [108, 289] on div "Border" at bounding box center [121, 288] width 223 height 31
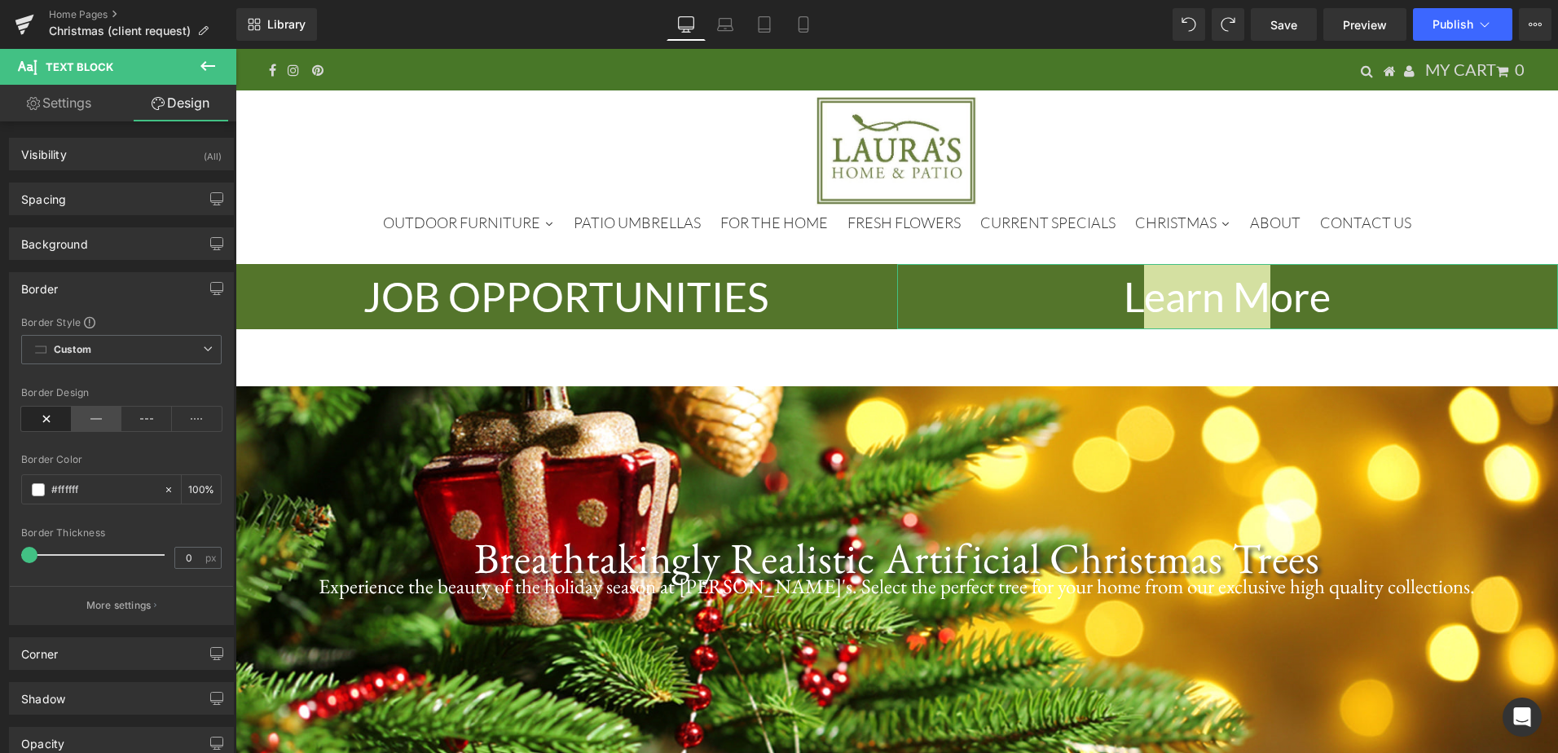
click at [98, 422] on icon at bounding box center [97, 419] width 51 height 24
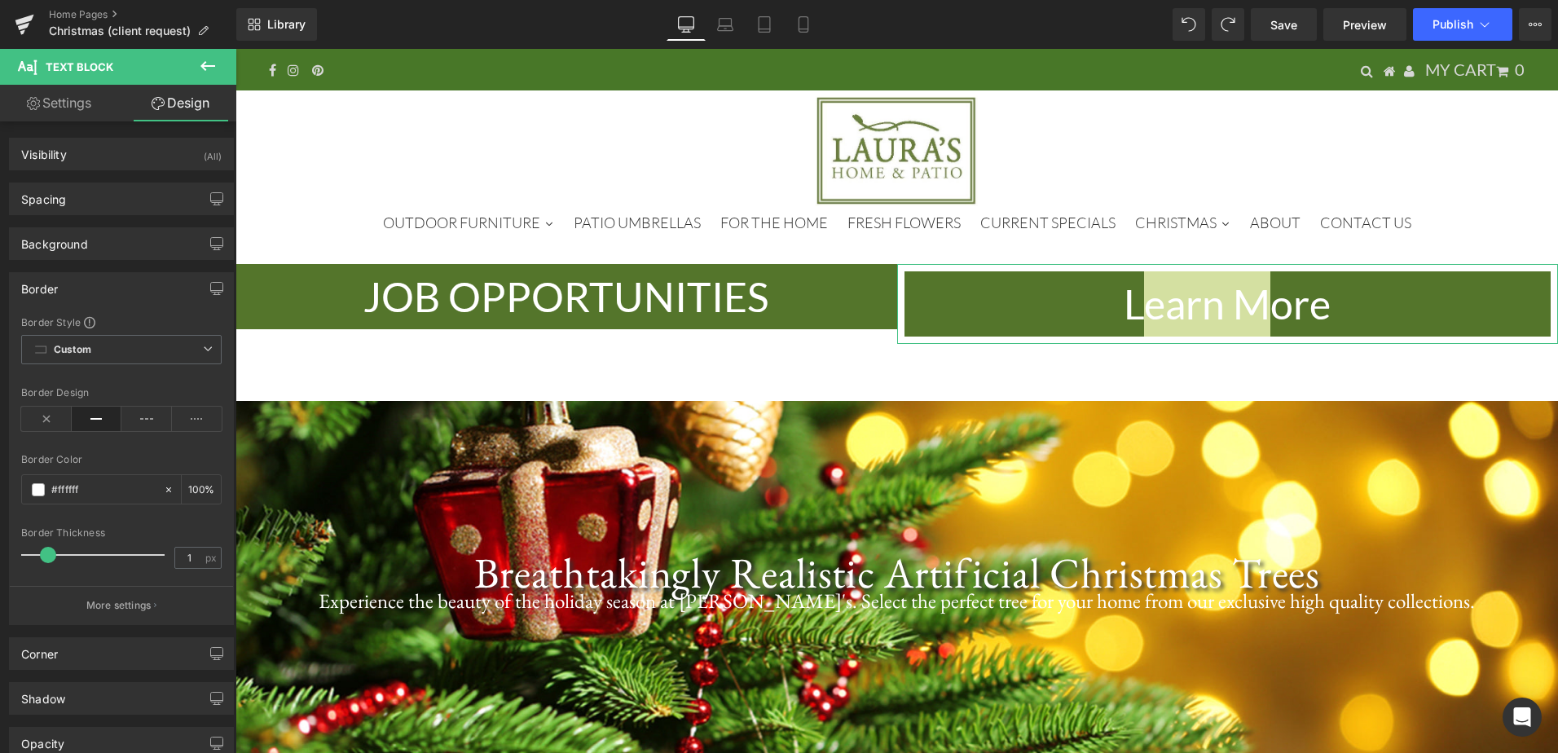
type input "0"
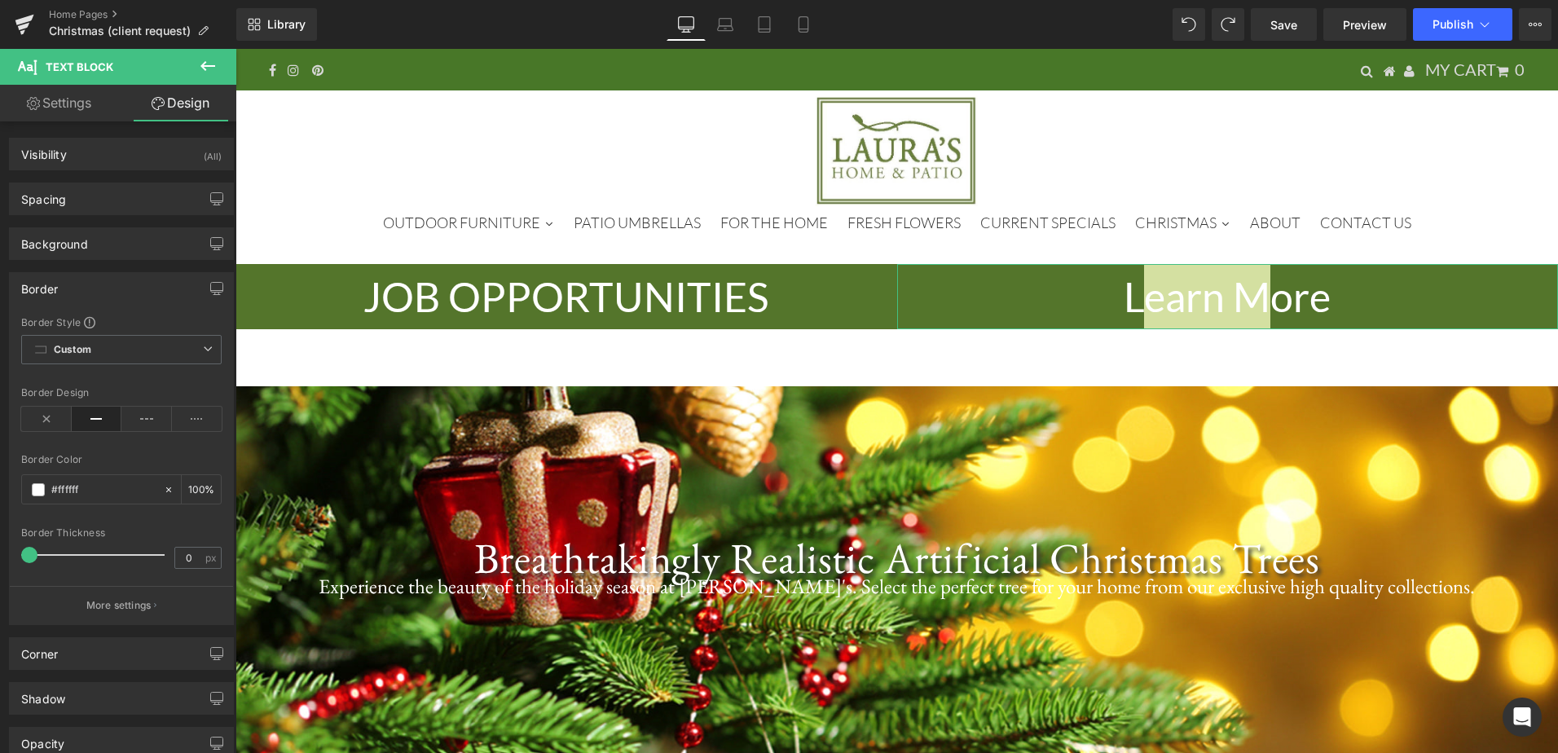
drag, startPoint x: 31, startPoint y: 552, endPoint x: 15, endPoint y: 555, distance: 16.6
click at [15, 555] on div "Border Style Custom Custom Setup Global Style Custom Setup Global Style solid B…" at bounding box center [121, 469] width 223 height 309
click at [172, 352] on span "Custom Setup Global Style" at bounding box center [121, 349] width 200 height 29
click at [172, 351] on span "Custom Setup Global Style" at bounding box center [121, 349] width 200 height 29
click at [135, 412] on icon at bounding box center [146, 419] width 51 height 24
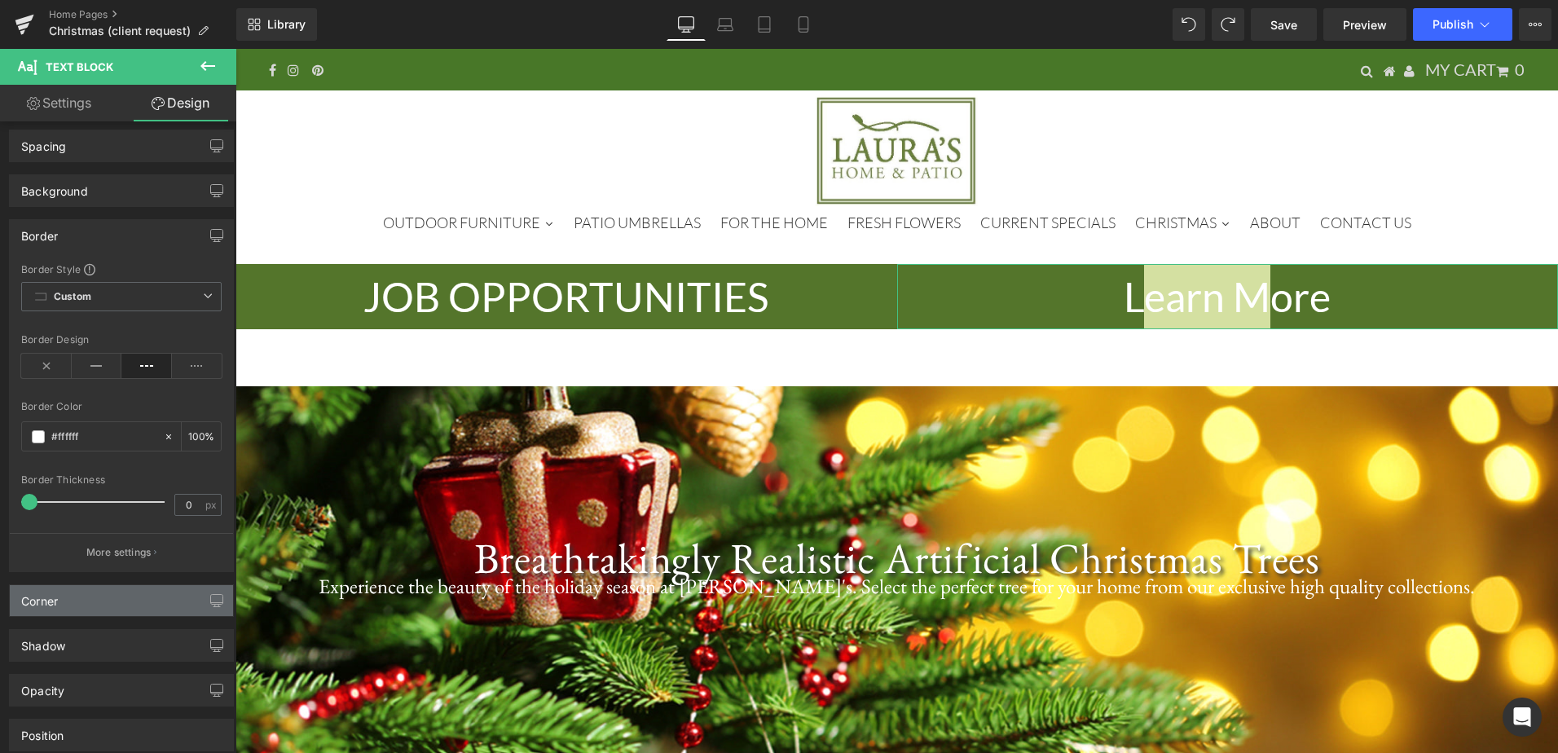
scroll to position [82, 0]
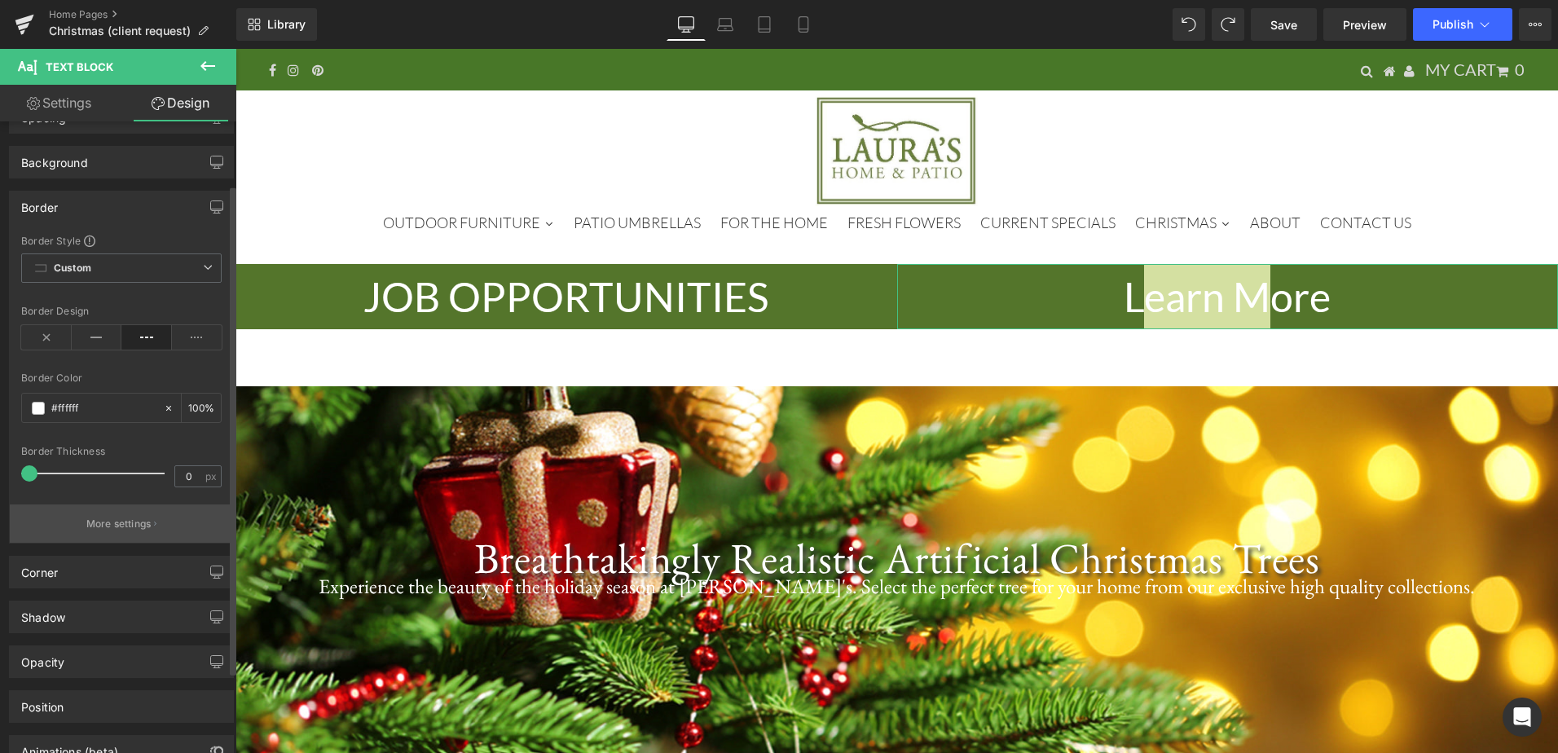
click at [110, 527] on p "More settings" at bounding box center [118, 524] width 65 height 15
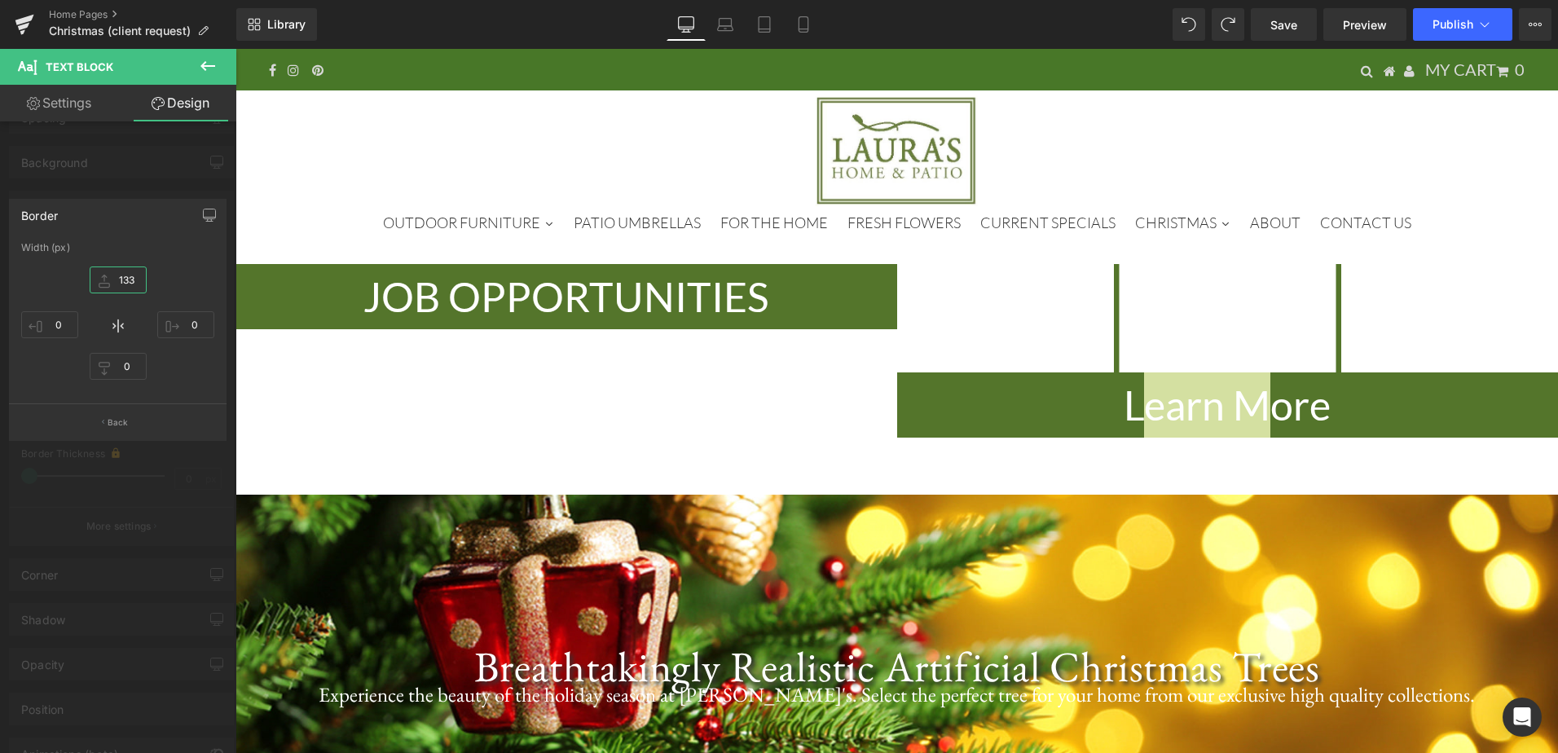
type input "133"
click at [200, 66] on icon at bounding box center [208, 66] width 20 height 20
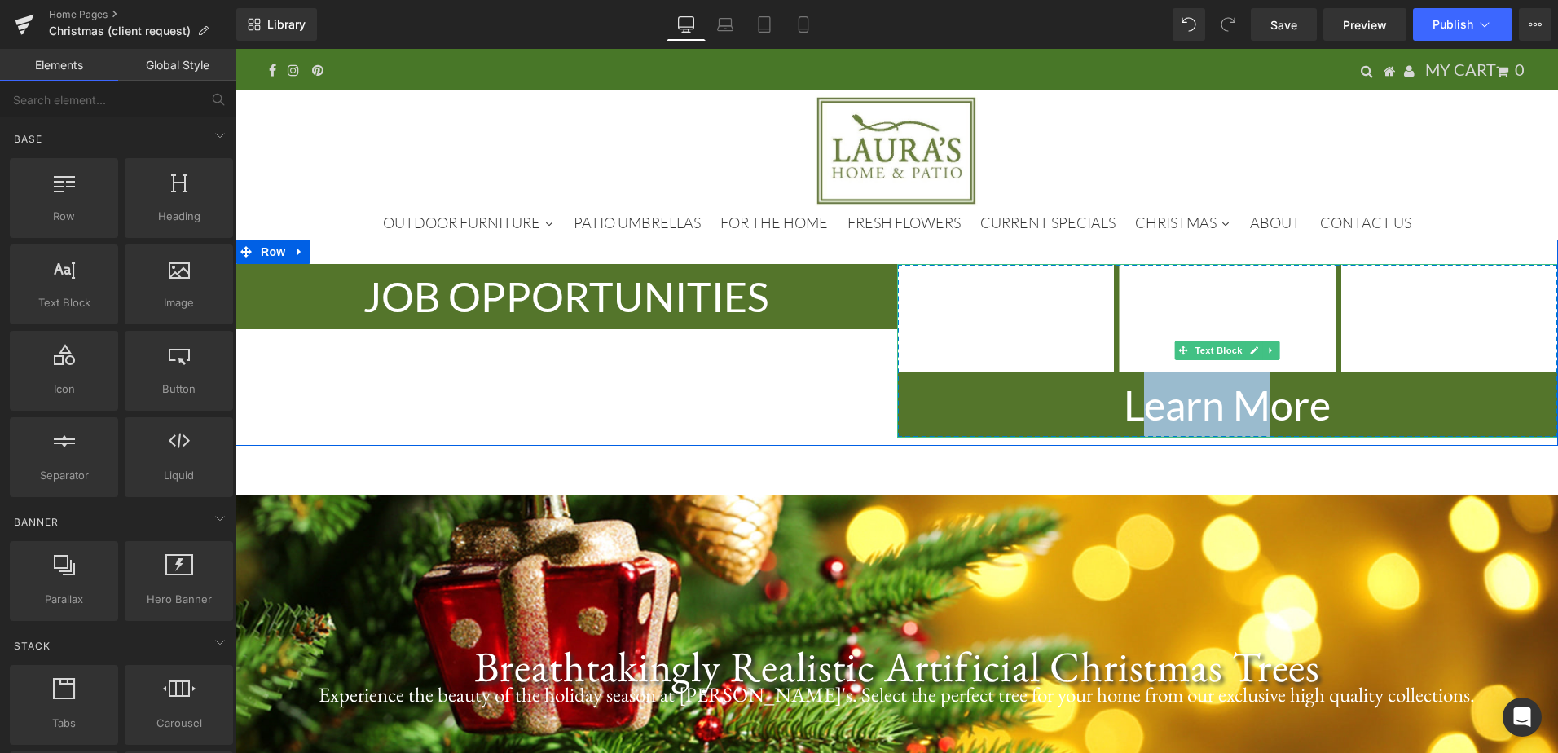
click at [1048, 395] on p "Learn More" at bounding box center [1228, 404] width 662 height 65
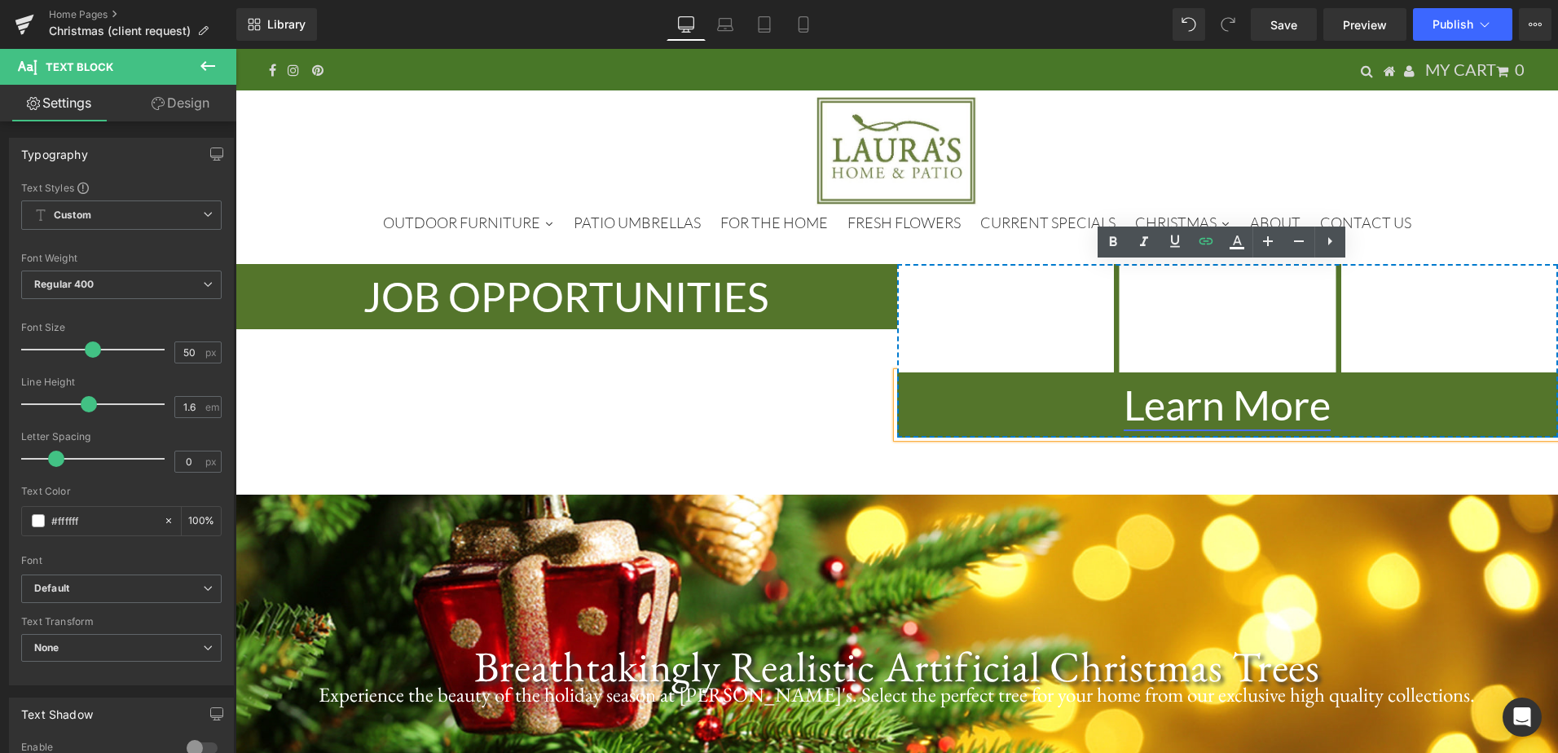
click at [1182, 406] on link "Learn More" at bounding box center [1227, 405] width 207 height 49
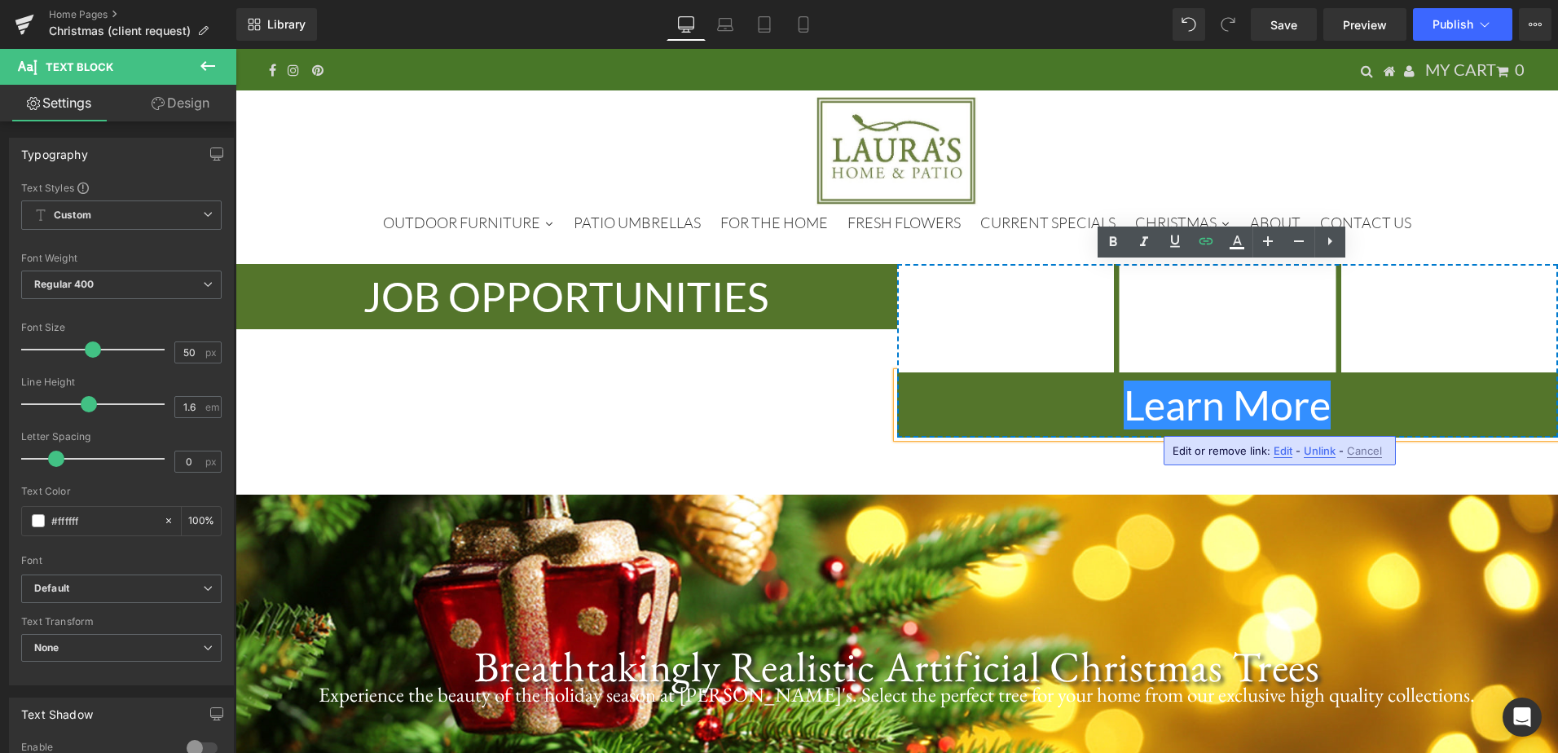
click at [979, 292] on div "Learn More" at bounding box center [1228, 351] width 662 height 174
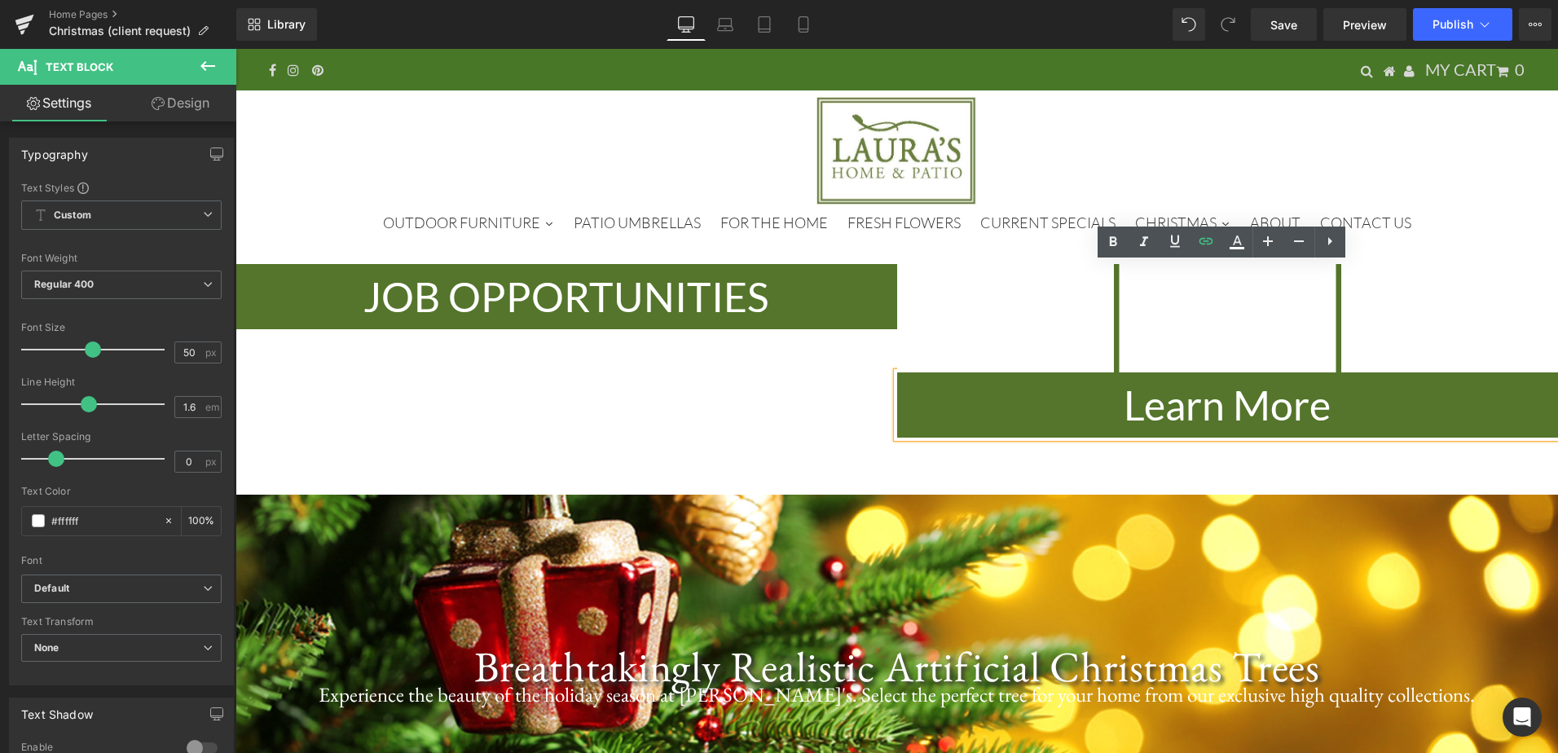
click at [838, 423] on div "JOB OPPORTUNITIES Text Block Learn More Text Block Row" at bounding box center [897, 343] width 1323 height 206
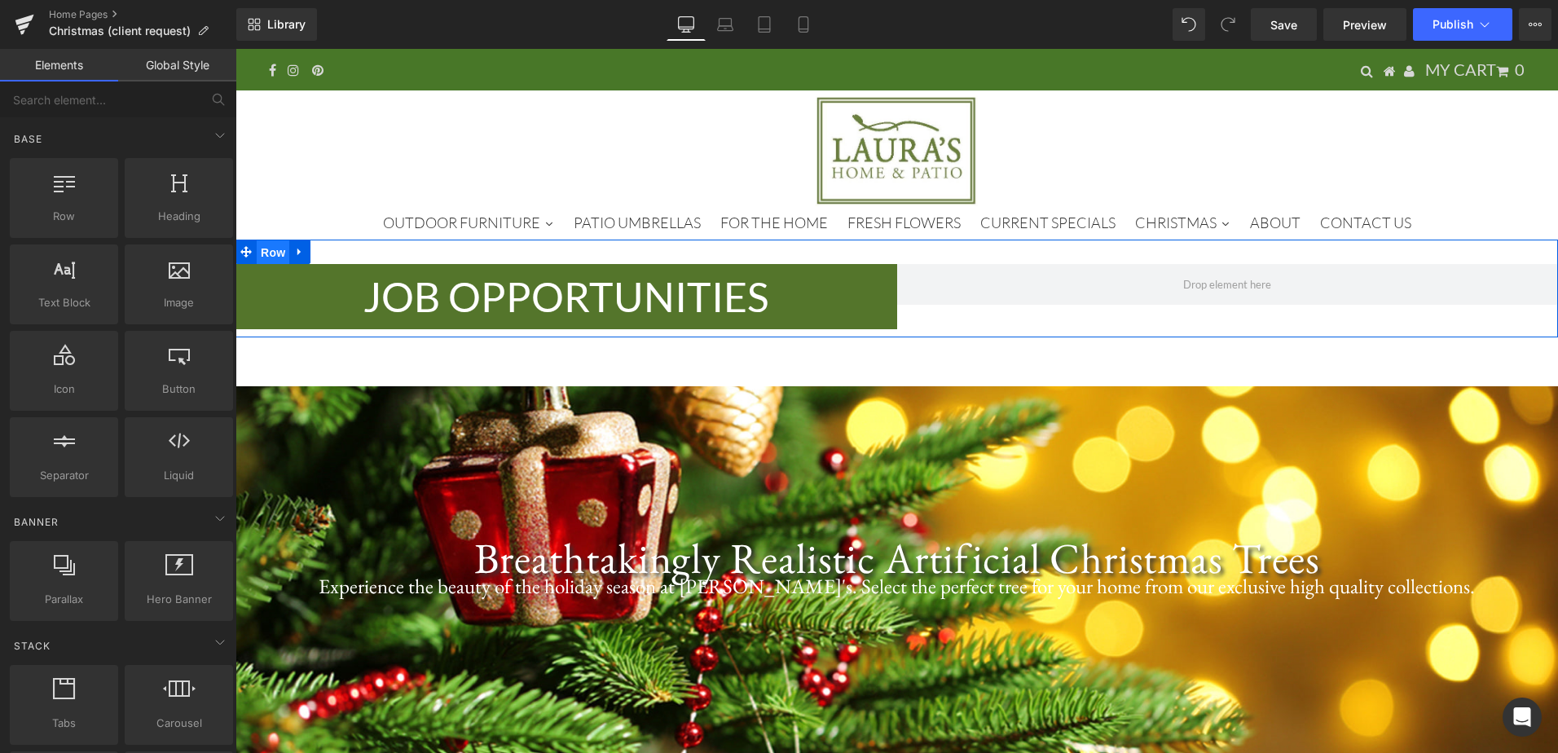
click at [264, 249] on span "Row" at bounding box center [273, 252] width 33 height 24
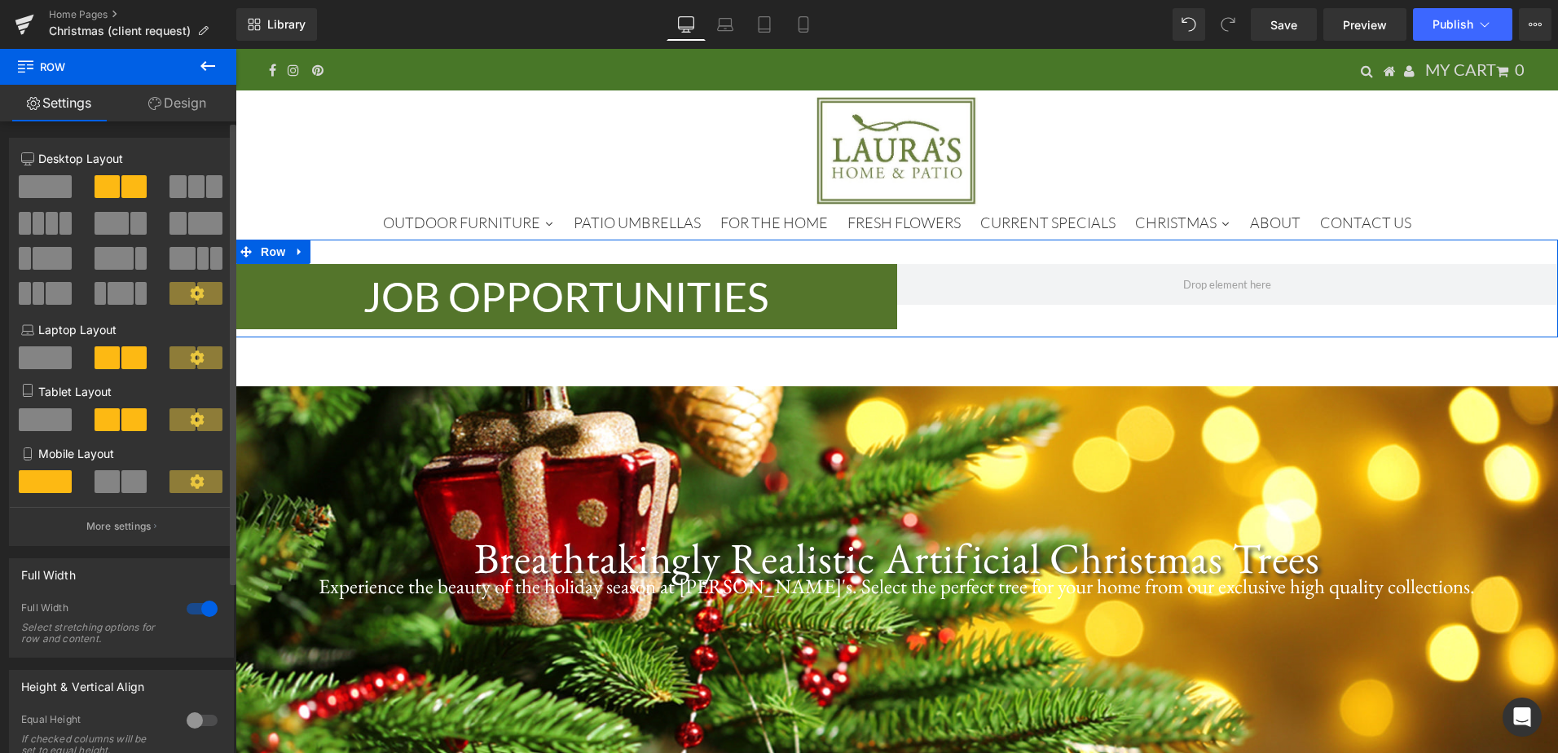
click at [46, 181] on span at bounding box center [45, 186] width 53 height 23
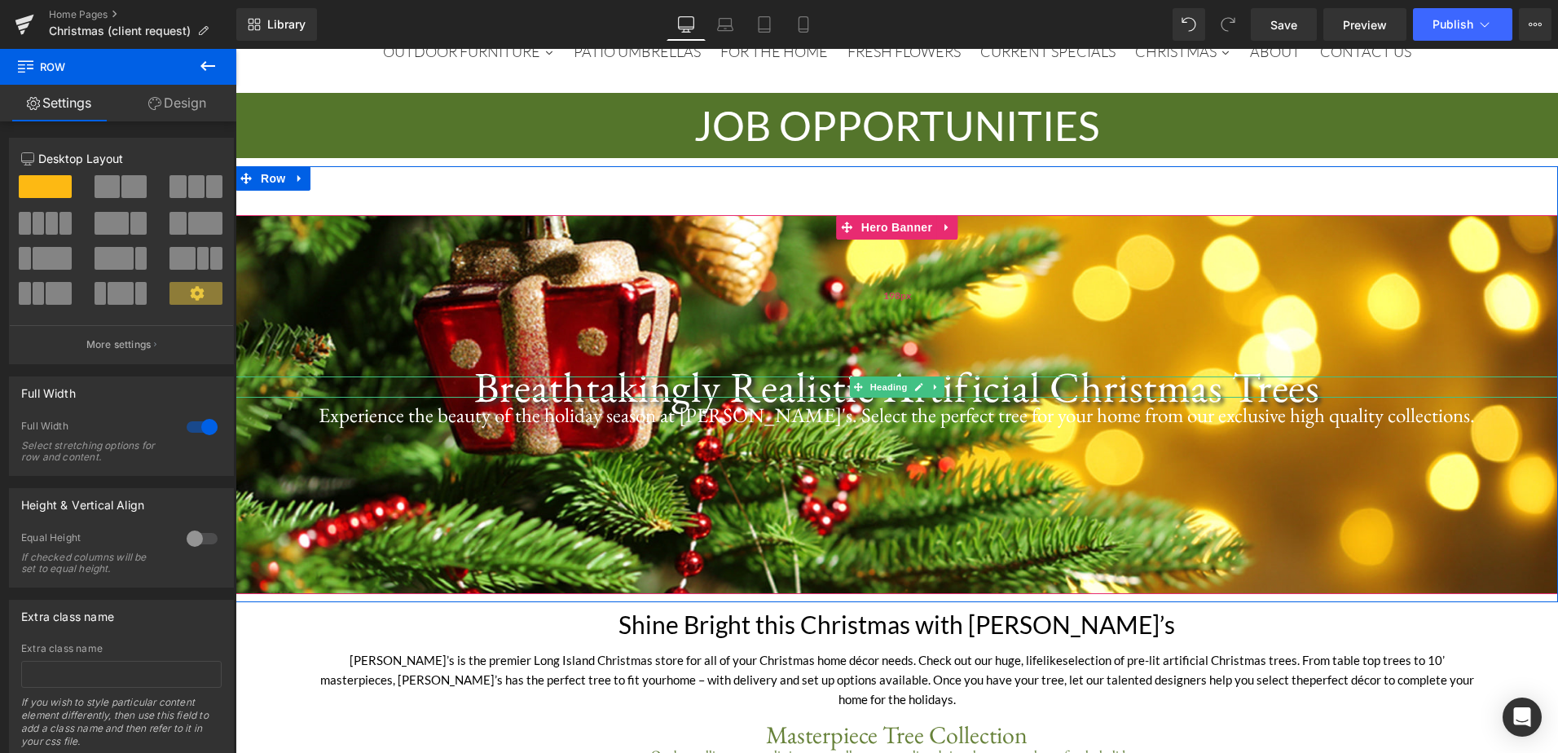
scroll to position [0, 0]
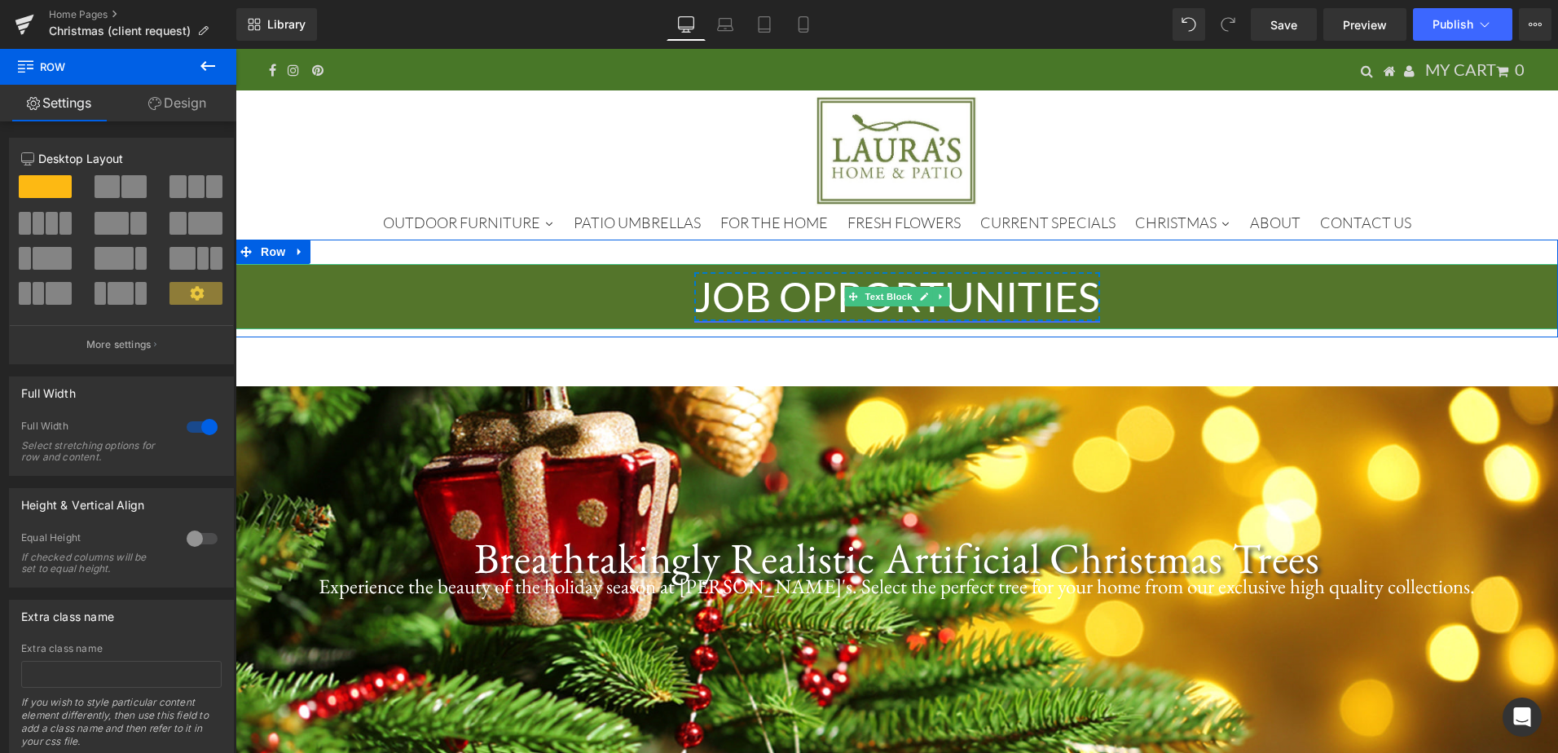
click at [1077, 294] on link "JOB OPPORTUNITIES" at bounding box center [897, 296] width 406 height 49
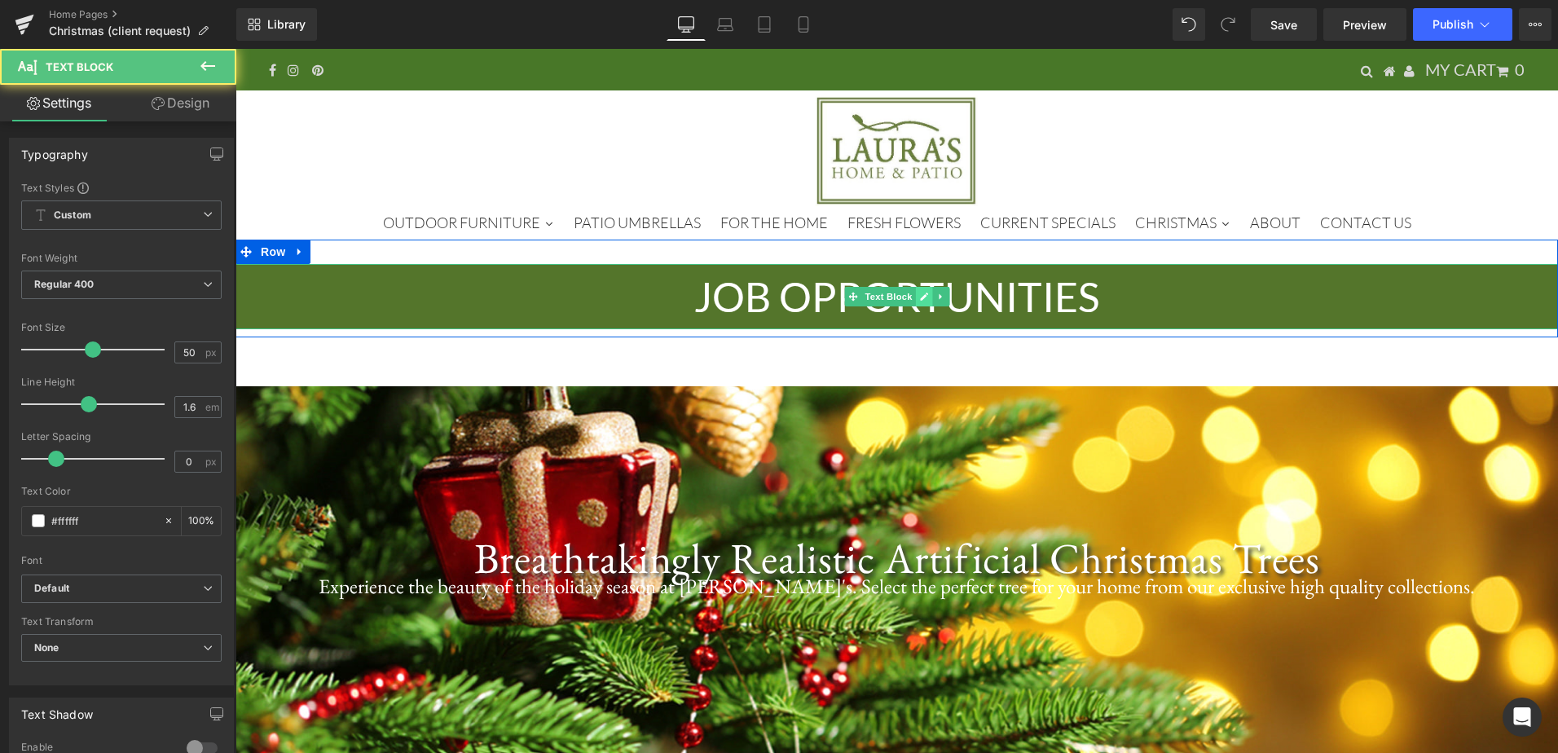
click at [919, 299] on icon at bounding box center [923, 297] width 9 height 10
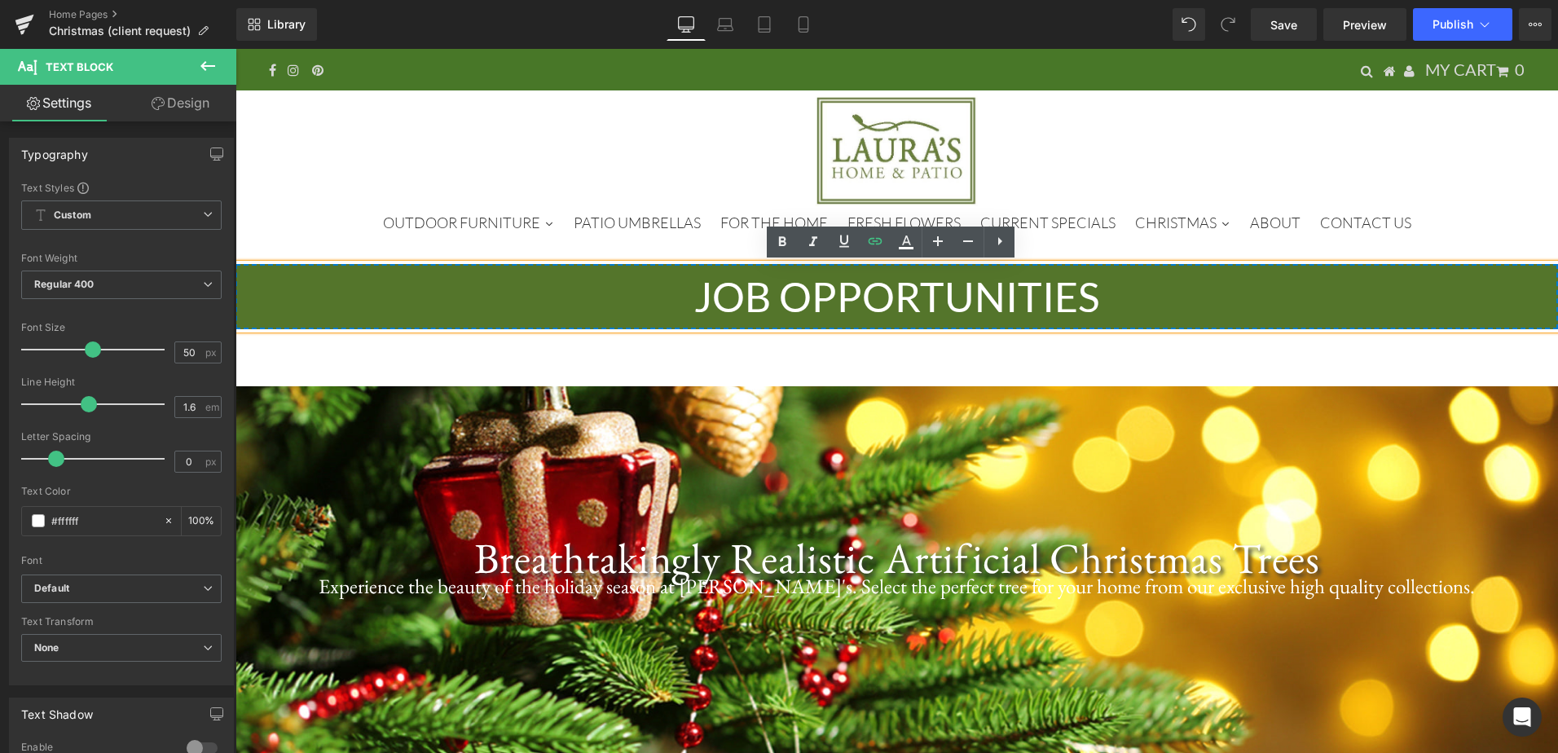
click at [1099, 291] on p "JOB OPPORTUNITIES" at bounding box center [897, 296] width 1323 height 65
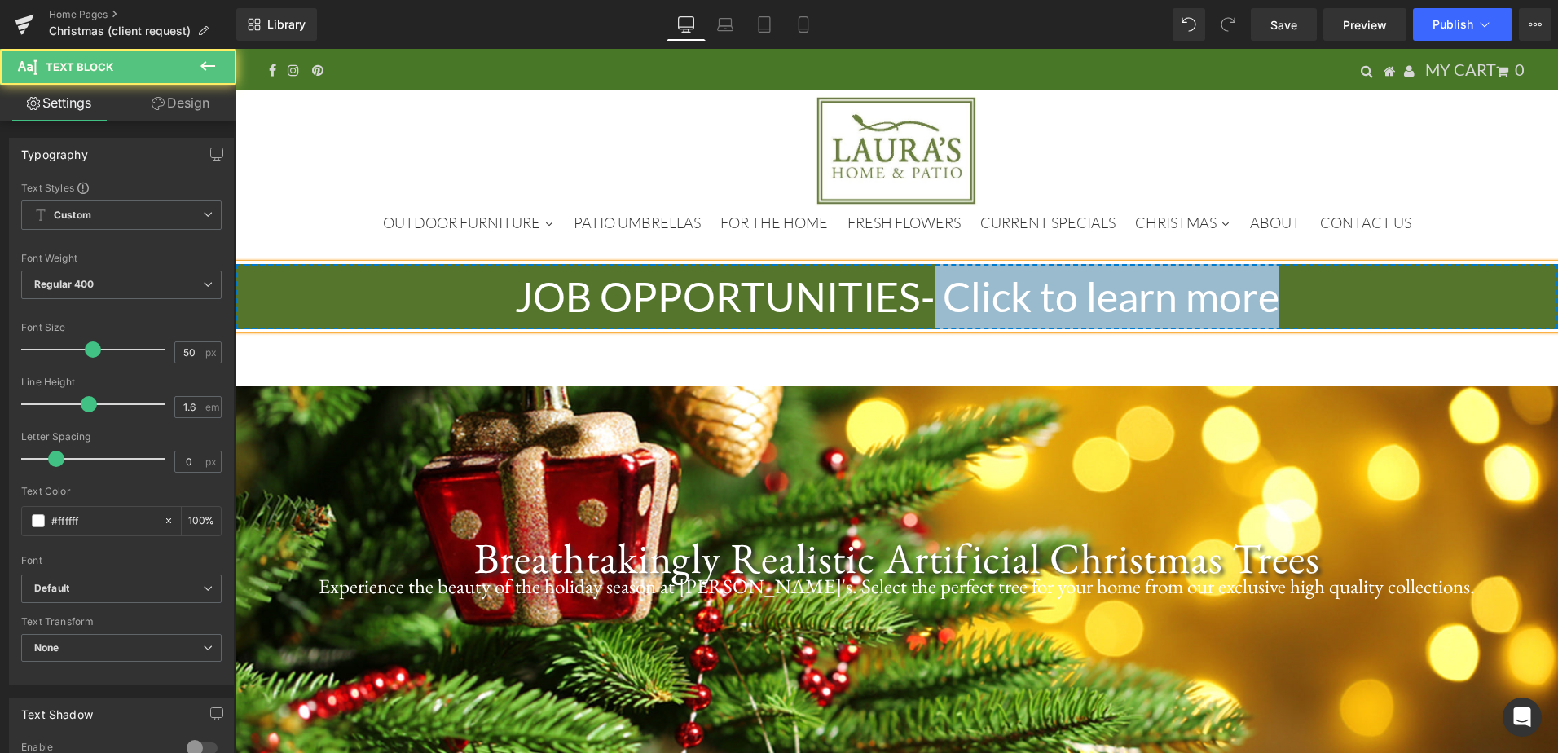
drag, startPoint x: 1161, startPoint y: 303, endPoint x: 932, endPoint y: 296, distance: 229.1
click at [932, 296] on p "JOB OPPORTUNITIES - Click to learn more" at bounding box center [897, 296] width 1323 height 65
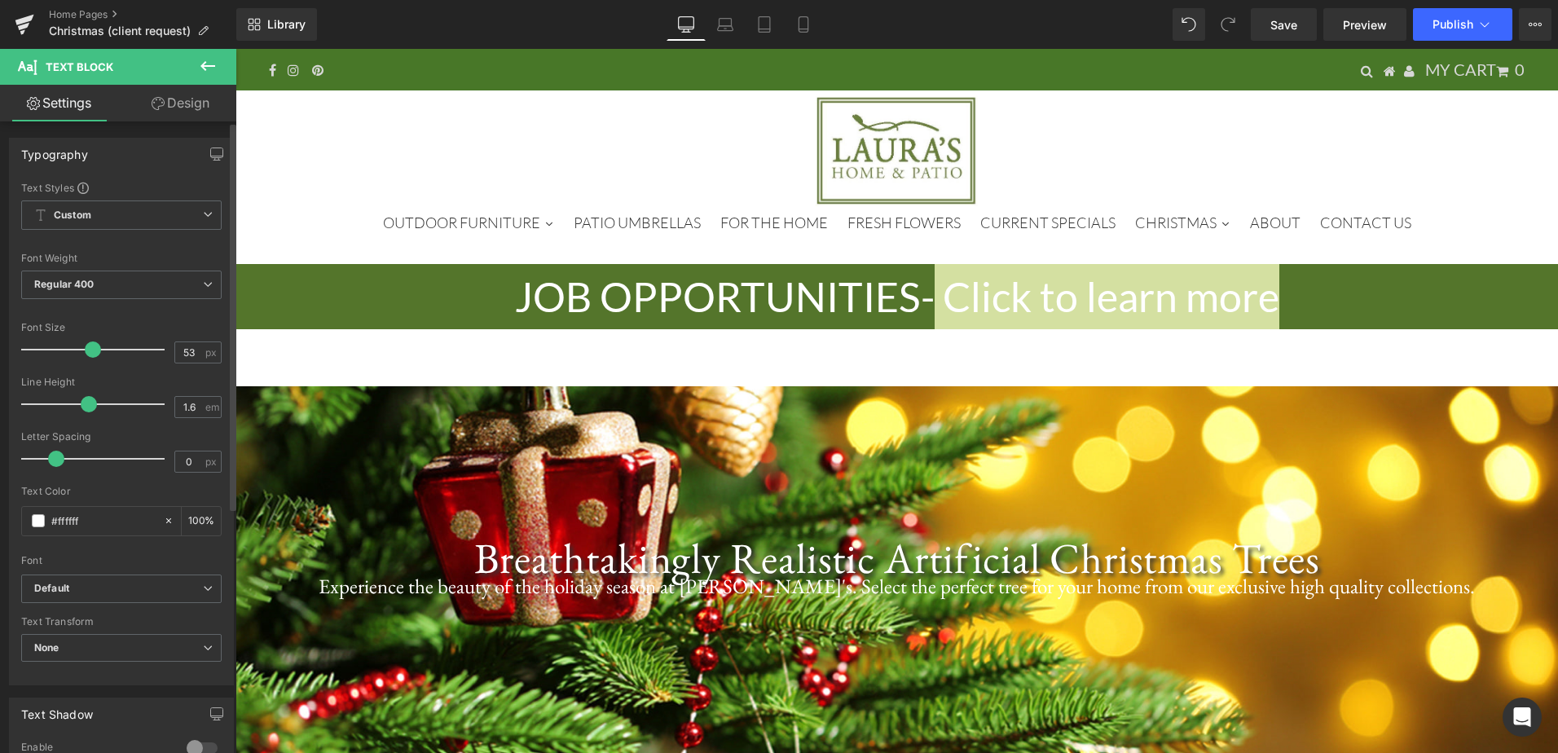
type input "54"
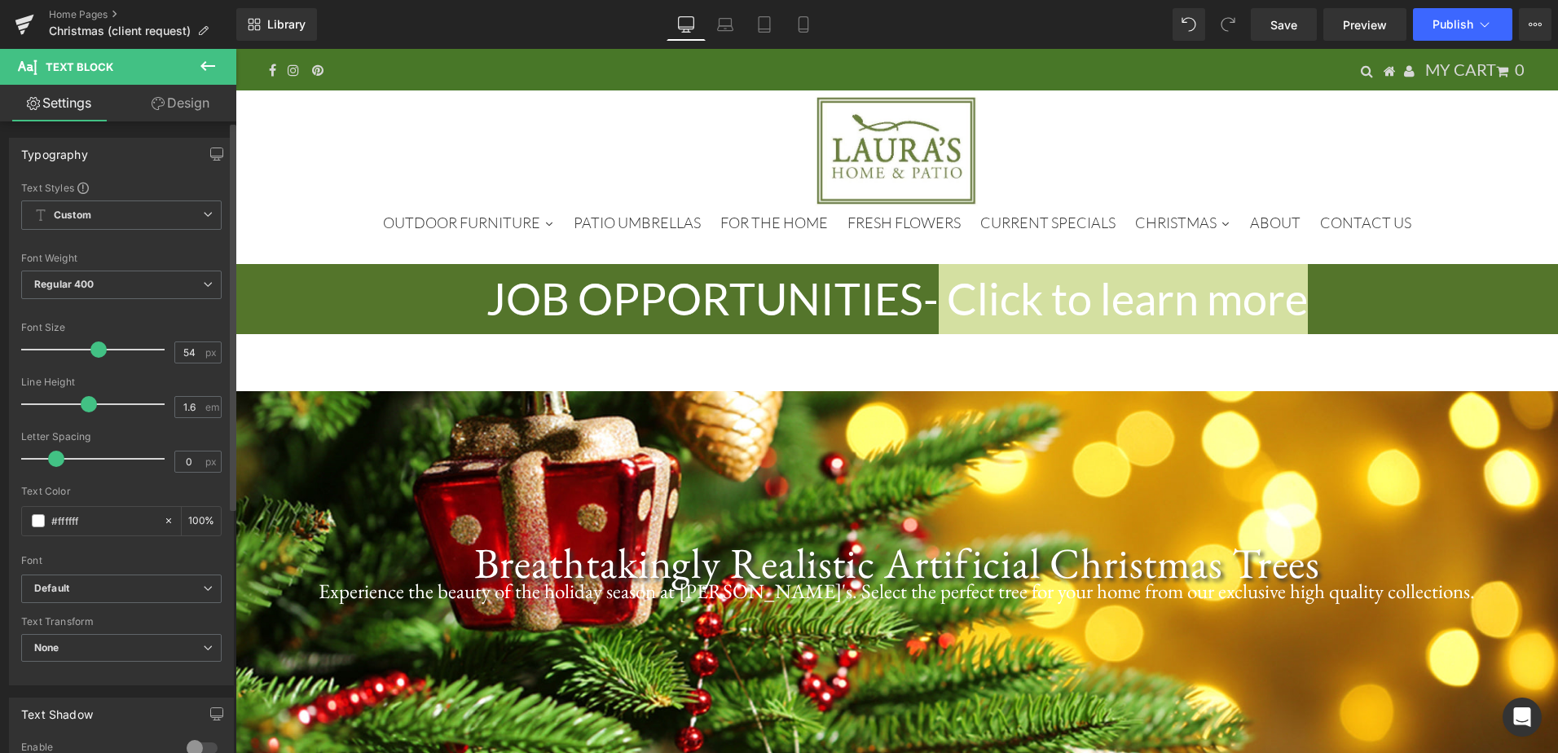
click at [91, 352] on span at bounding box center [98, 349] width 16 height 16
click at [1304, 26] on link "Save" at bounding box center [1284, 24] width 66 height 33
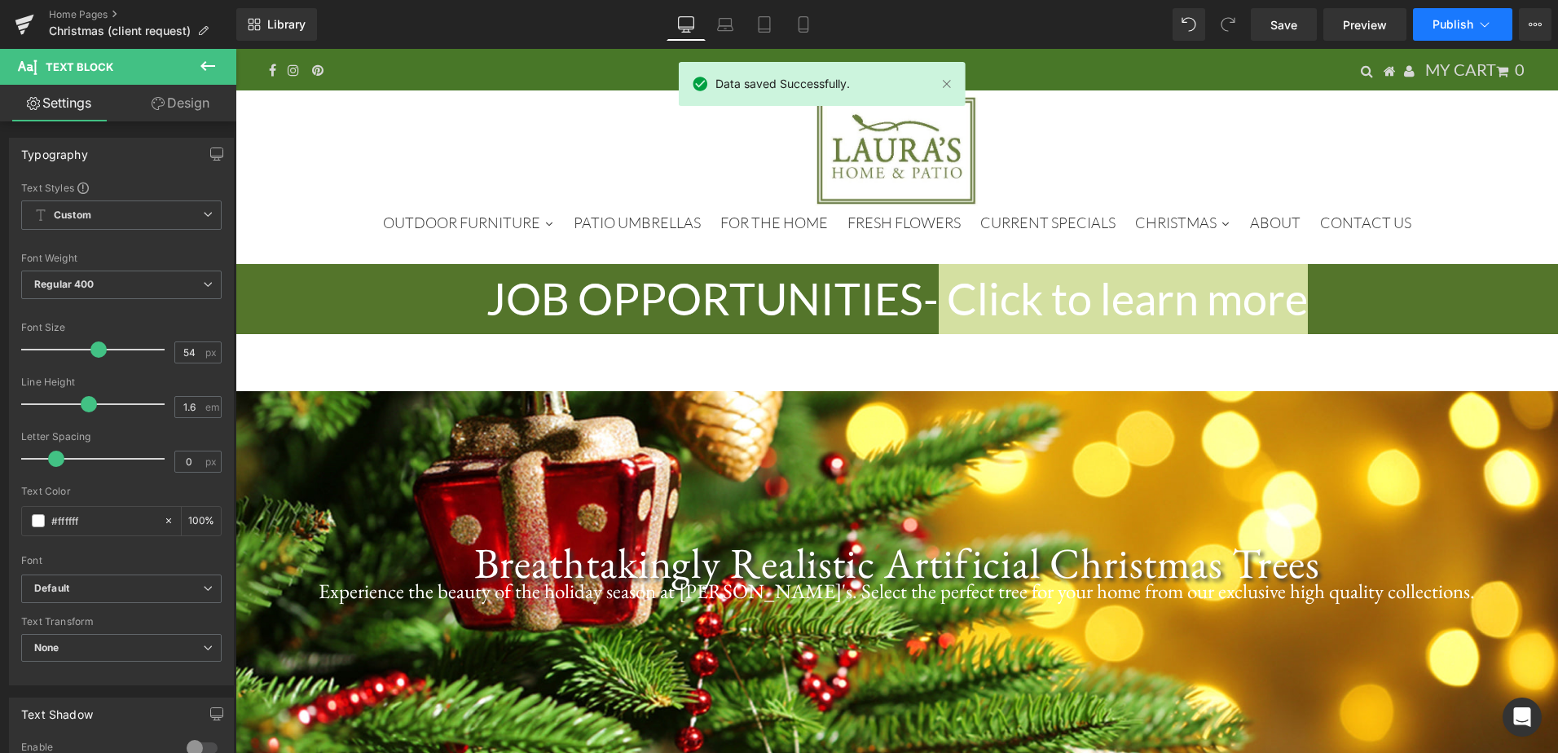
click at [1449, 22] on span "Publish" at bounding box center [1453, 24] width 41 height 13
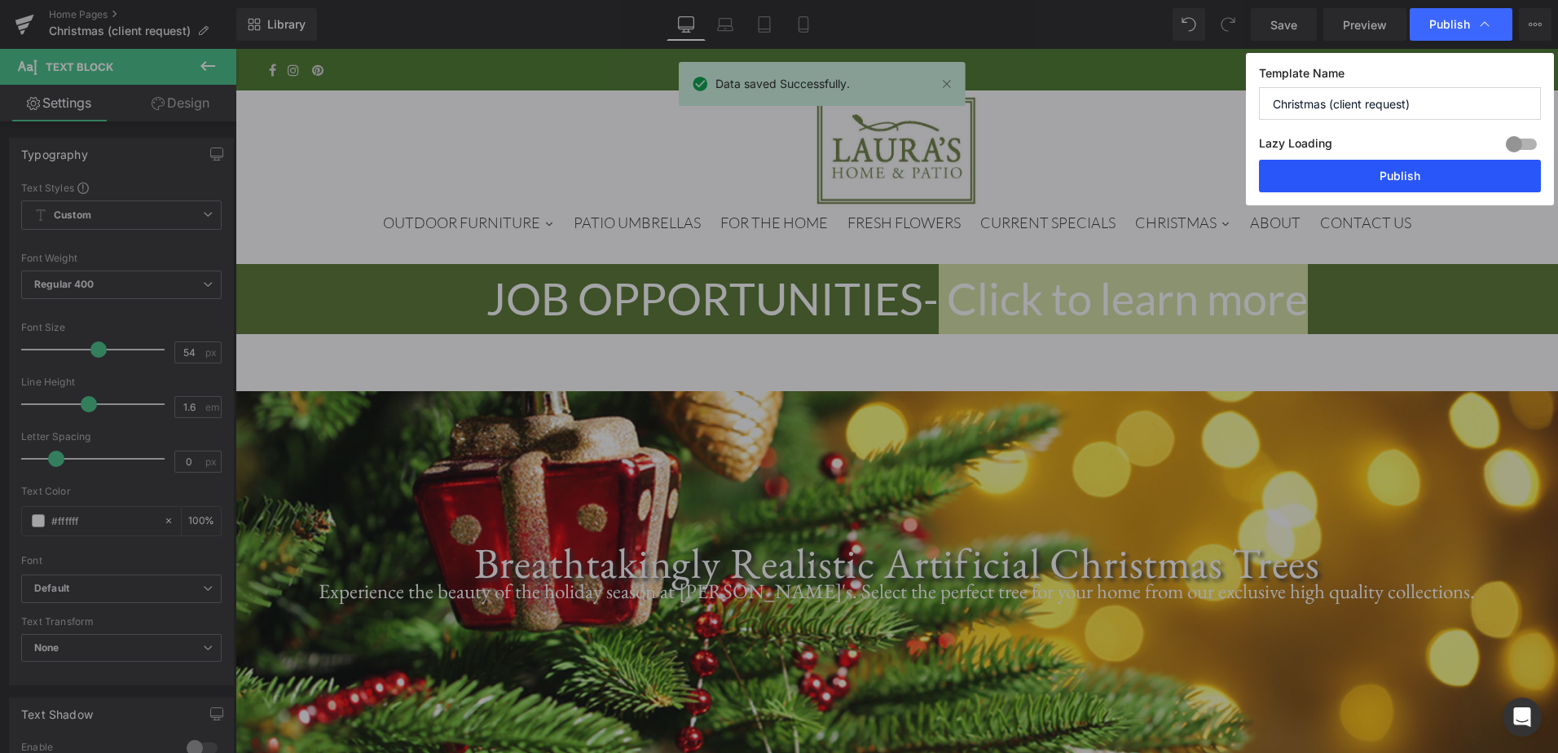
click at [1388, 178] on button "Publish" at bounding box center [1400, 176] width 282 height 33
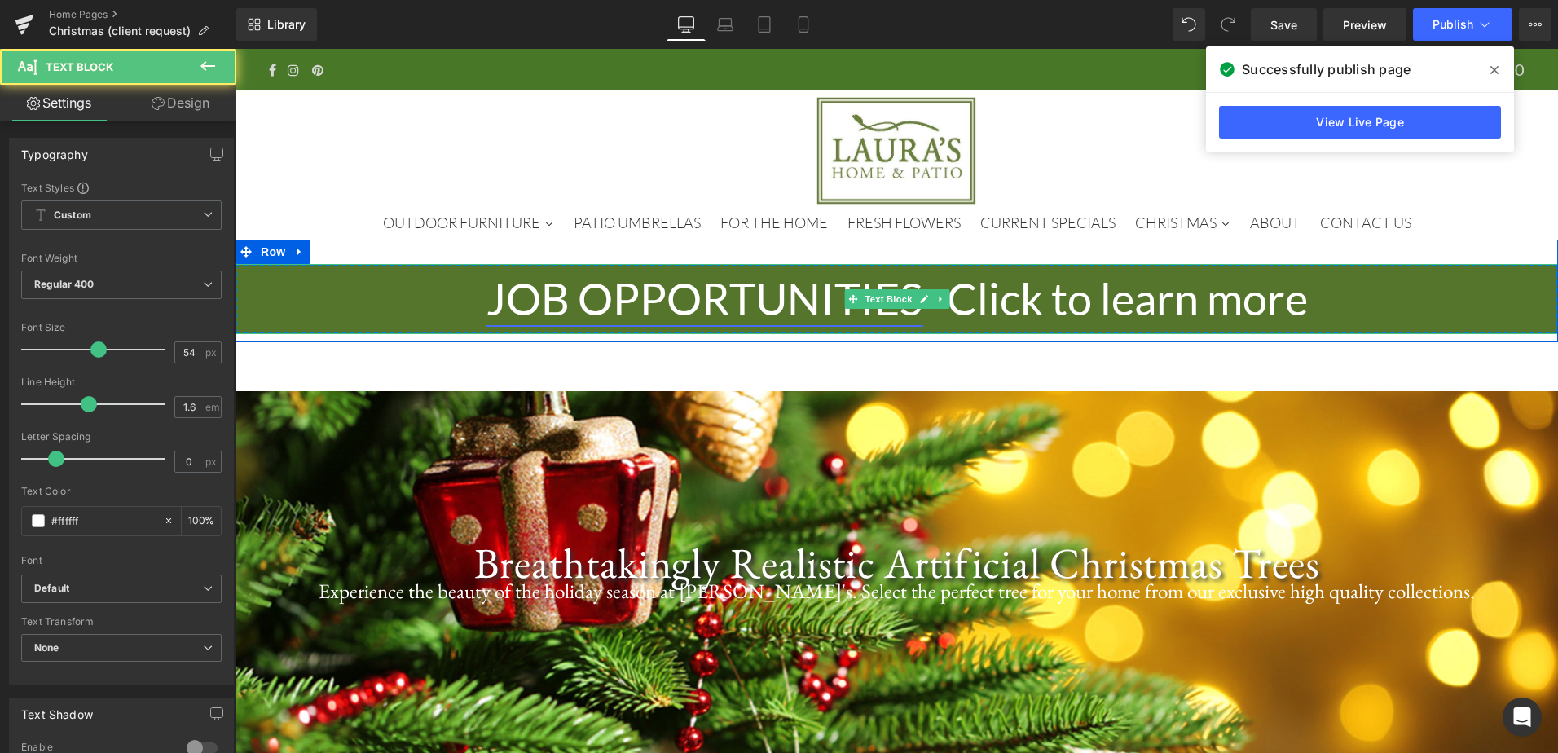
click at [791, 302] on link "JOB OPPORTUNITIES" at bounding box center [705, 298] width 437 height 53
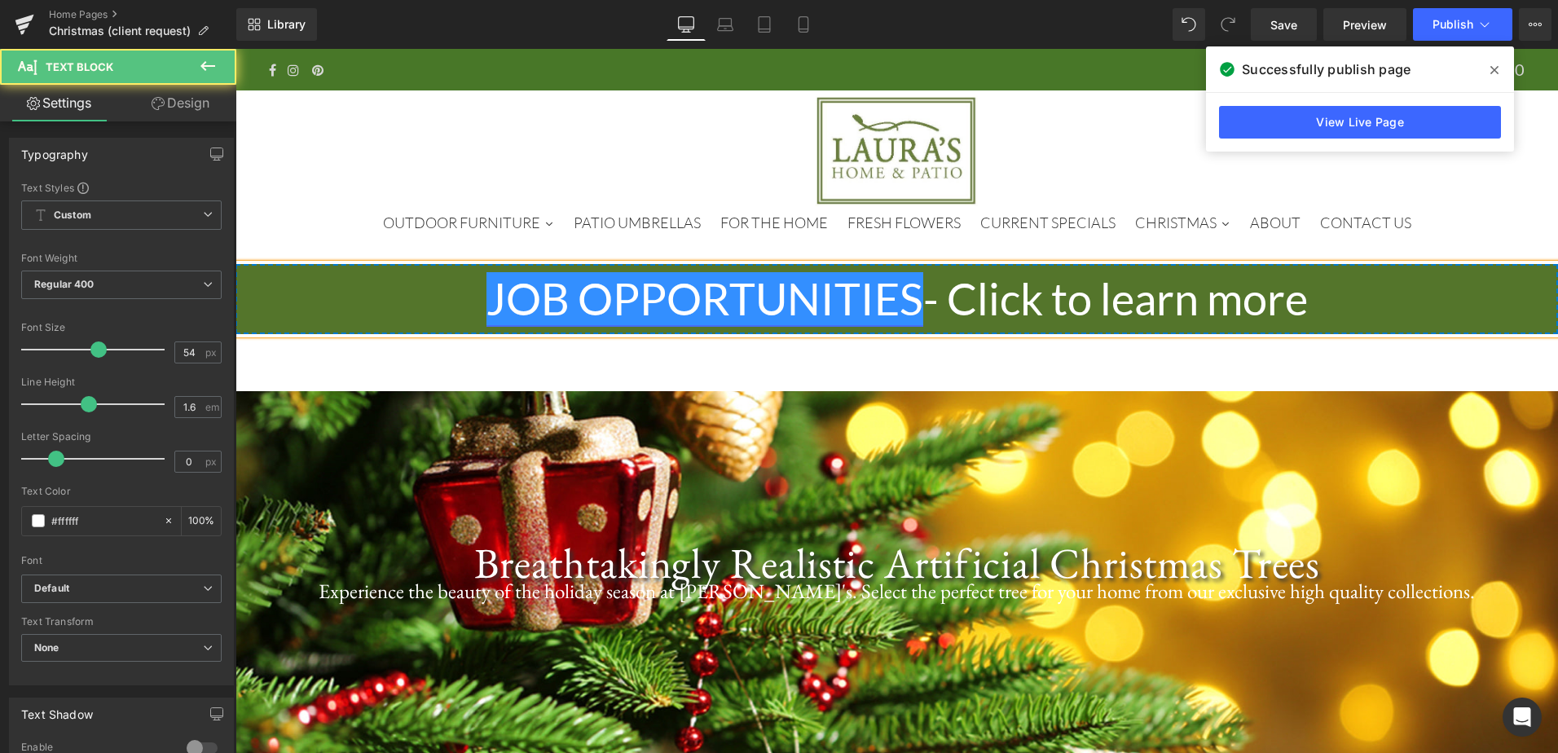
click at [791, 302] on link "JOB OPPORTUNITIES" at bounding box center [705, 298] width 437 height 53
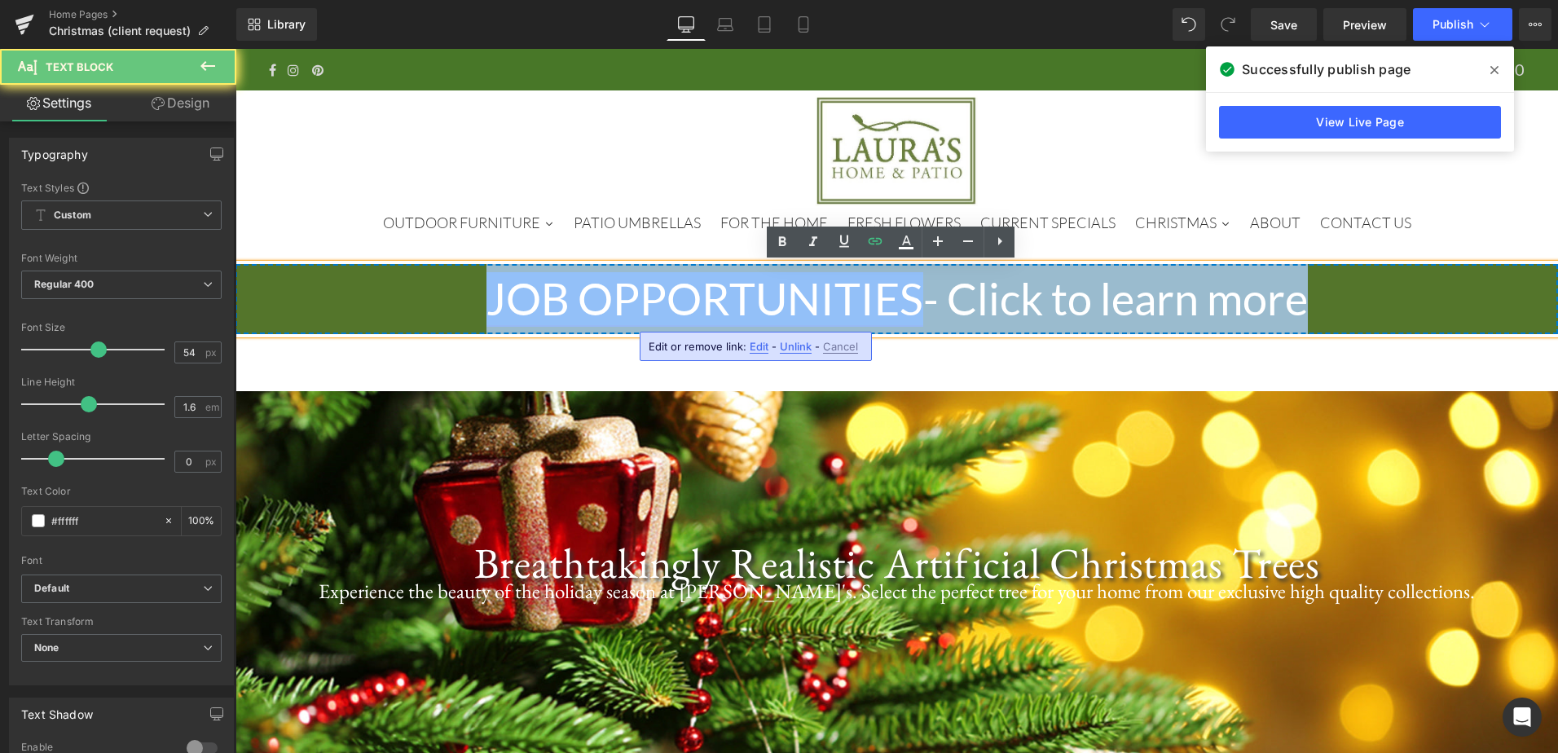
click at [791, 302] on link "JOB OPPORTUNITIES" at bounding box center [705, 298] width 437 height 53
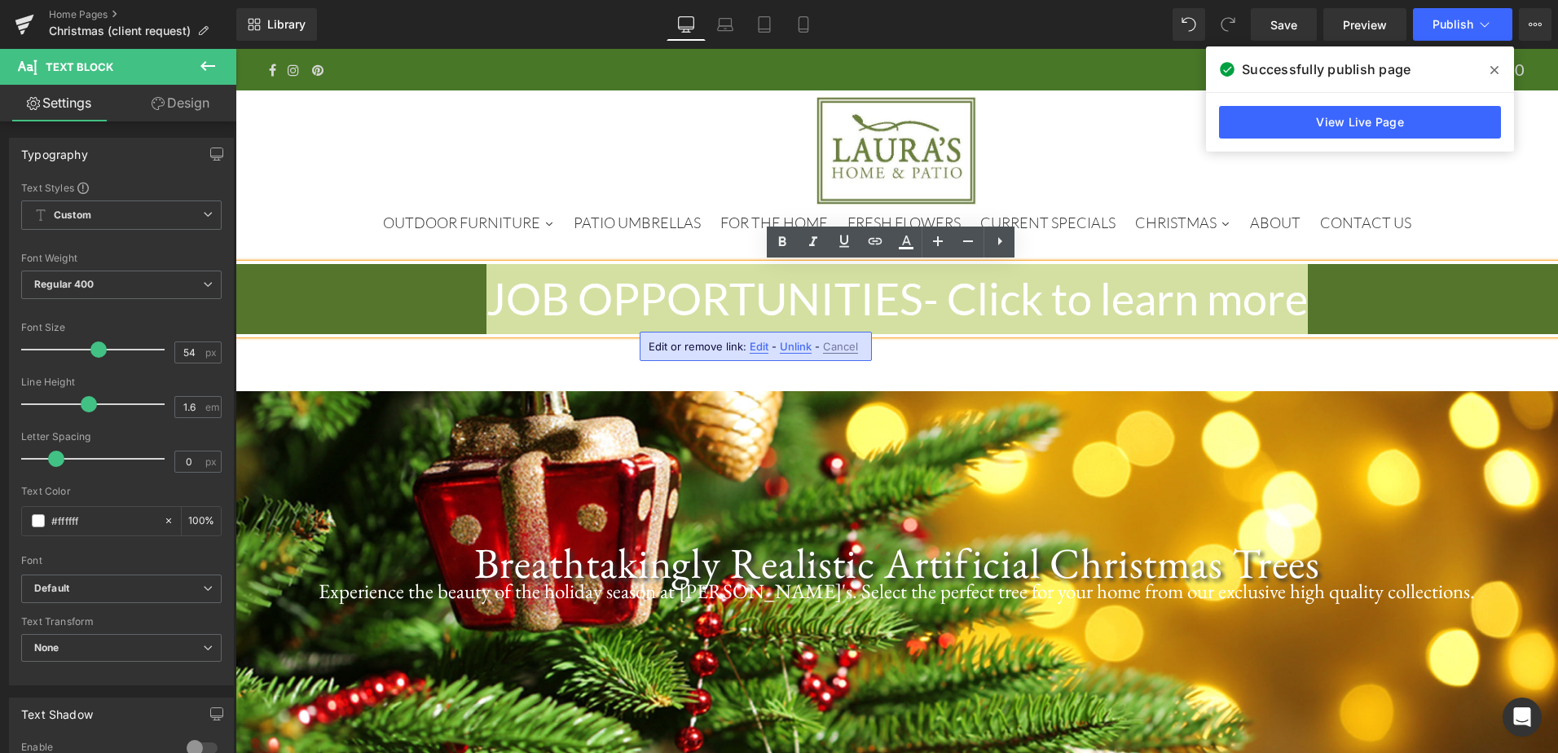
click at [783, 345] on span "Unlink" at bounding box center [796, 347] width 32 height 14
click at [875, 236] on icon at bounding box center [876, 241] width 20 height 20
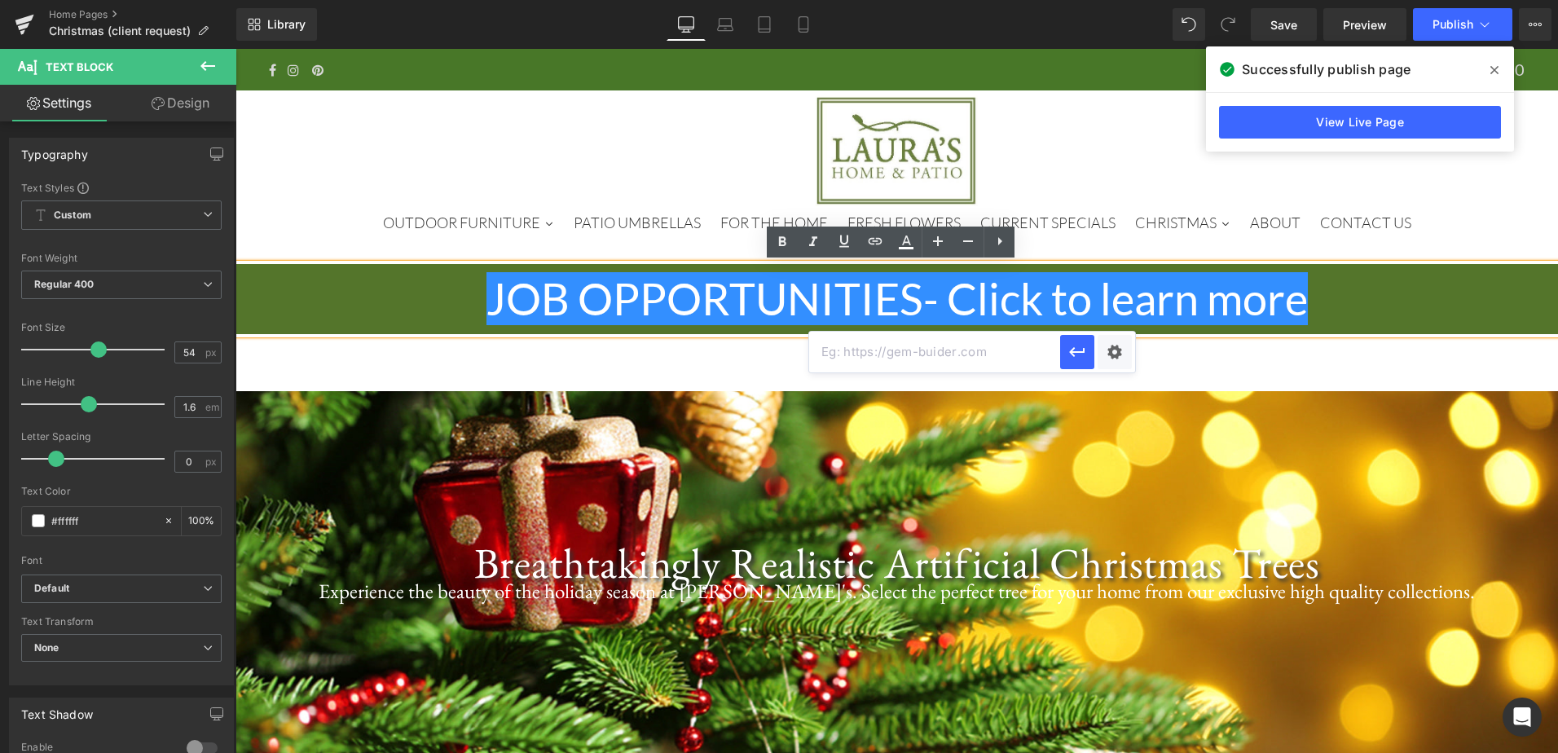
click at [908, 346] on input "text" at bounding box center [934, 352] width 251 height 41
paste input "[URL][DOMAIN_NAME]"
type input "[URL][DOMAIN_NAME]"
click at [1082, 348] on icon "button" at bounding box center [1078, 352] width 20 height 20
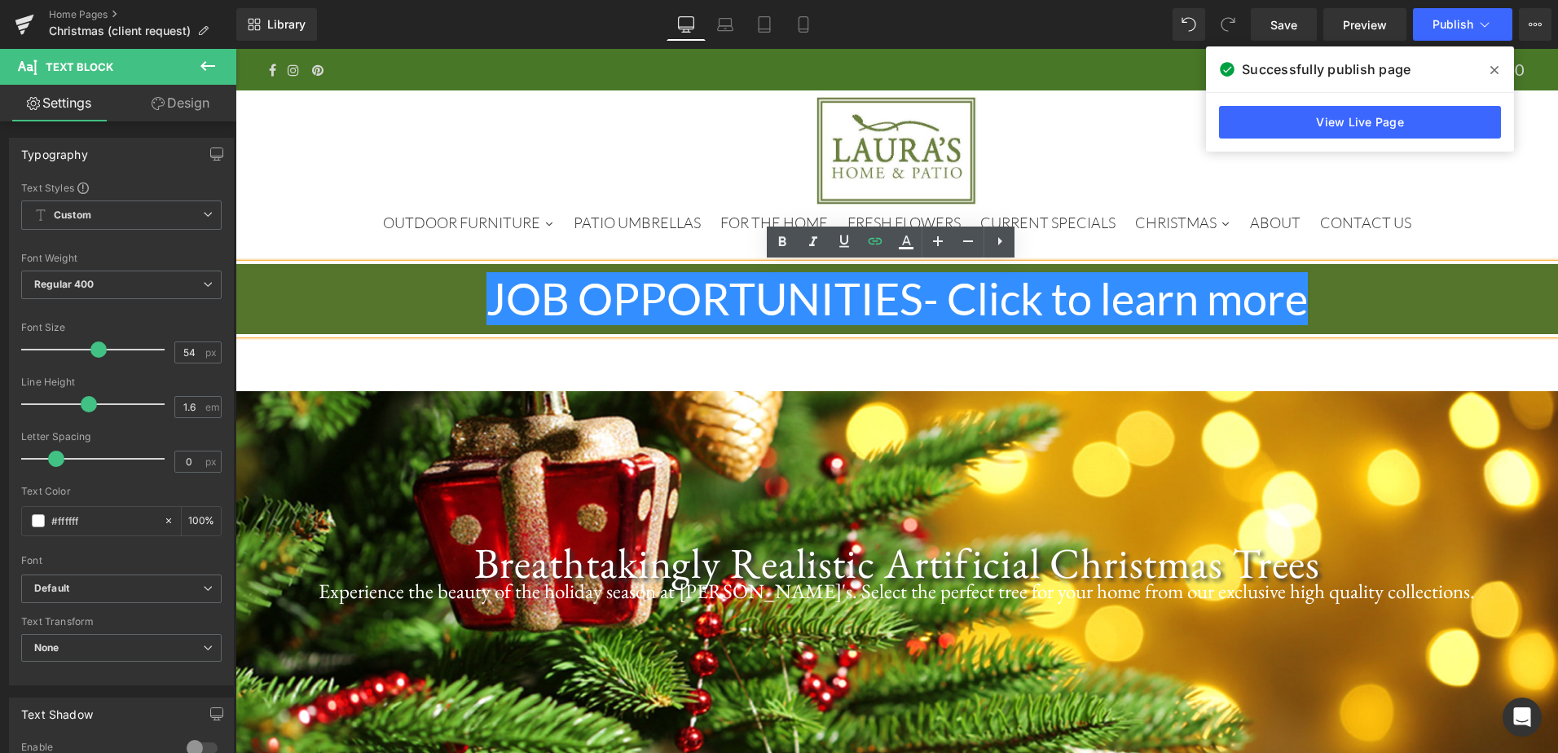
scroll to position [0, 0]
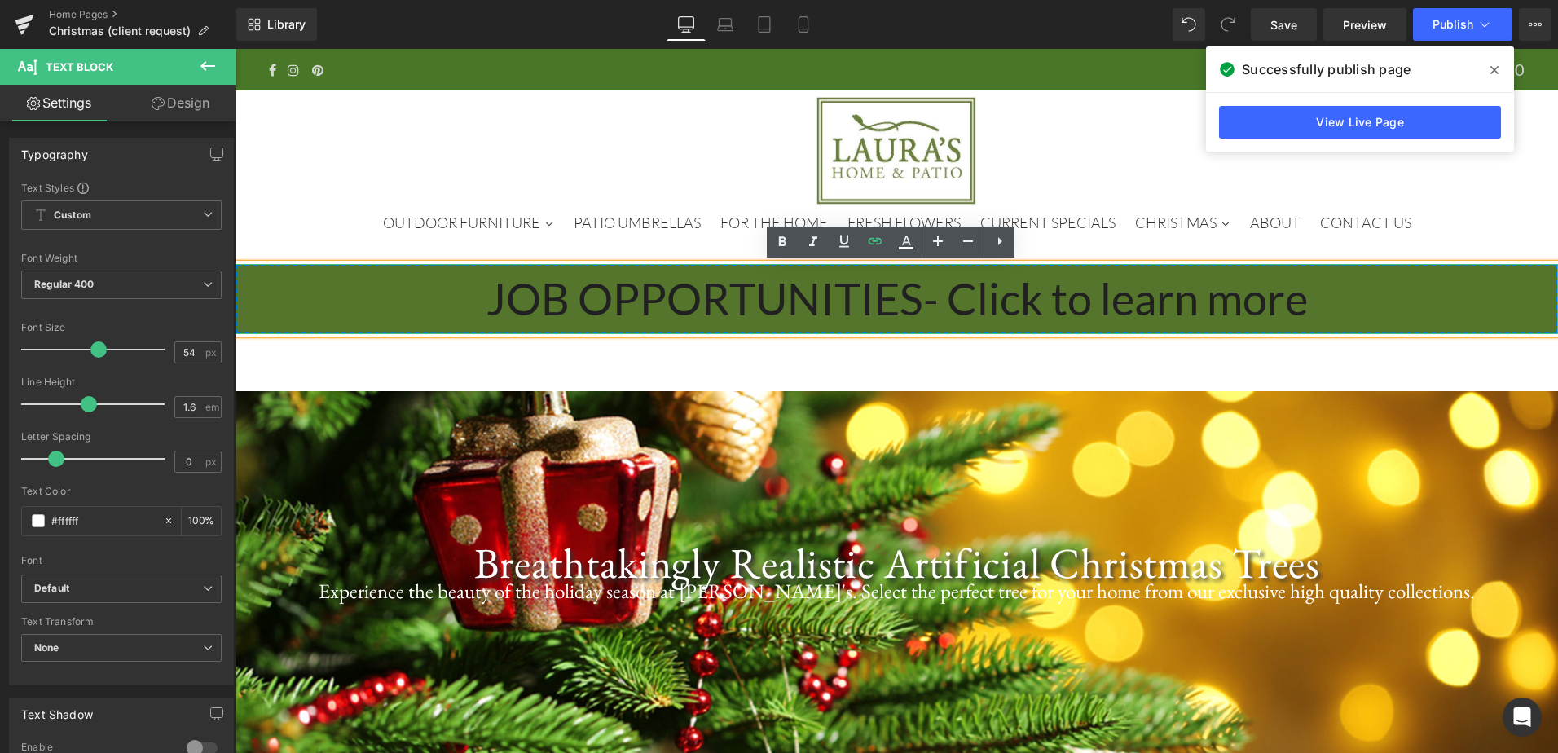
click at [1381, 297] on p "JOB OPPORTUNITIES - Click to learn more" at bounding box center [897, 299] width 1323 height 70
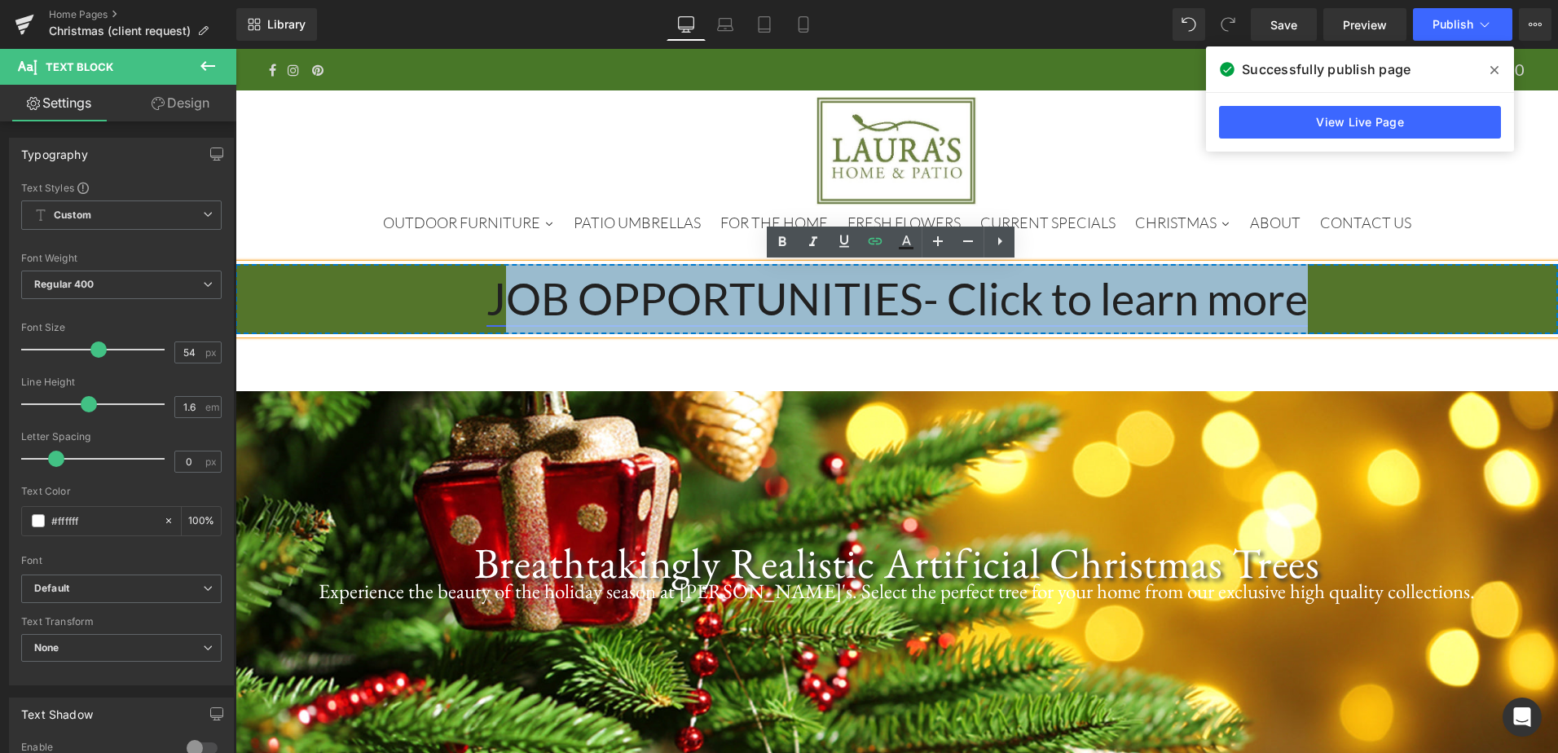
drag, startPoint x: 1016, startPoint y: 302, endPoint x: 487, endPoint y: 298, distance: 529.0
click at [487, 298] on link "JOB OPPORTUNITIES - Click to learn more" at bounding box center [898, 298] width 822 height 53
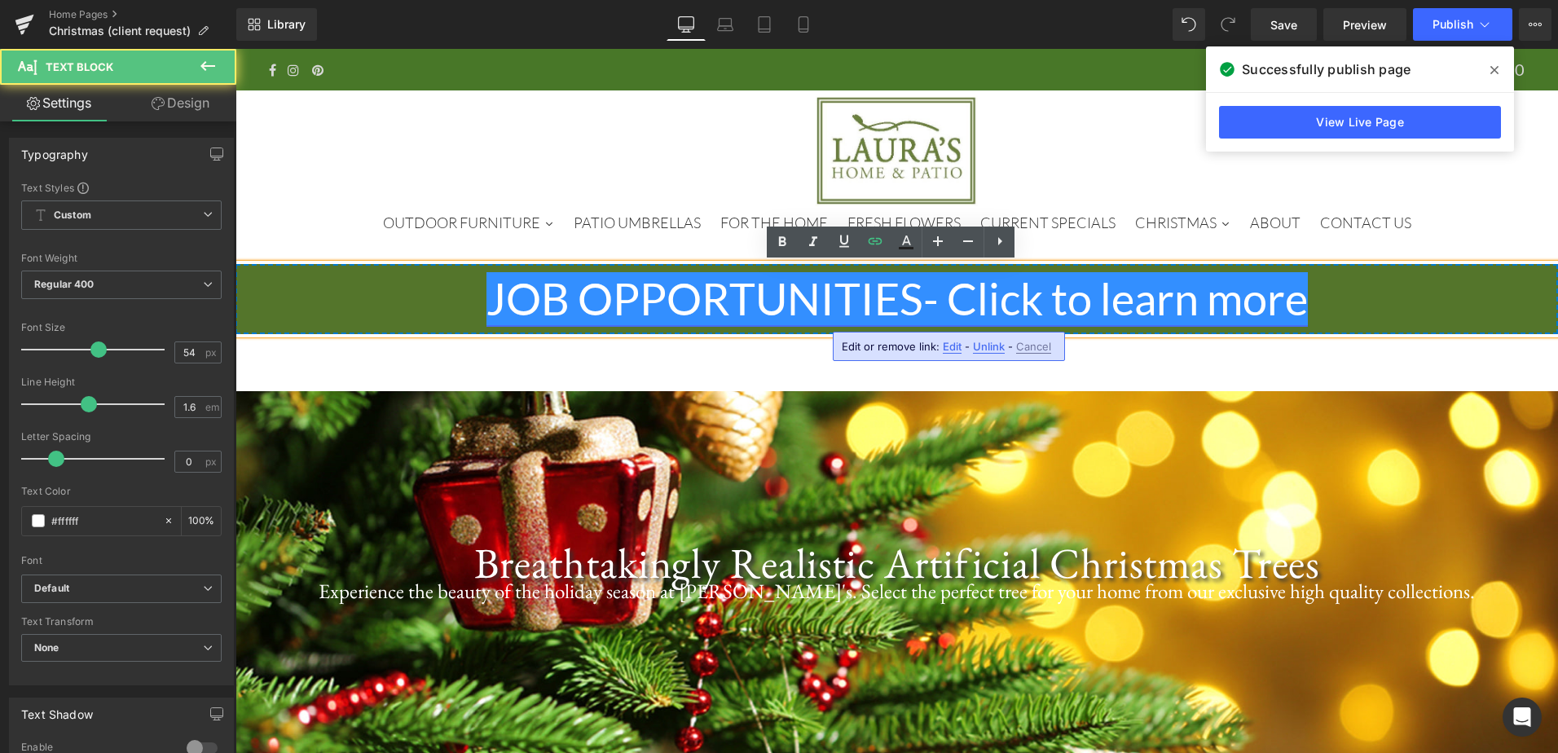
click at [487, 298] on link "JOB OPPORTUNITIES - Click to learn more" at bounding box center [898, 298] width 822 height 53
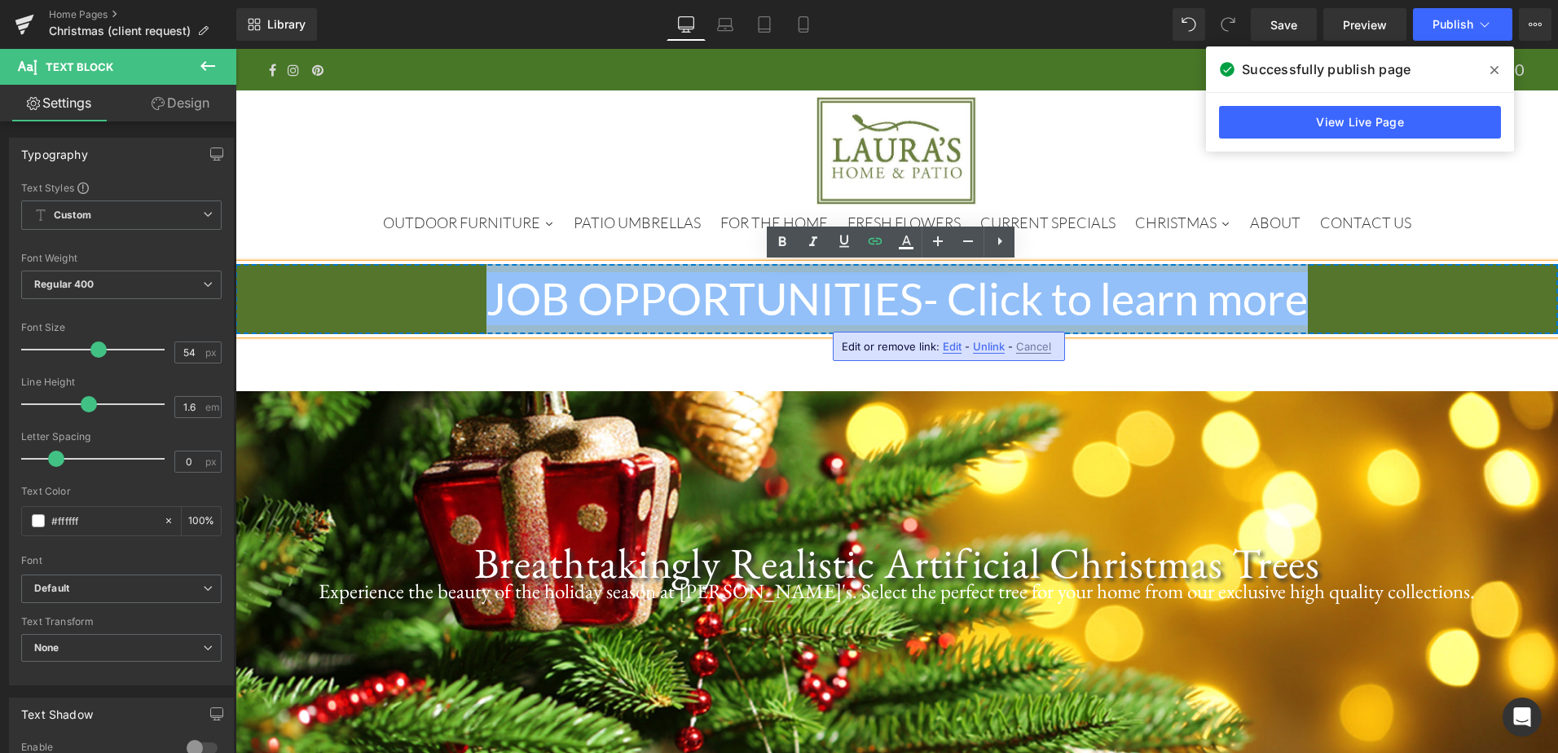
drag, startPoint x: 476, startPoint y: 299, endPoint x: 1413, endPoint y: 313, distance: 937.4
click at [1413, 313] on p "JOB OPPORTUNITIES - Click to learn more" at bounding box center [897, 299] width 1323 height 70
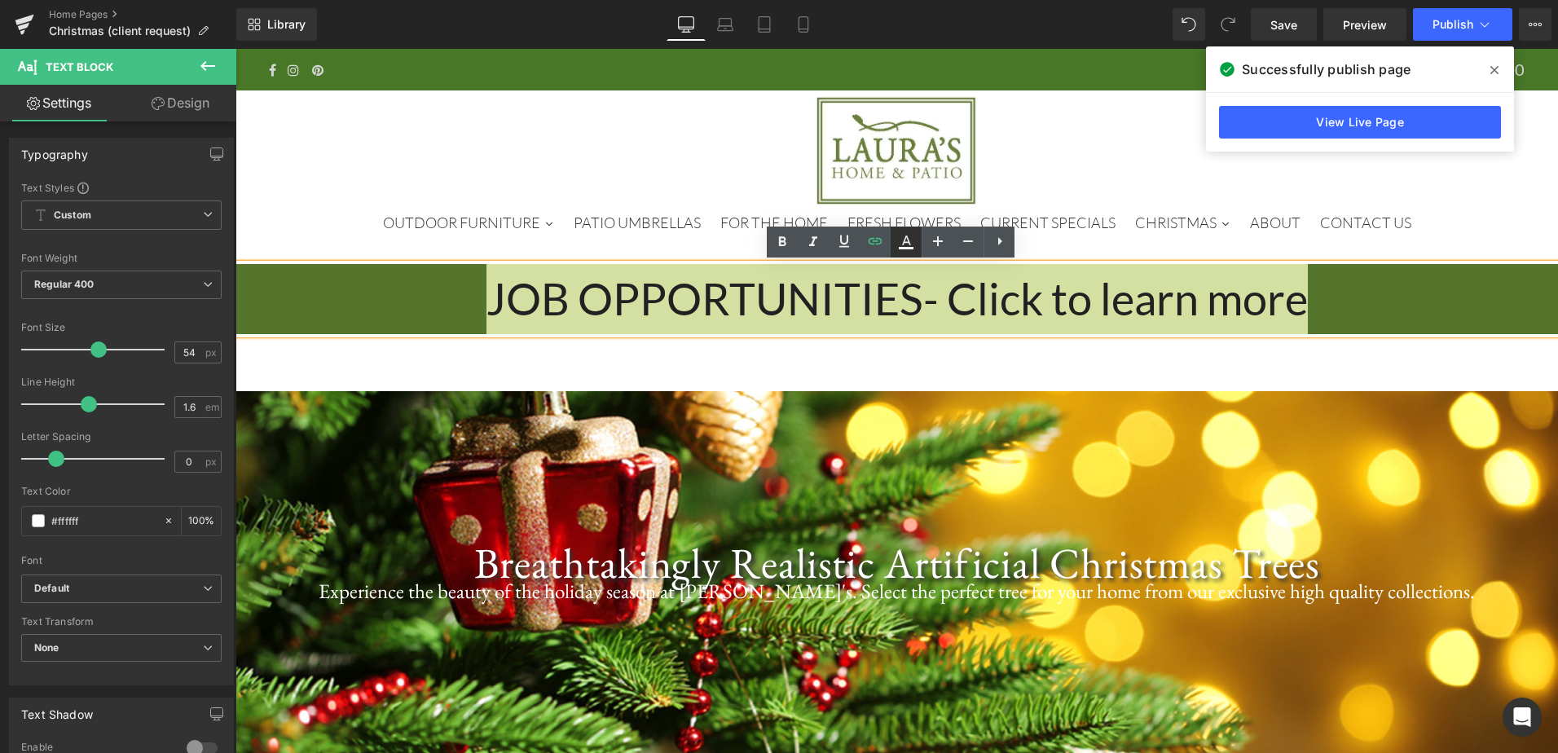
click at [901, 238] on icon at bounding box center [907, 242] width 20 height 20
type input "#212121"
type input "100"
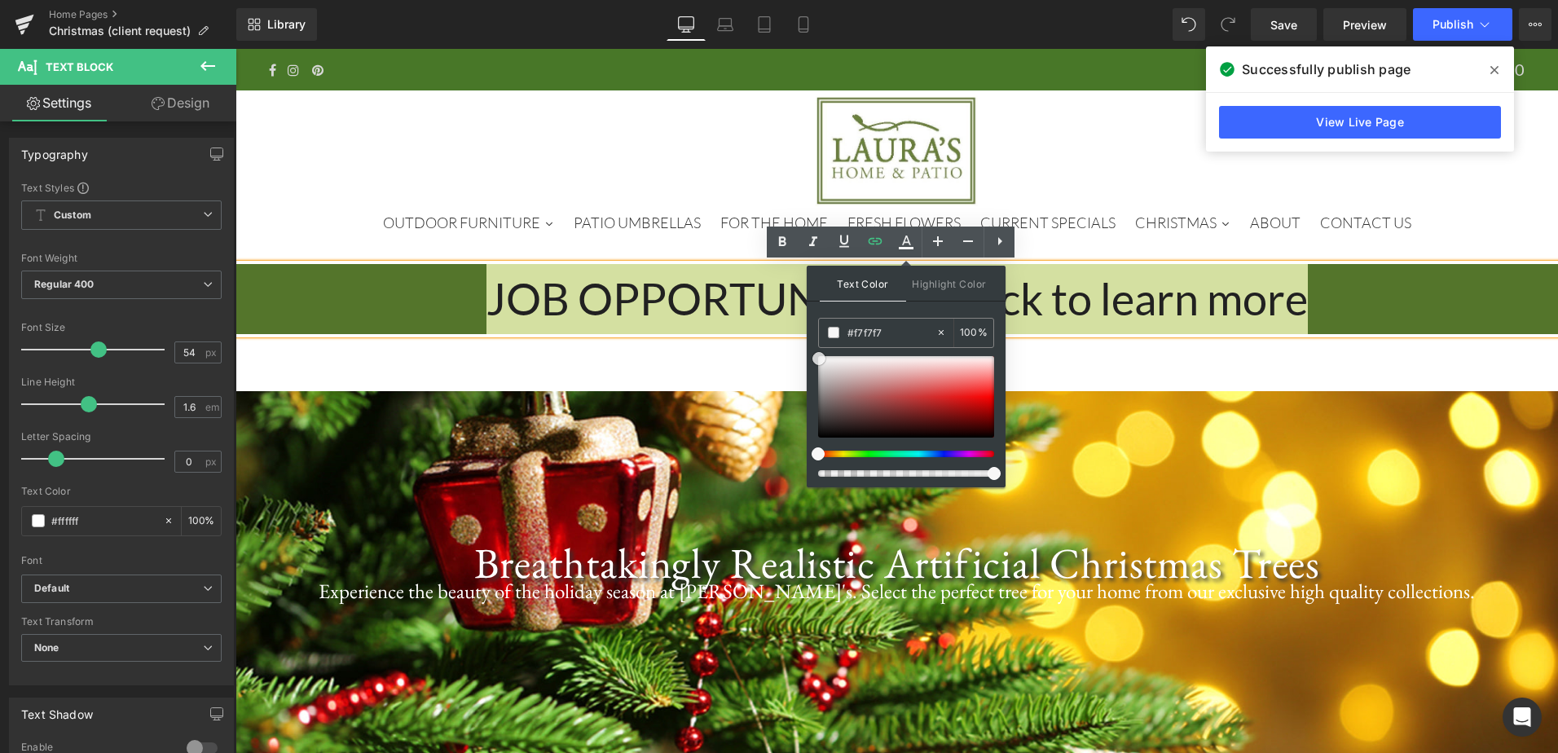
click at [819, 359] on div at bounding box center [906, 397] width 176 height 82
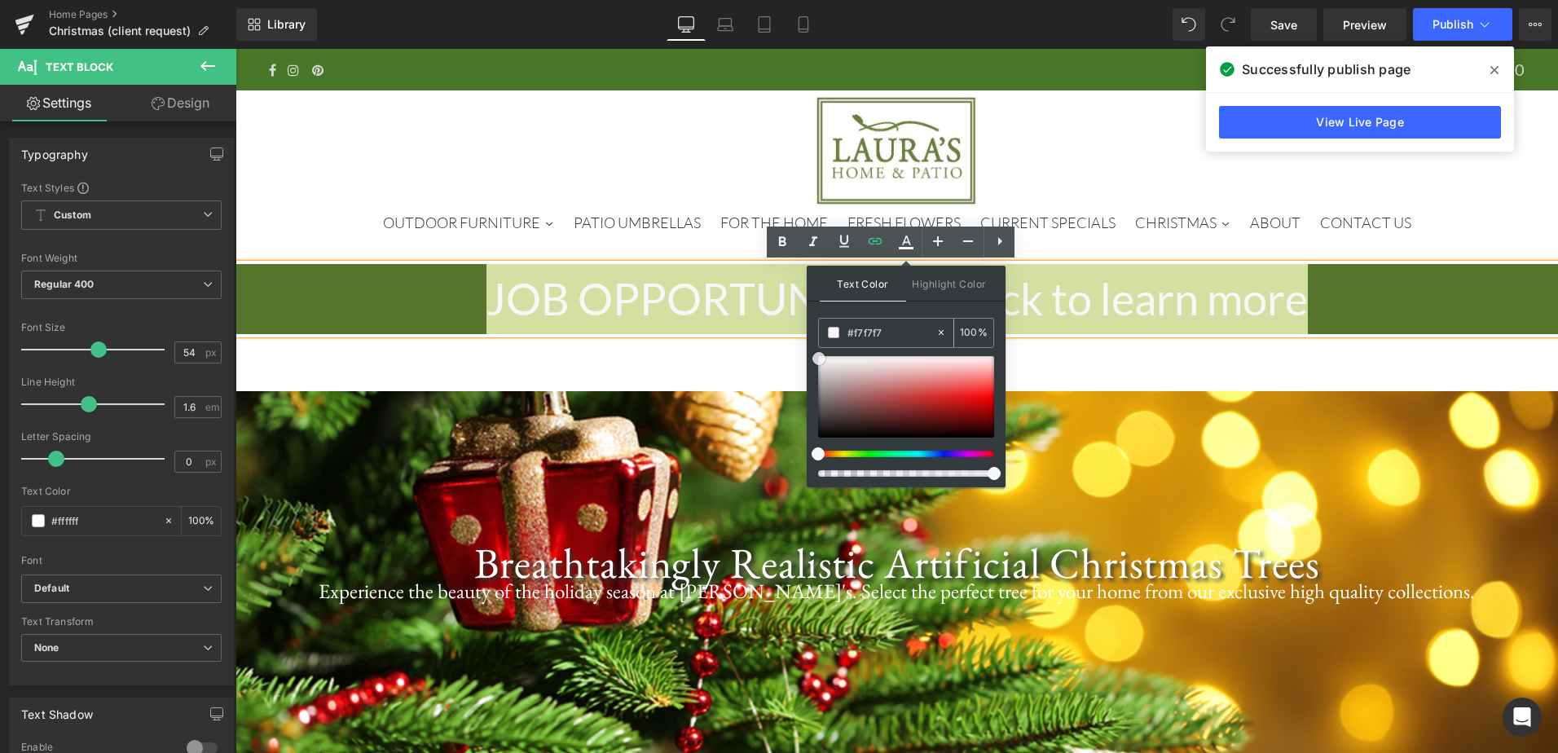
type input "#ffffff"
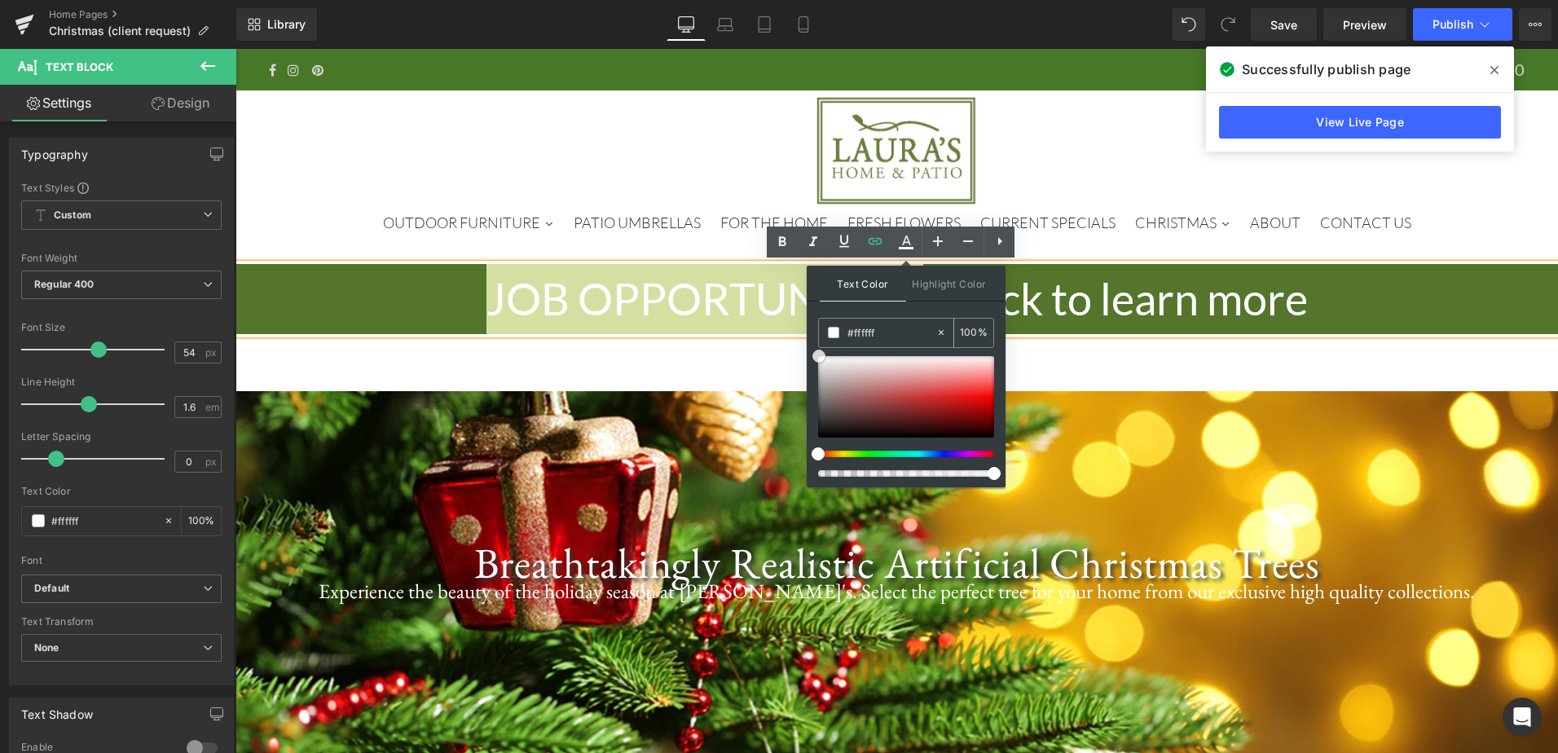
drag, startPoint x: 819, startPoint y: 359, endPoint x: 819, endPoint y: 342, distance: 16.3
click at [819, 342] on div "#ffffff 100 %" at bounding box center [906, 403] width 176 height 170
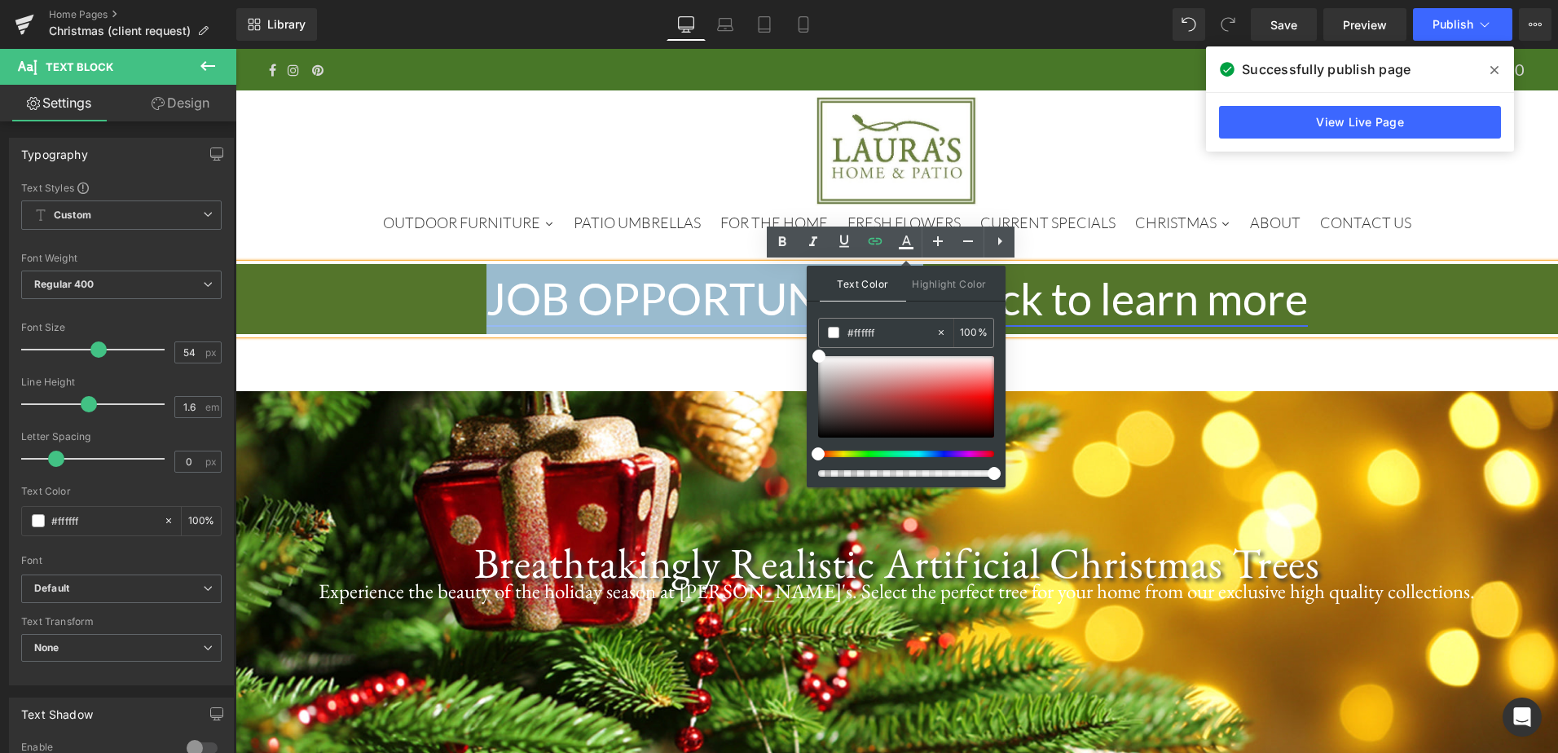
click at [1092, 300] on link "JOB OPPORTUNITIES - Click to learn more" at bounding box center [898, 298] width 822 height 53
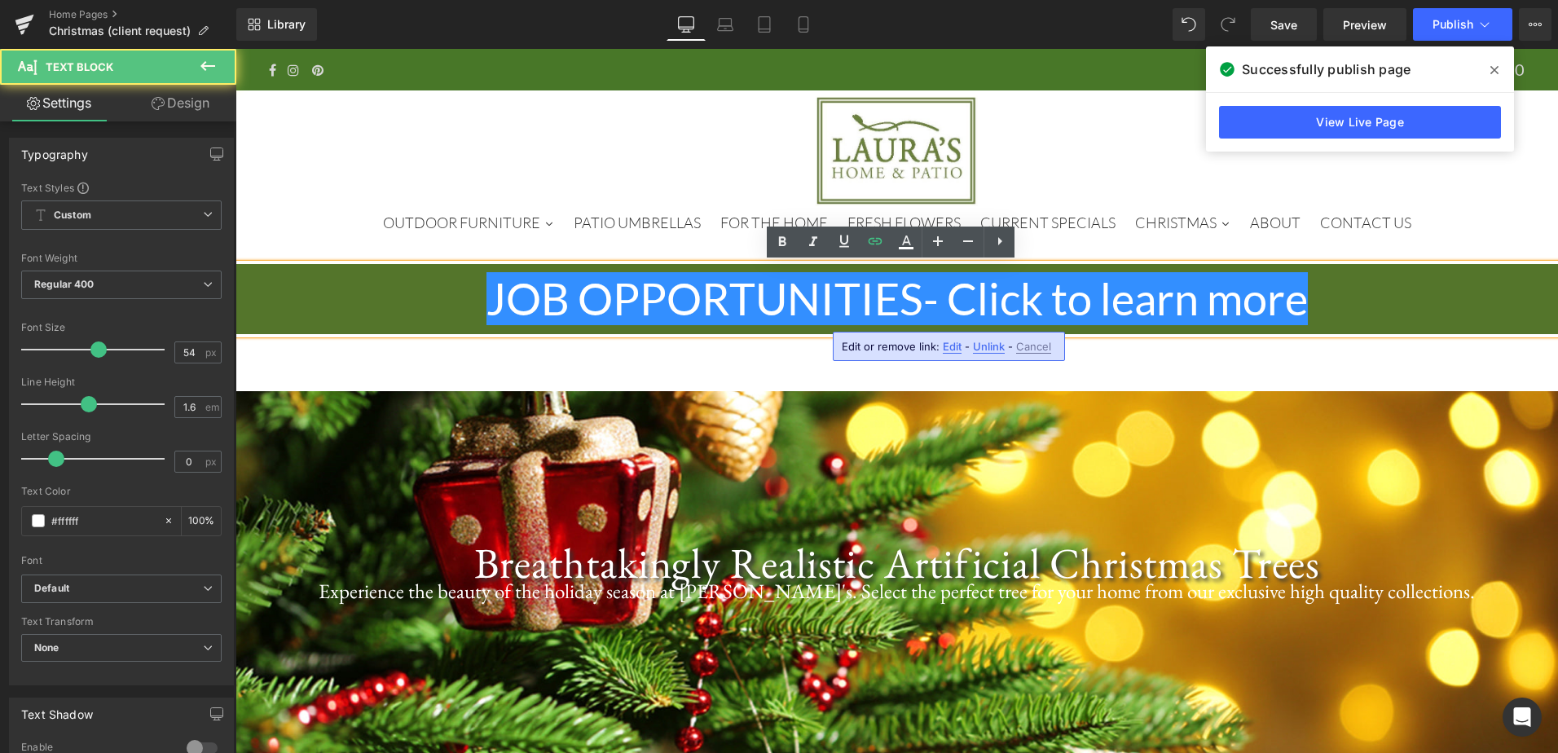
click at [1314, 296] on p "JOB OPPORTUNITIES - Click to learn more" at bounding box center [897, 299] width 1323 height 70
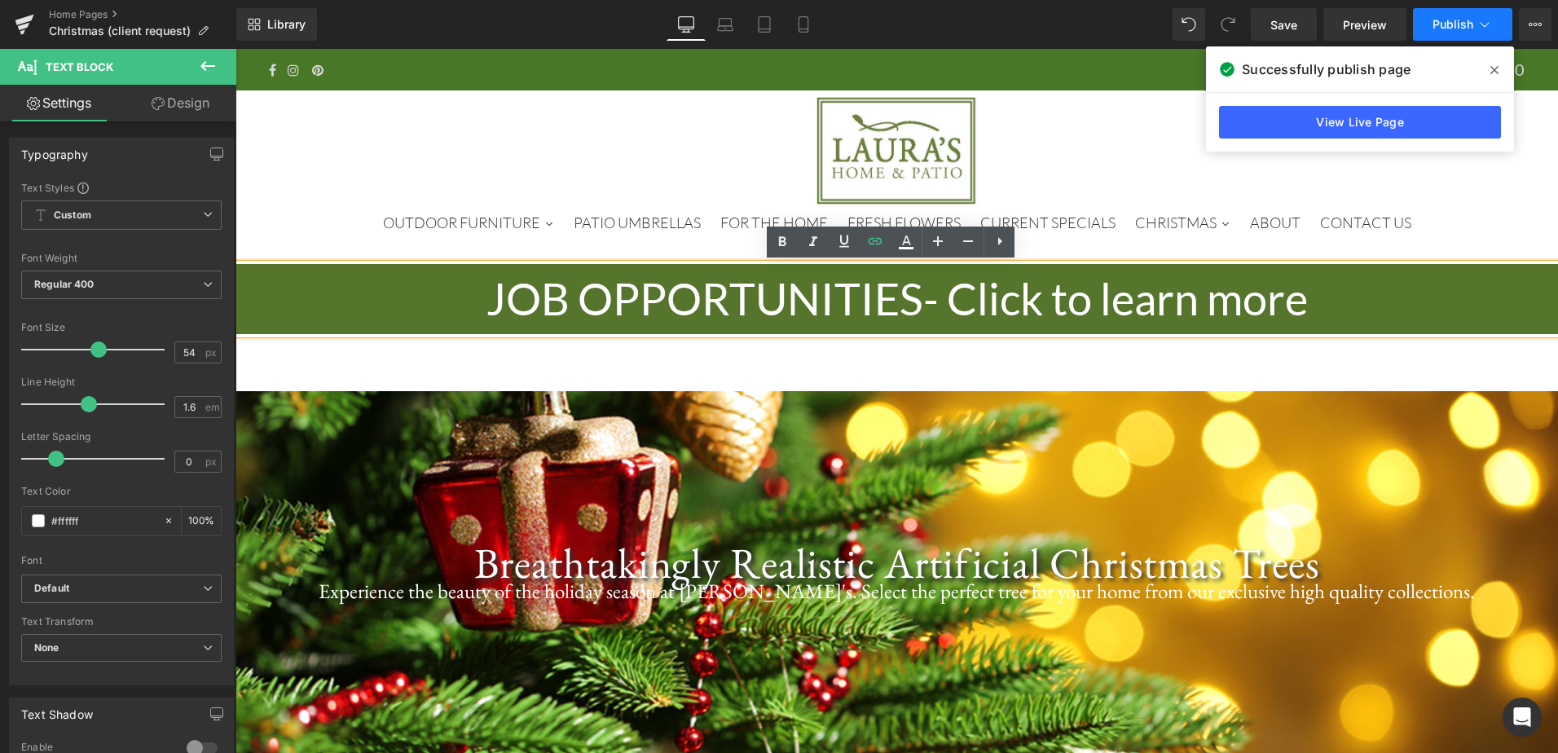
drag, startPoint x: 1298, startPoint y: 31, endPoint x: 1439, endPoint y: 29, distance: 141.0
click at [1298, 30] on span "Save" at bounding box center [1284, 24] width 27 height 17
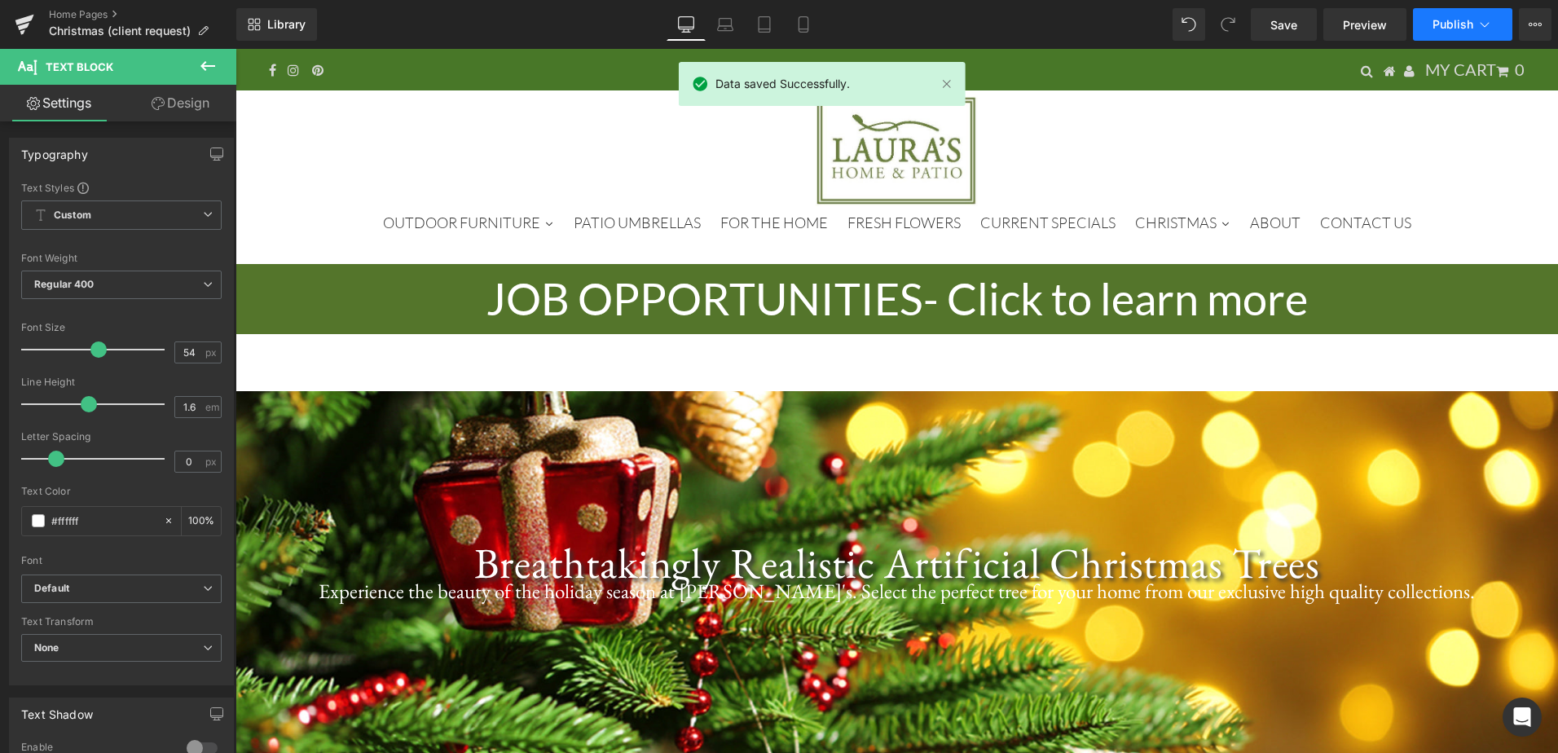
click at [1465, 18] on span "Publish" at bounding box center [1453, 24] width 41 height 13
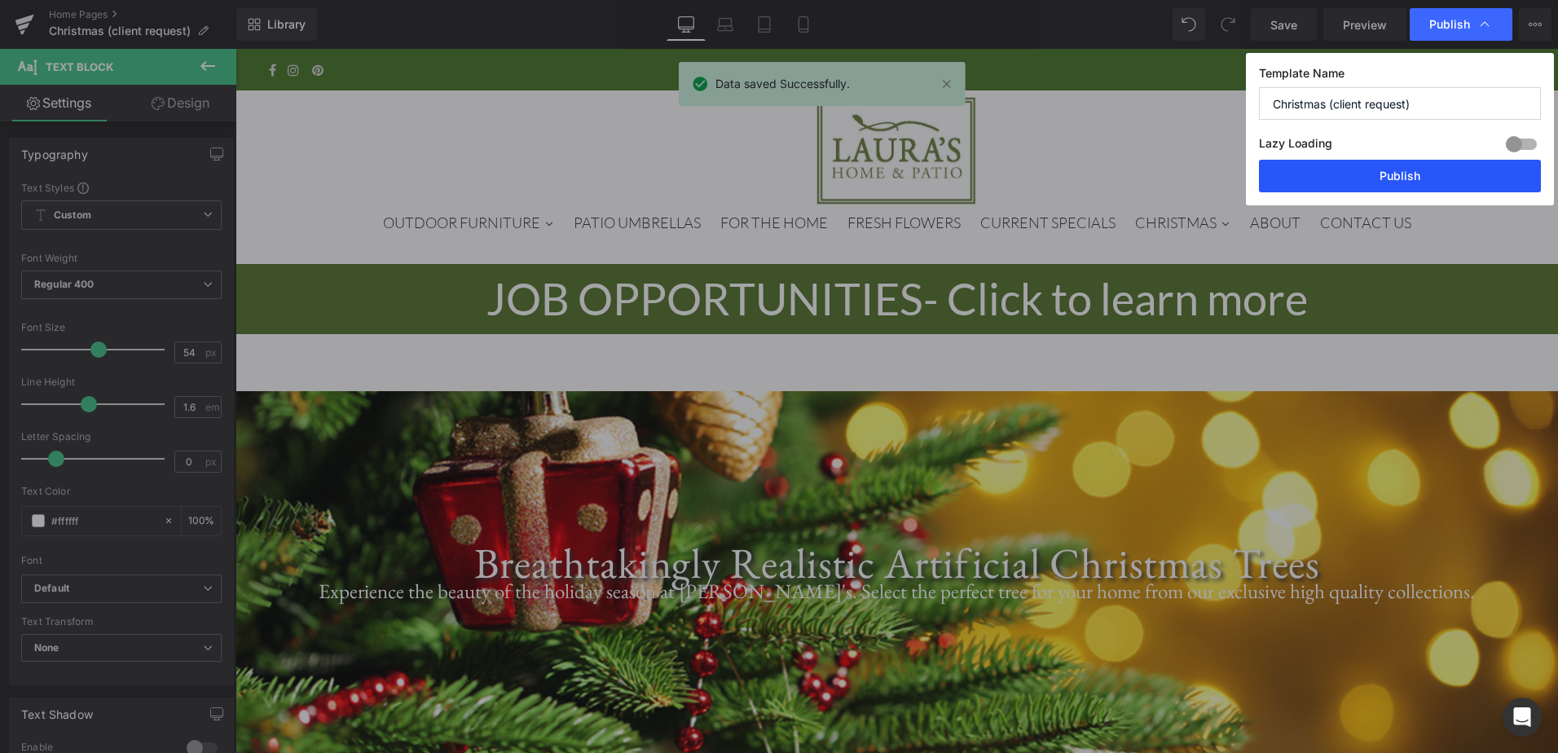
click at [1431, 173] on button "Publish" at bounding box center [1400, 176] width 282 height 33
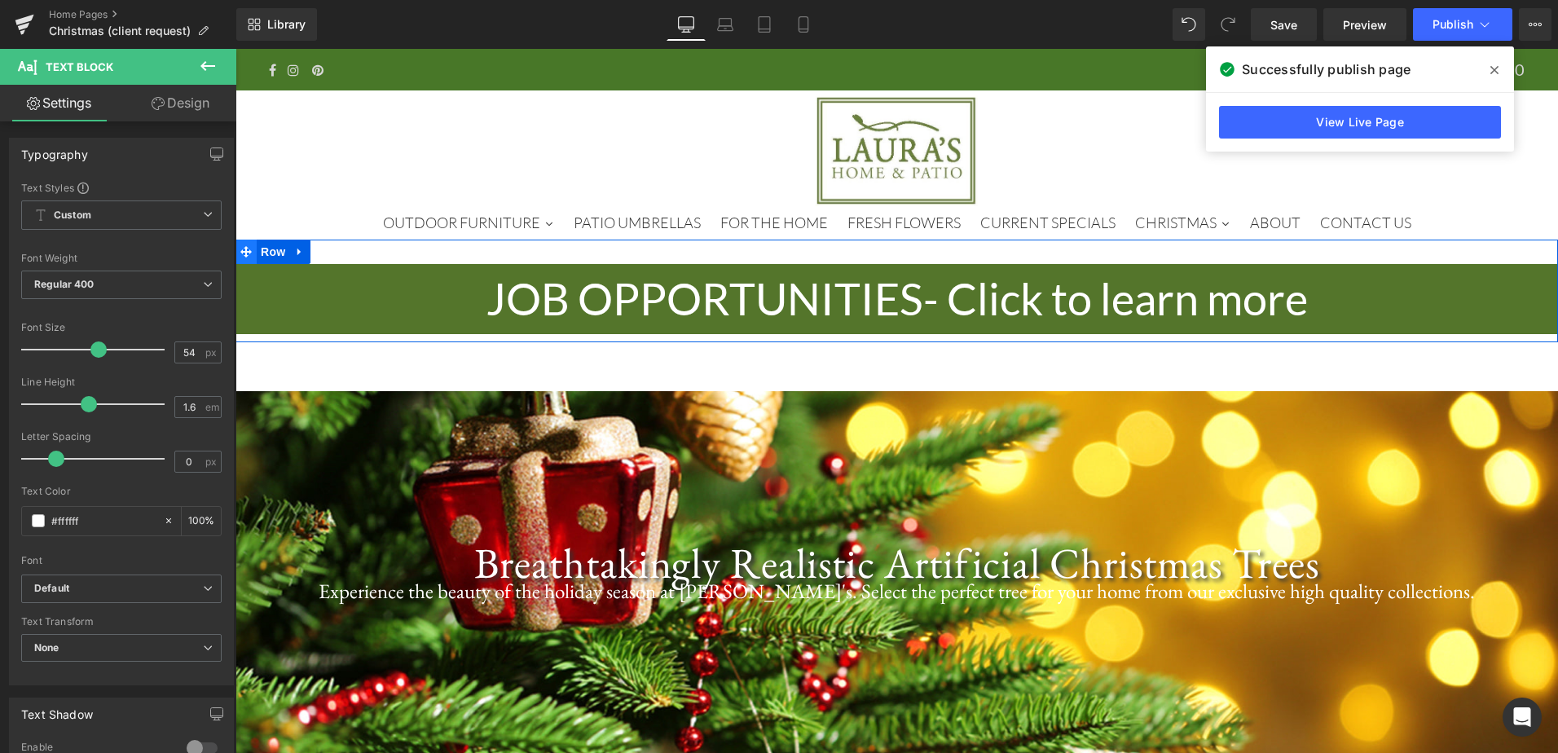
click at [246, 249] on span at bounding box center [246, 252] width 21 height 24
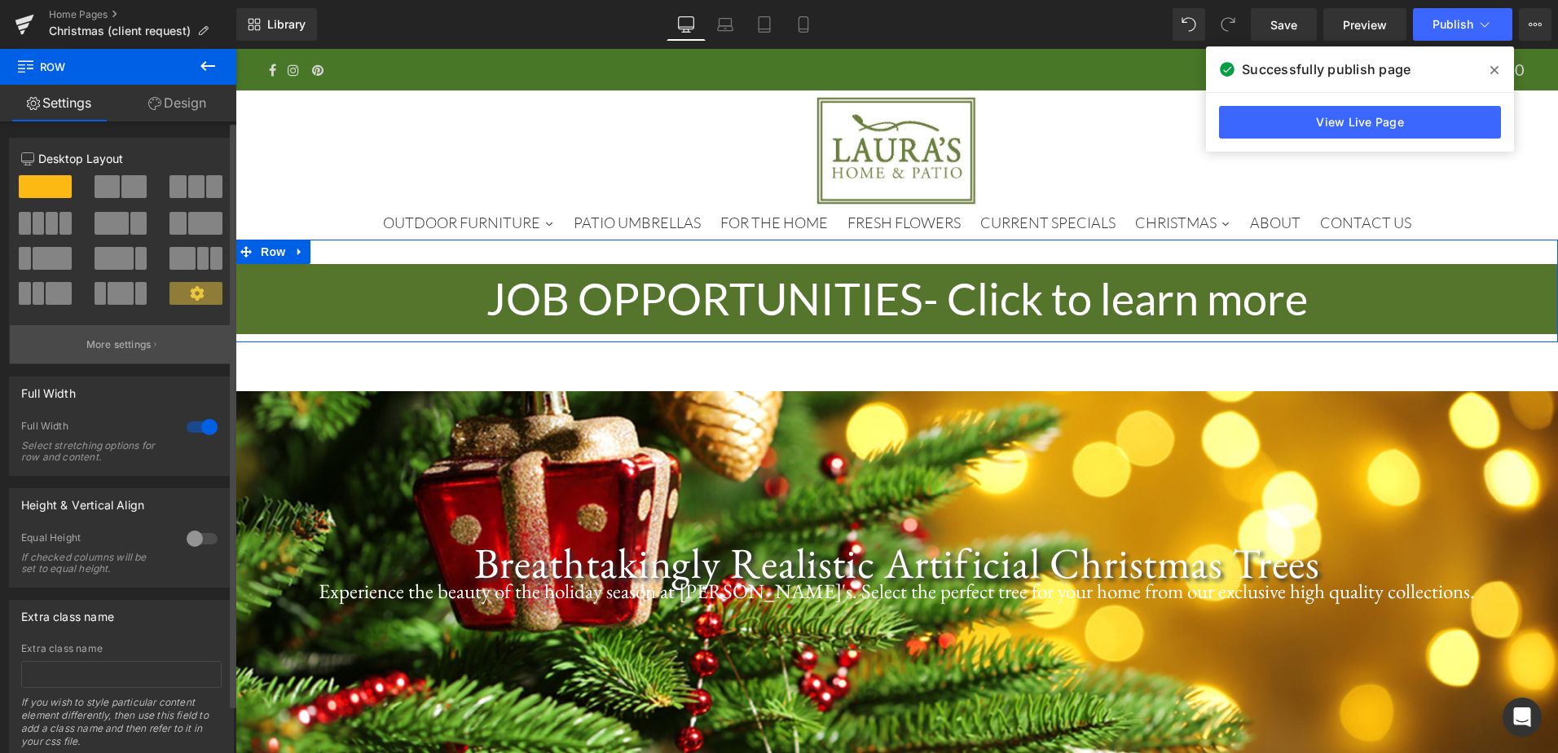
click at [129, 345] on p "More settings" at bounding box center [118, 344] width 65 height 15
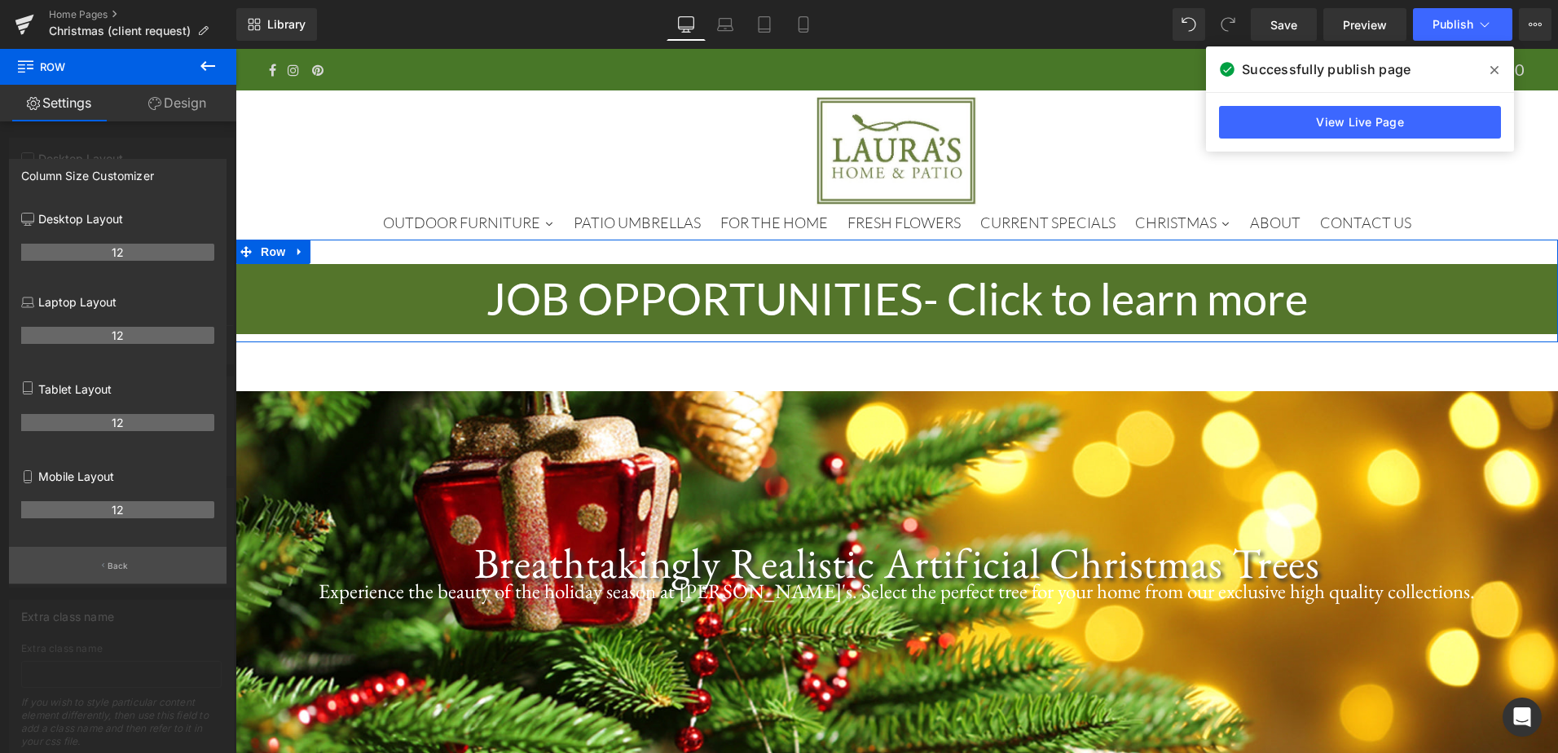
click at [120, 569] on p "Back" at bounding box center [118, 566] width 21 height 12
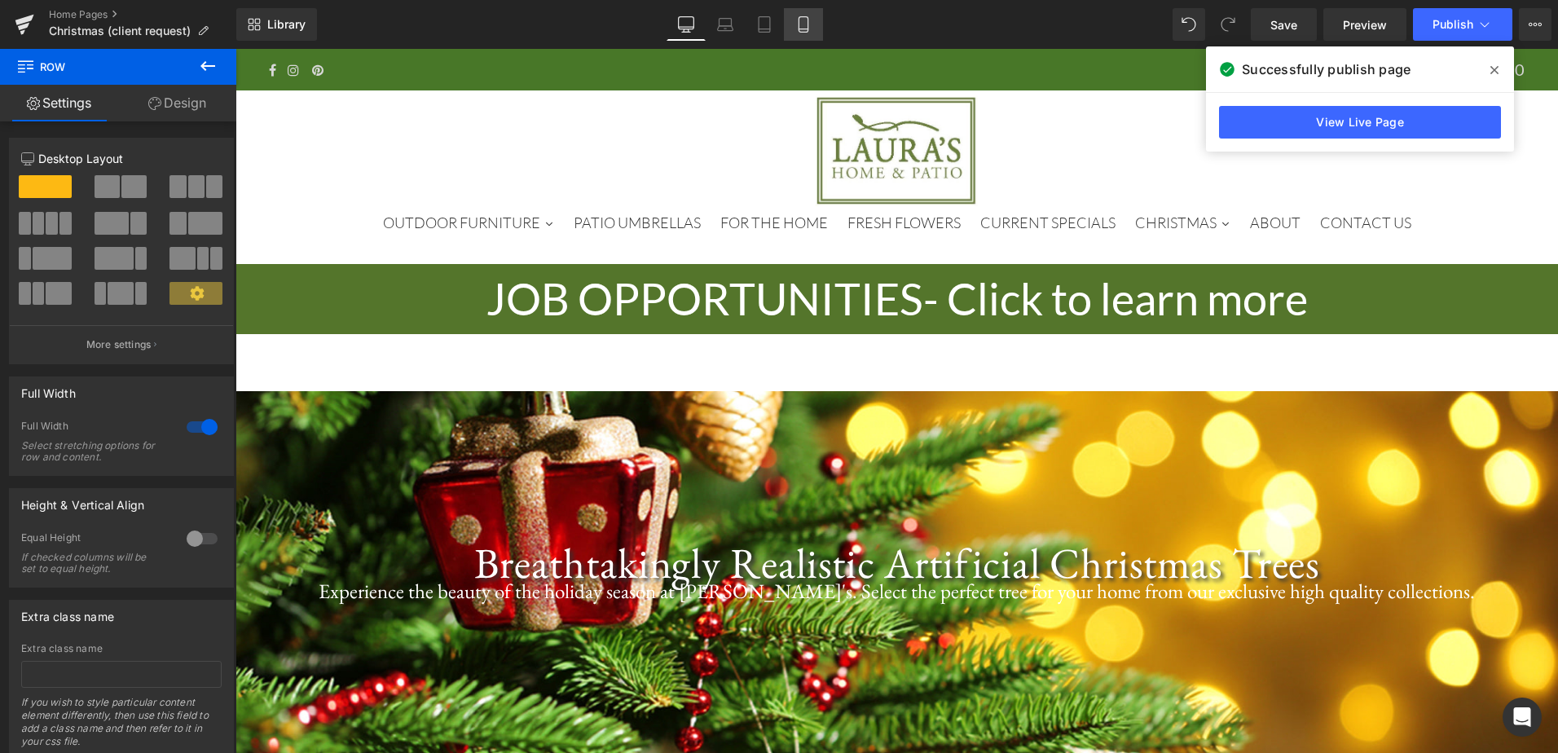
click at [800, 29] on icon at bounding box center [803, 24] width 9 height 15
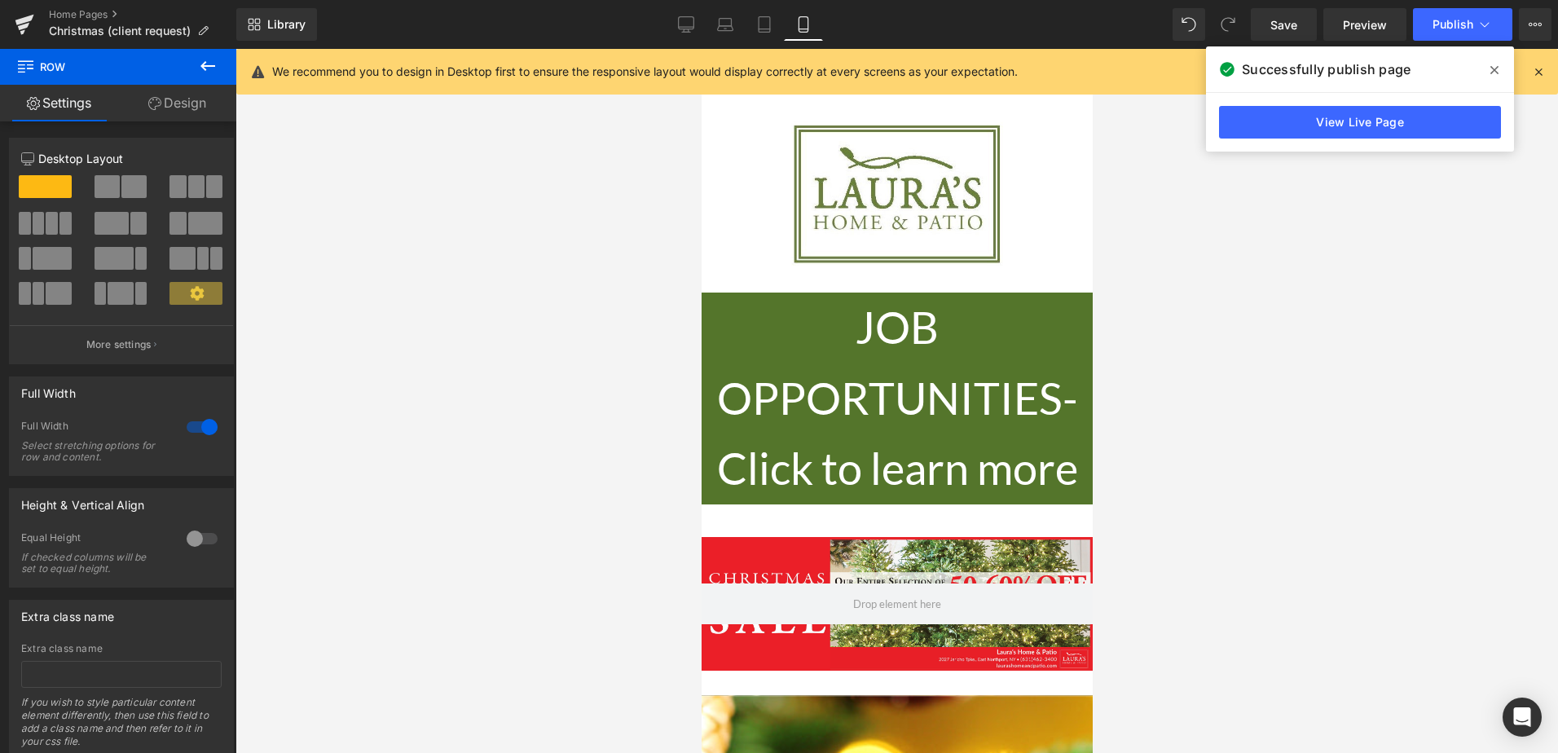
drag, startPoint x: 685, startPoint y: 27, endPoint x: 665, endPoint y: 33, distance: 20.4
click at [685, 26] on icon at bounding box center [686, 24] width 16 height 16
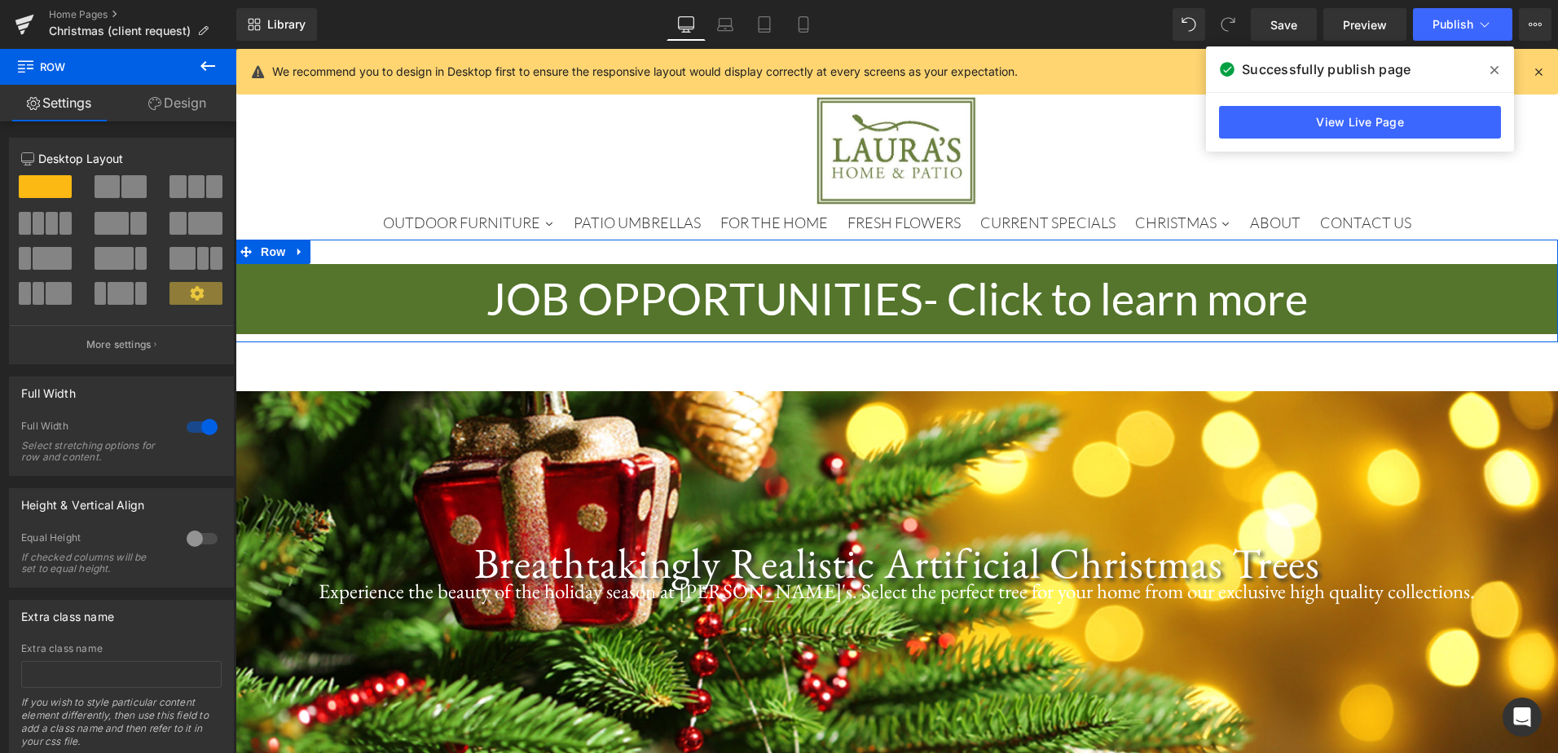
click at [194, 102] on link "Design" at bounding box center [177, 103] width 118 height 37
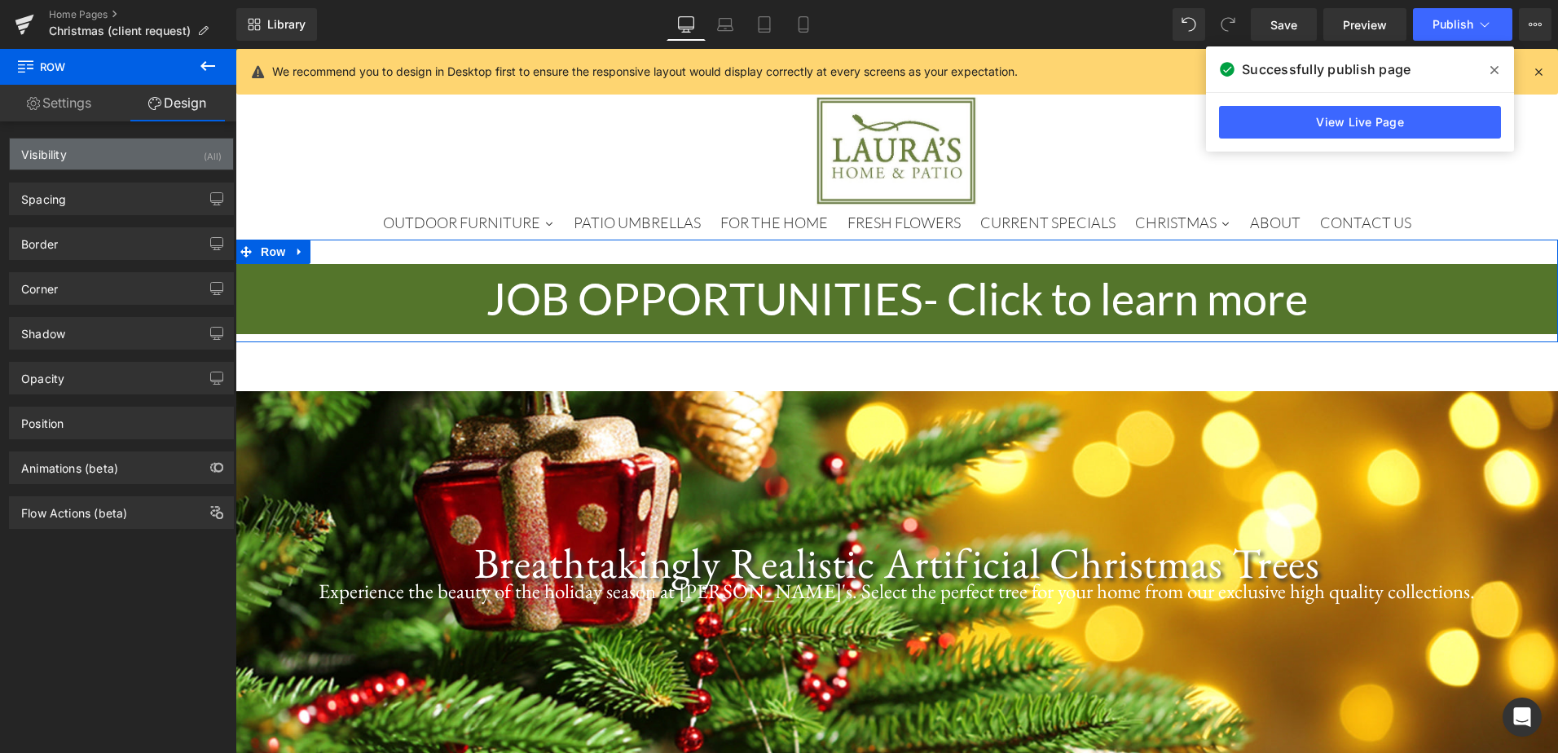
click at [208, 150] on div "(All)" at bounding box center [213, 152] width 18 height 27
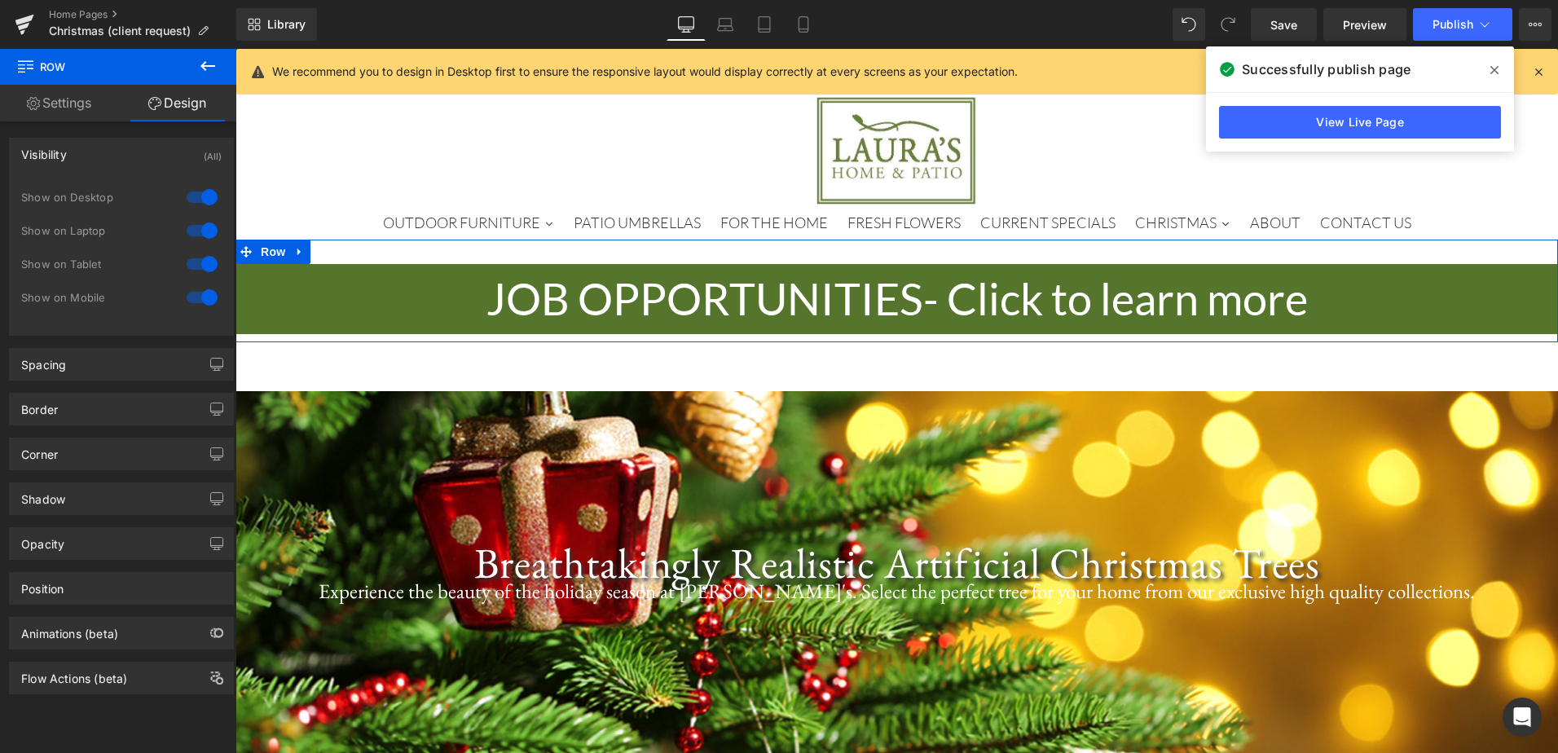
click at [195, 265] on div at bounding box center [202, 264] width 39 height 26
click at [189, 293] on div at bounding box center [202, 297] width 39 height 26
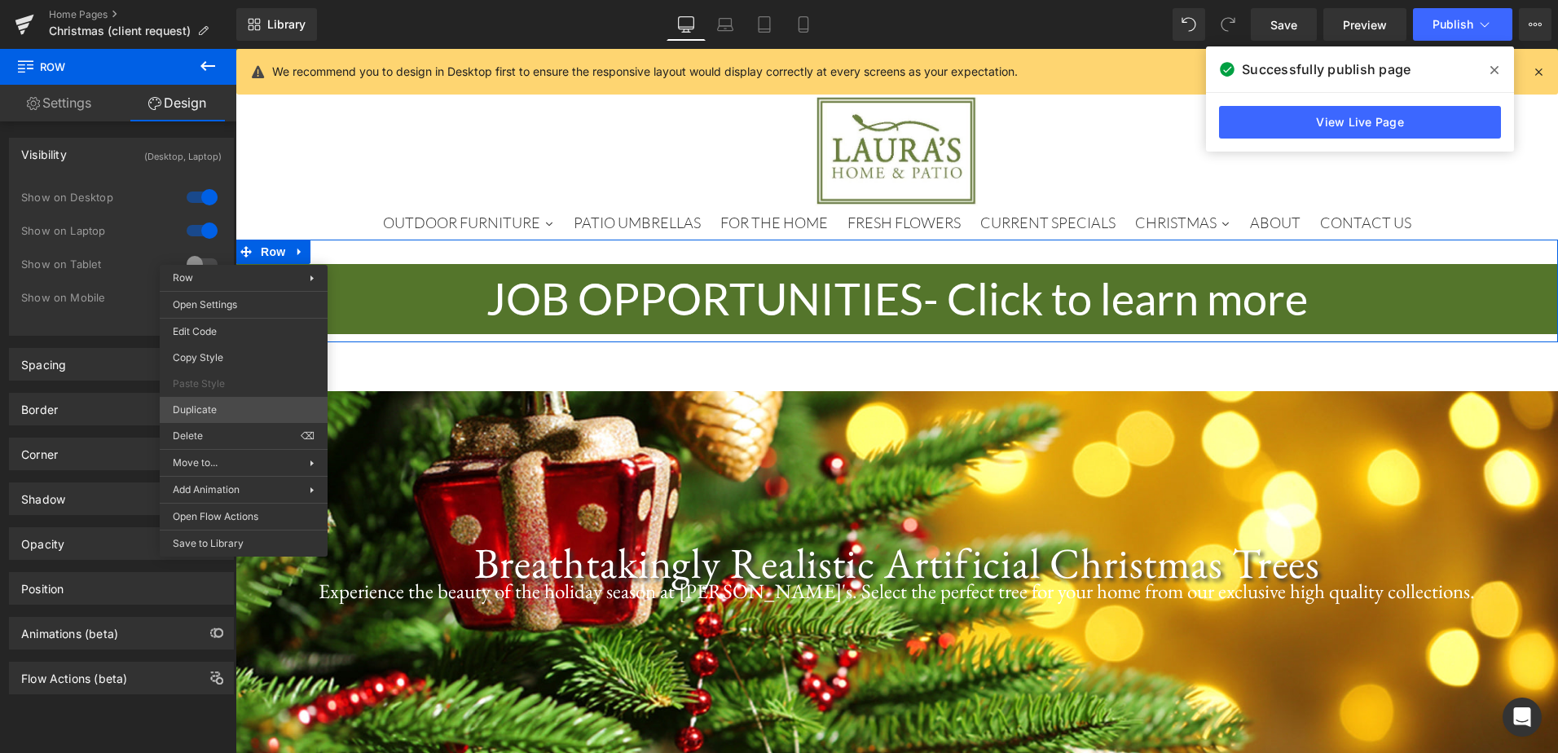
click at [219, 407] on div "Row You are previewing how the will restyle your page. You can not edit Element…" at bounding box center [779, 390] width 1558 height 781
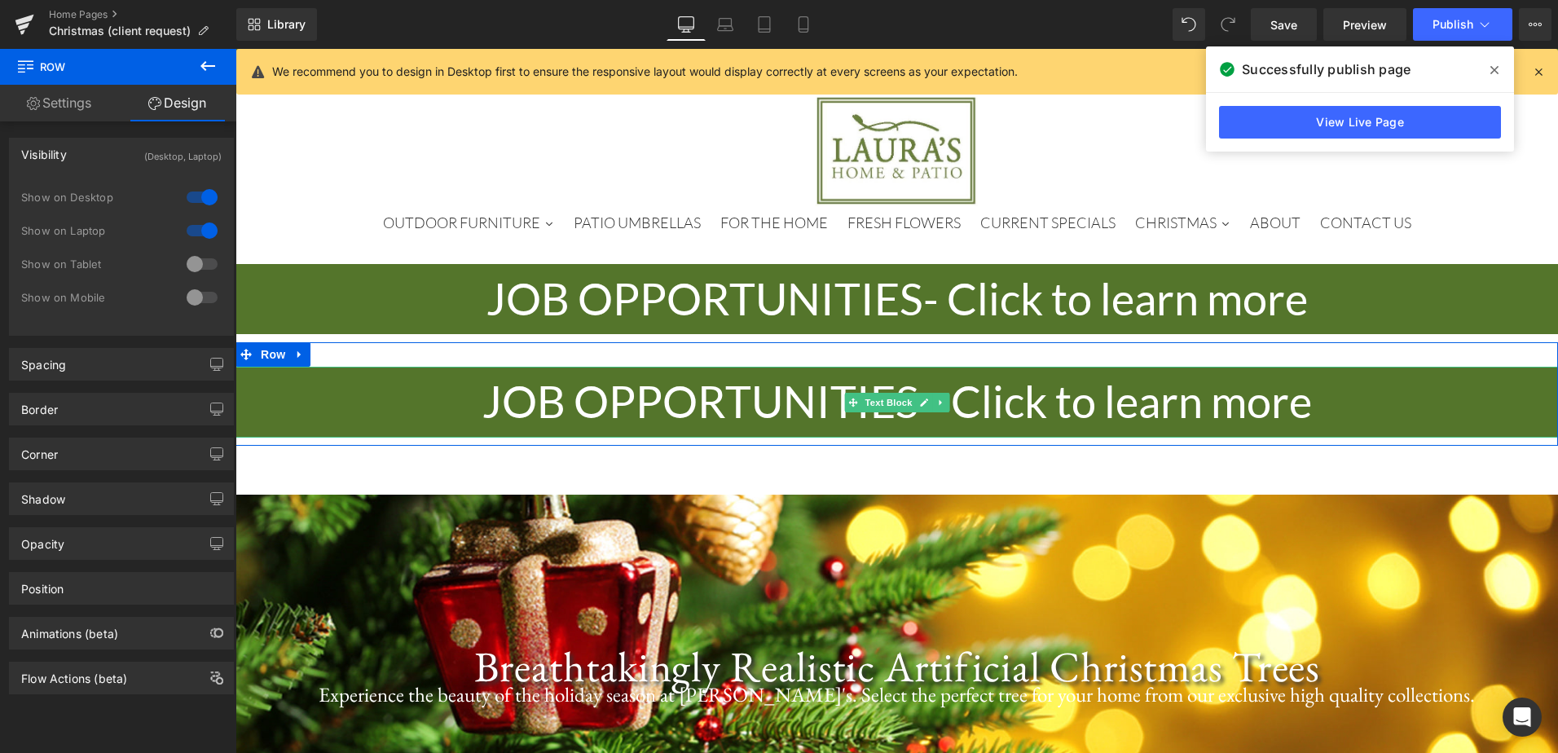
click at [372, 399] on p "JOB OPPORTUNITIES - Click to learn more" at bounding box center [897, 402] width 1323 height 70
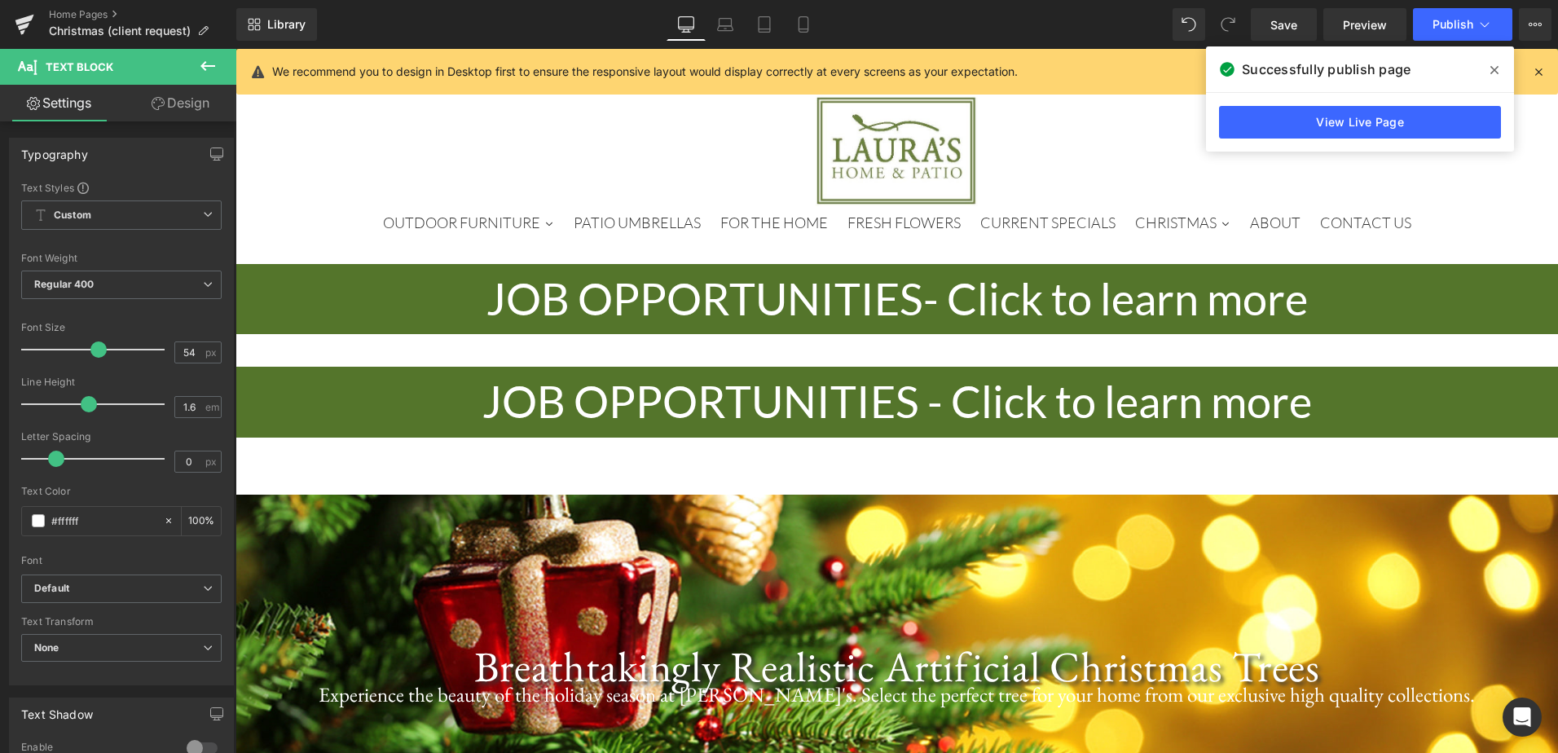
click at [187, 104] on link "Design" at bounding box center [180, 103] width 118 height 37
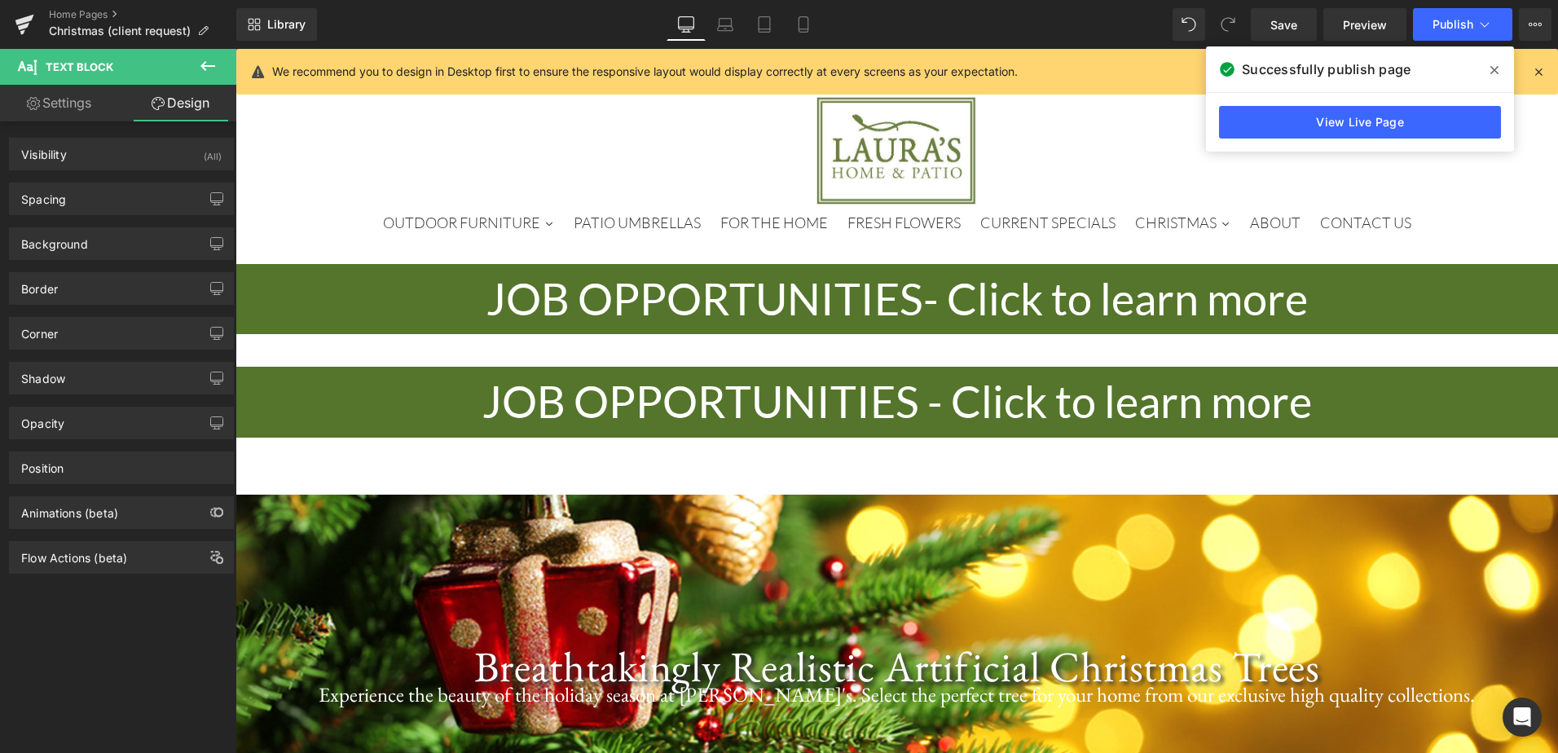
click at [181, 170] on div "Visibility (All) 0|0|0|0 1 Show on Desktop 1 Show on Laptop 1 Show on Tablet 1 …" at bounding box center [122, 347] width 244 height 452
click at [184, 152] on div "Visibility (All)" at bounding box center [121, 154] width 223 height 31
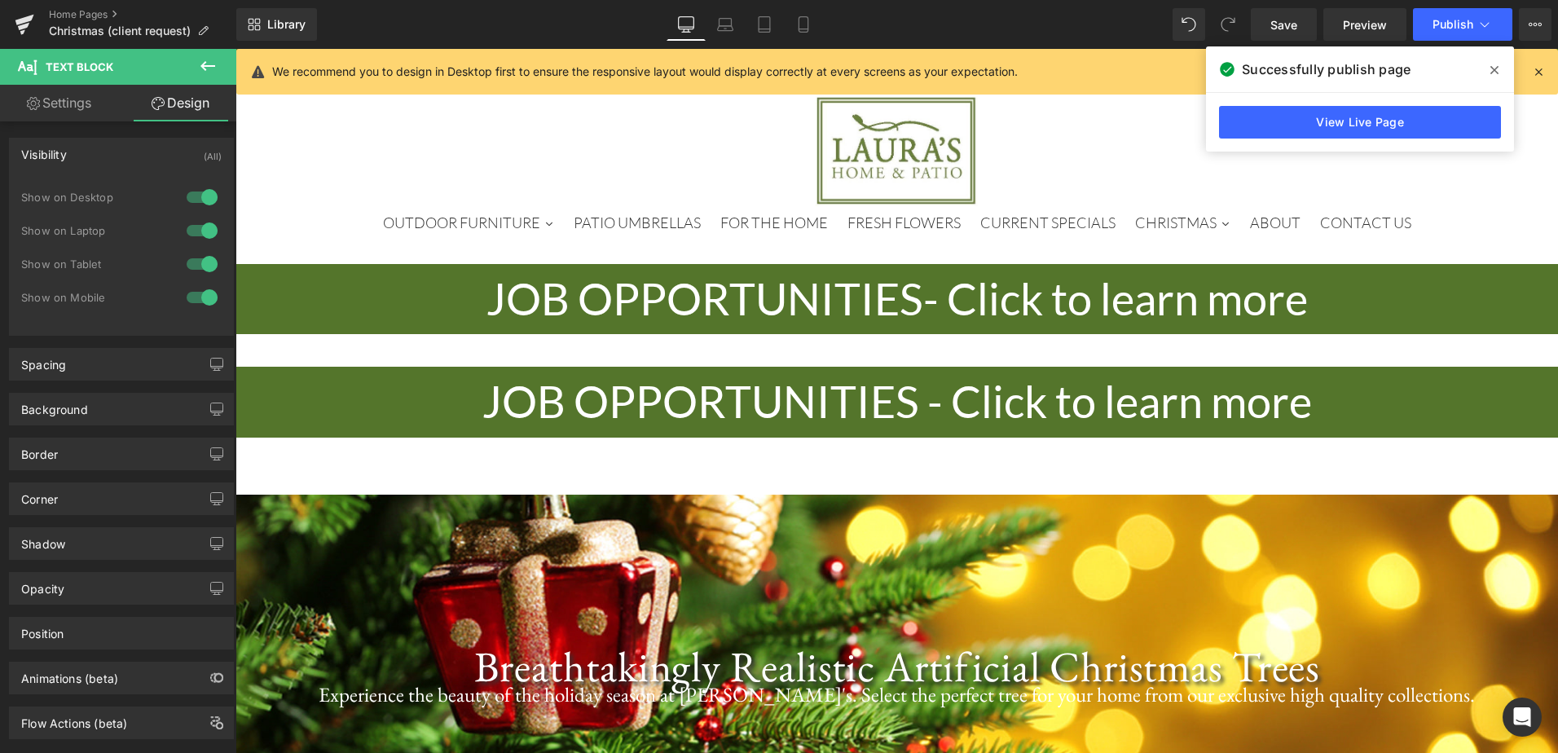
click at [190, 197] on div at bounding box center [202, 197] width 39 height 26
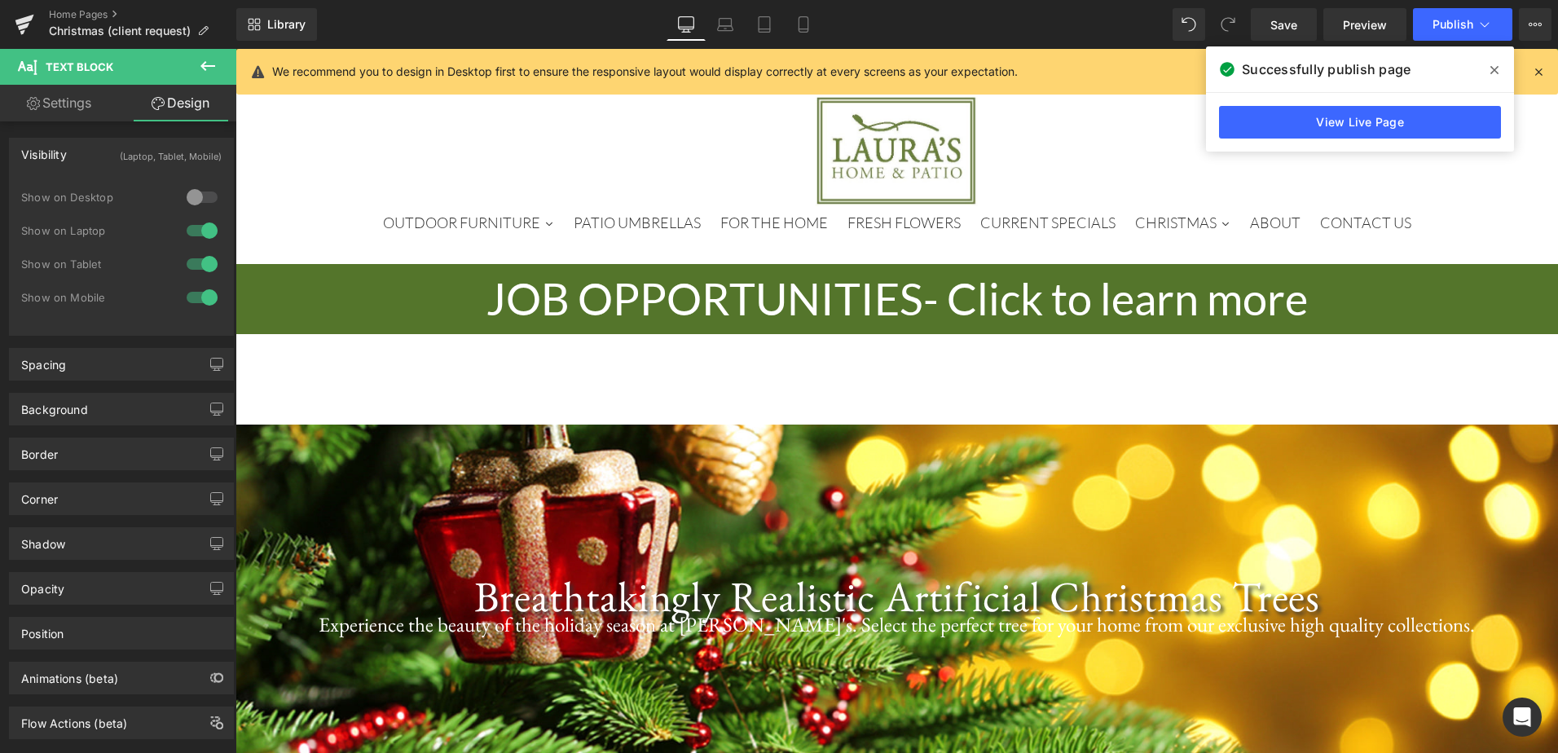
click at [186, 230] on div at bounding box center [202, 231] width 39 height 26
click at [765, 31] on icon at bounding box center [764, 24] width 16 height 16
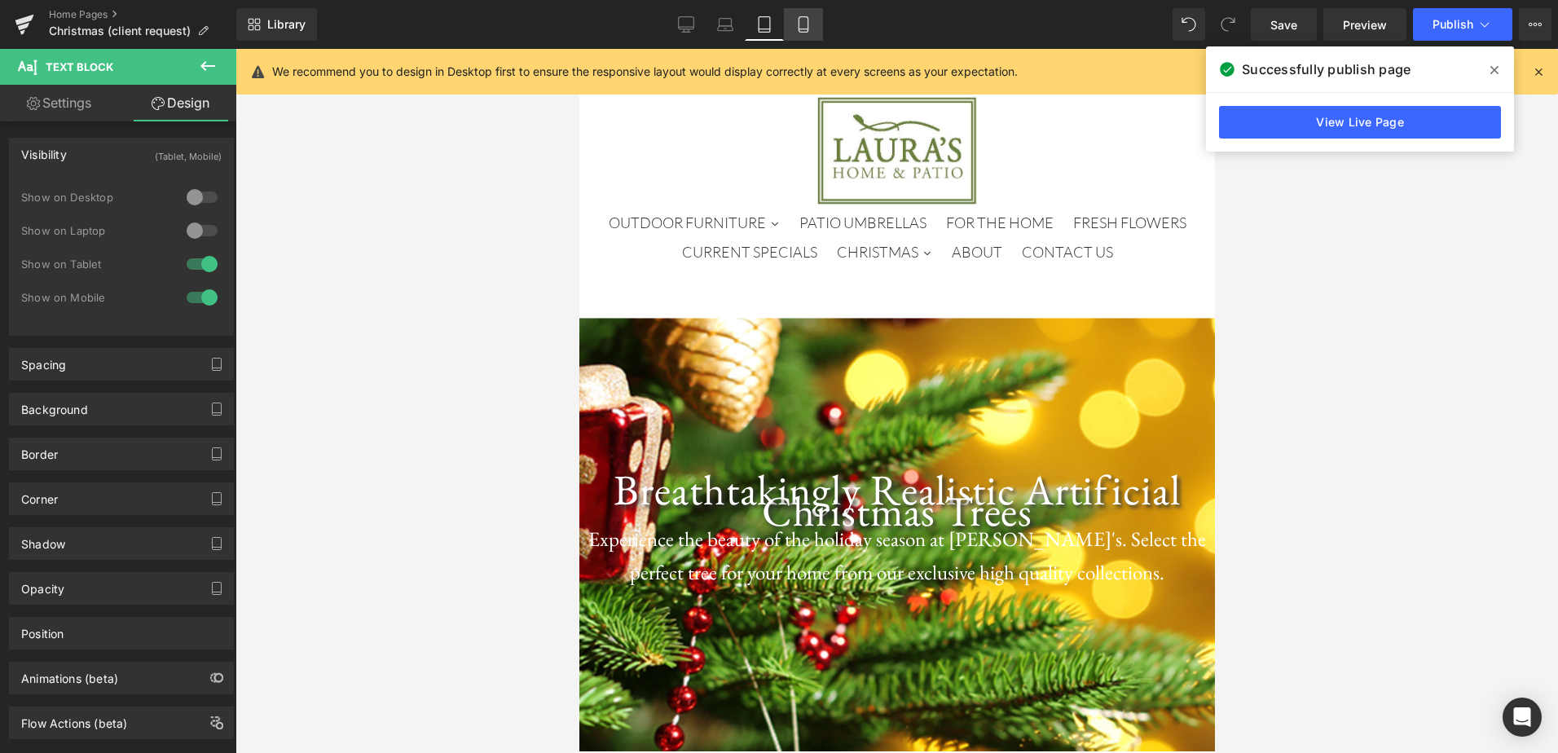
click at [804, 28] on icon at bounding box center [803, 24] width 16 height 16
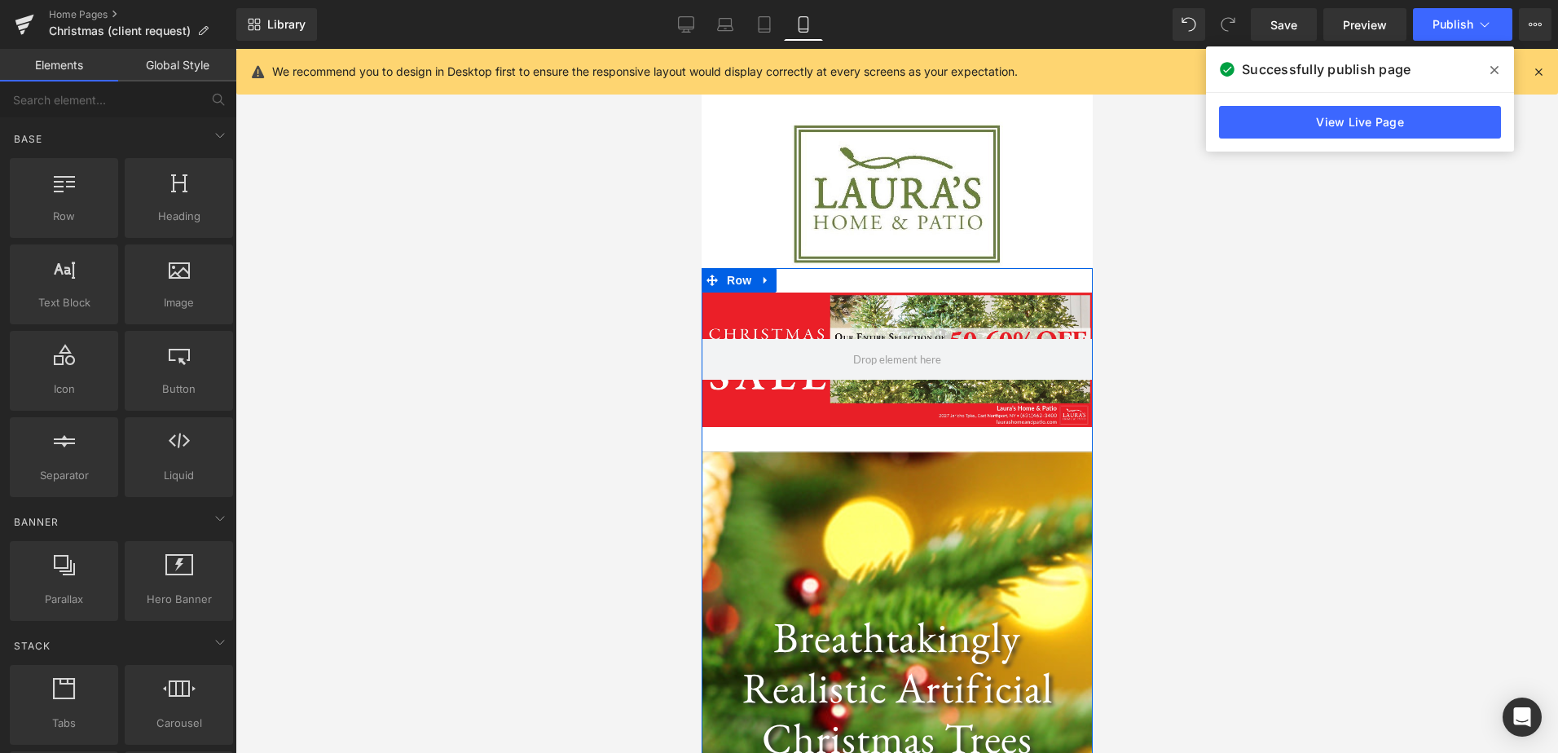
click at [685, 455] on div "Row You are previewing how the will restyle your page. You can not edit Element…" at bounding box center [779, 390] width 1558 height 781
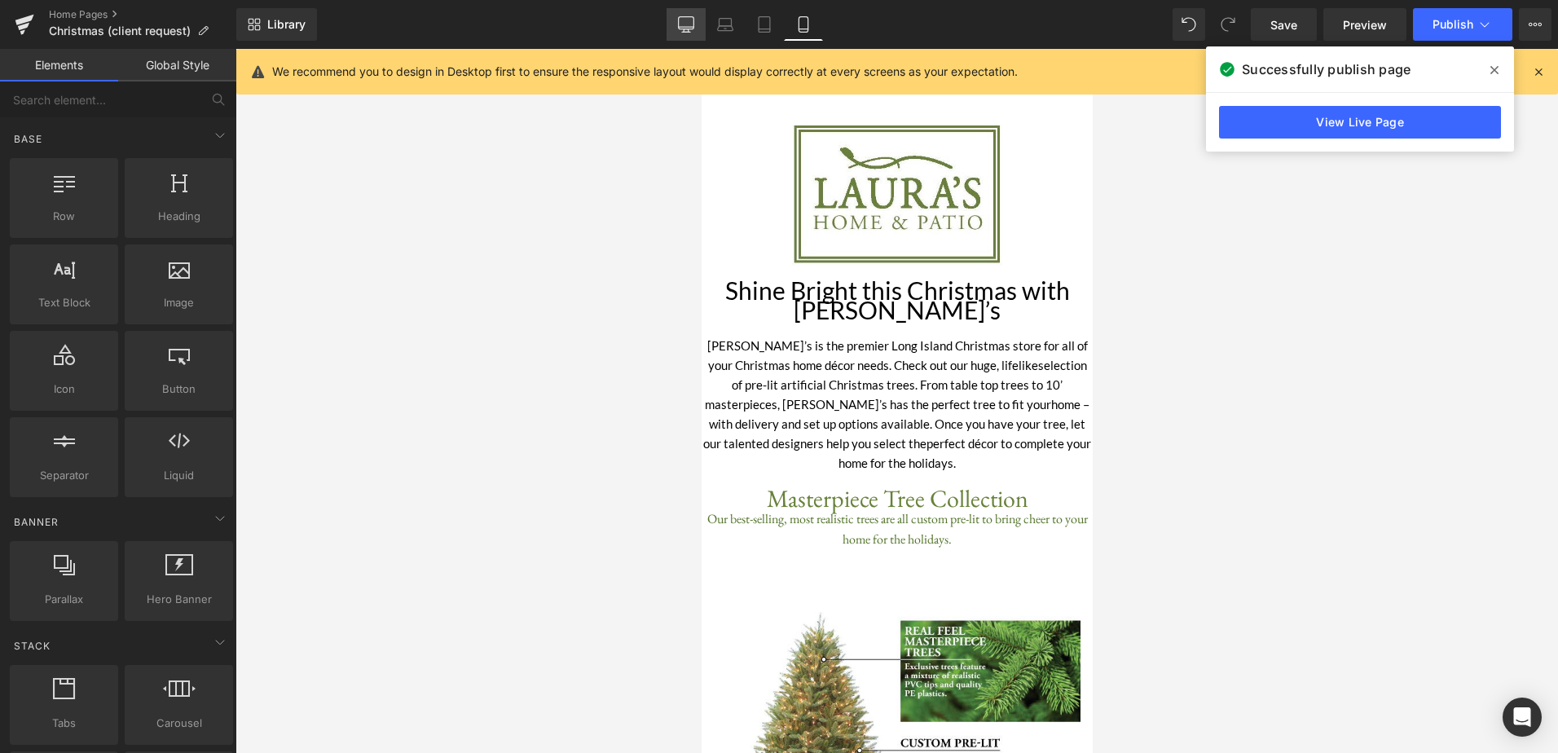
click at [685, 20] on icon at bounding box center [686, 24] width 16 height 16
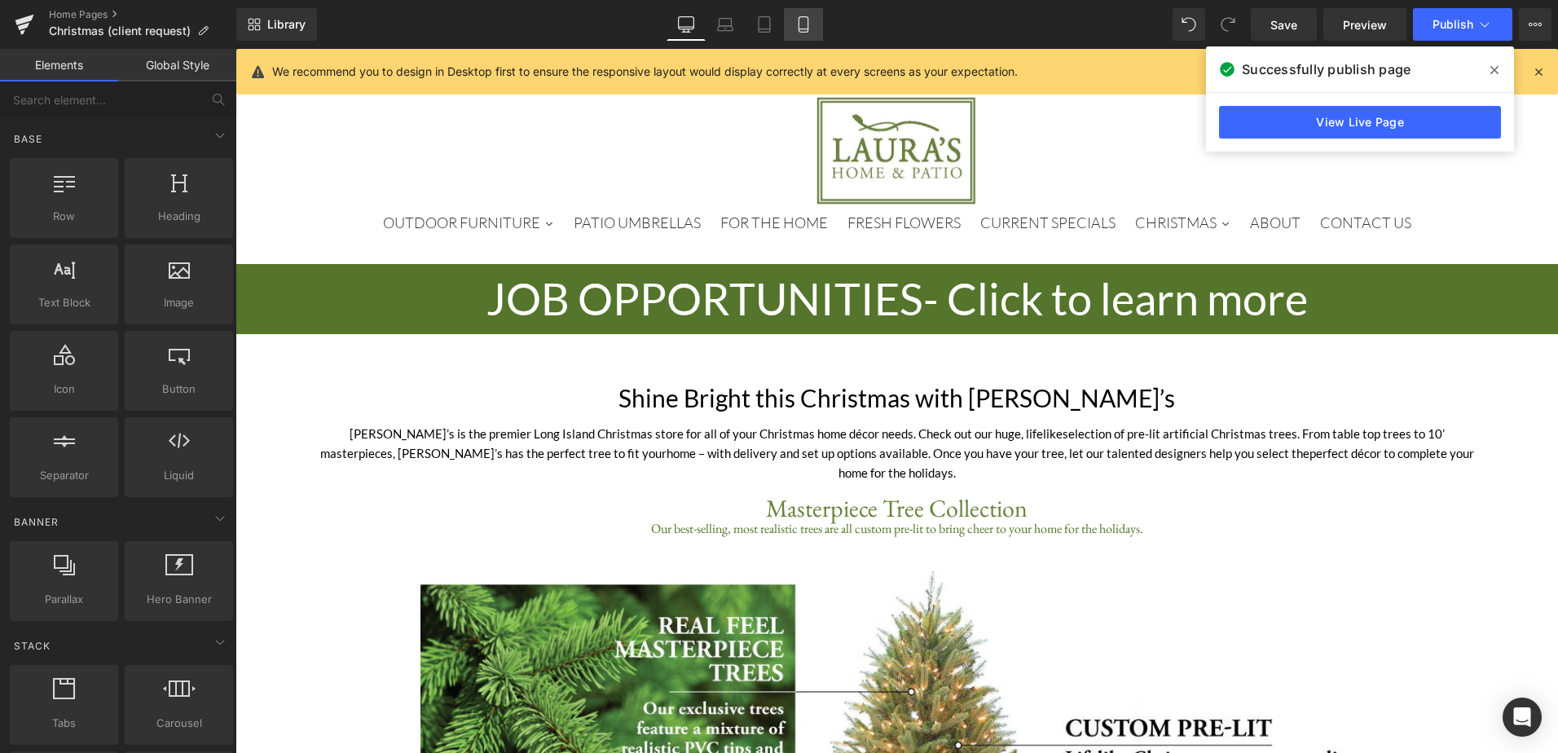
click at [811, 28] on icon at bounding box center [803, 24] width 16 height 16
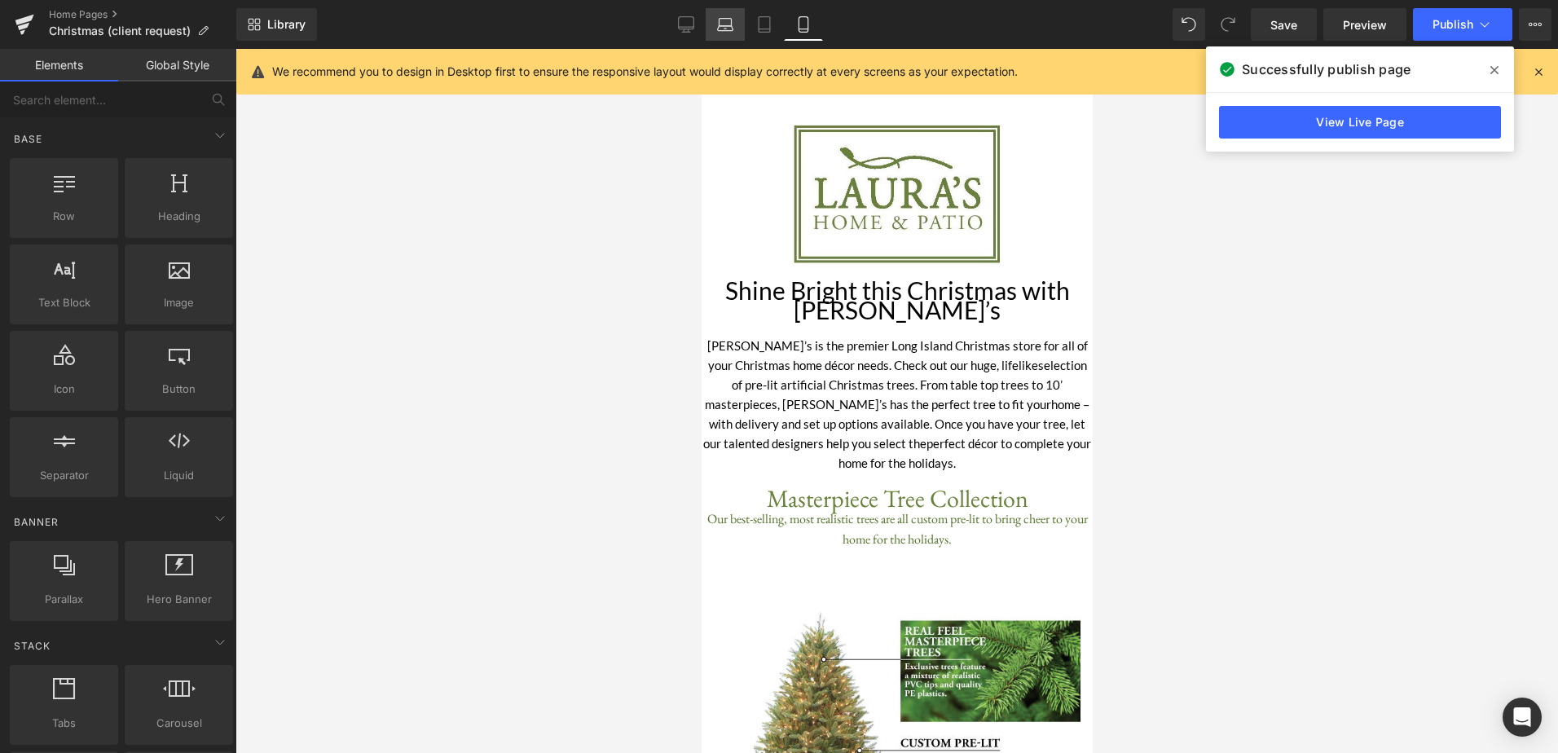
click at [734, 22] on icon at bounding box center [725, 24] width 16 height 16
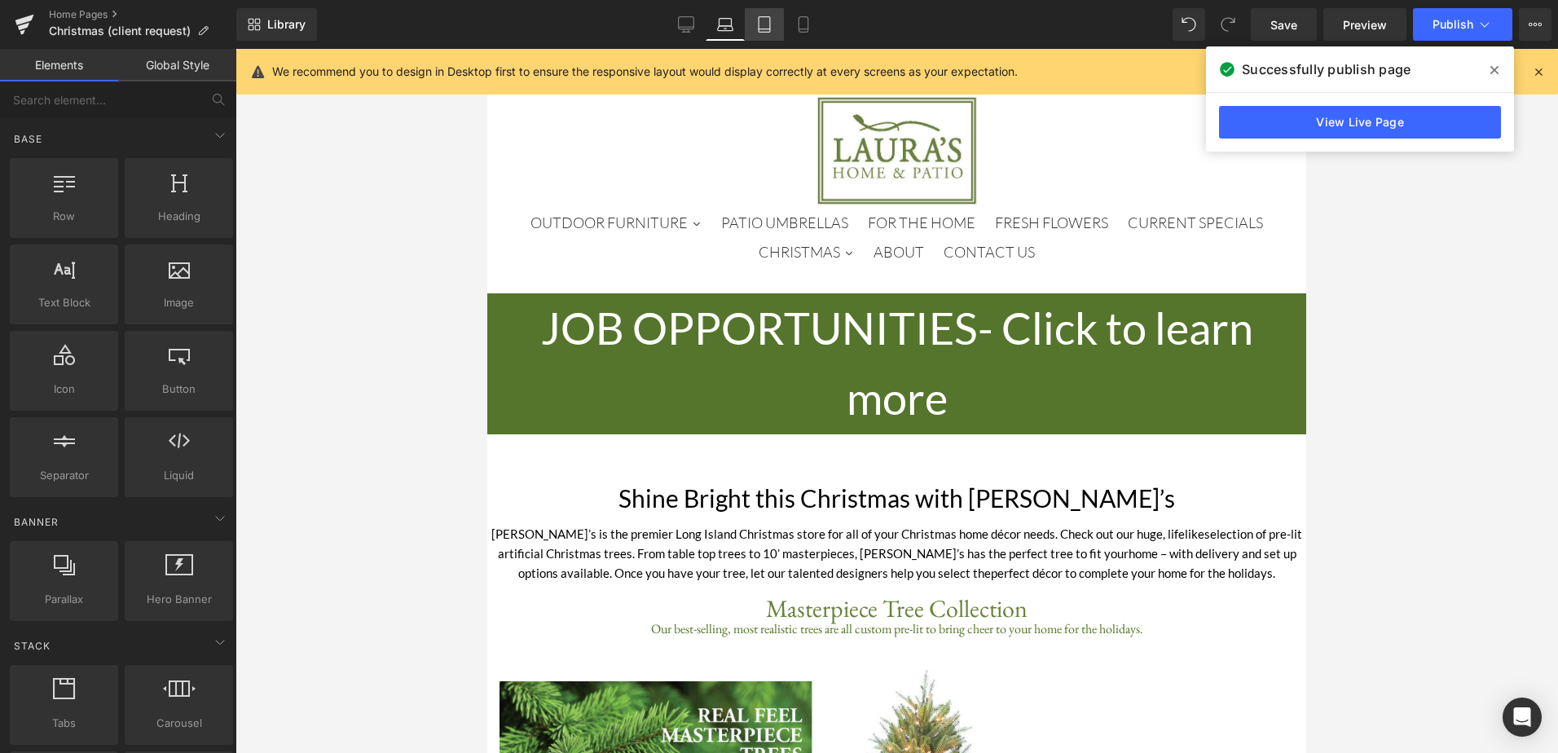
click at [767, 23] on icon at bounding box center [764, 24] width 16 height 16
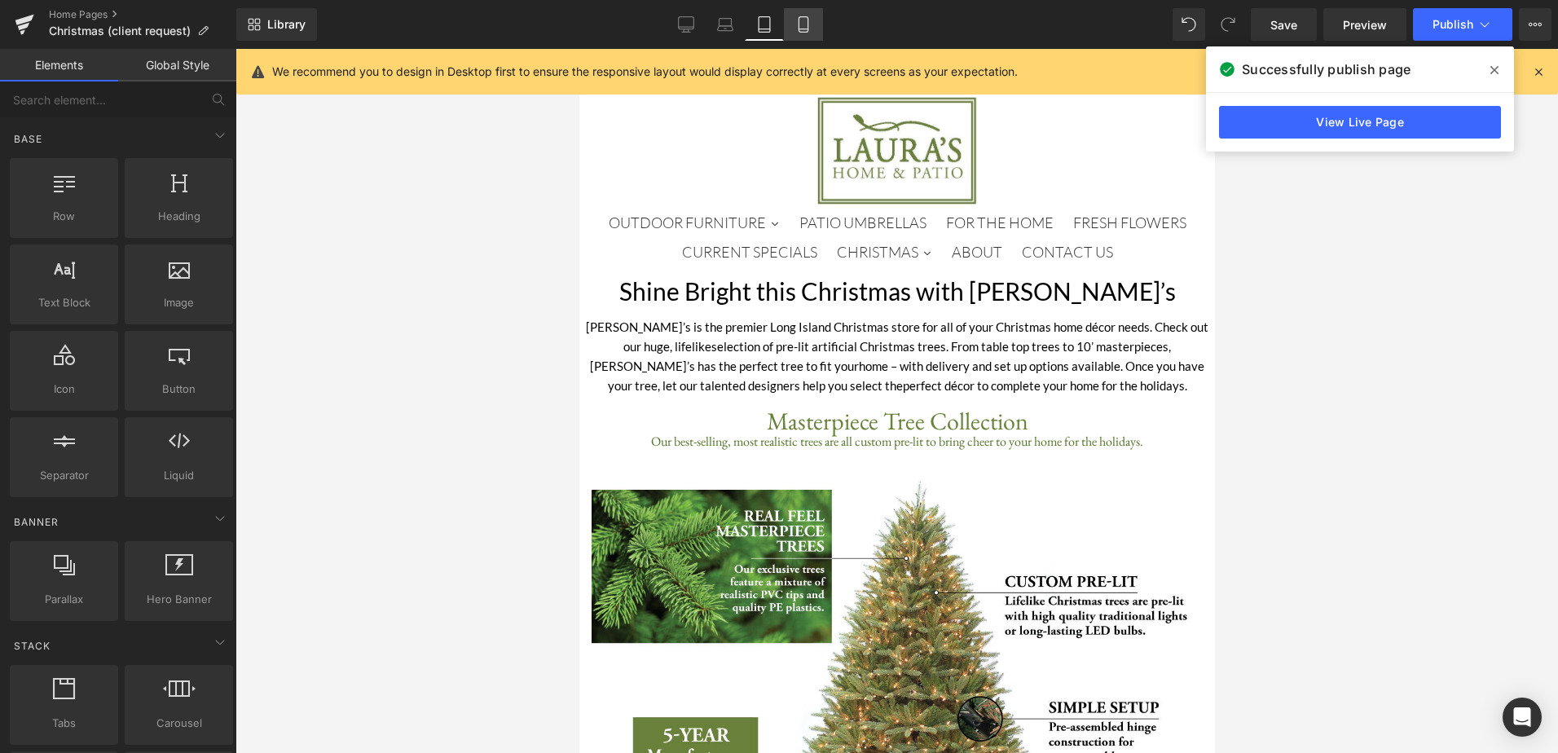
click at [794, 19] on link "Mobile" at bounding box center [803, 24] width 39 height 33
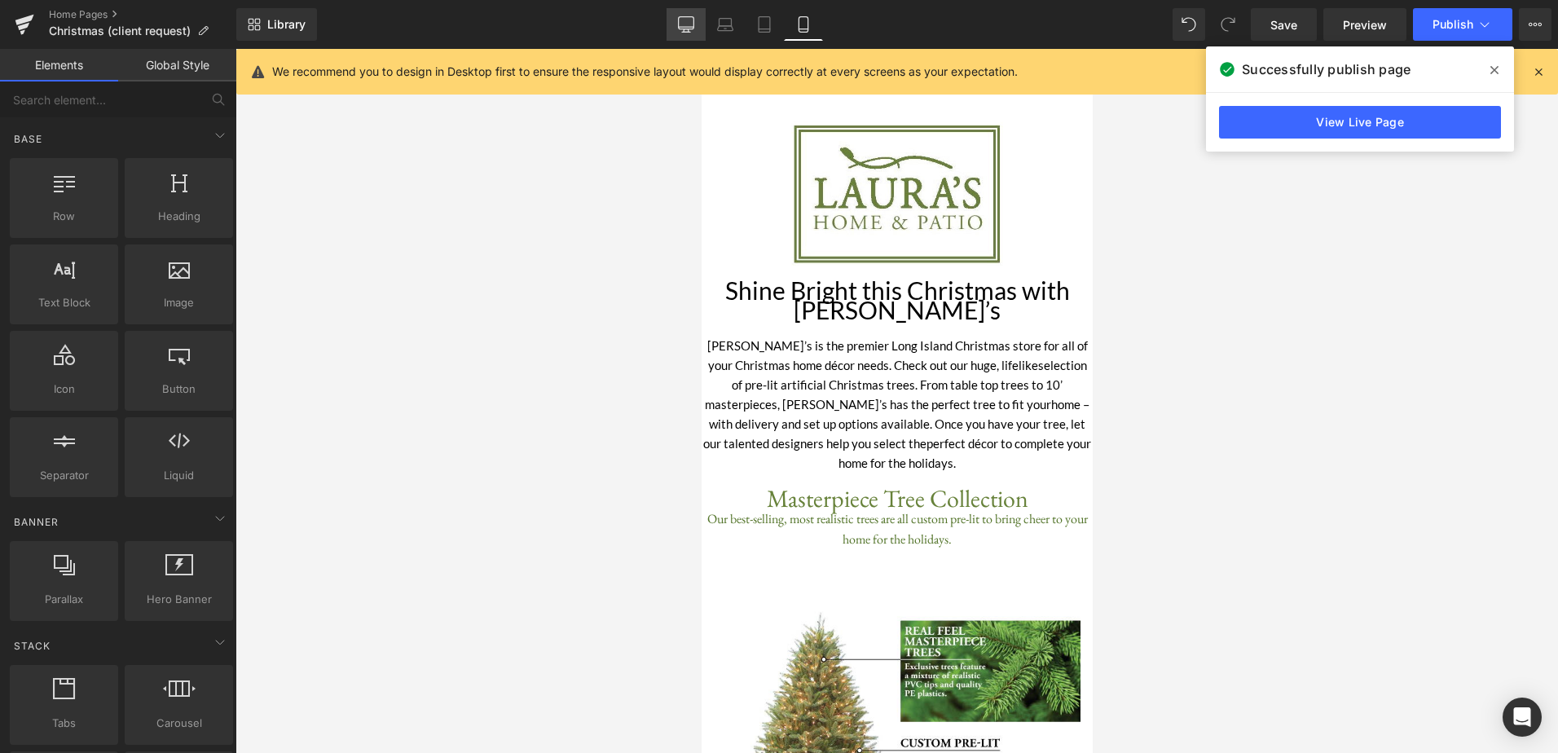
click at [681, 32] on icon at bounding box center [686, 24] width 16 height 16
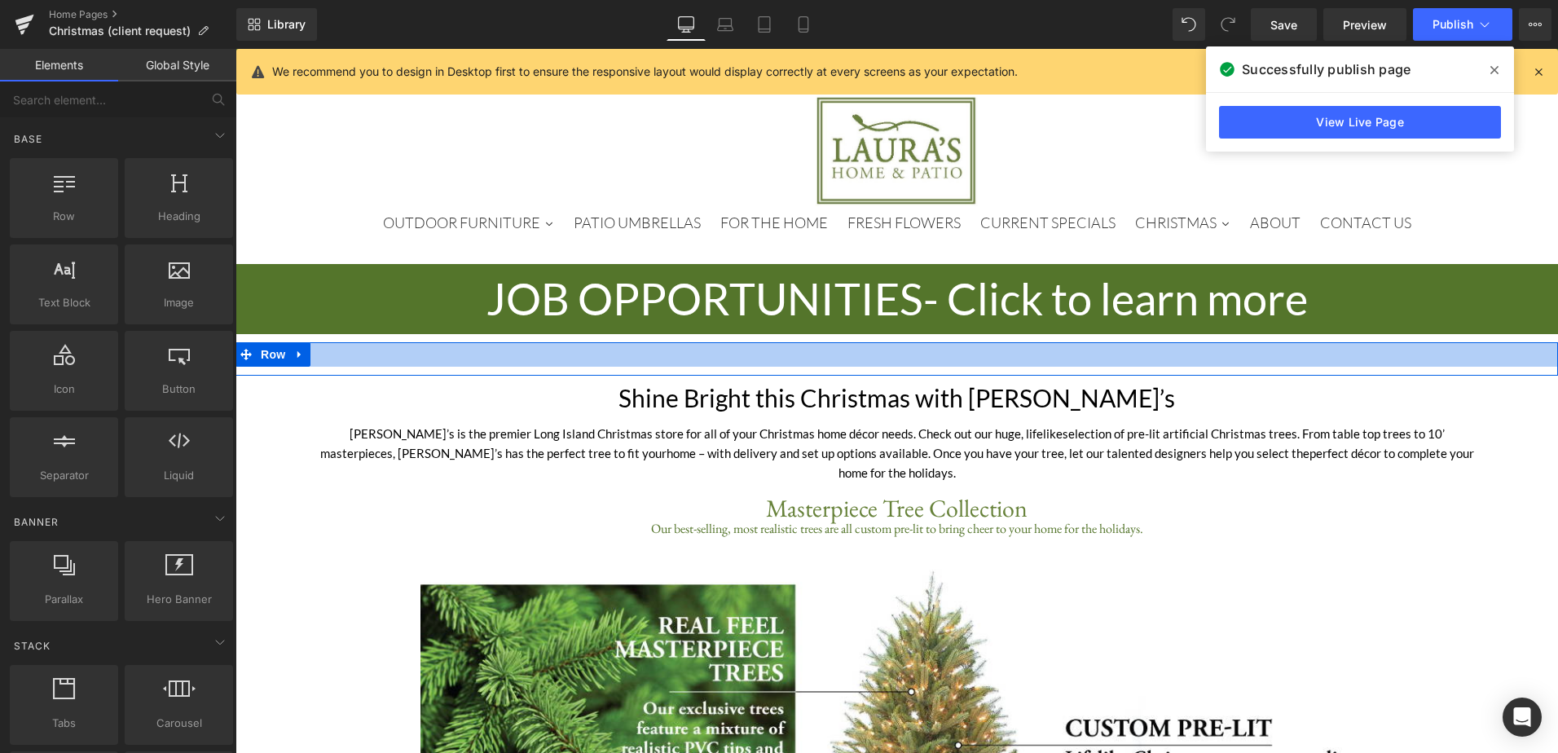
click at [676, 360] on div at bounding box center [897, 354] width 1323 height 24
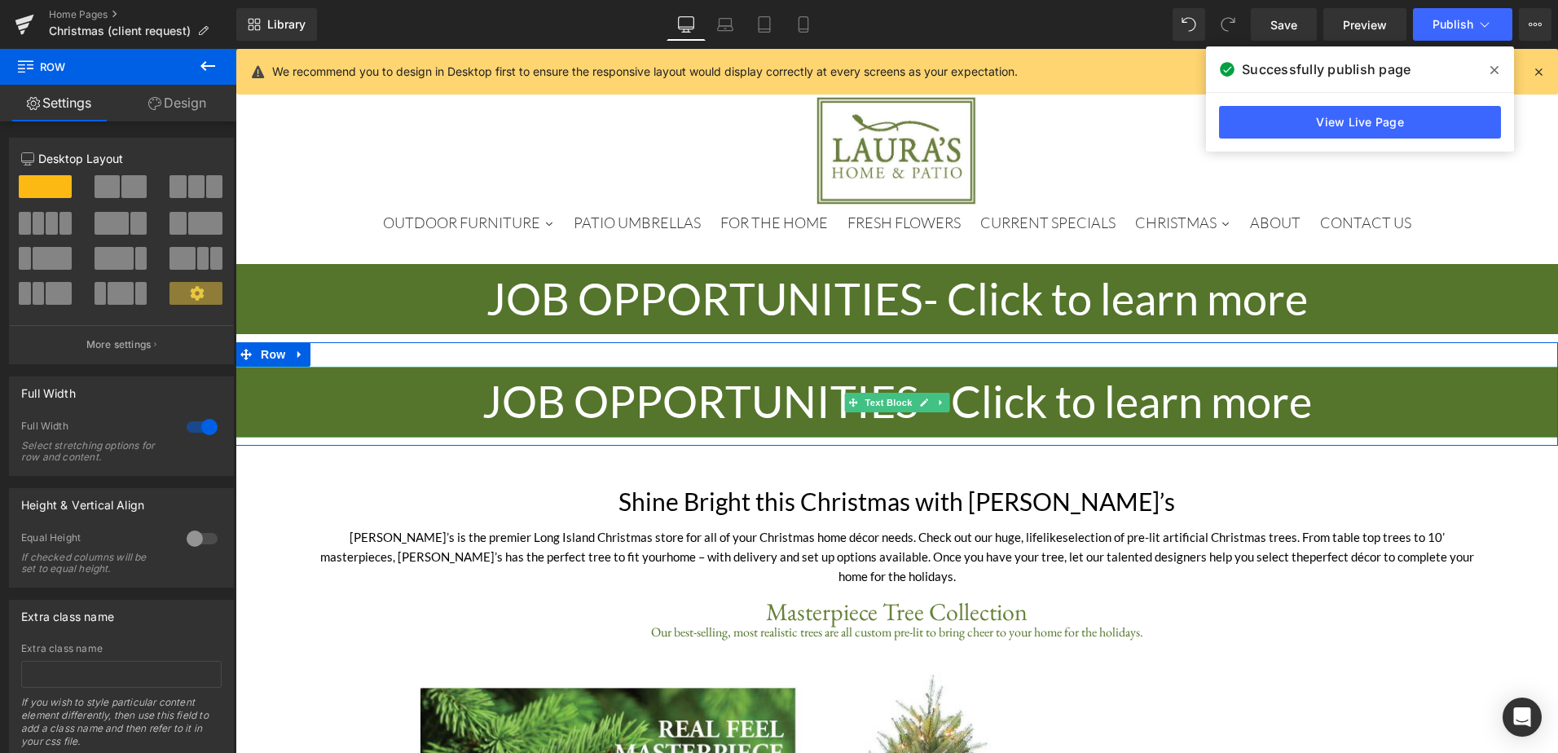
click at [405, 400] on p "JOB OPPORTUNITIES - Click to learn more" at bounding box center [897, 402] width 1323 height 70
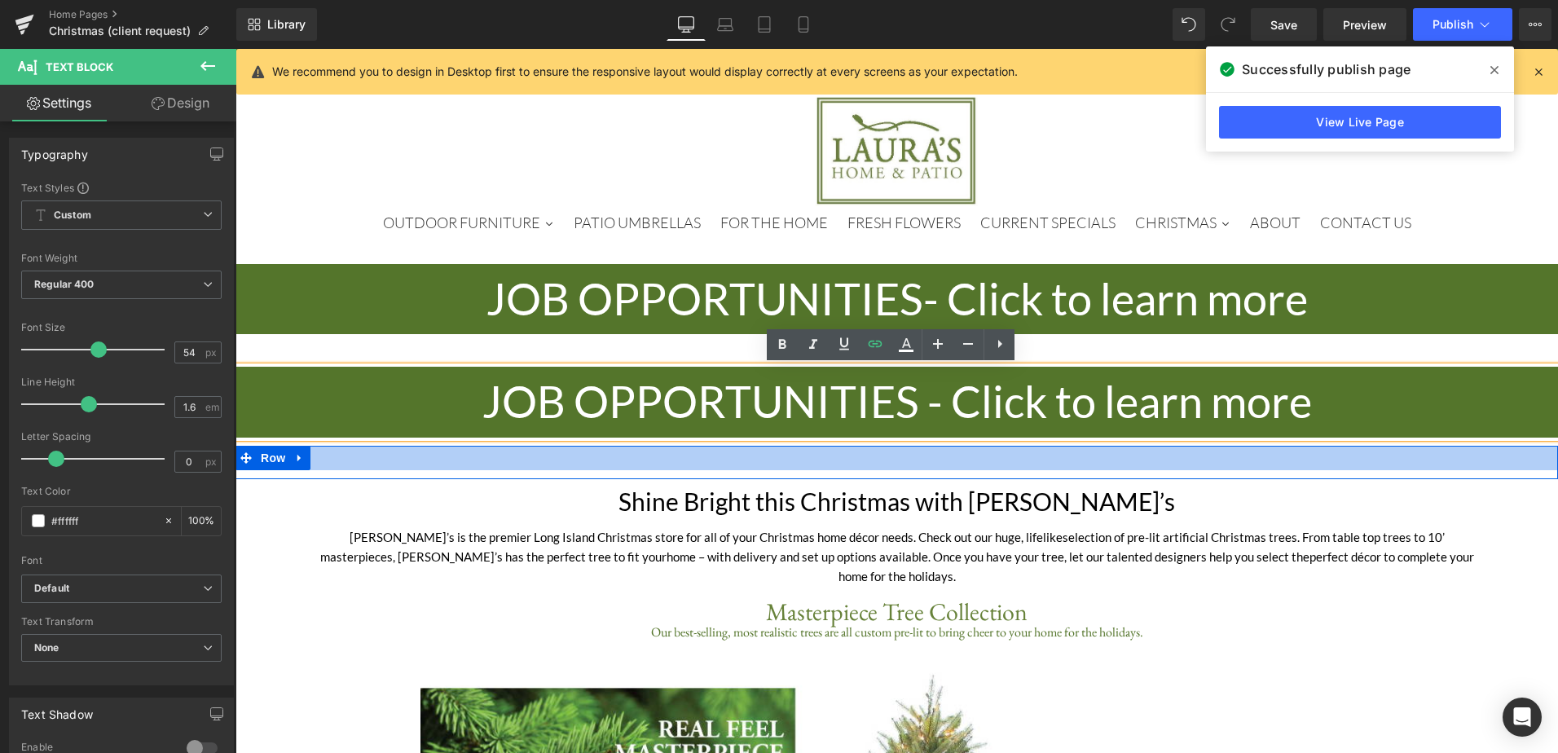
click at [535, 464] on div at bounding box center [897, 458] width 1323 height 24
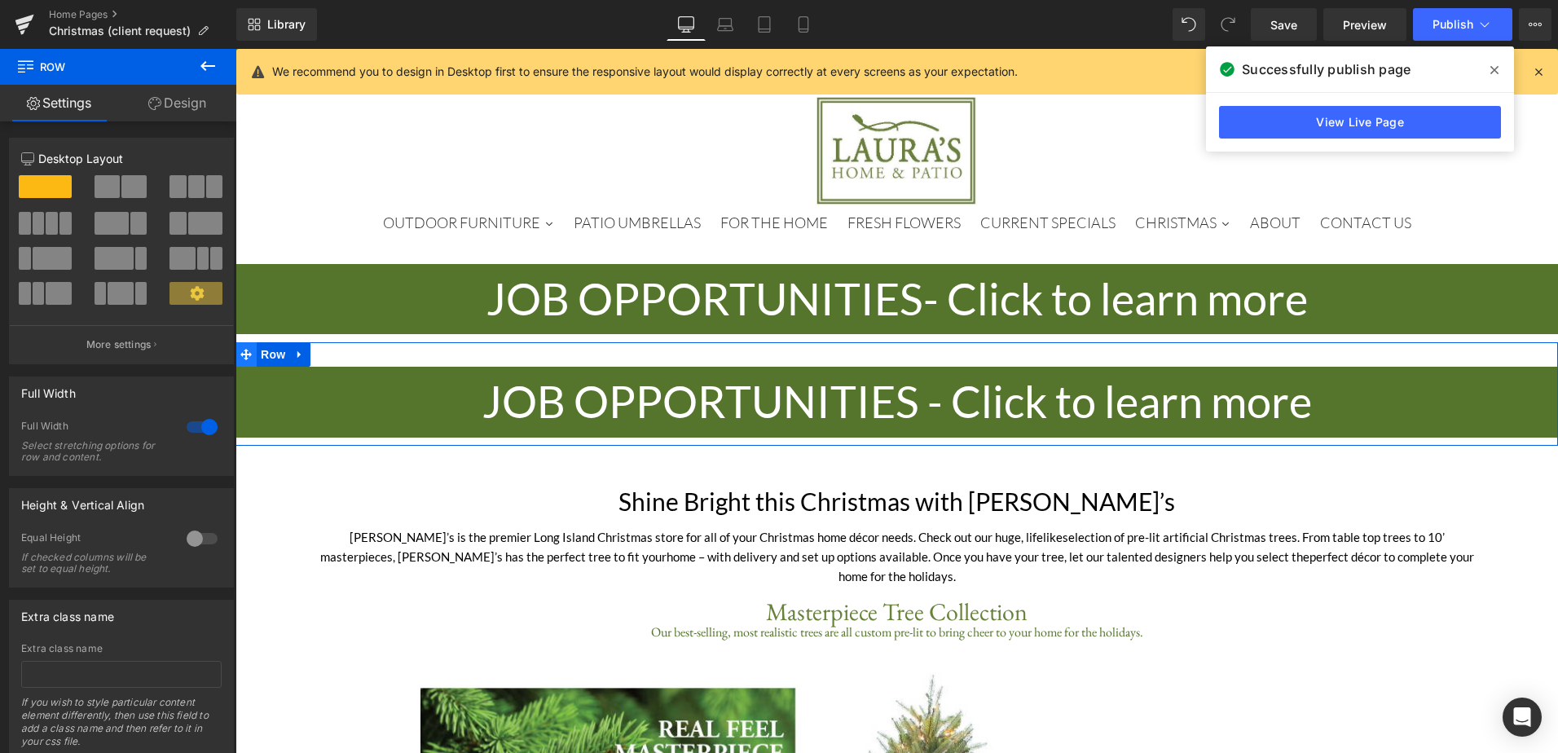
click at [245, 350] on icon at bounding box center [245, 355] width 11 height 12
click at [171, 110] on link "Design" at bounding box center [177, 103] width 118 height 37
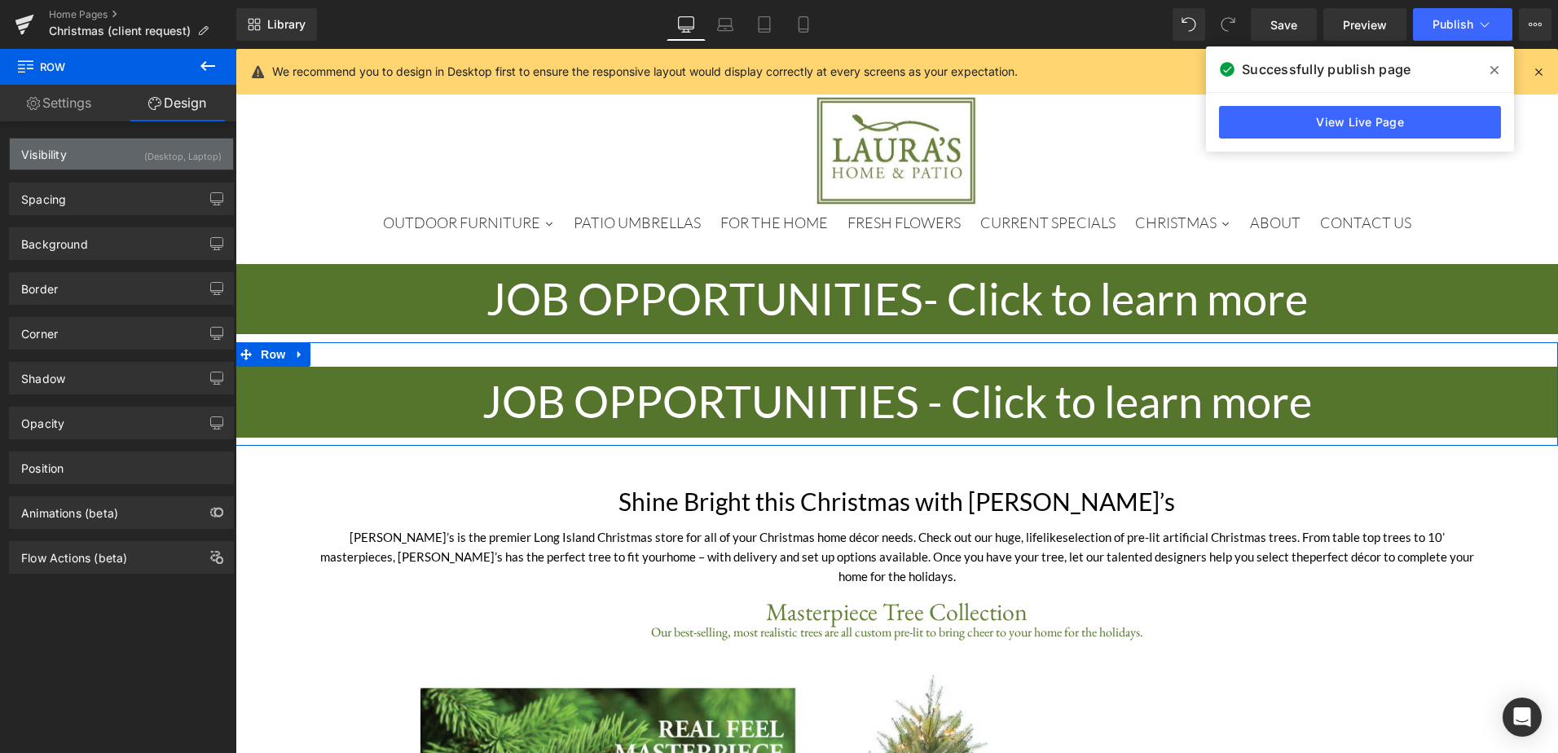
click at [181, 160] on div "(Desktop, Laptop)" at bounding box center [182, 152] width 77 height 27
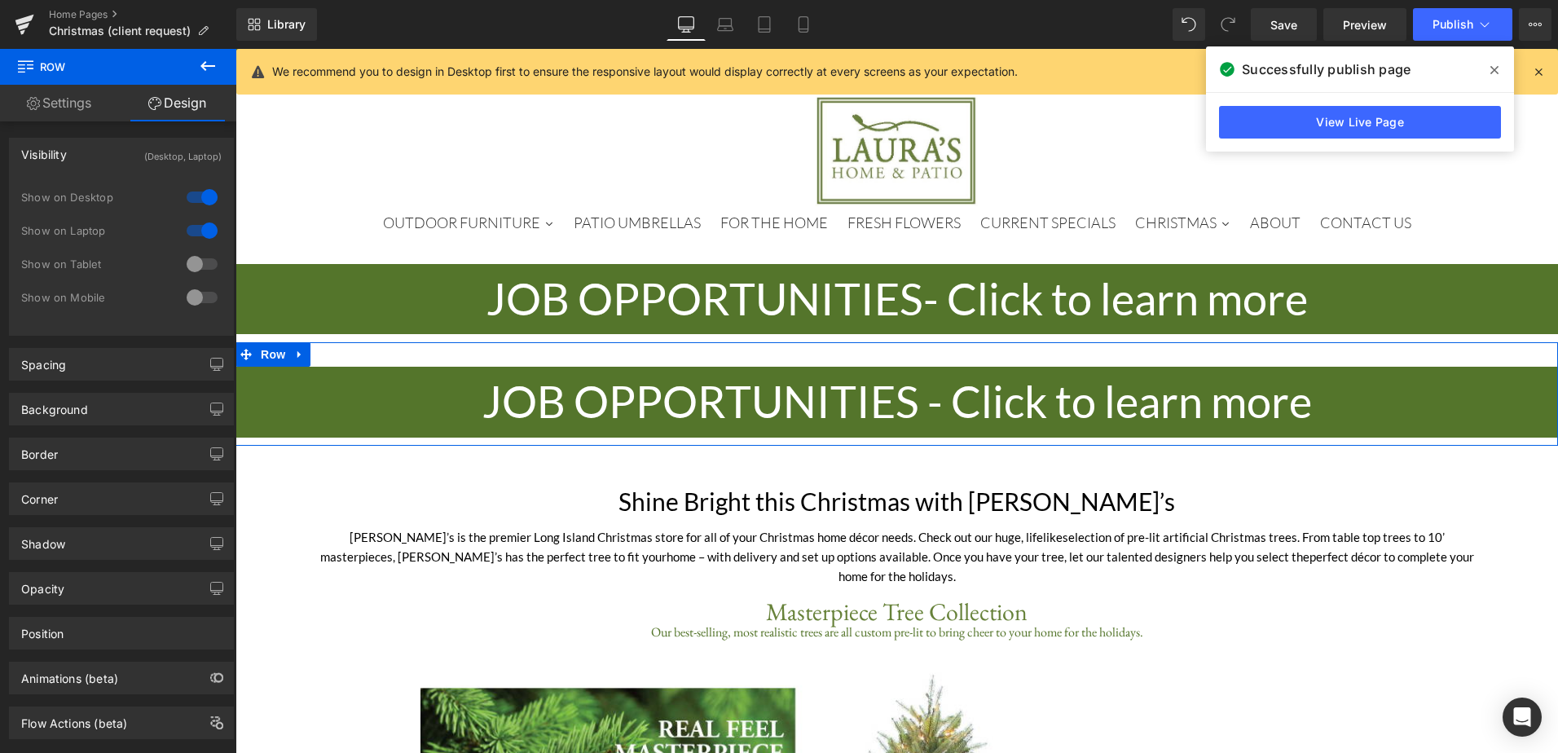
click at [200, 258] on div at bounding box center [202, 264] width 39 height 26
click at [202, 302] on div at bounding box center [202, 297] width 39 height 26
click at [193, 235] on div at bounding box center [202, 231] width 39 height 26
click at [195, 204] on div at bounding box center [202, 197] width 39 height 26
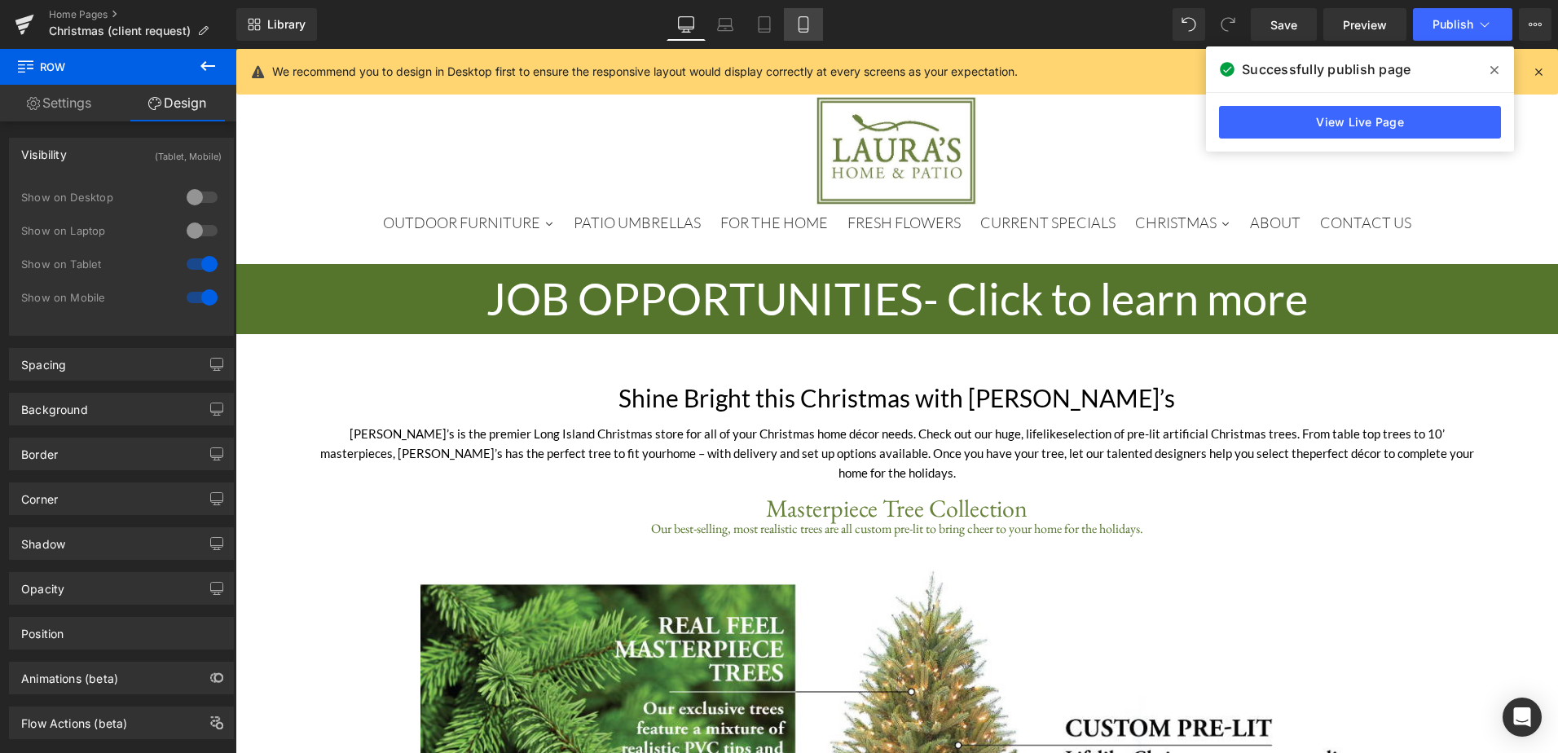
click at [800, 25] on icon at bounding box center [803, 24] width 16 height 16
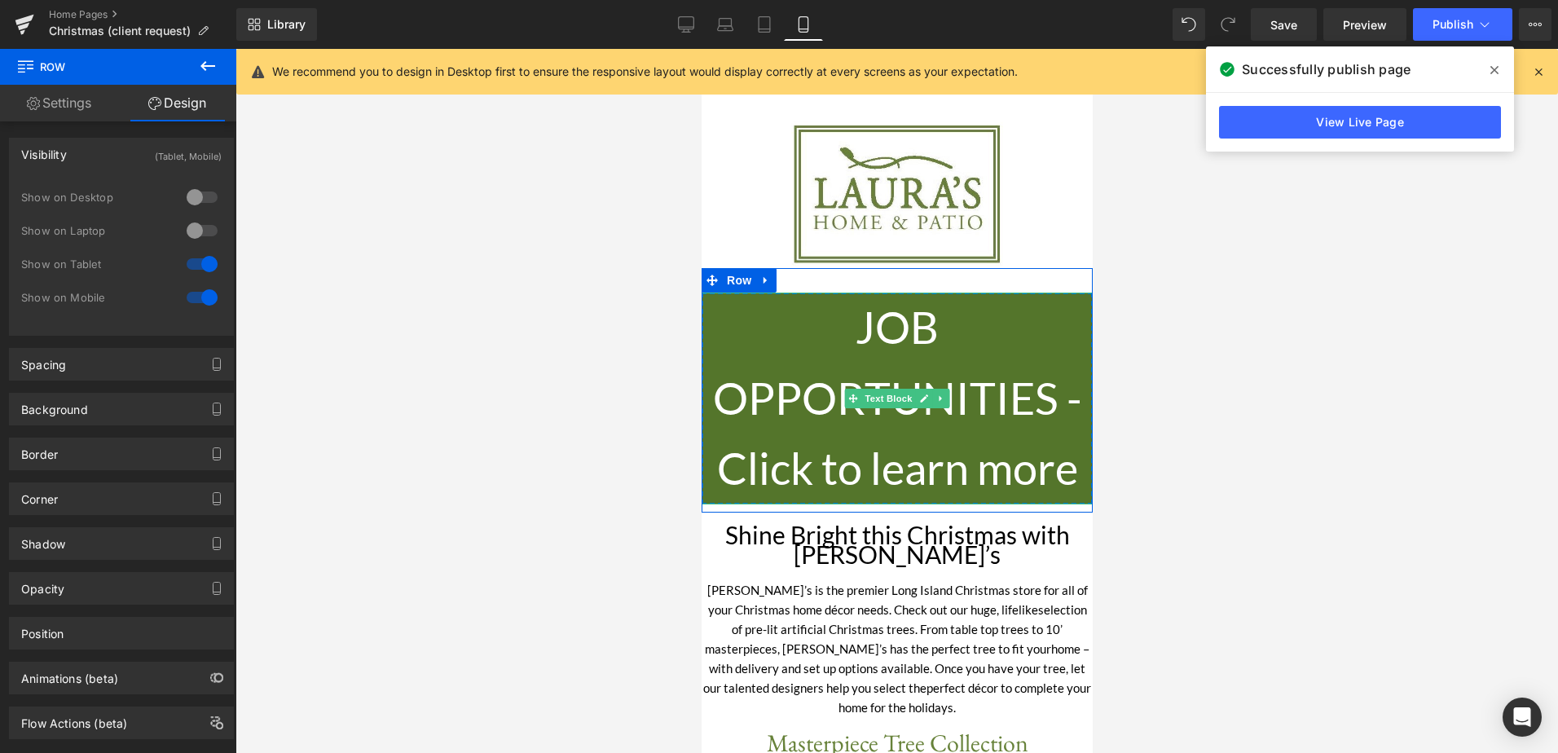
click at [814, 326] on p "JOB OPPORTUNITIES - Click to learn more" at bounding box center [896, 398] width 391 height 211
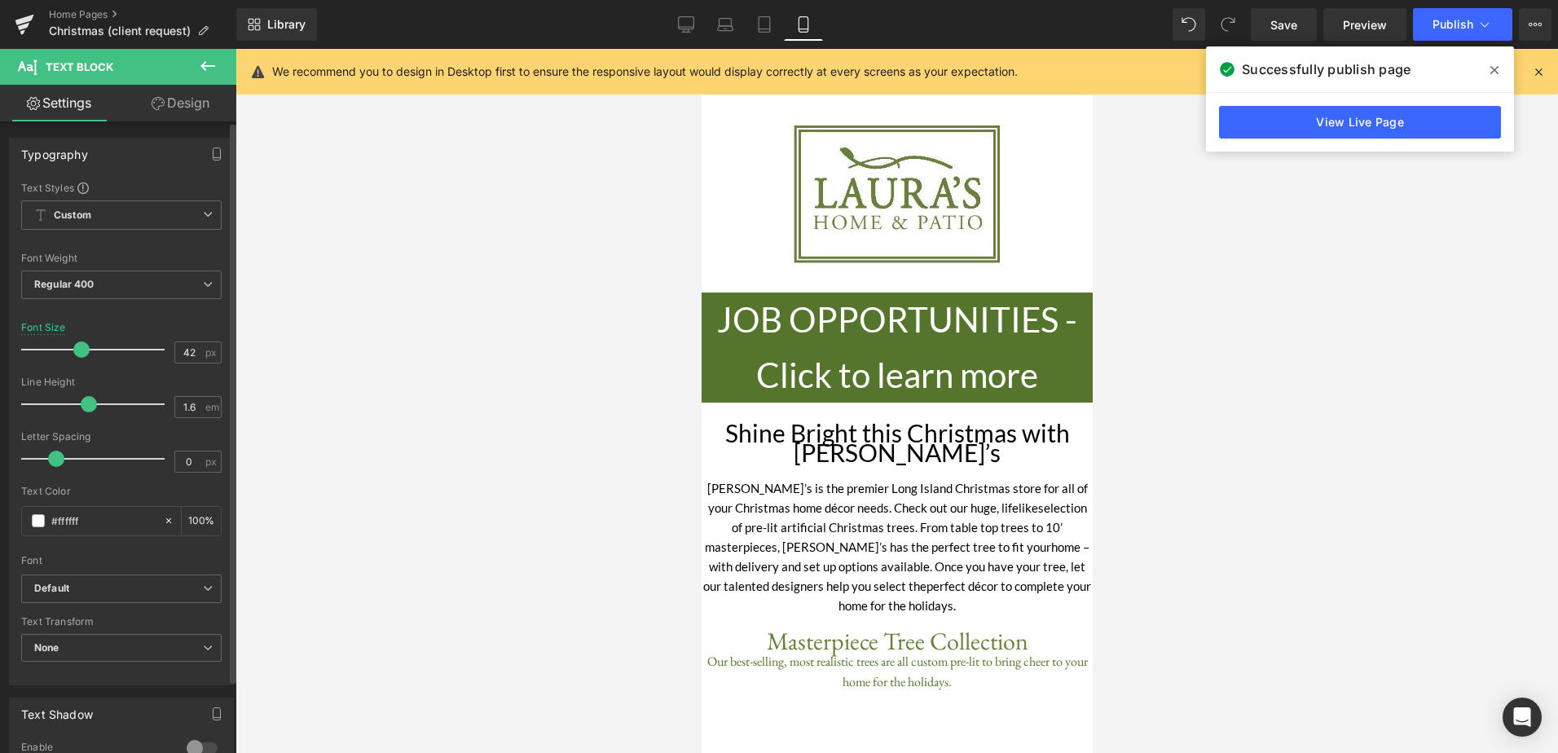
drag, startPoint x: 87, startPoint y: 351, endPoint x: 77, endPoint y: 358, distance: 11.8
click at [77, 358] on div at bounding box center [96, 349] width 135 height 33
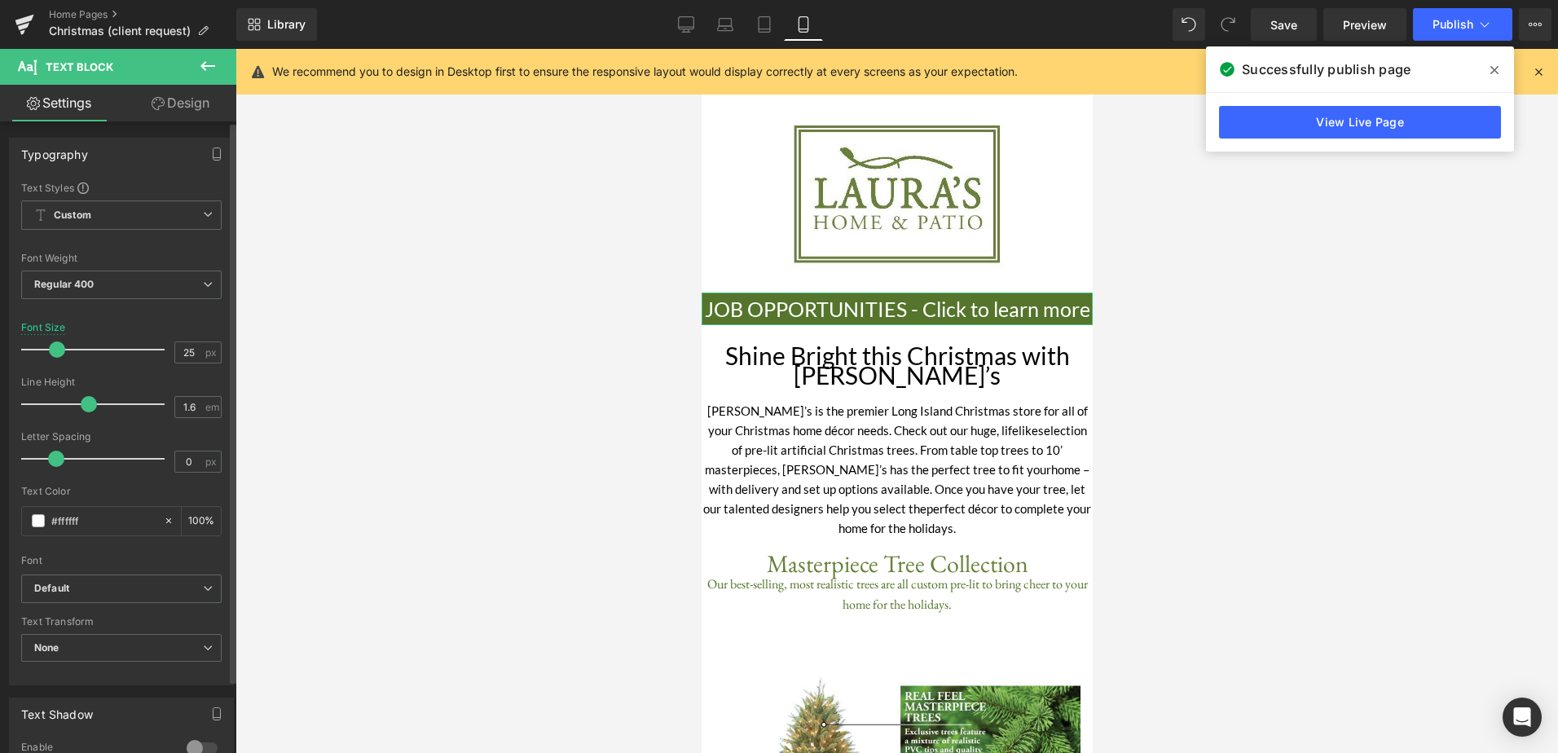
drag, startPoint x: 77, startPoint y: 348, endPoint x: 54, endPoint y: 350, distance: 23.8
click at [54, 350] on span at bounding box center [57, 349] width 16 height 16
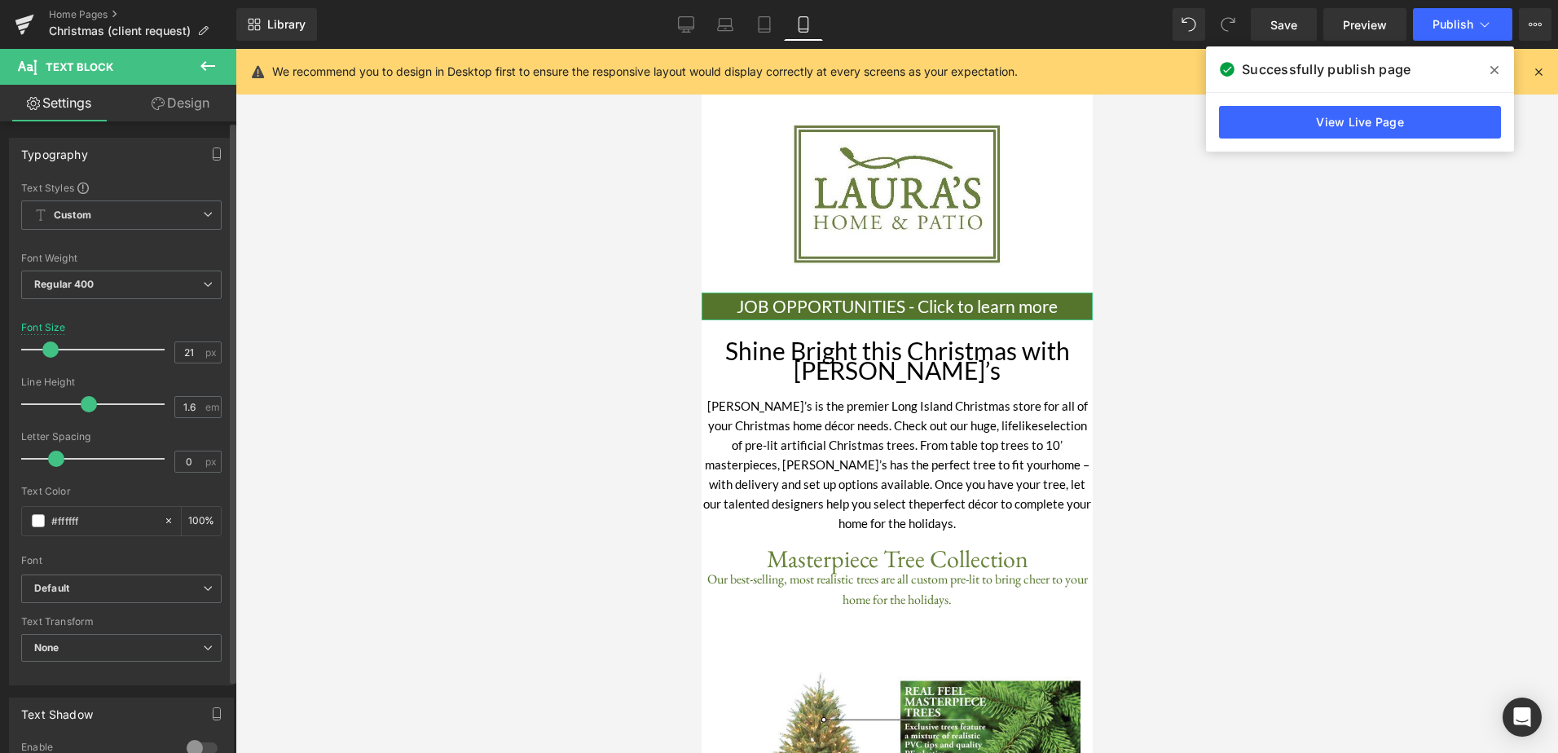
click at [51, 350] on span at bounding box center [50, 349] width 16 height 16
click at [1295, 26] on span "Save" at bounding box center [1284, 24] width 27 height 17
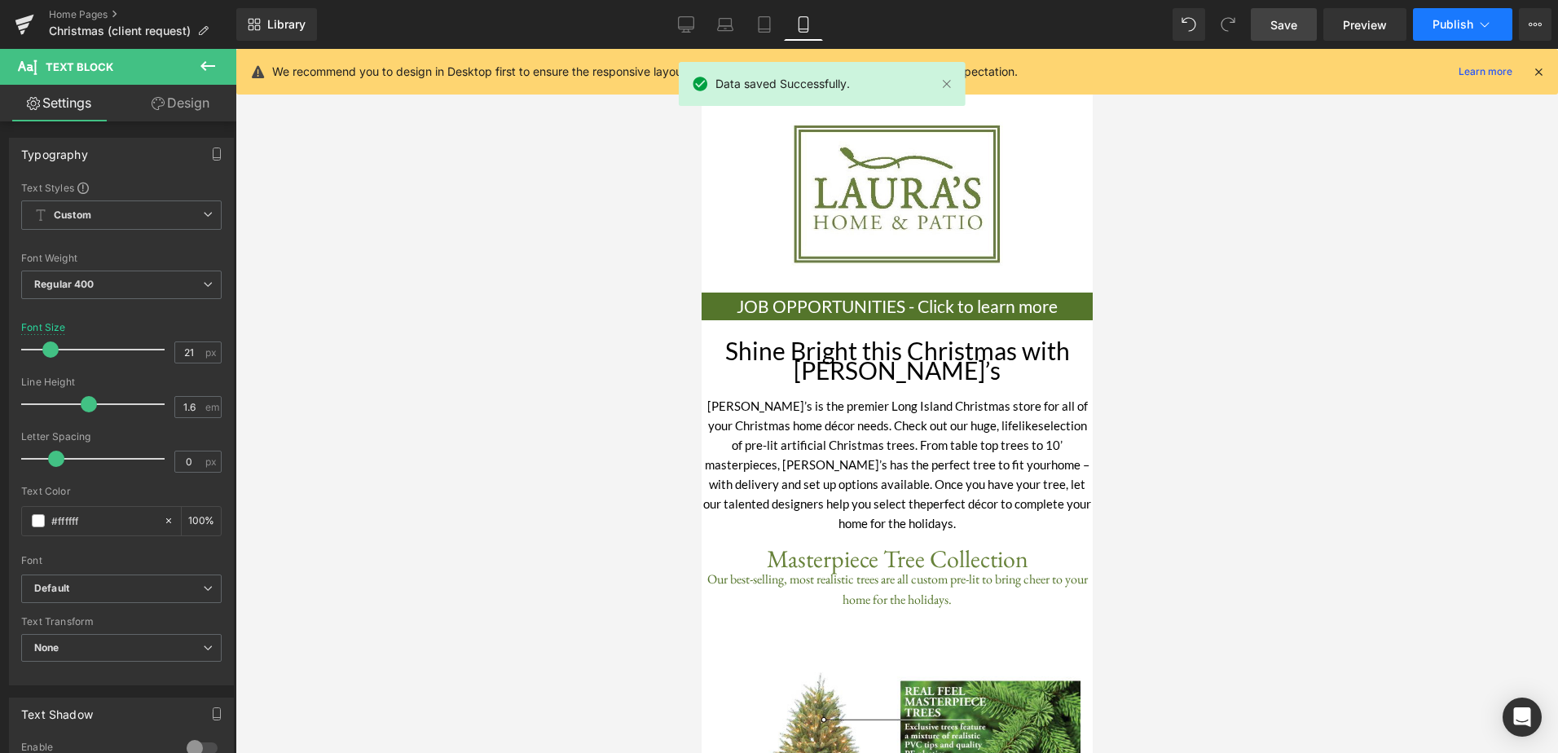
click at [1487, 22] on icon at bounding box center [1485, 24] width 16 height 16
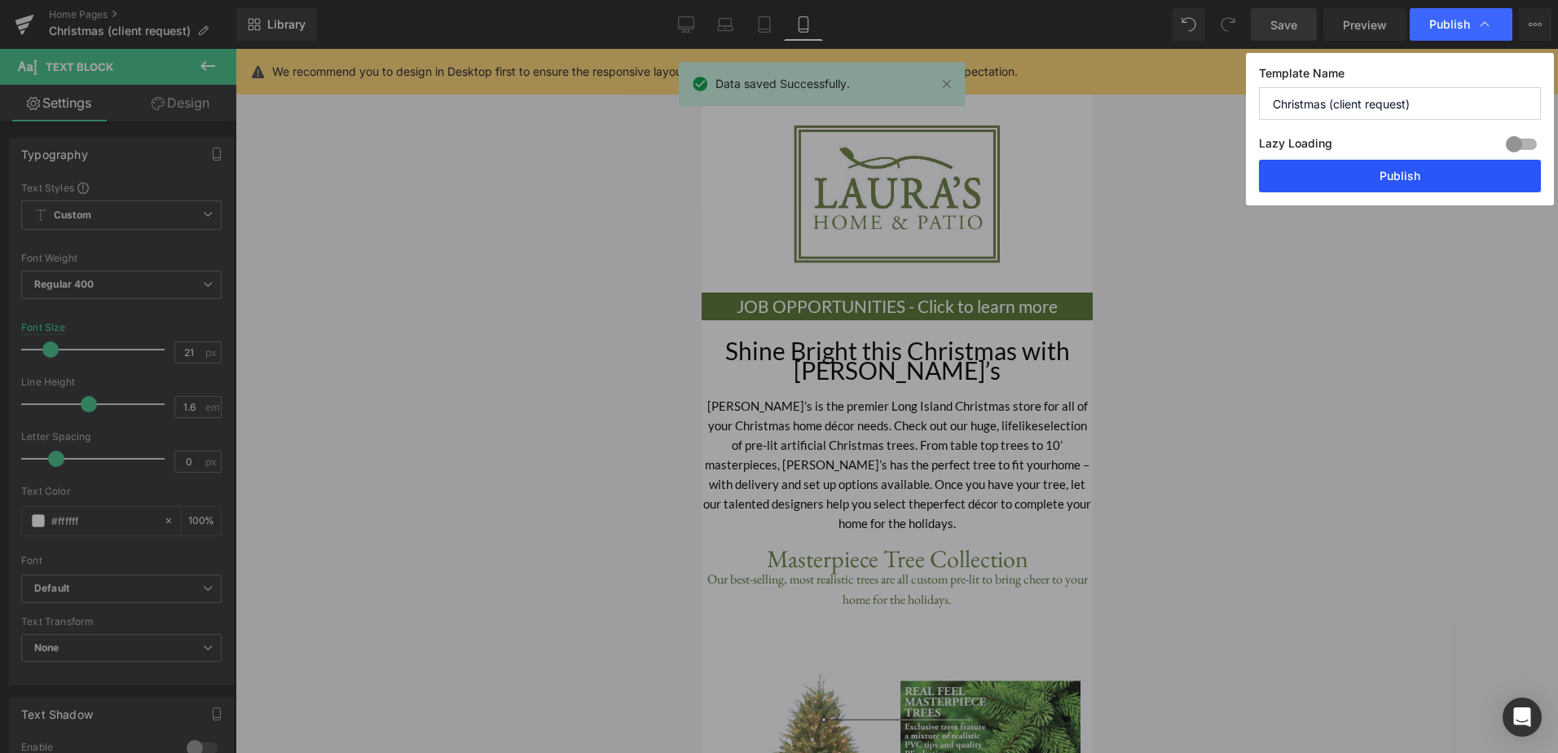
click at [1389, 183] on button "Publish" at bounding box center [1400, 176] width 282 height 33
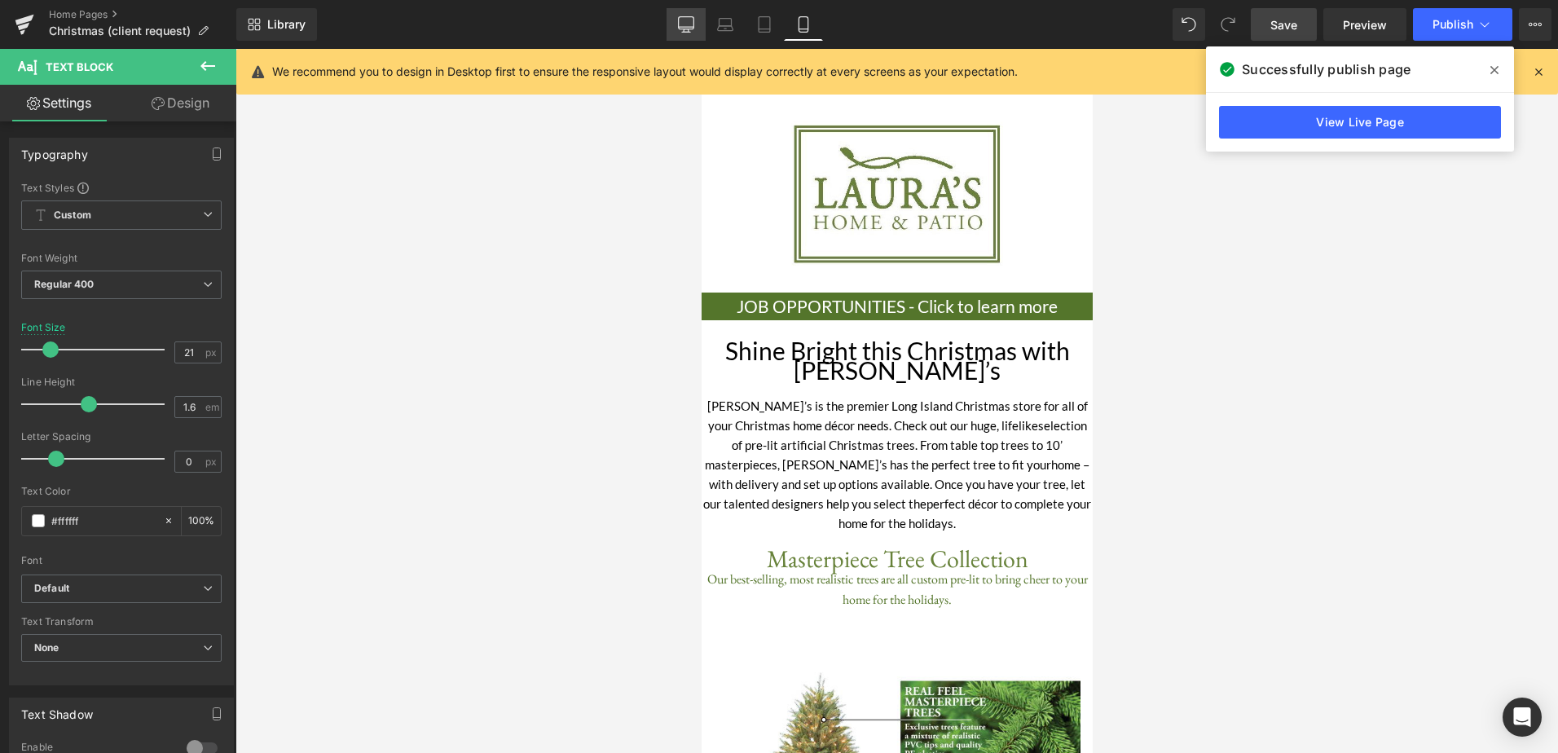
click at [698, 17] on link "Desktop" at bounding box center [686, 24] width 39 height 33
type input "54"
type input "100"
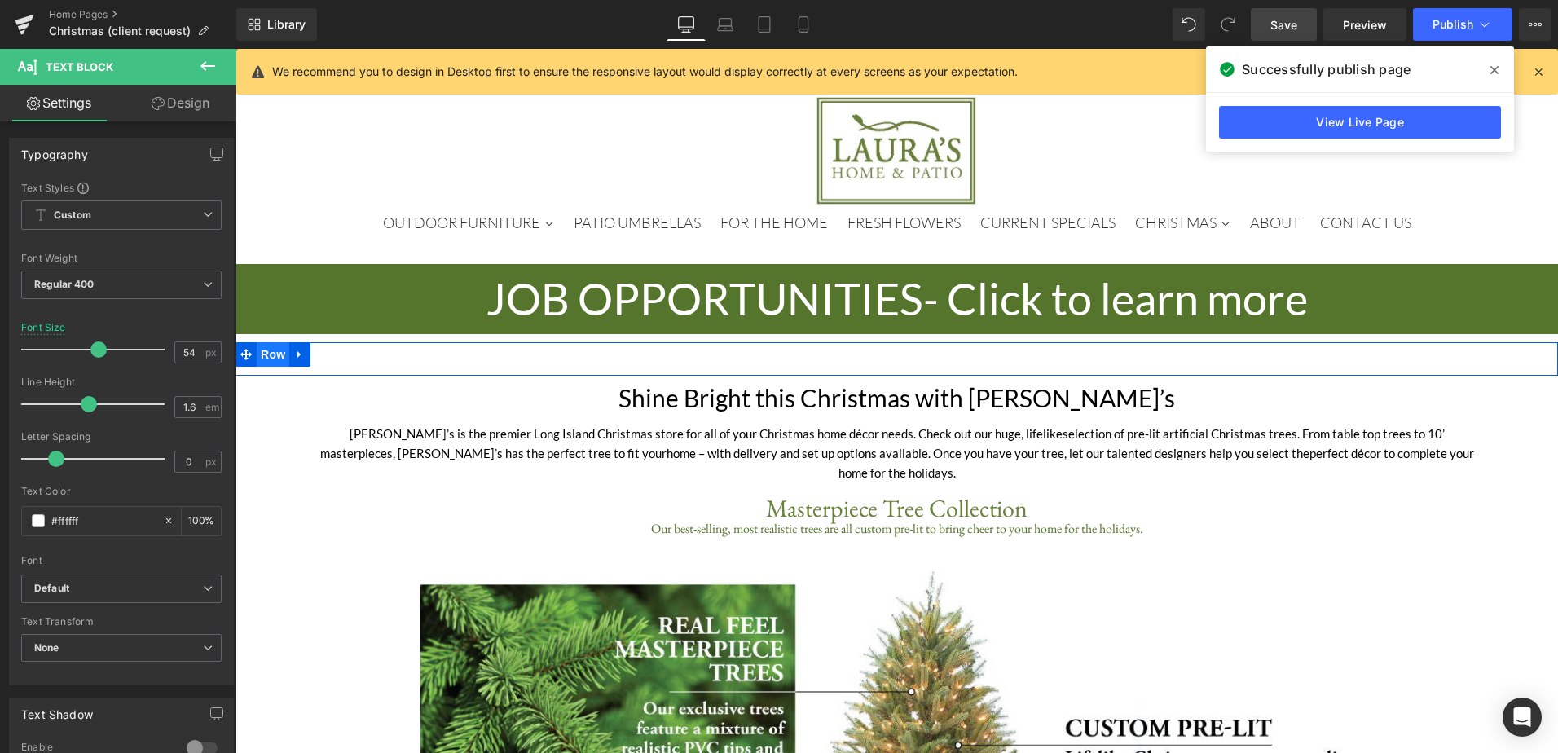
click at [257, 358] on span "Row" at bounding box center [273, 354] width 33 height 24
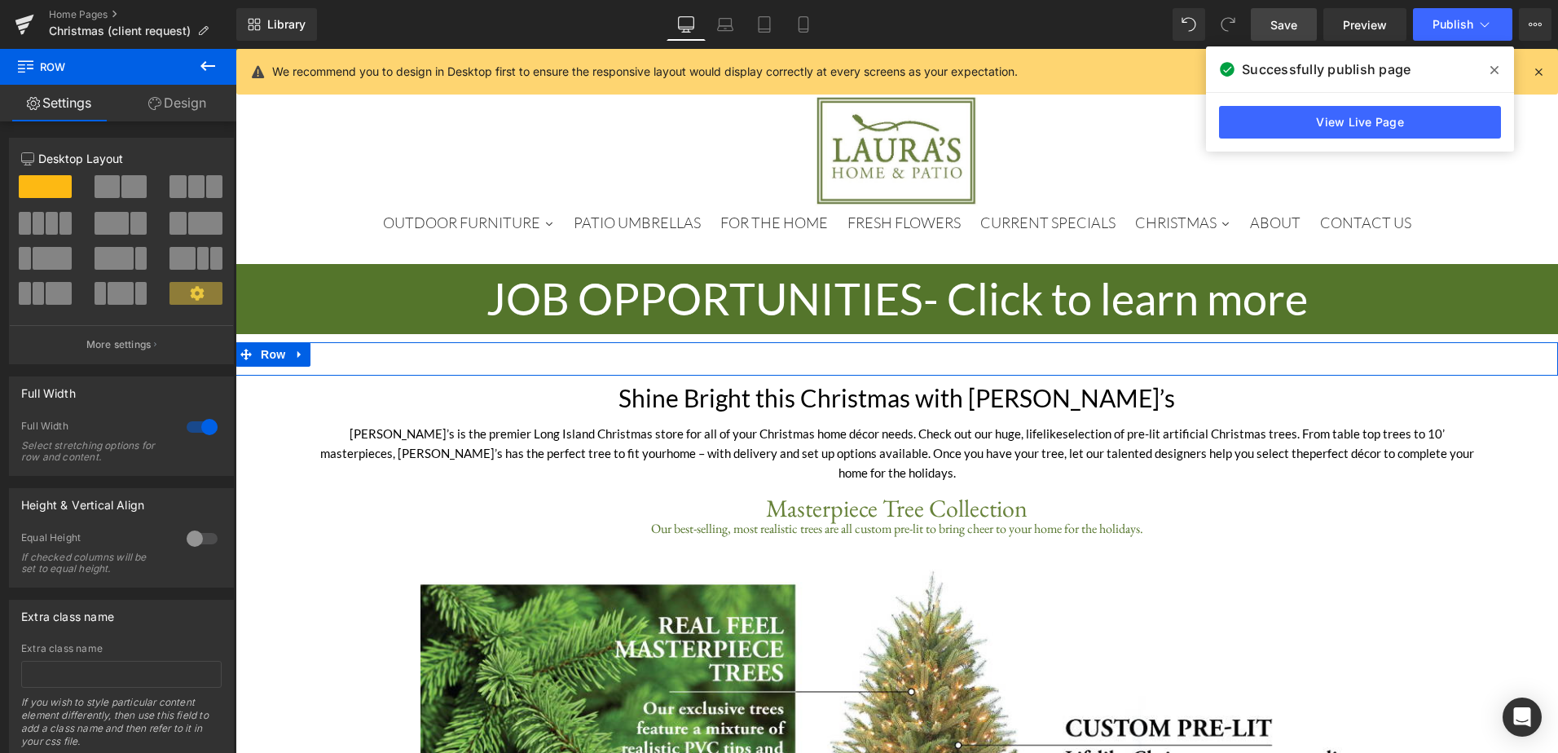
click at [186, 90] on link "Design" at bounding box center [177, 103] width 118 height 37
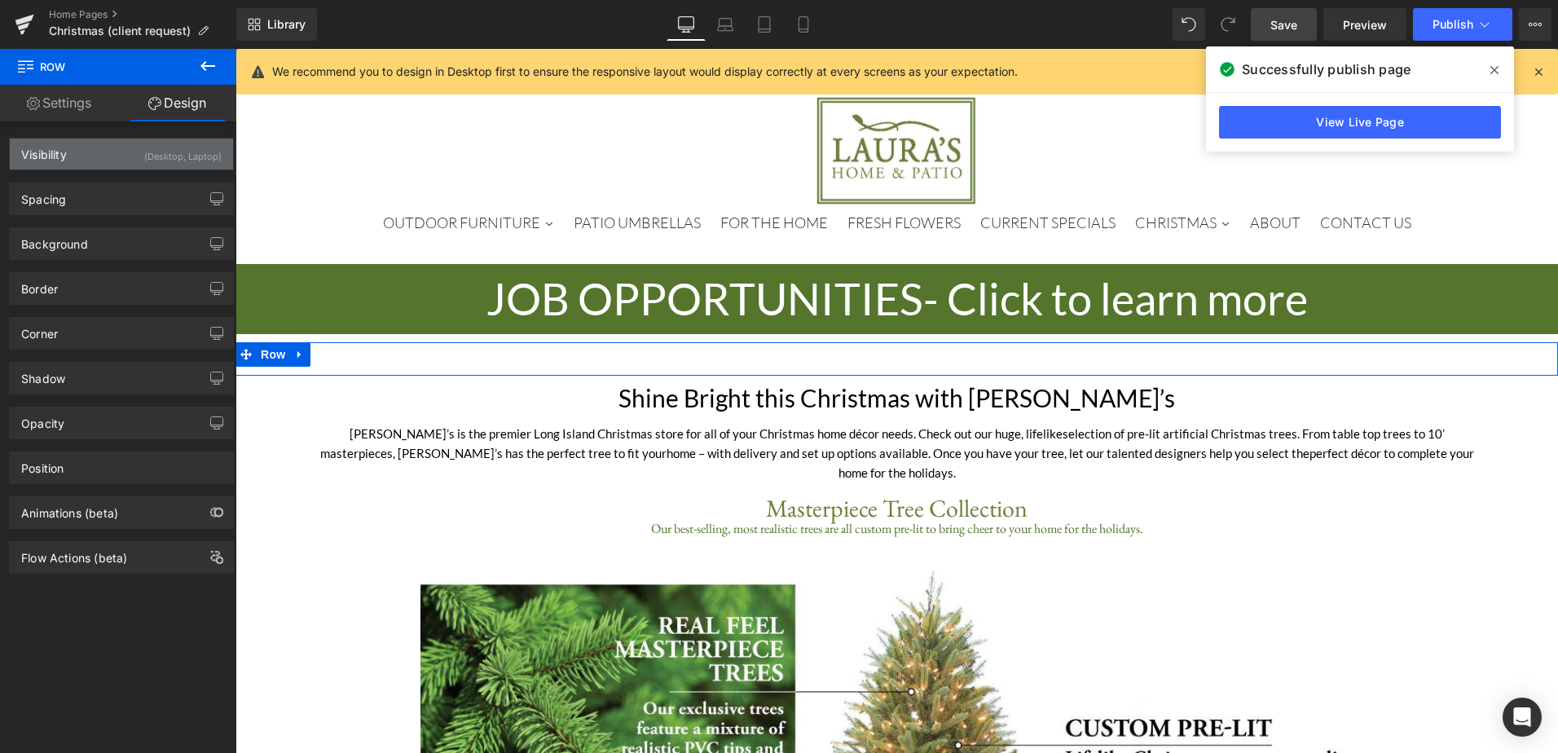
click at [187, 161] on div "(Desktop, Laptop)" at bounding box center [182, 152] width 77 height 27
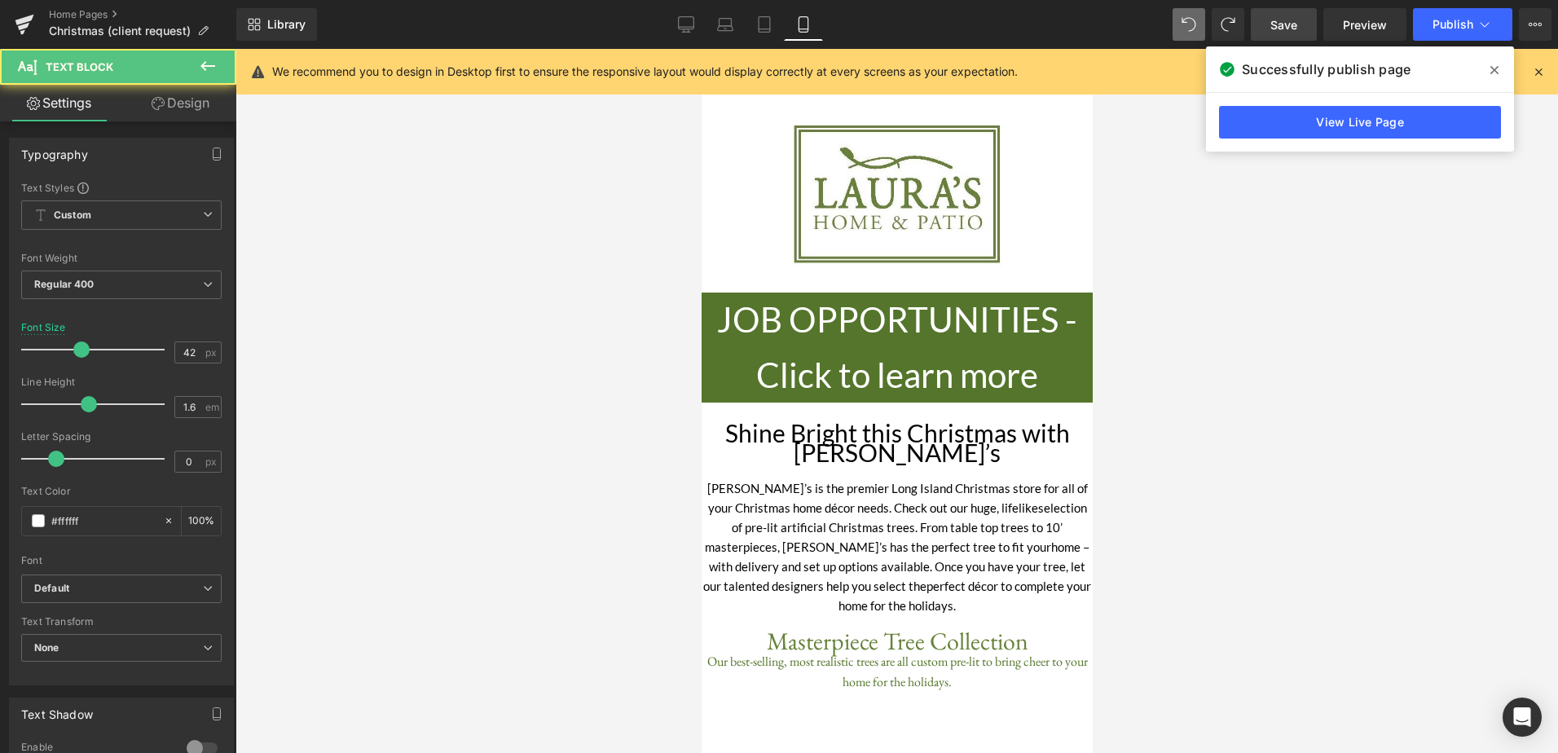
type input "54"
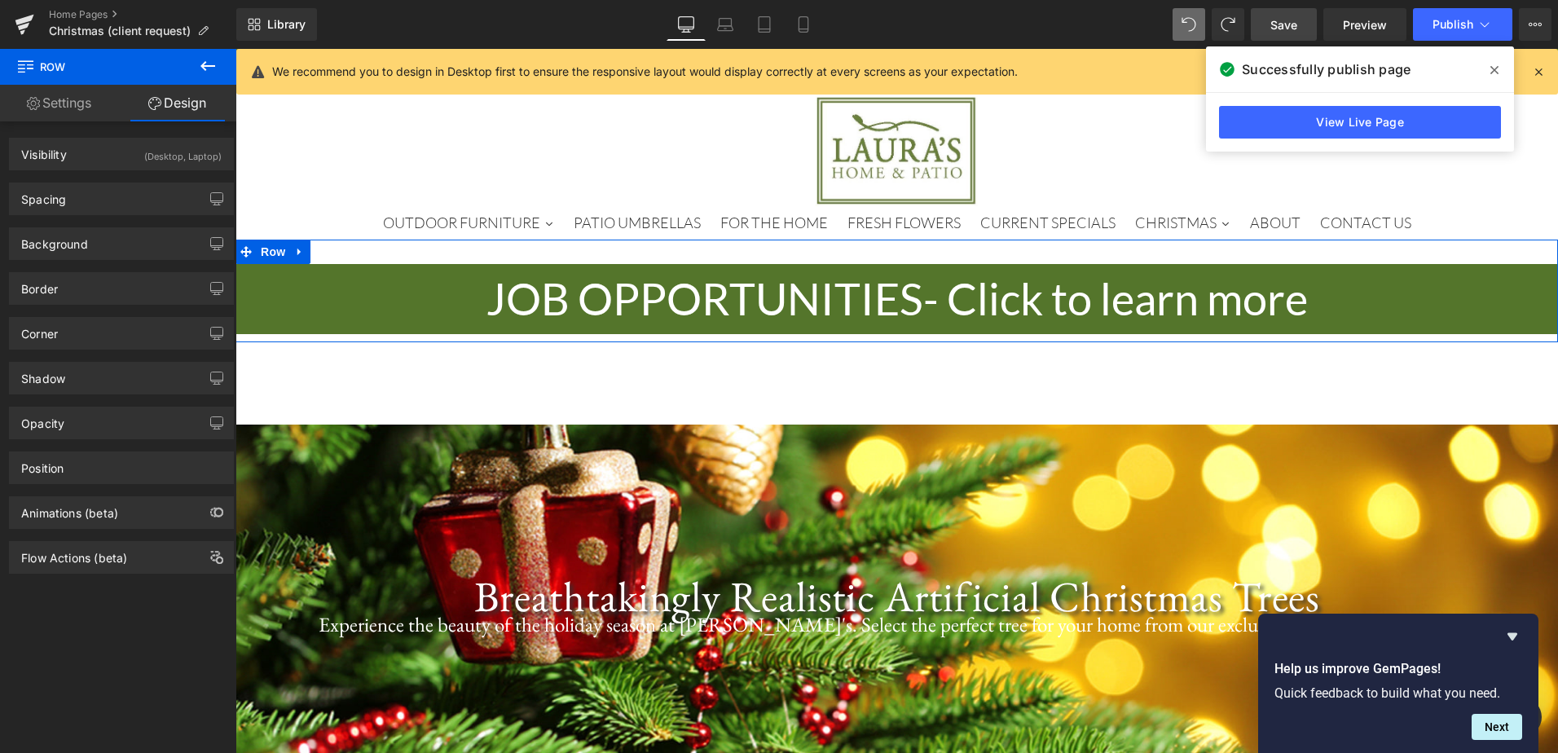
click at [236, 404] on div "Row You are previewing how the will restyle your page. You can not edit Element…" at bounding box center [779, 390] width 1558 height 781
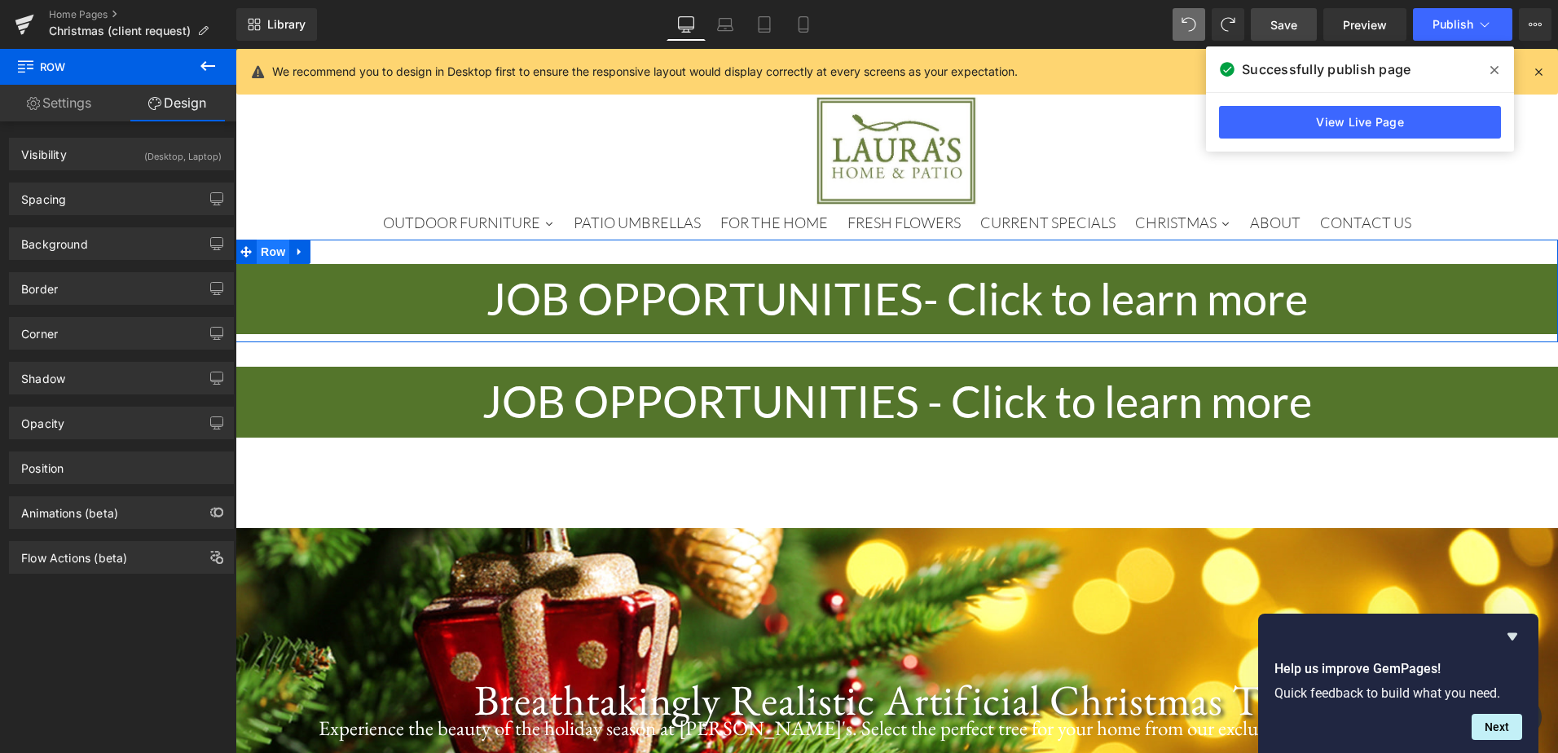
click at [262, 253] on span "Row" at bounding box center [273, 252] width 33 height 24
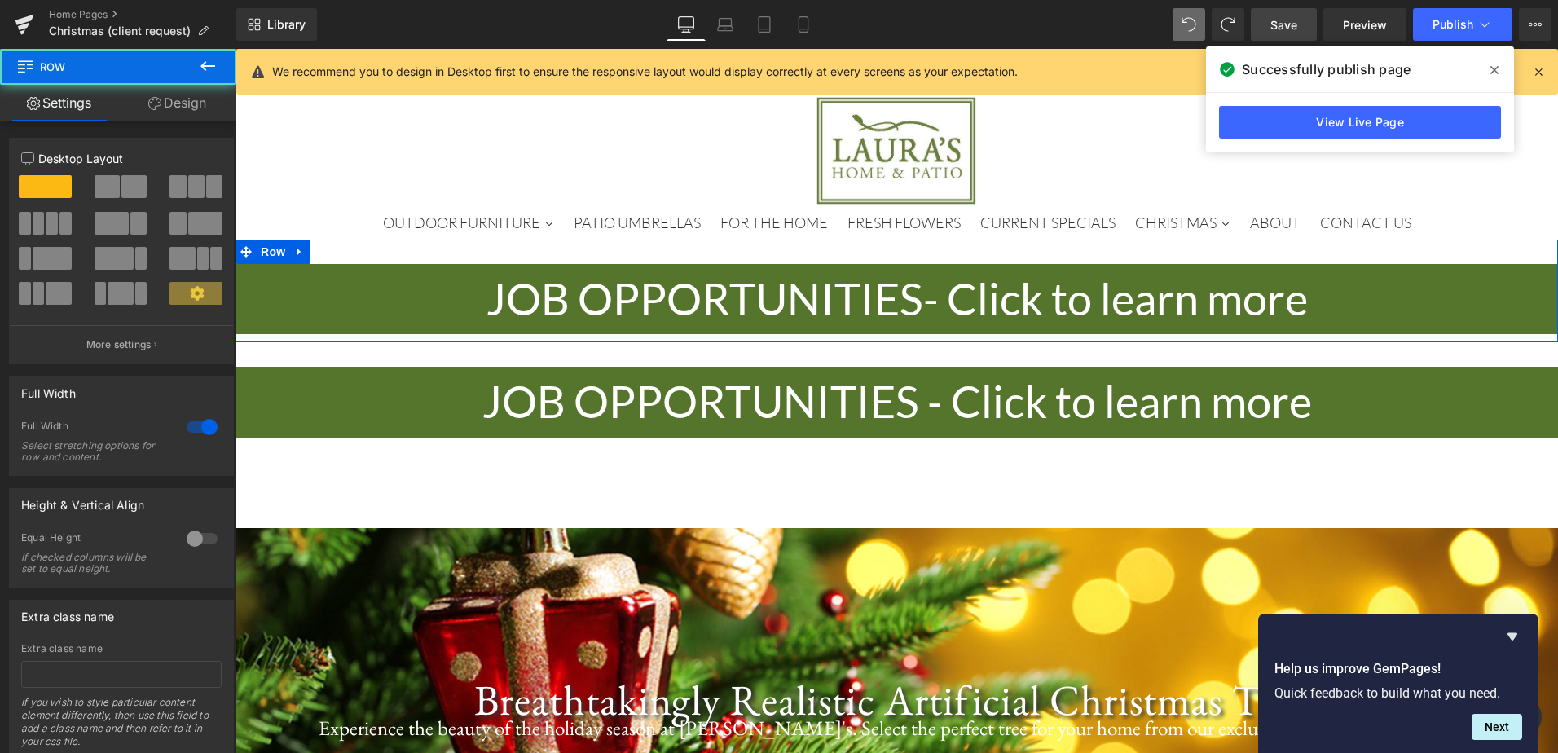
click at [187, 100] on link "Design" at bounding box center [177, 103] width 118 height 37
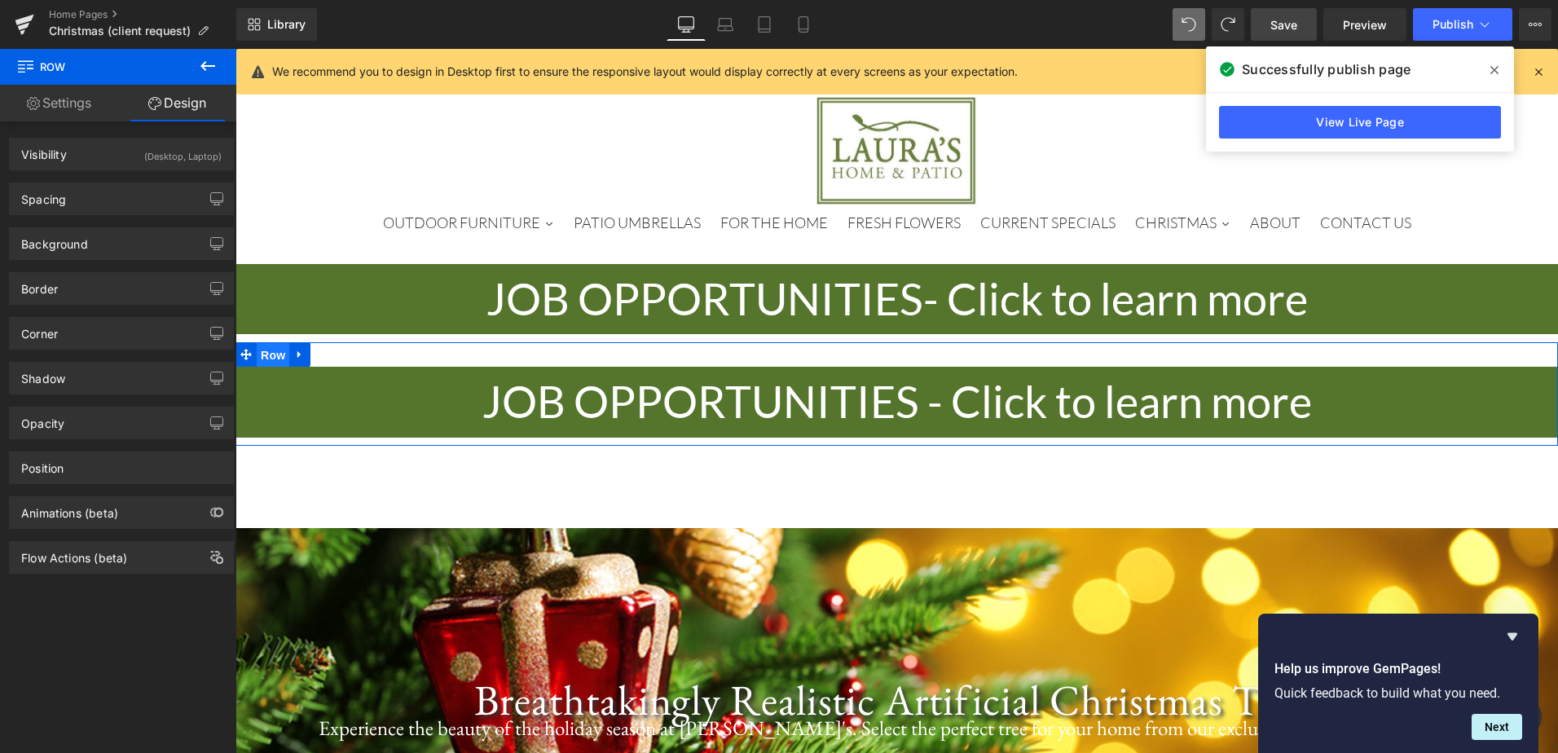
click at [257, 356] on span "Row" at bounding box center [273, 355] width 33 height 24
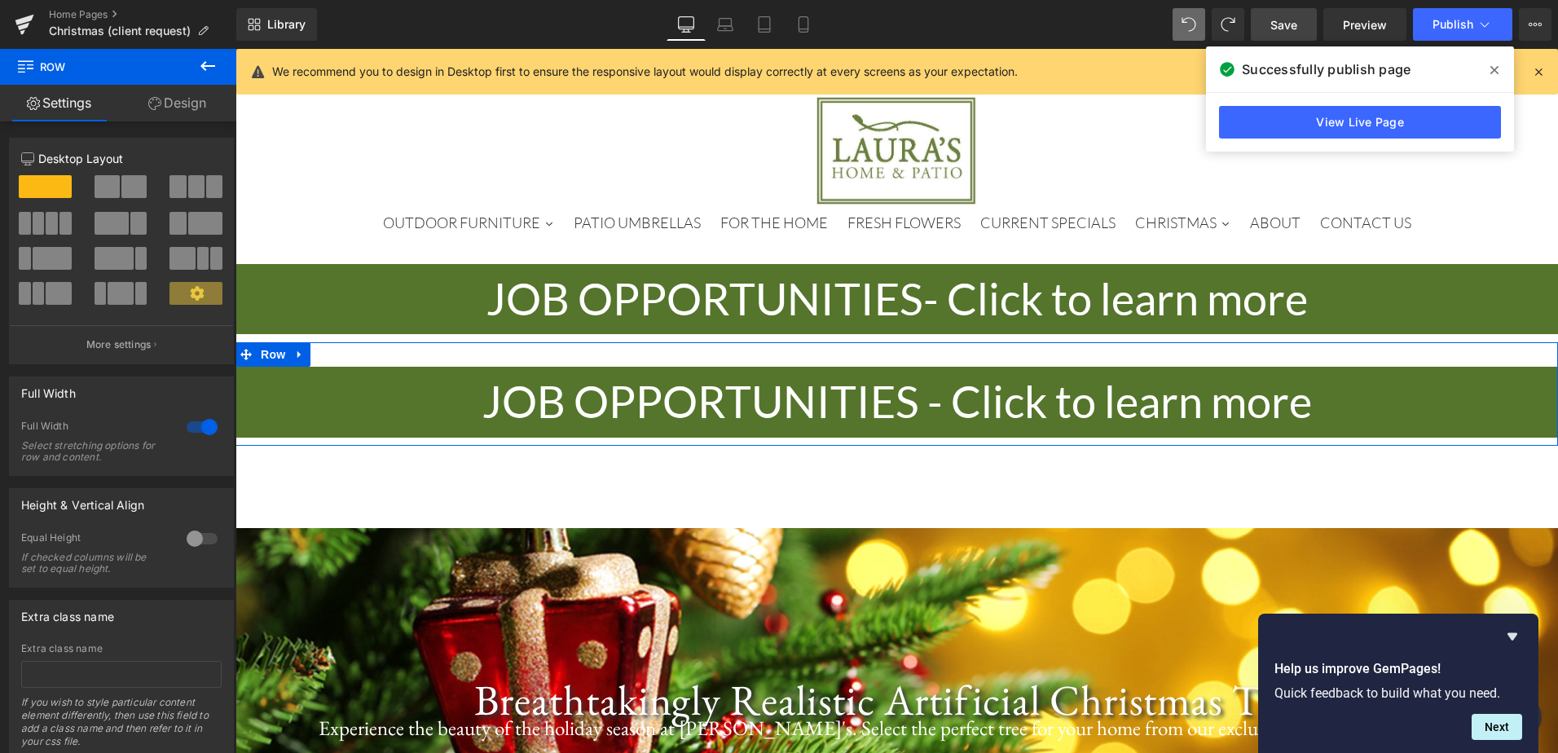
drag, startPoint x: 245, startPoint y: 349, endPoint x: 247, endPoint y: 297, distance: 51.4
click at [245, 349] on icon at bounding box center [245, 355] width 11 height 12
click at [182, 99] on link "Design" at bounding box center [177, 103] width 118 height 37
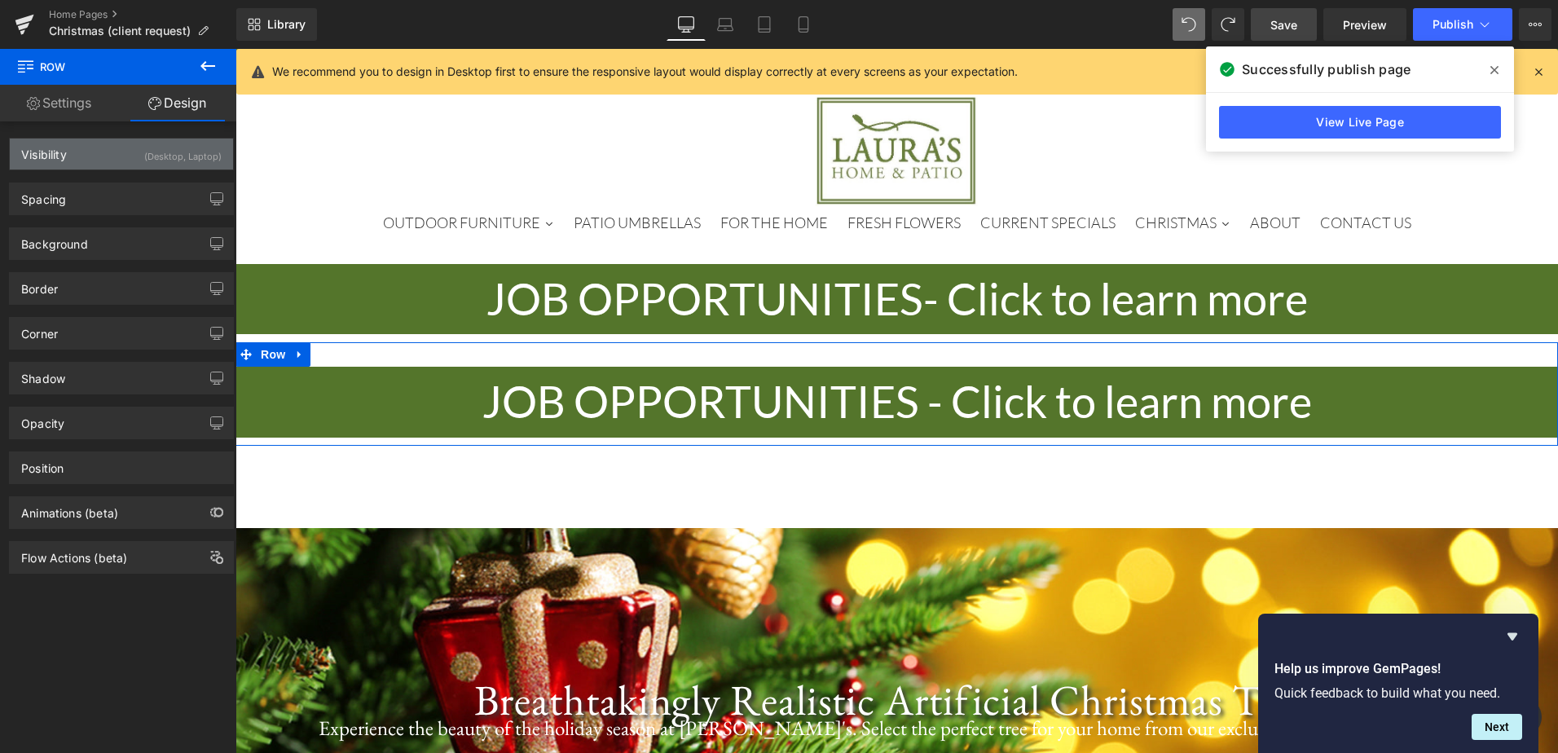
click at [173, 160] on div "(Desktop, Laptop)" at bounding box center [182, 152] width 77 height 27
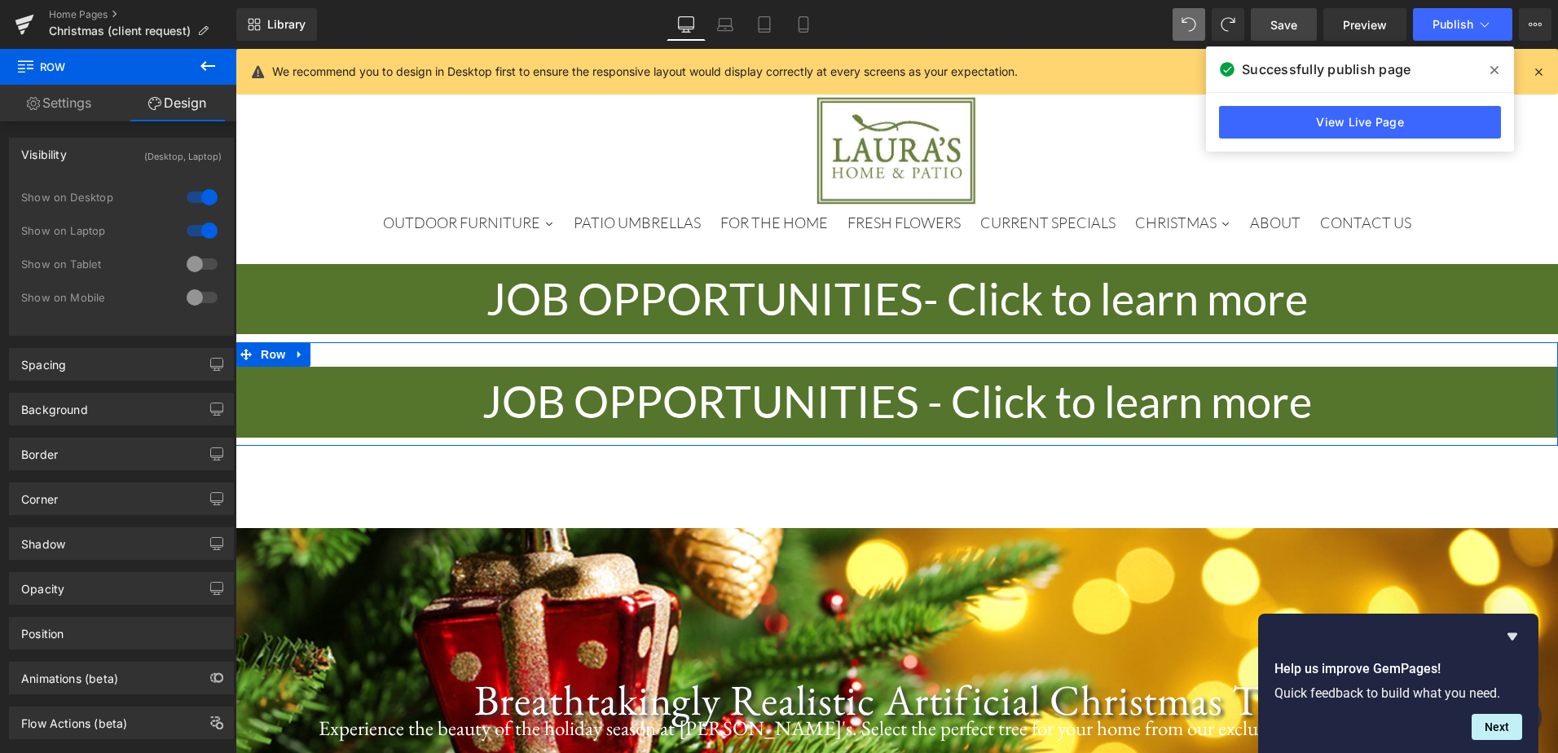
click at [197, 261] on div at bounding box center [202, 264] width 39 height 26
drag, startPoint x: 200, startPoint y: 297, endPoint x: 205, endPoint y: 251, distance: 45.8
click at [200, 295] on div at bounding box center [202, 297] width 39 height 26
click at [195, 232] on div at bounding box center [202, 231] width 39 height 26
click at [193, 198] on div at bounding box center [202, 197] width 39 height 26
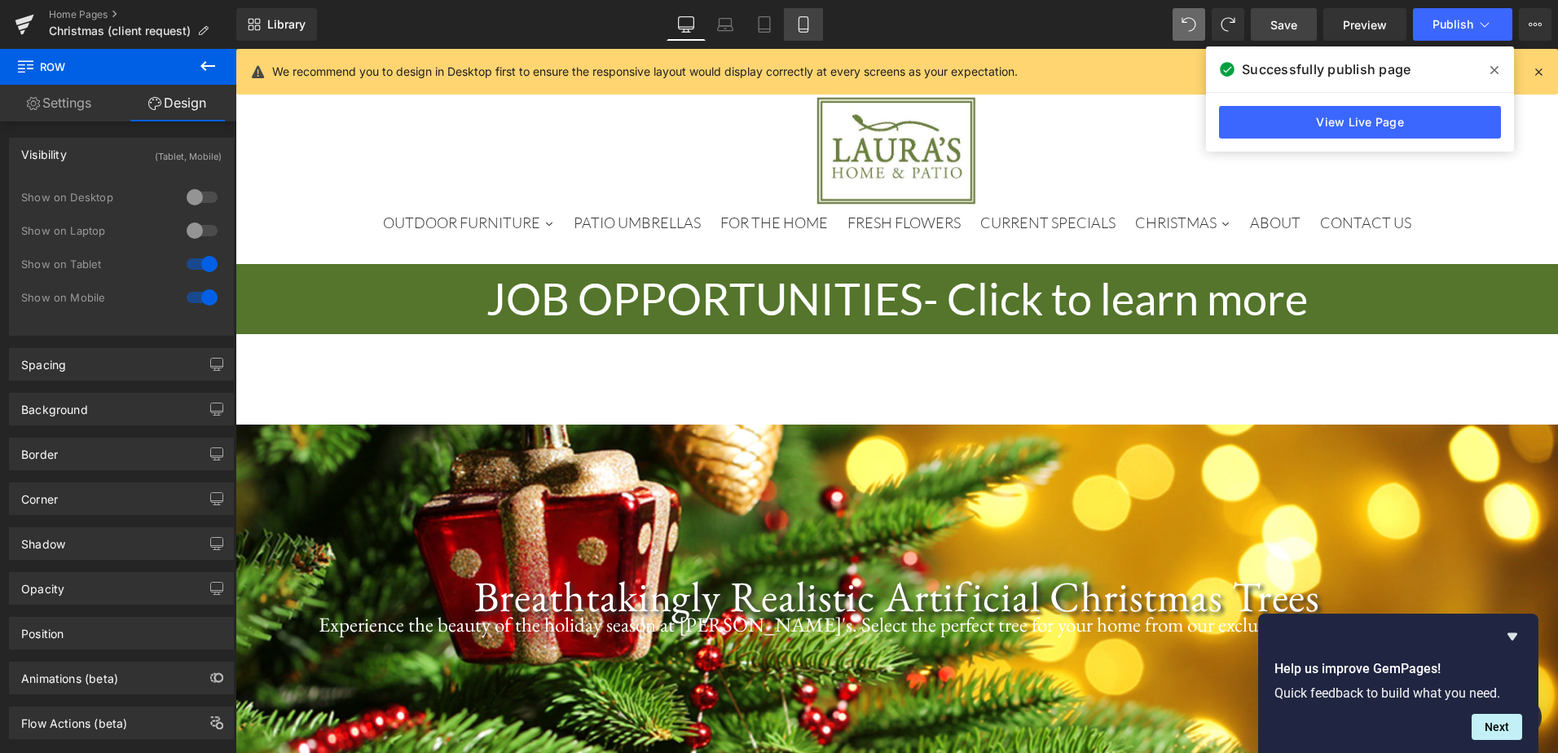
click at [797, 14] on link "Mobile" at bounding box center [803, 24] width 39 height 33
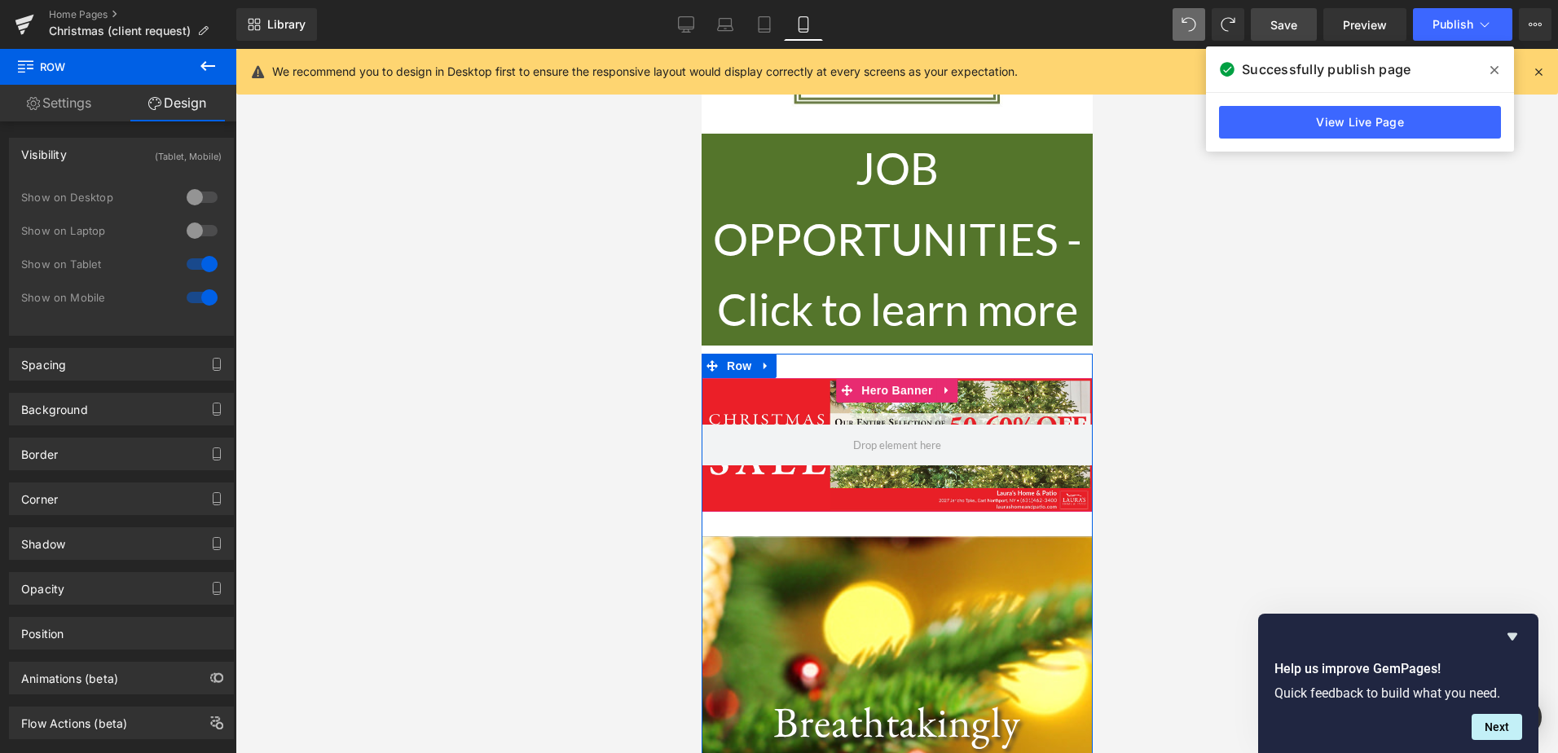
scroll to position [163, 0]
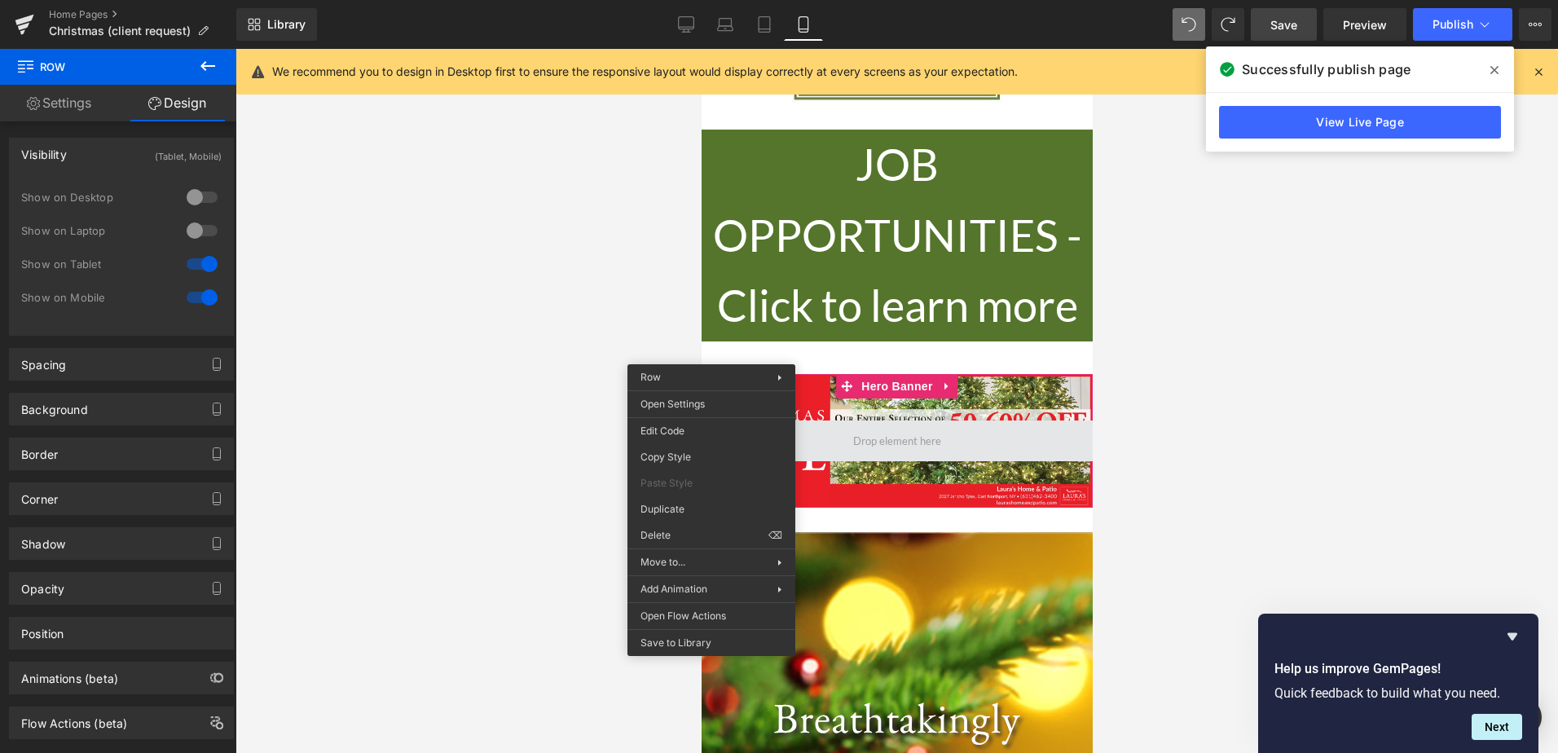
click at [883, 443] on span at bounding box center [896, 441] width 99 height 28
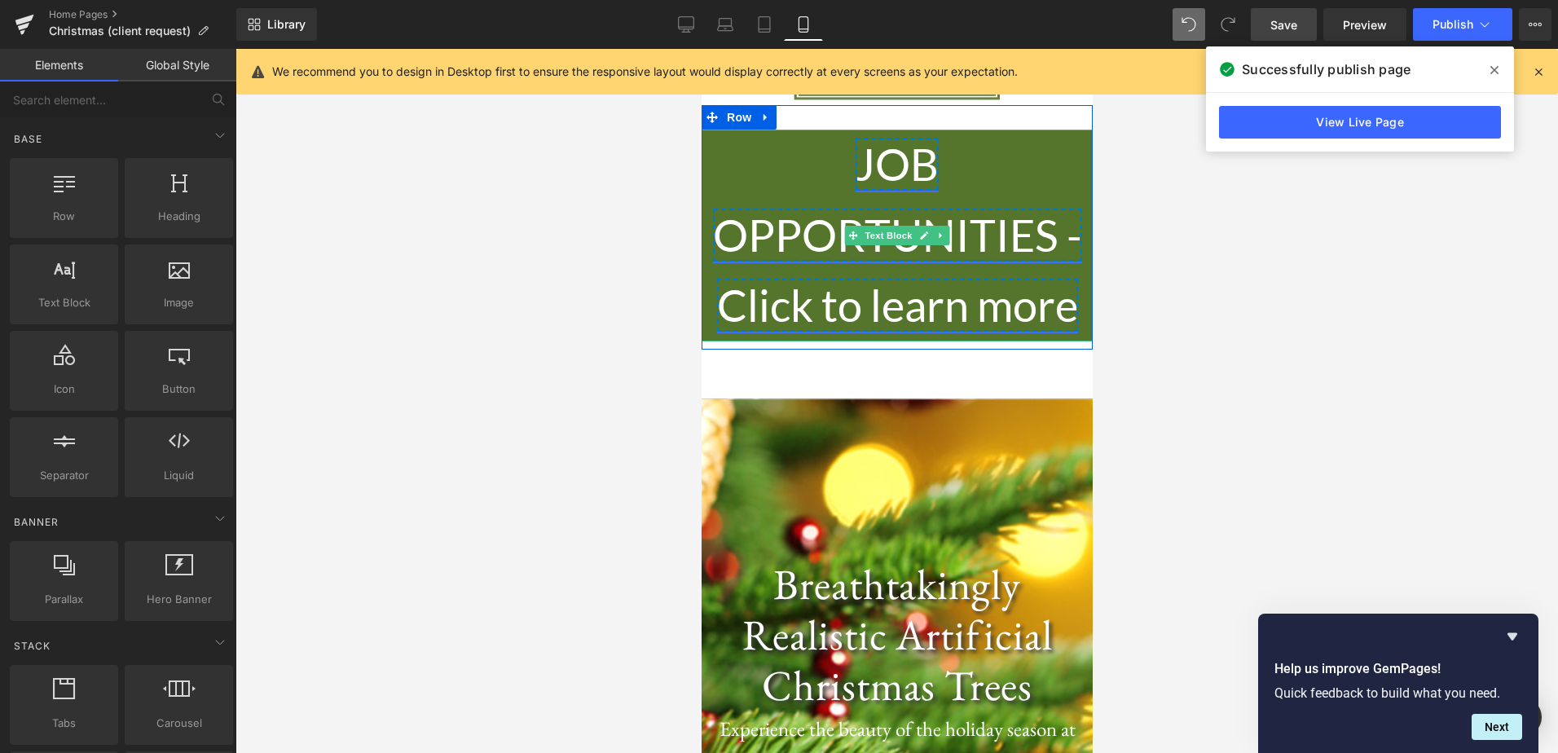
click at [838, 238] on link "JOB OPPORTUNITIES - Click to learn more" at bounding box center [896, 235] width 369 height 194
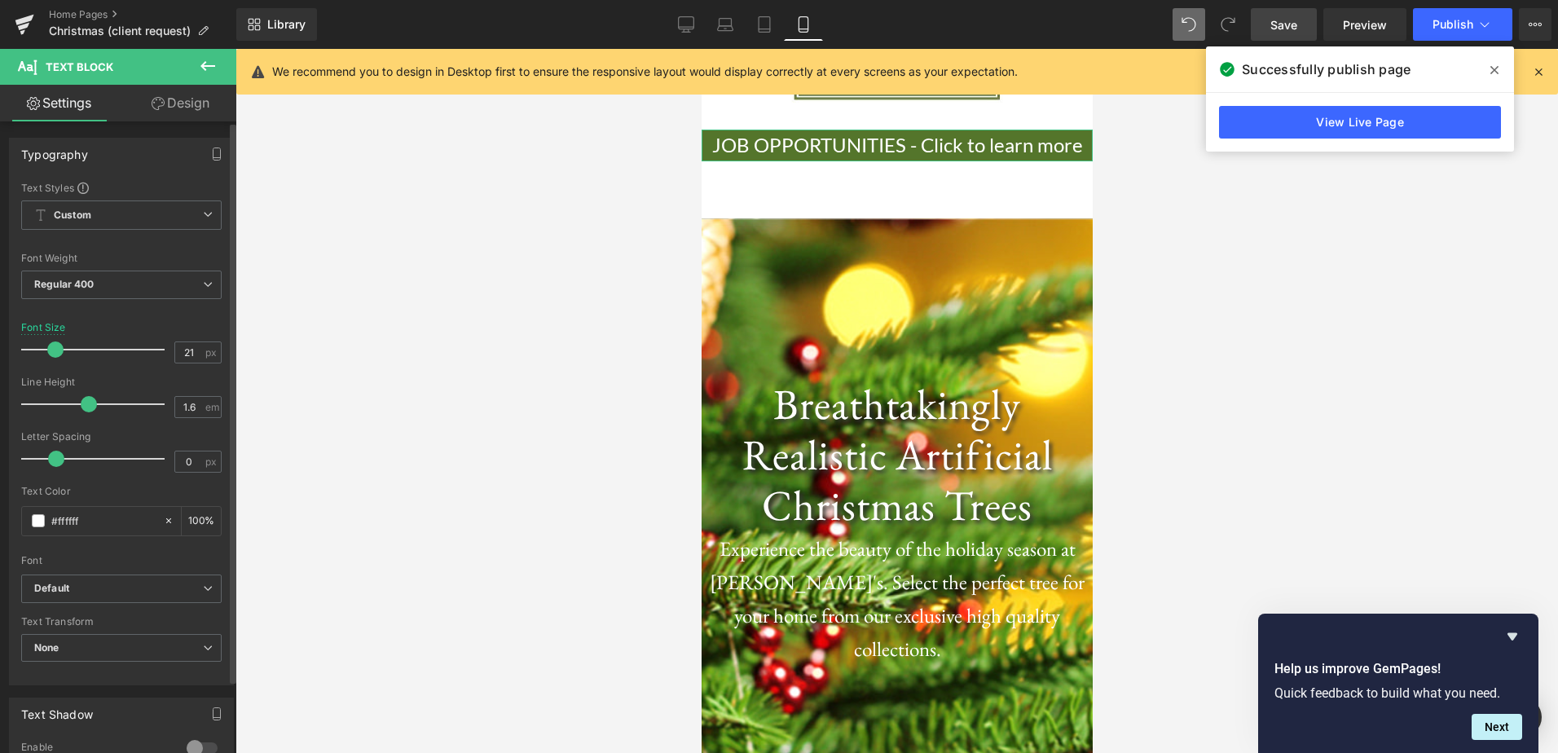
type input "20"
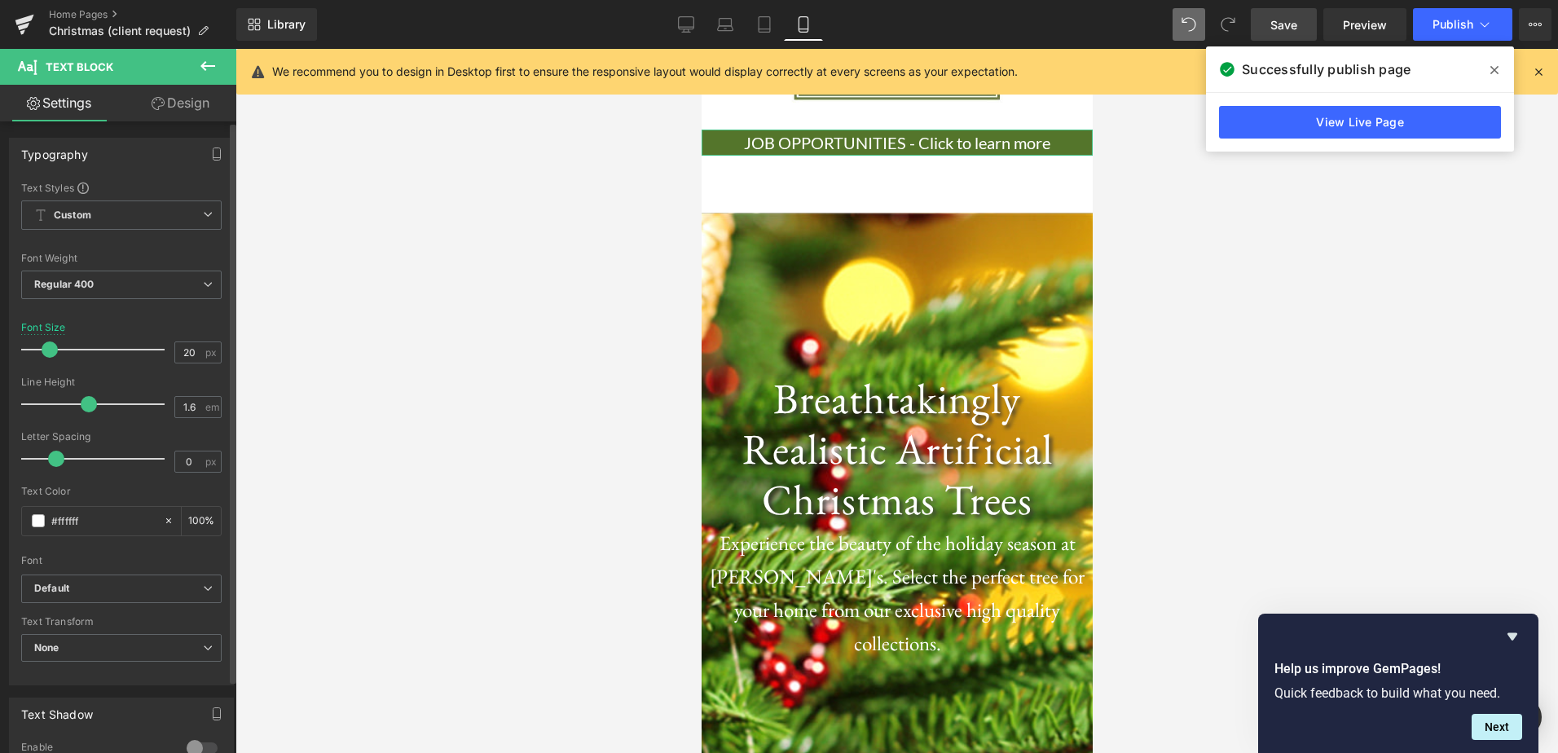
drag, startPoint x: 98, startPoint y: 352, endPoint x: 51, endPoint y: 350, distance: 46.5
click at [51, 350] on span at bounding box center [50, 349] width 16 height 16
click at [1282, 15] on link "Save" at bounding box center [1284, 24] width 66 height 33
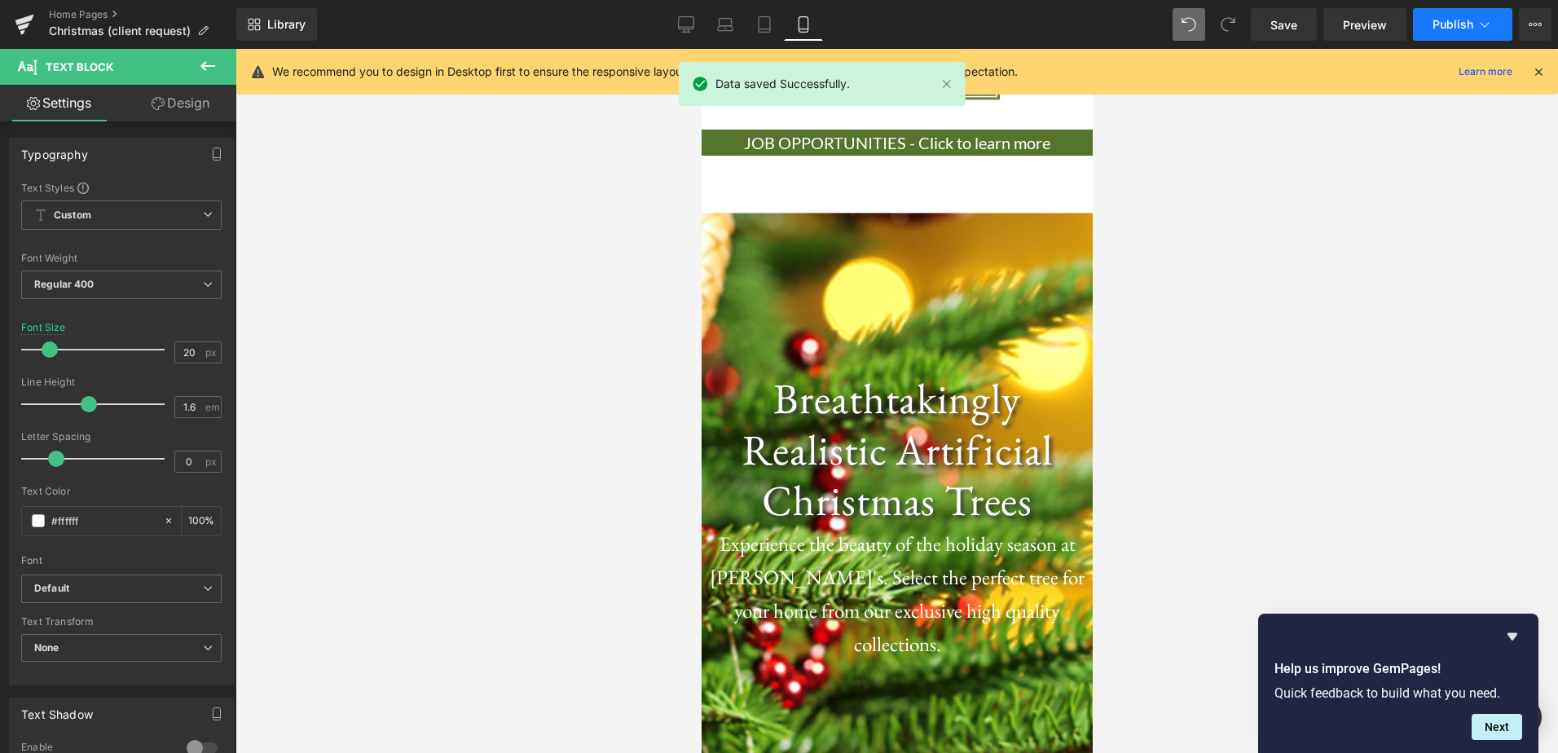
click at [1456, 21] on span "Publish" at bounding box center [1453, 24] width 41 height 13
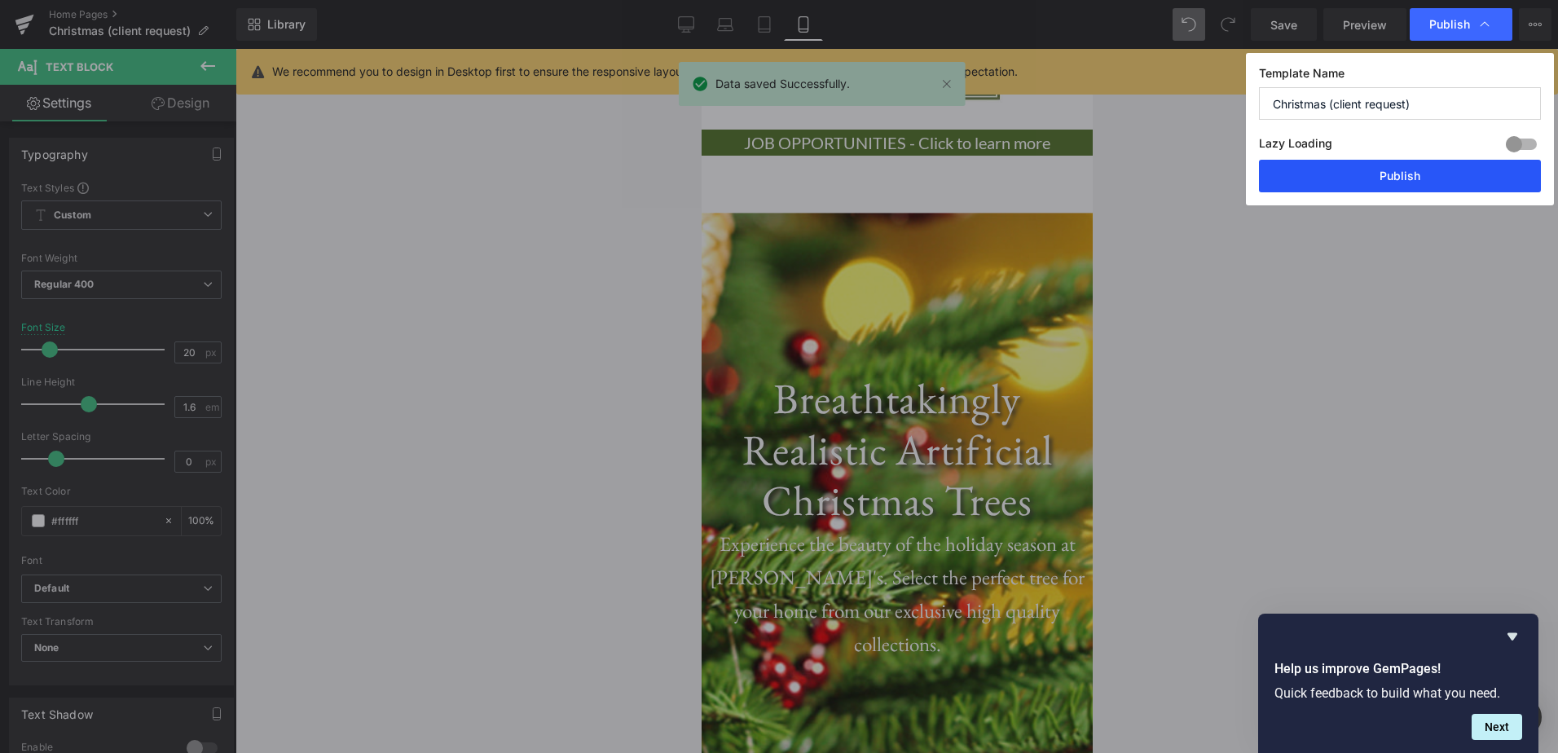
click at [1369, 170] on button "Publish" at bounding box center [1400, 176] width 282 height 33
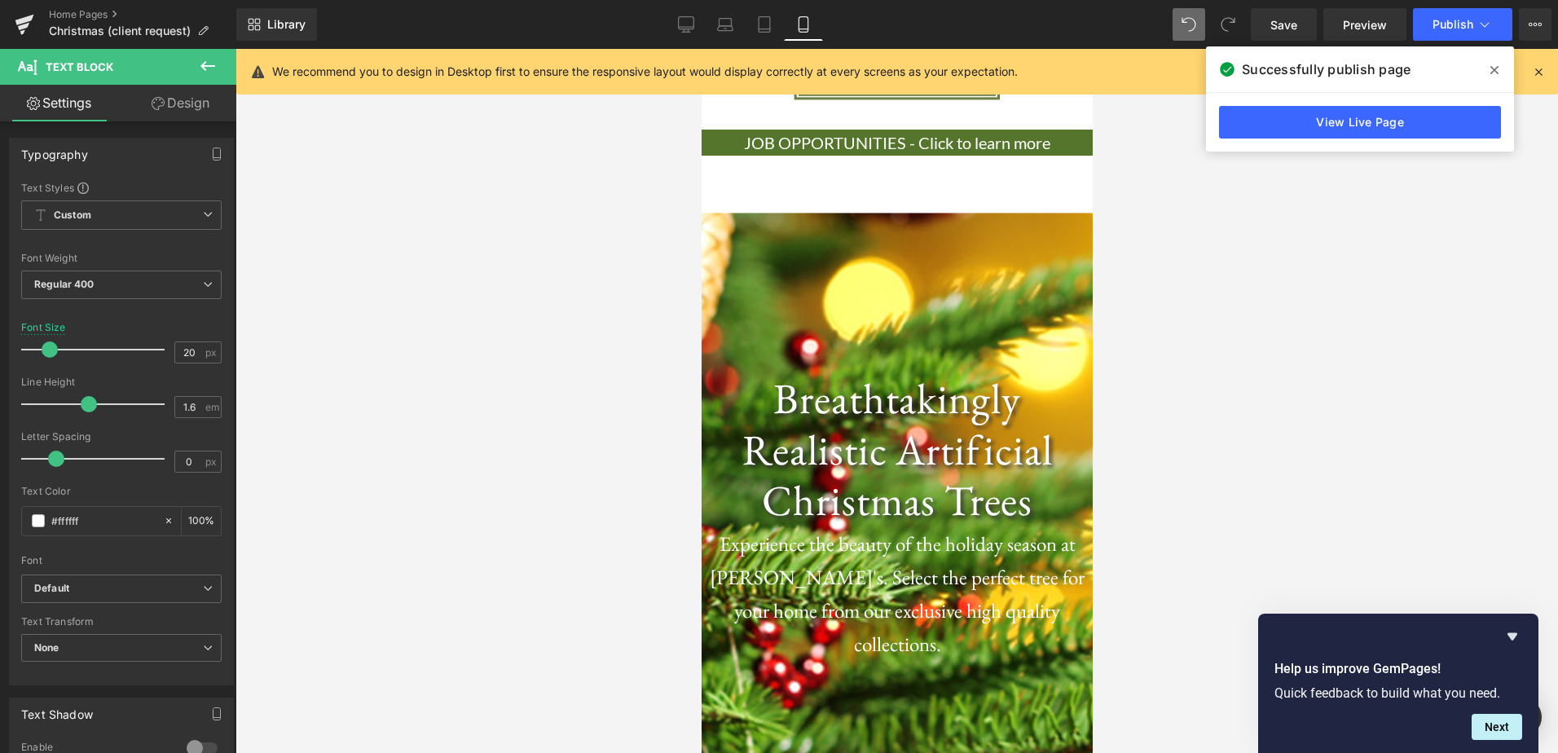
scroll to position [0, 0]
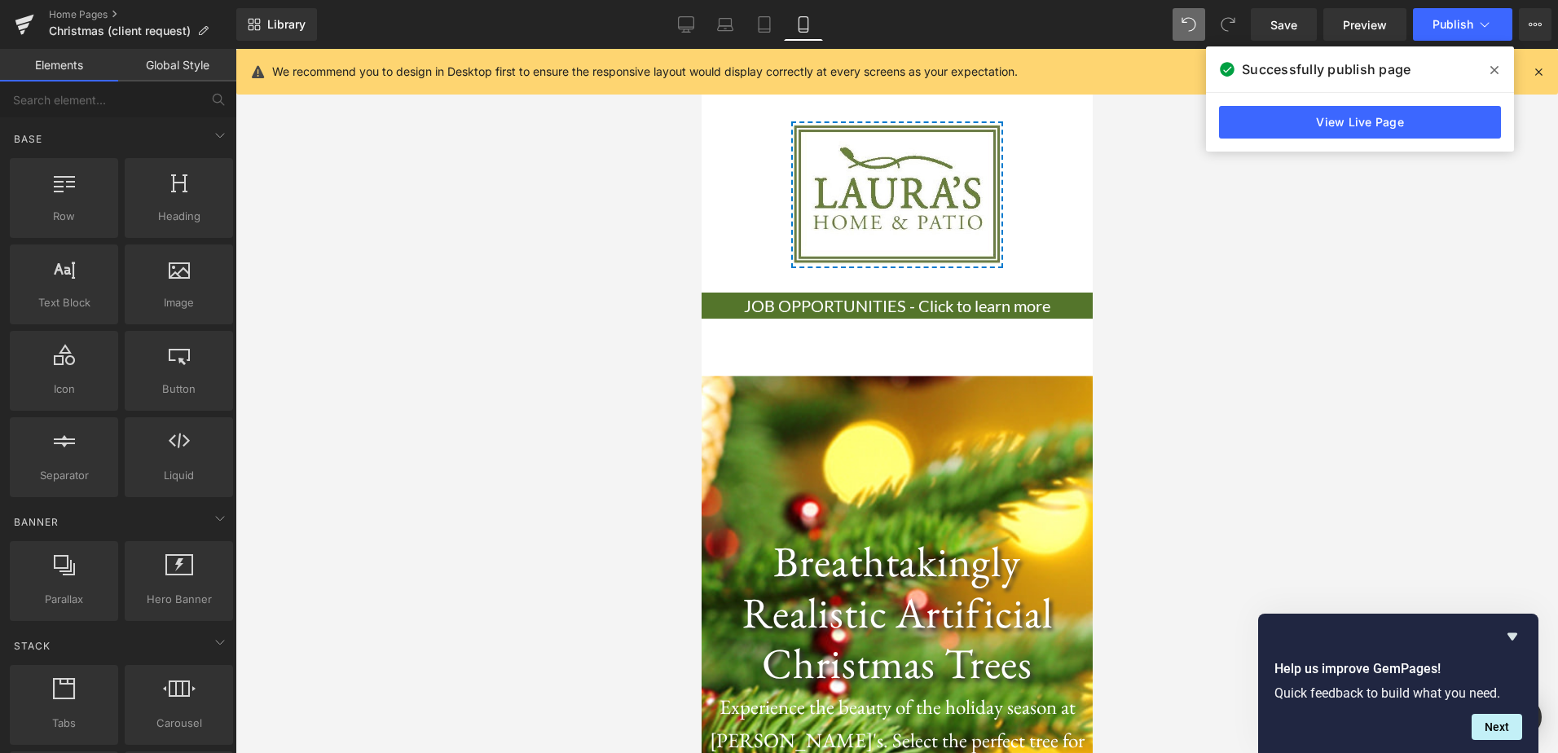
click at [850, 174] on img at bounding box center [896, 193] width 211 height 144
